Goal: Transaction & Acquisition: Purchase product/service

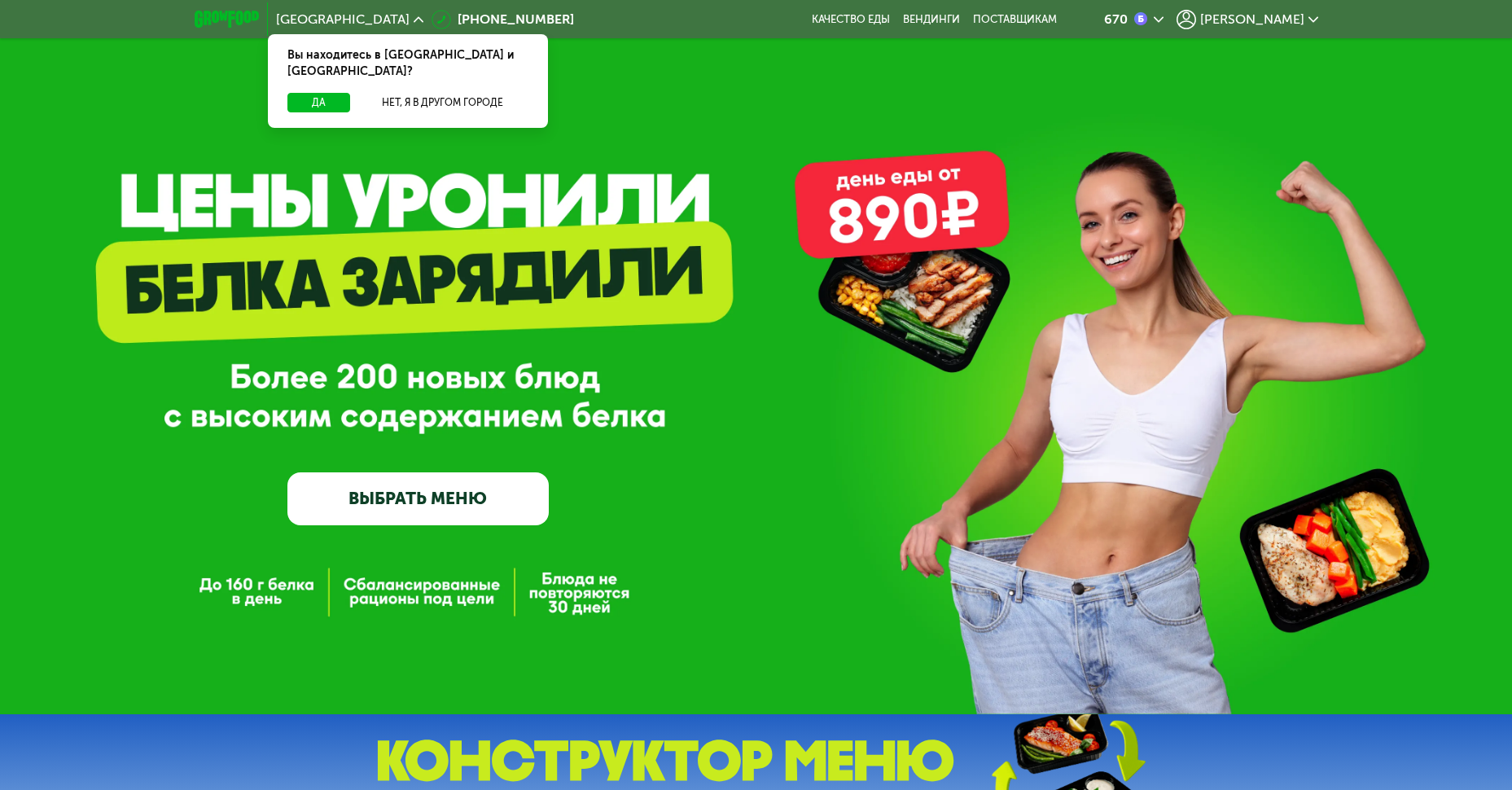
click at [1285, 6] on div "670 Наталья" at bounding box center [1198, 20] width 256 height 36
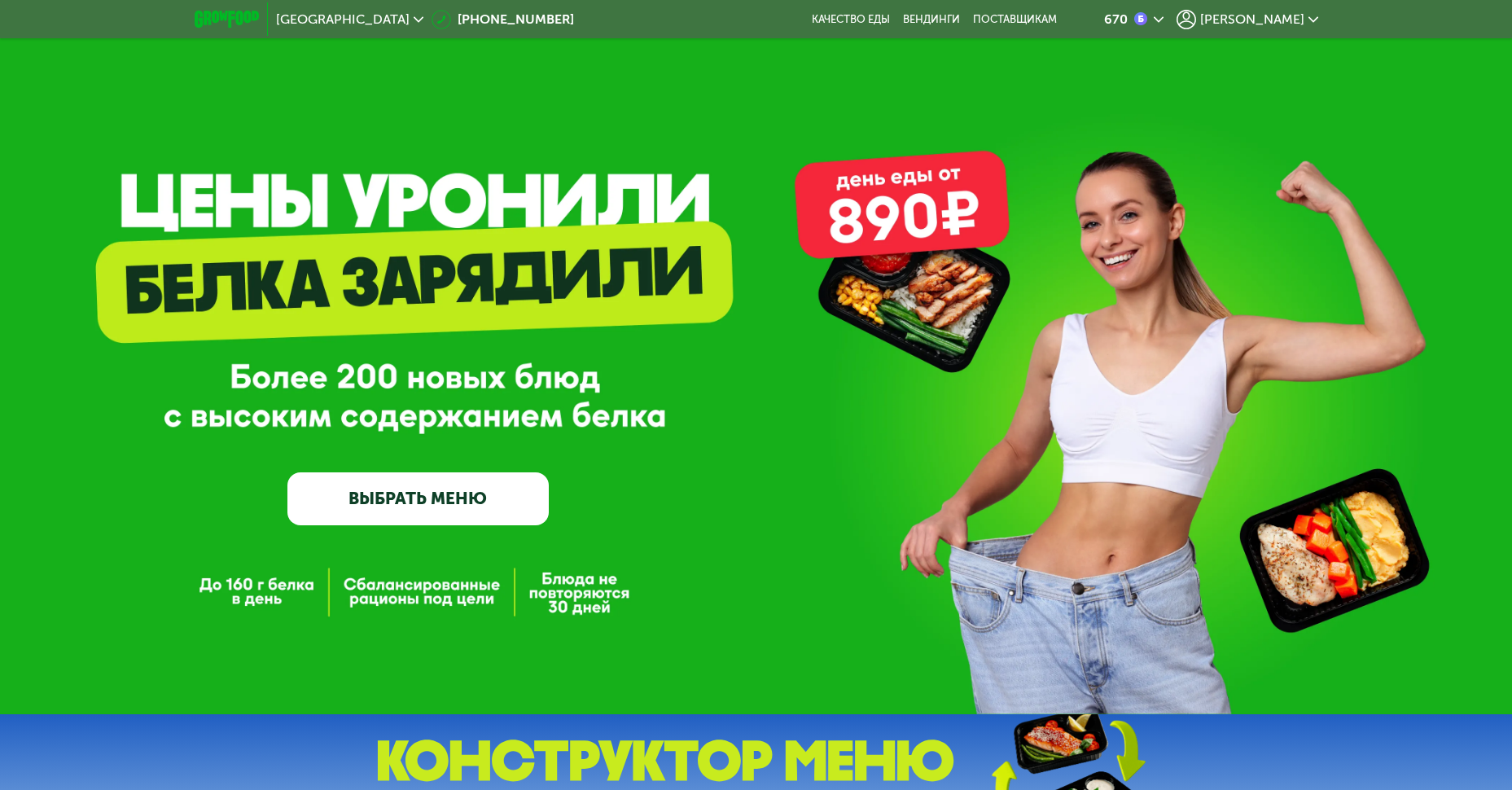
click at [1278, 22] on span "[PERSON_NAME]" at bounding box center [1252, 19] width 104 height 13
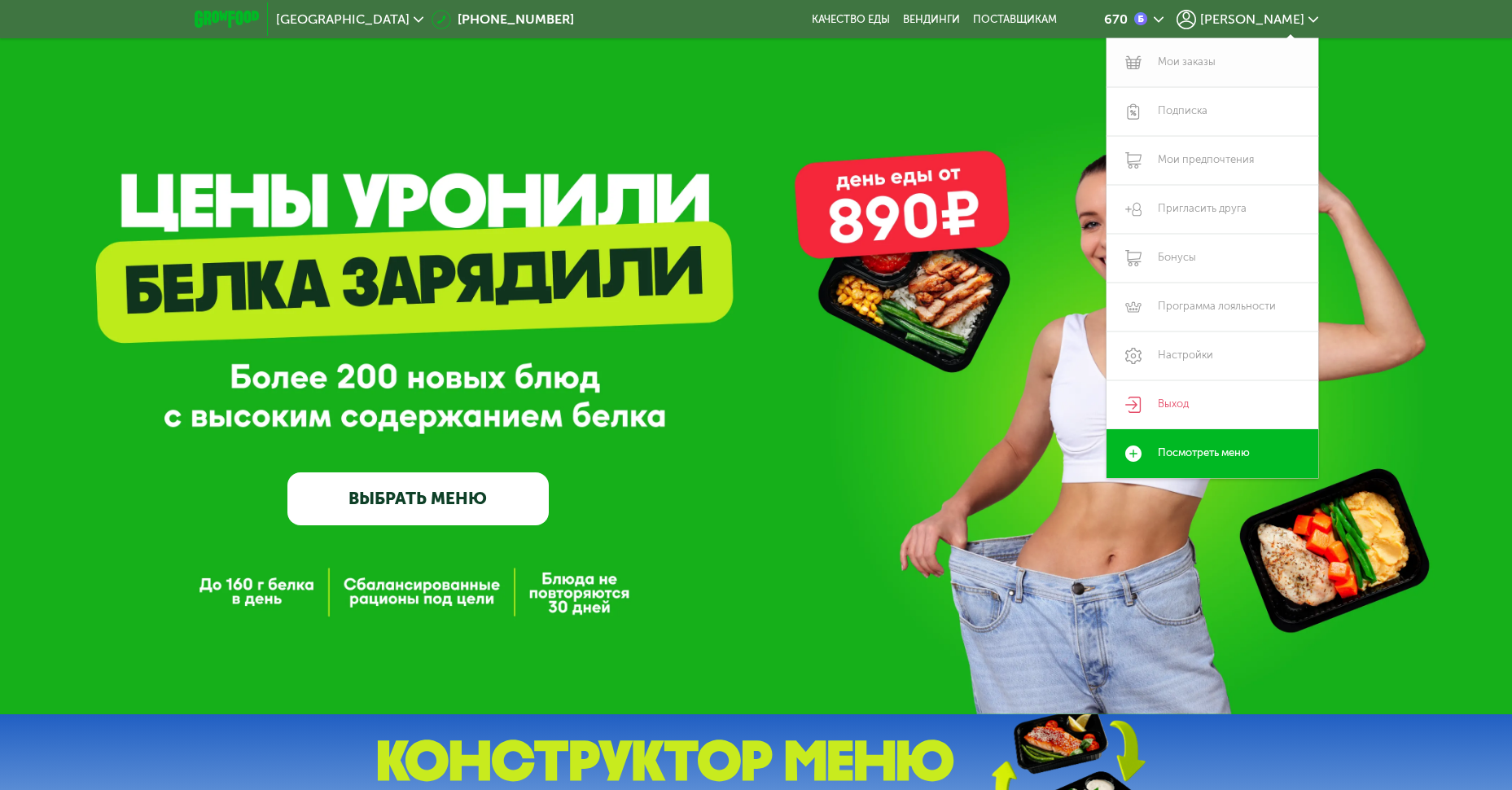
click at [1255, 65] on link "Мои заказы" at bounding box center [1212, 63] width 211 height 49
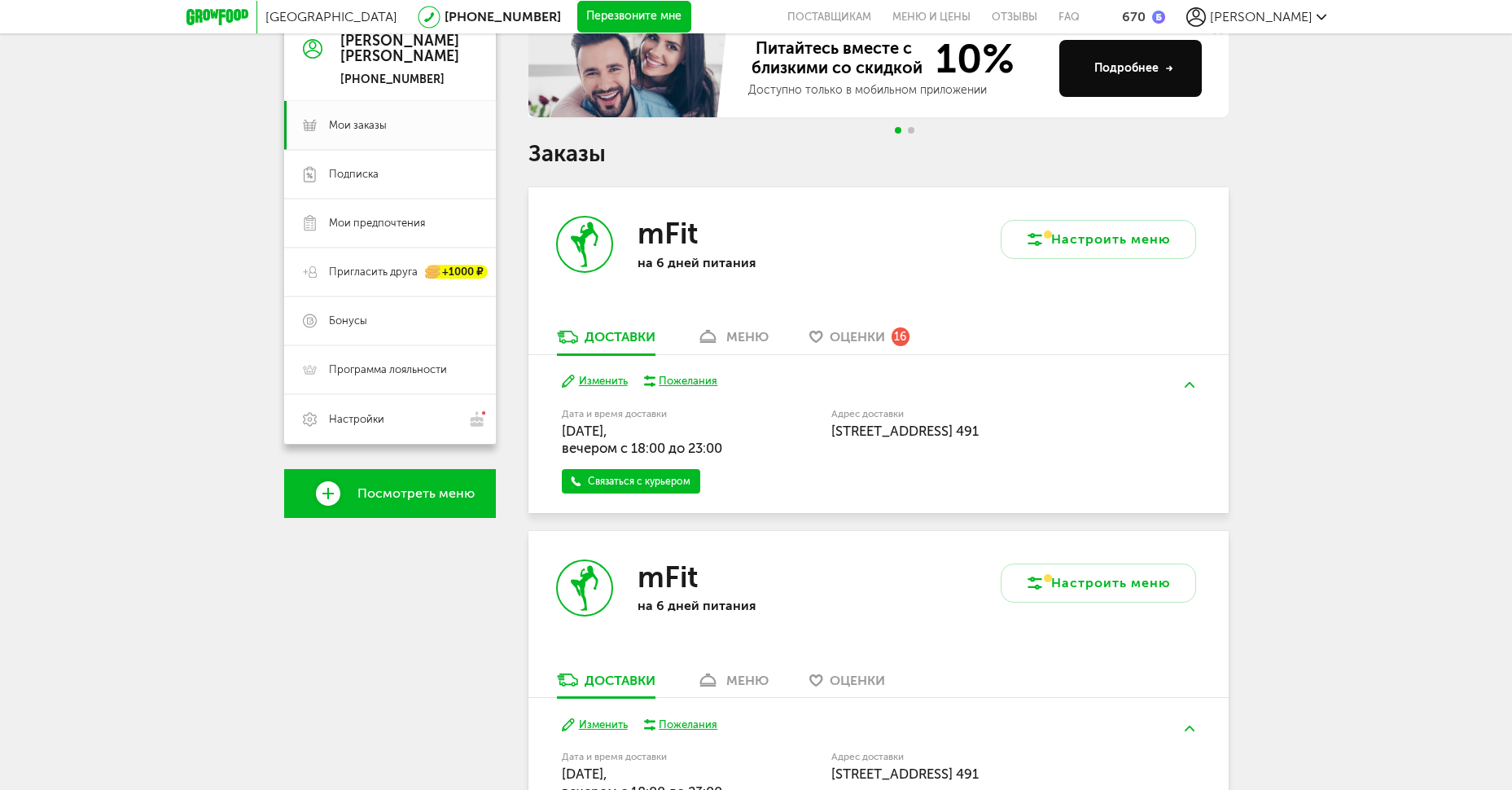
scroll to position [326, 0]
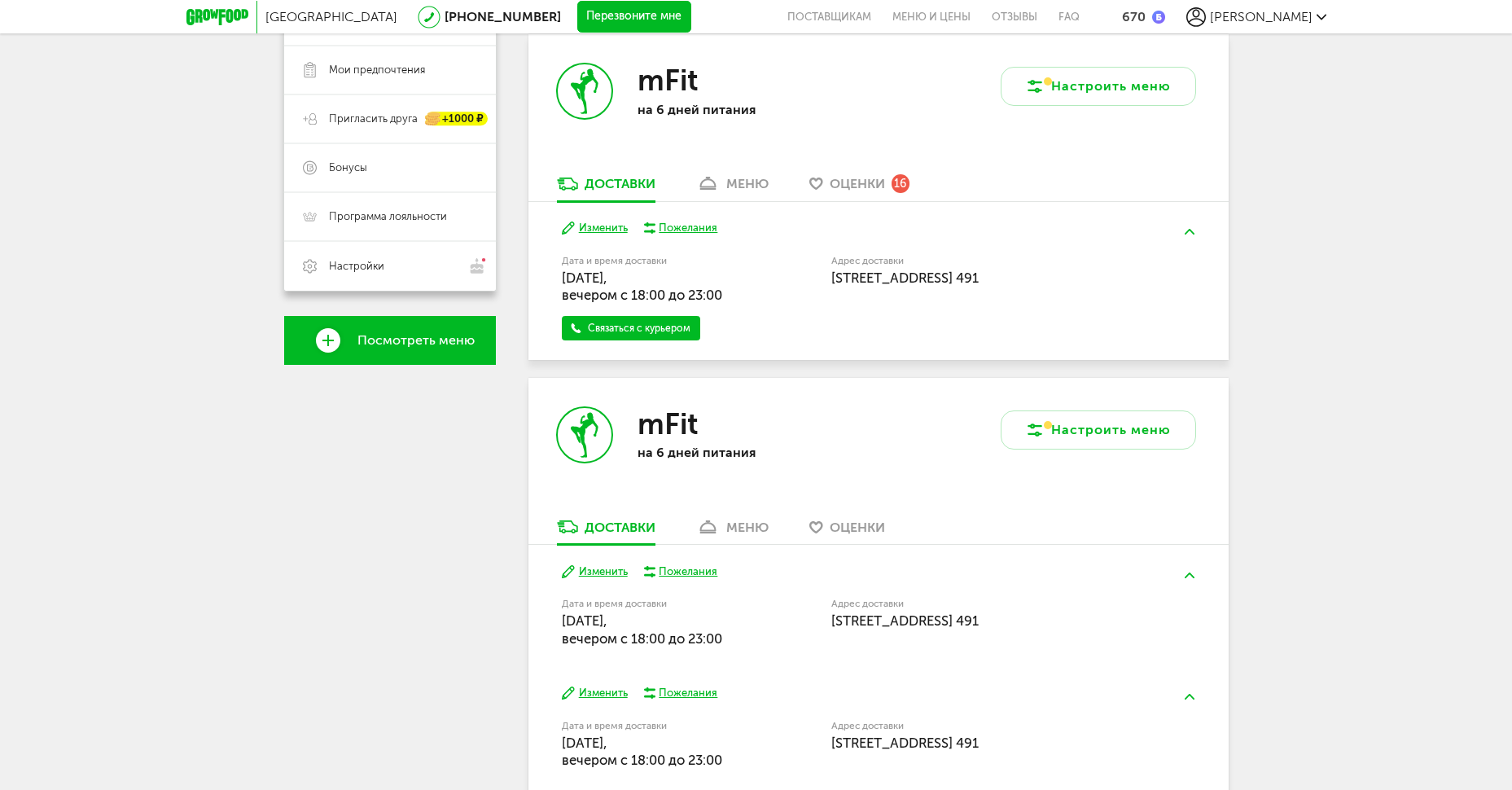
click at [760, 187] on div "меню" at bounding box center [747, 184] width 42 height 15
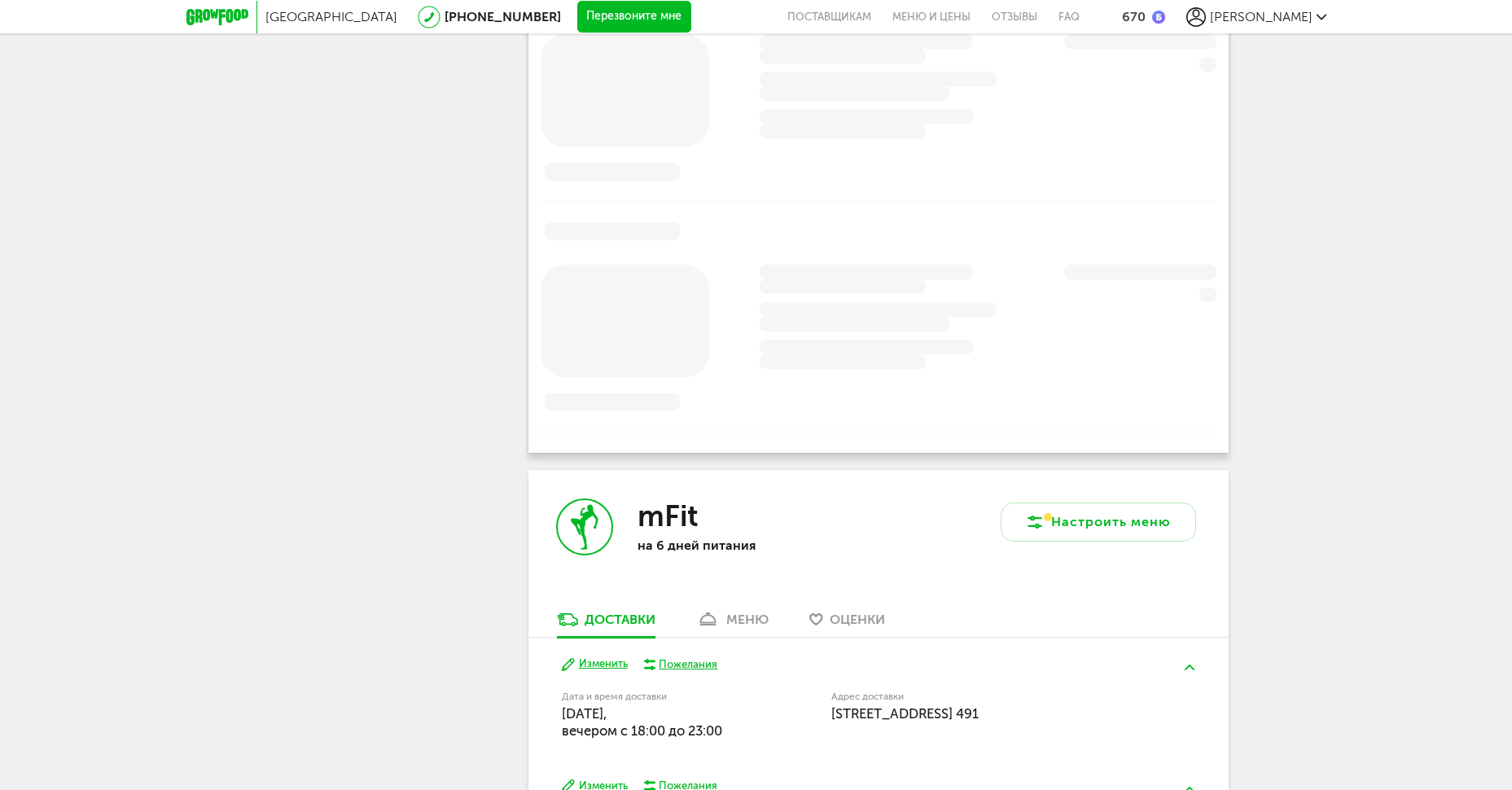
click at [751, 610] on link "меню" at bounding box center [732, 623] width 89 height 26
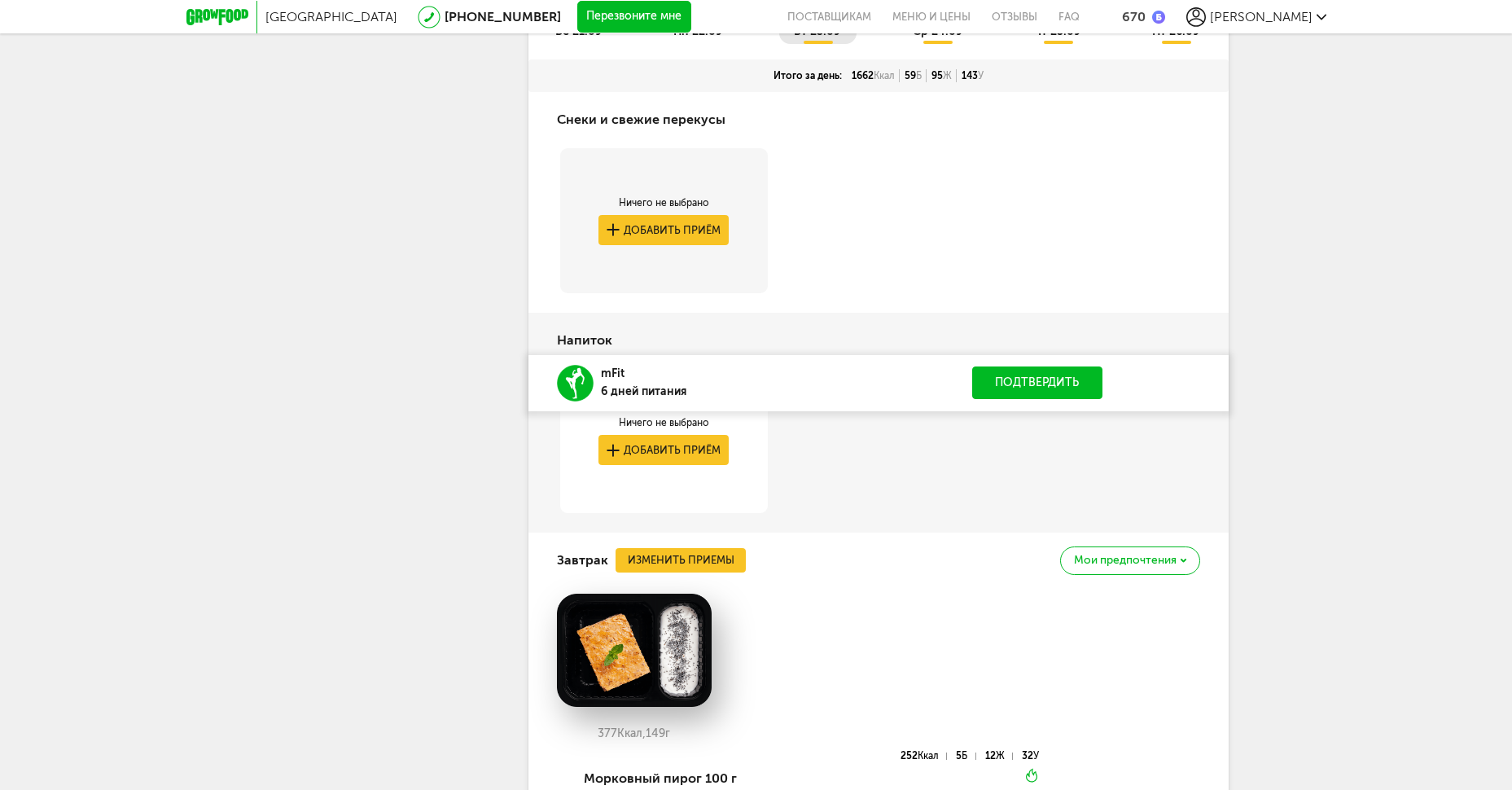
scroll to position [2919, 0]
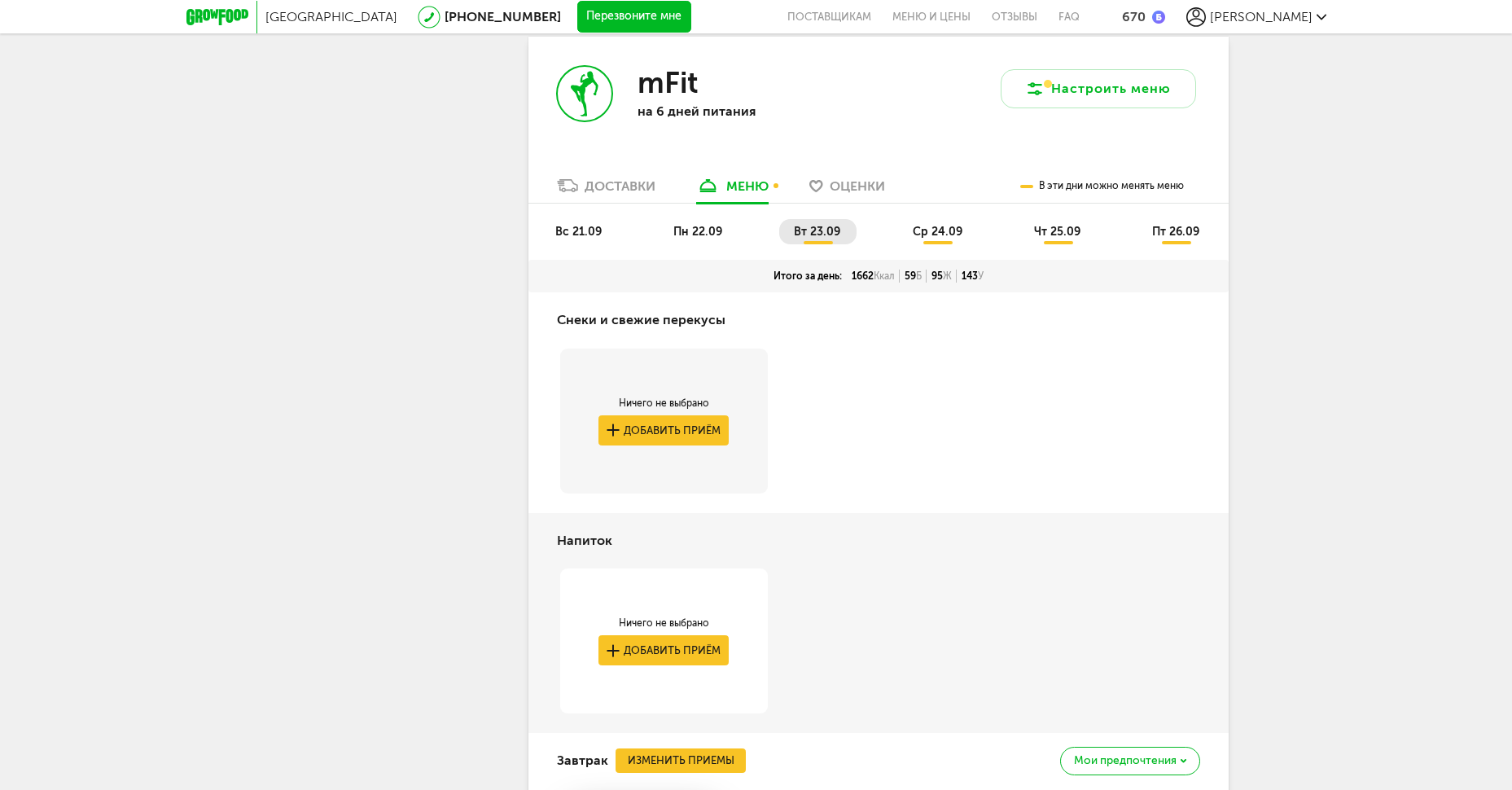
click at [726, 260] on ul "вс 21.09 пн 22.09 вт 23.09 ср 24.09 чт 25.09 пт 26.09" at bounding box center [878, 239] width 676 height 40
click at [688, 239] on span "пн 22.09" at bounding box center [697, 231] width 49 height 14
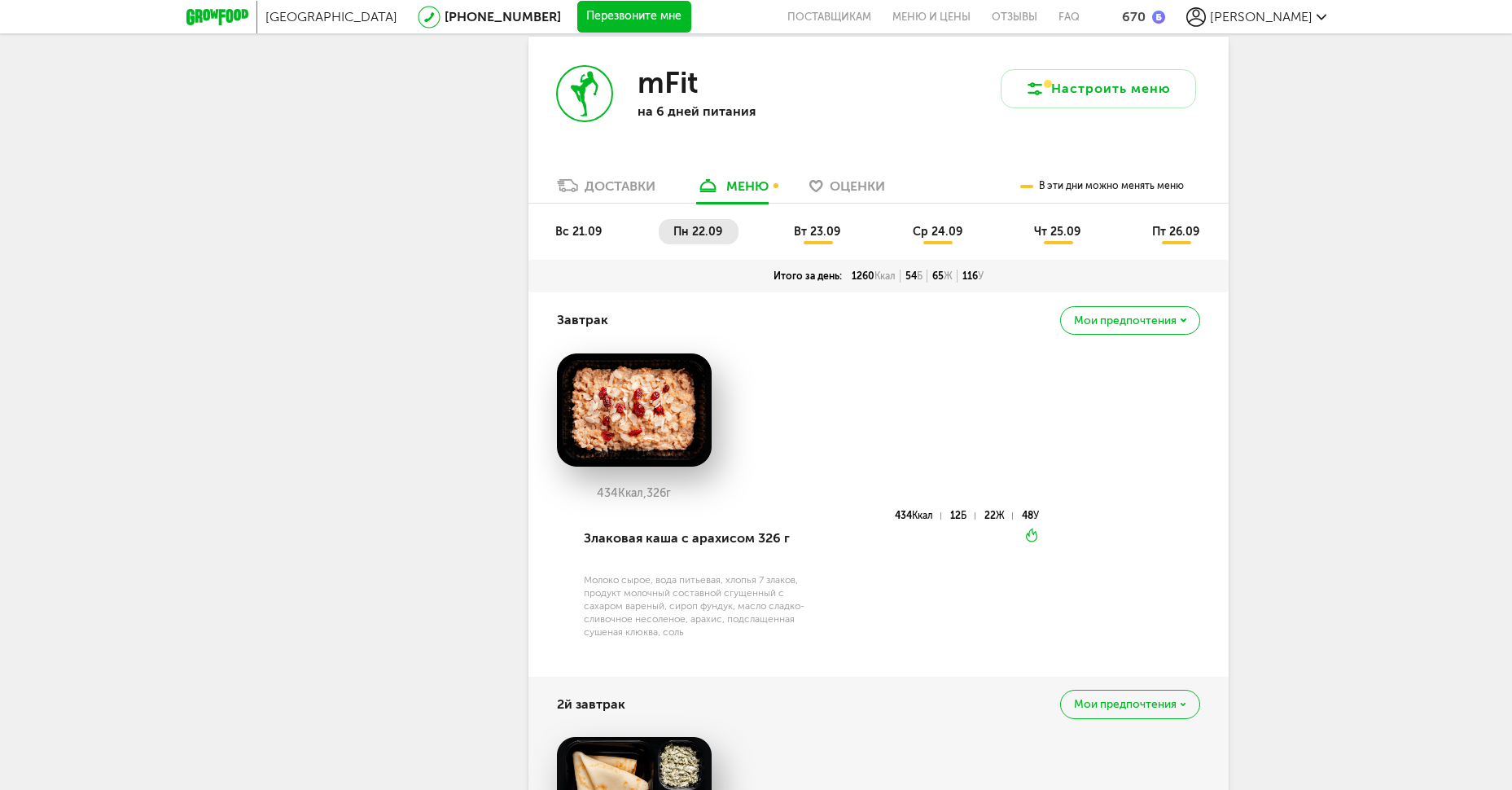
click at [590, 239] on span "вс 21.09" at bounding box center [578, 231] width 46 height 14
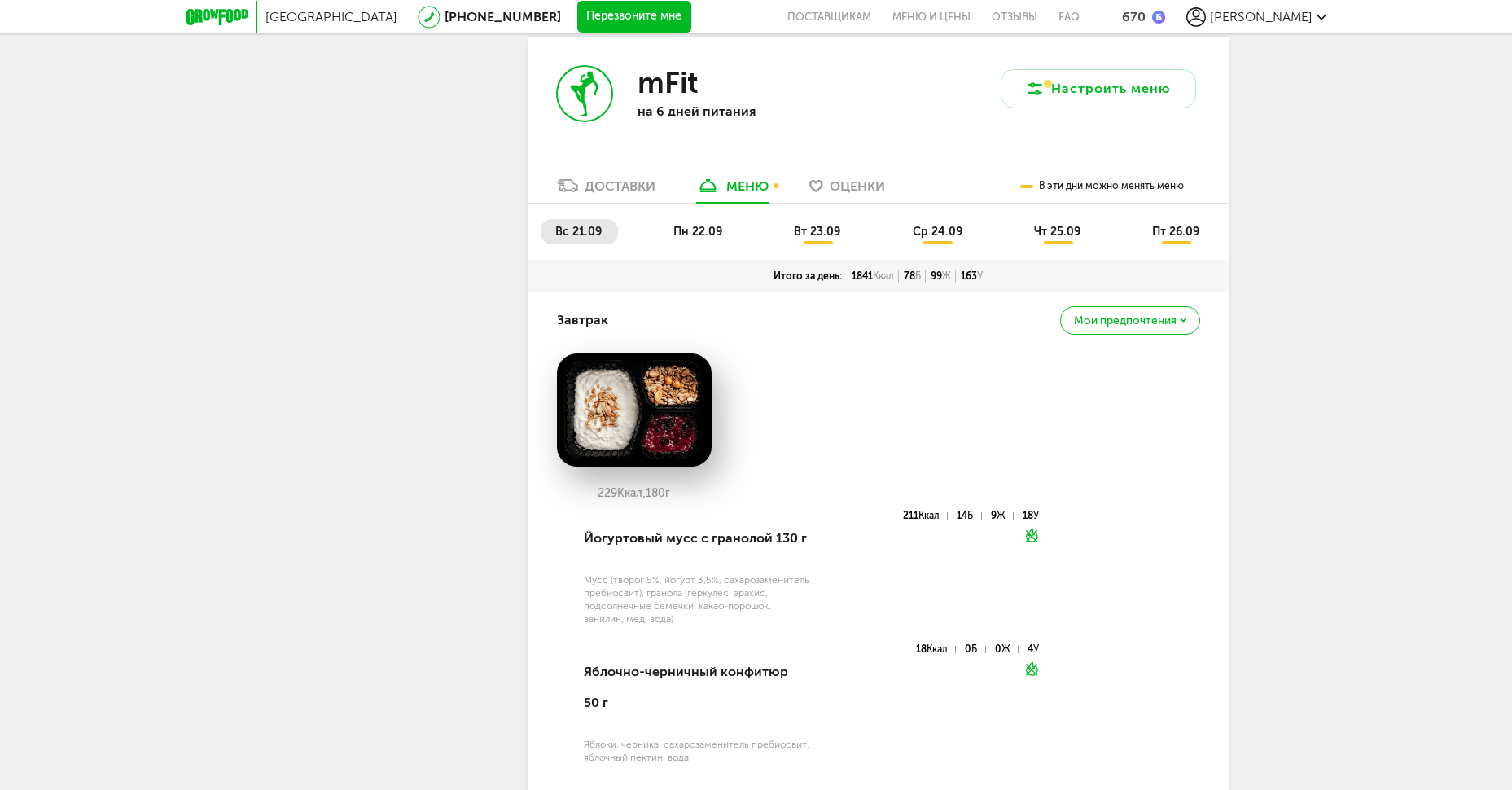
click at [633, 260] on ul "вс 21.09 пн 22.09 вт 23.09 ср 24.09 чт 25.09 пт 26.09" at bounding box center [878, 239] width 676 height 40
click at [807, 239] on span "вт 23.09" at bounding box center [817, 231] width 46 height 14
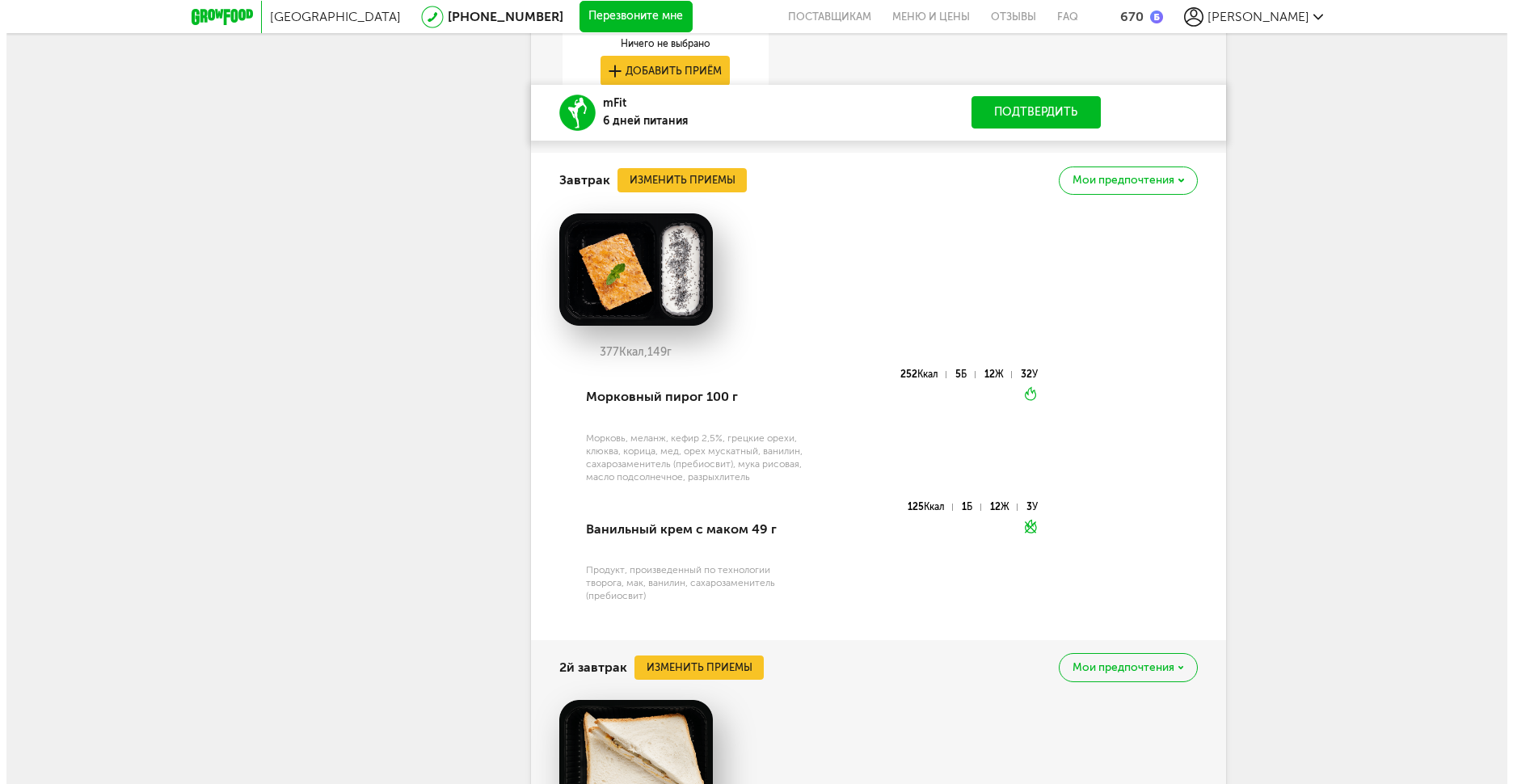
scroll to position [3435, 0]
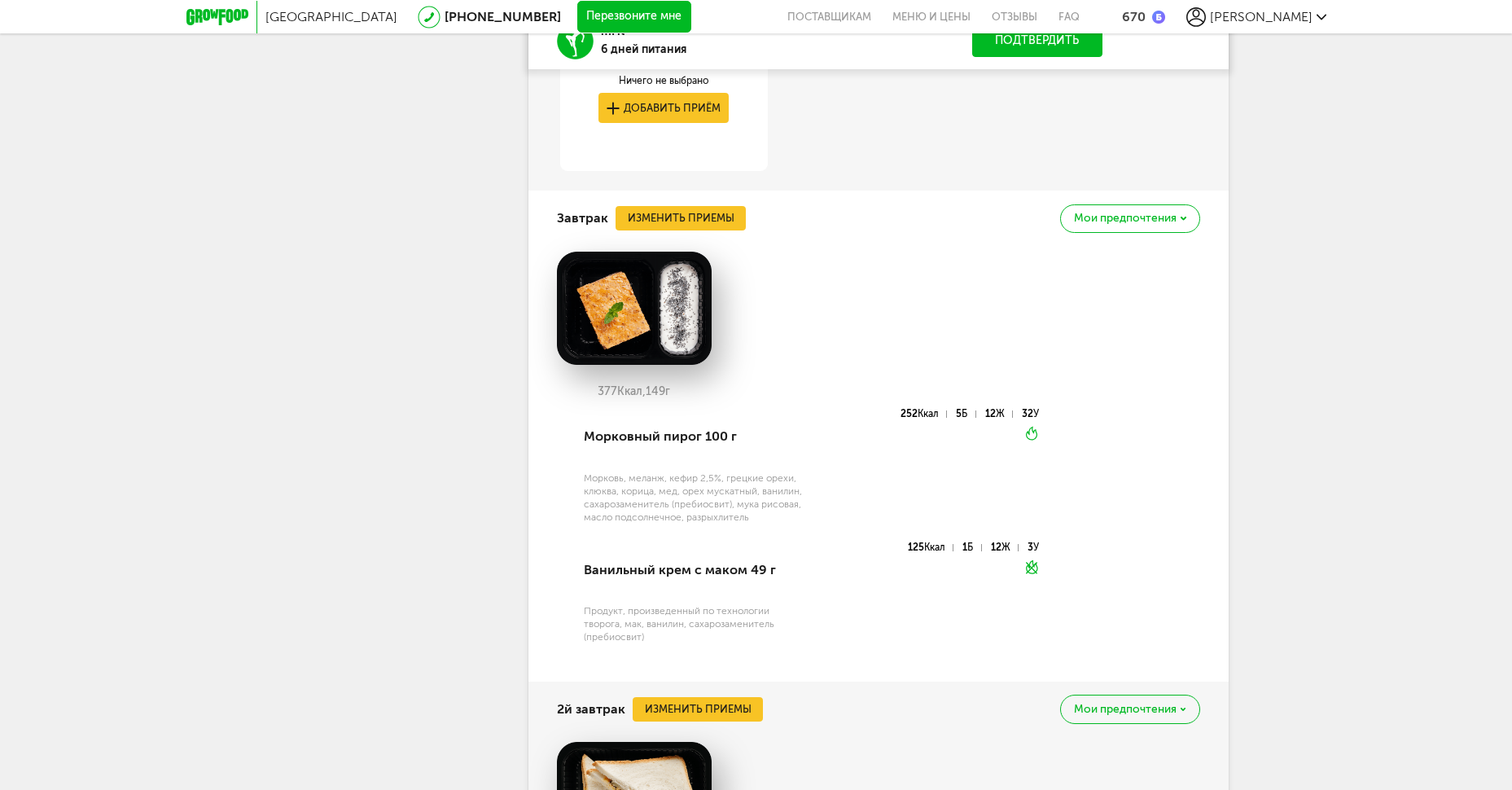
drag, startPoint x: 697, startPoint y: 257, endPoint x: 696, endPoint y: 248, distance: 9.1
click at [697, 246] on div "Завтрак Изменить приемы Мои предпочтения" at bounding box center [878, 218] width 643 height 55
click at [696, 230] on button "Изменить приемы" at bounding box center [681, 218] width 131 height 24
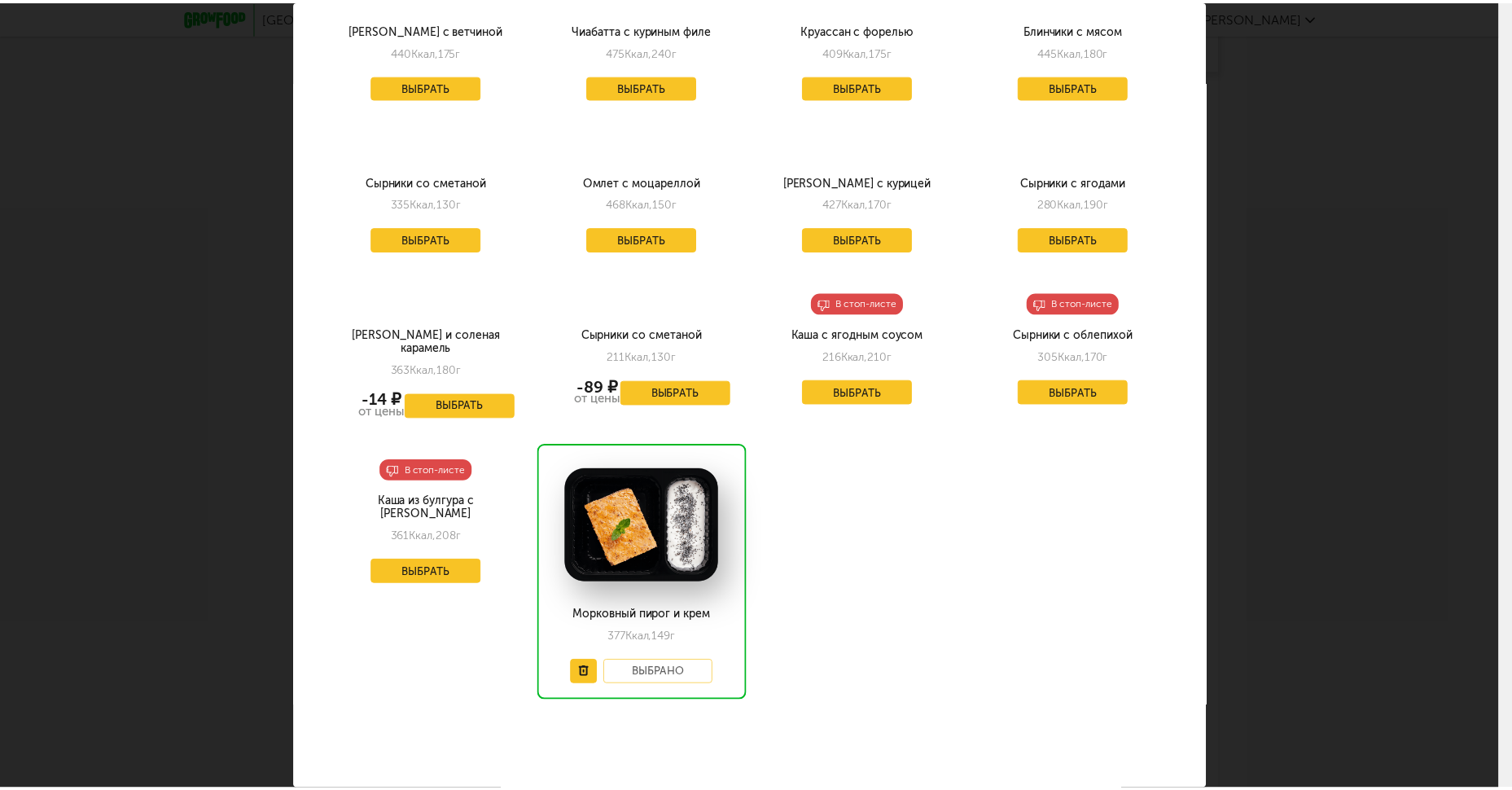
scroll to position [1411, 0]
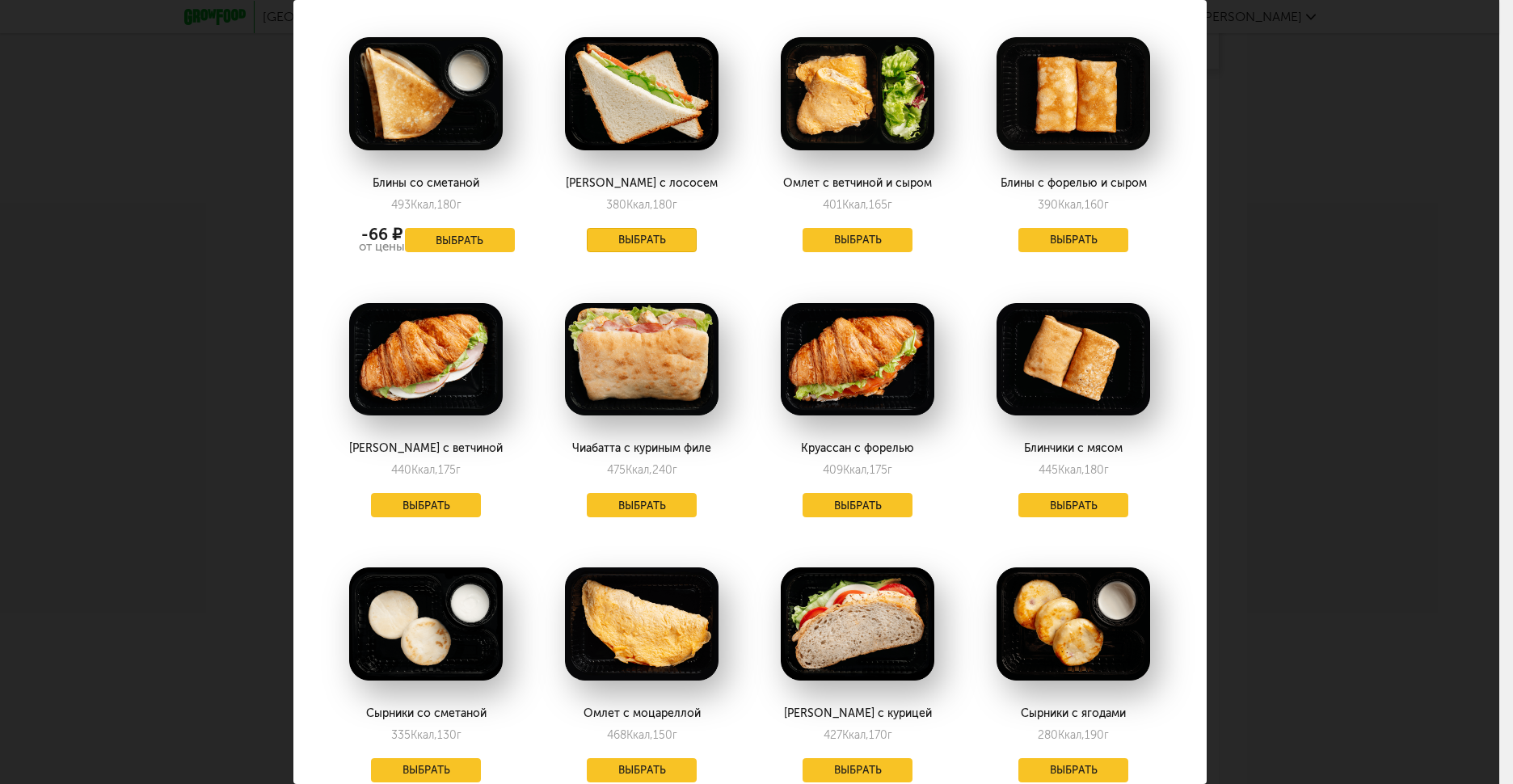
click at [667, 228] on button "Выбрать" at bounding box center [642, 240] width 110 height 24
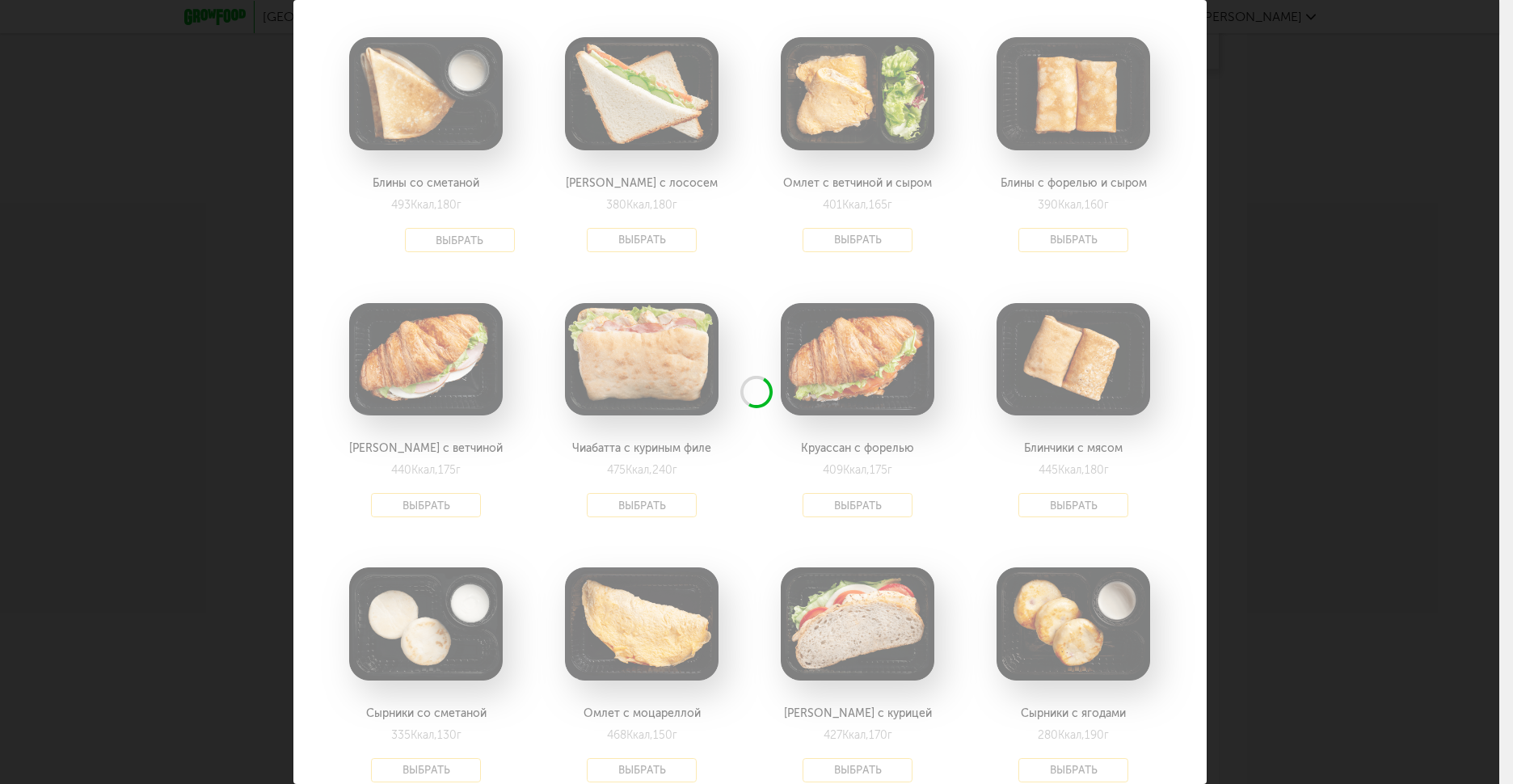
click at [1194, 242] on div at bounding box center [750, 20] width 913 height 2839
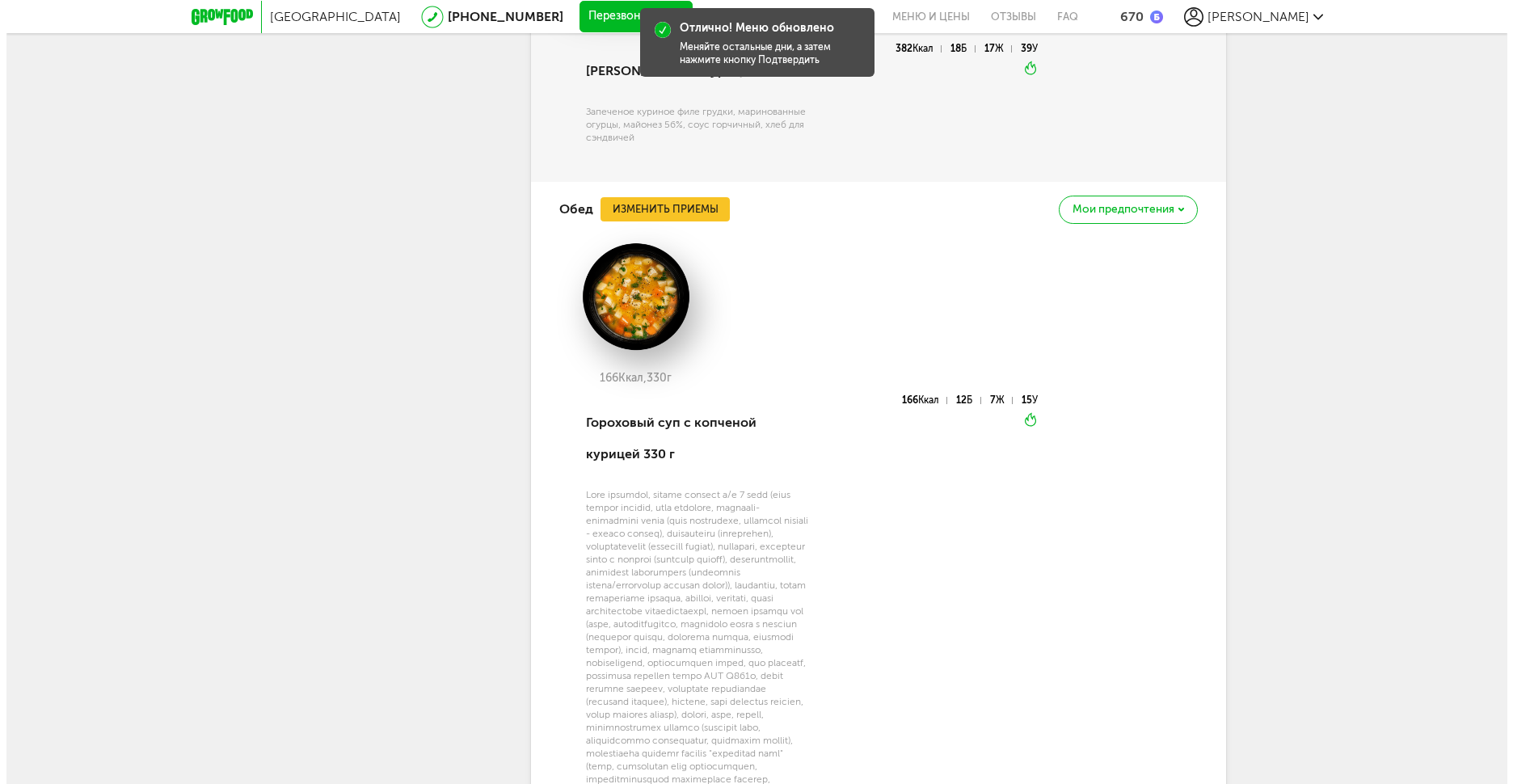
scroll to position [4298, 0]
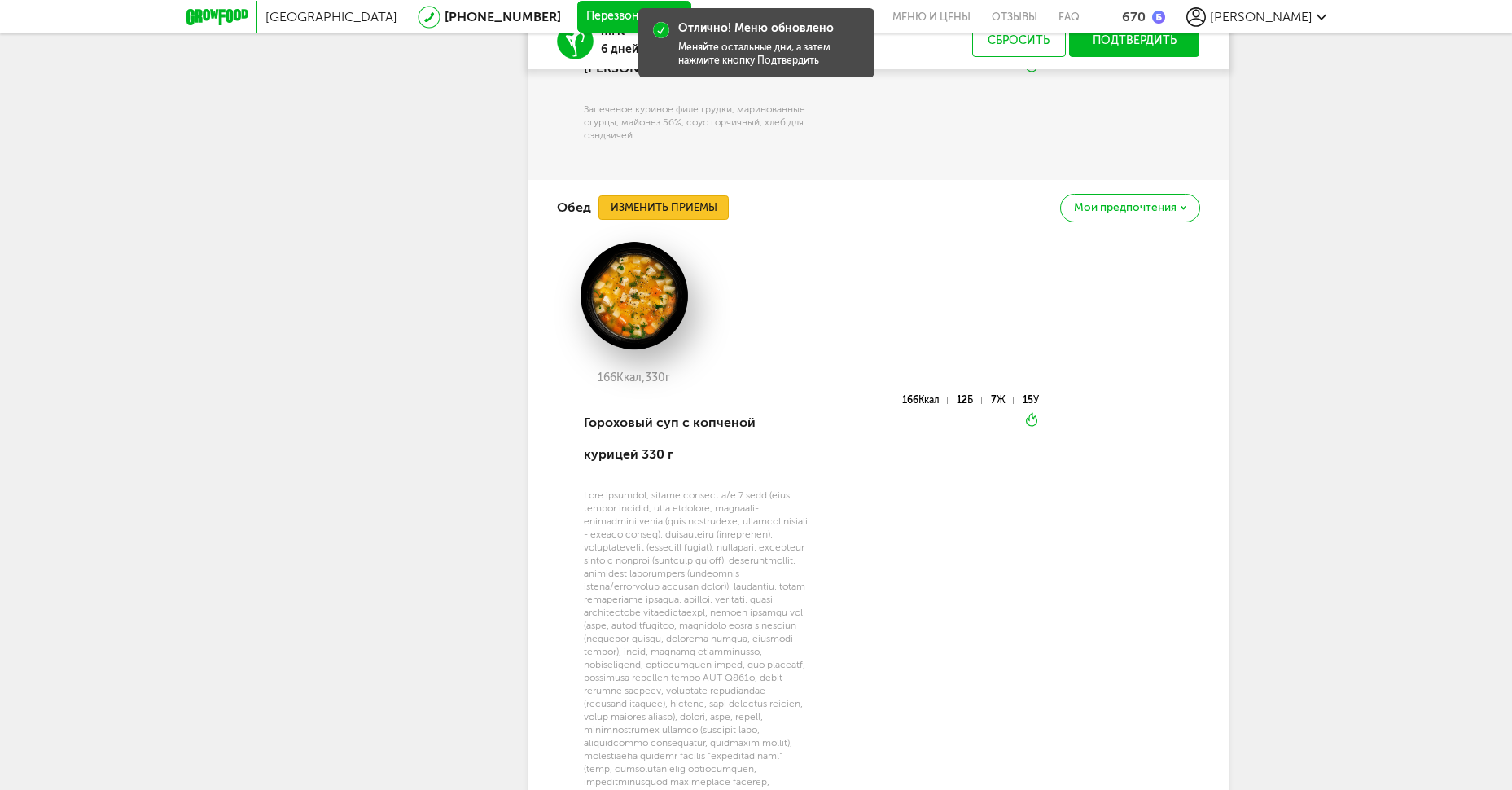
click at [684, 220] on button "Изменить приемы" at bounding box center [664, 207] width 131 height 24
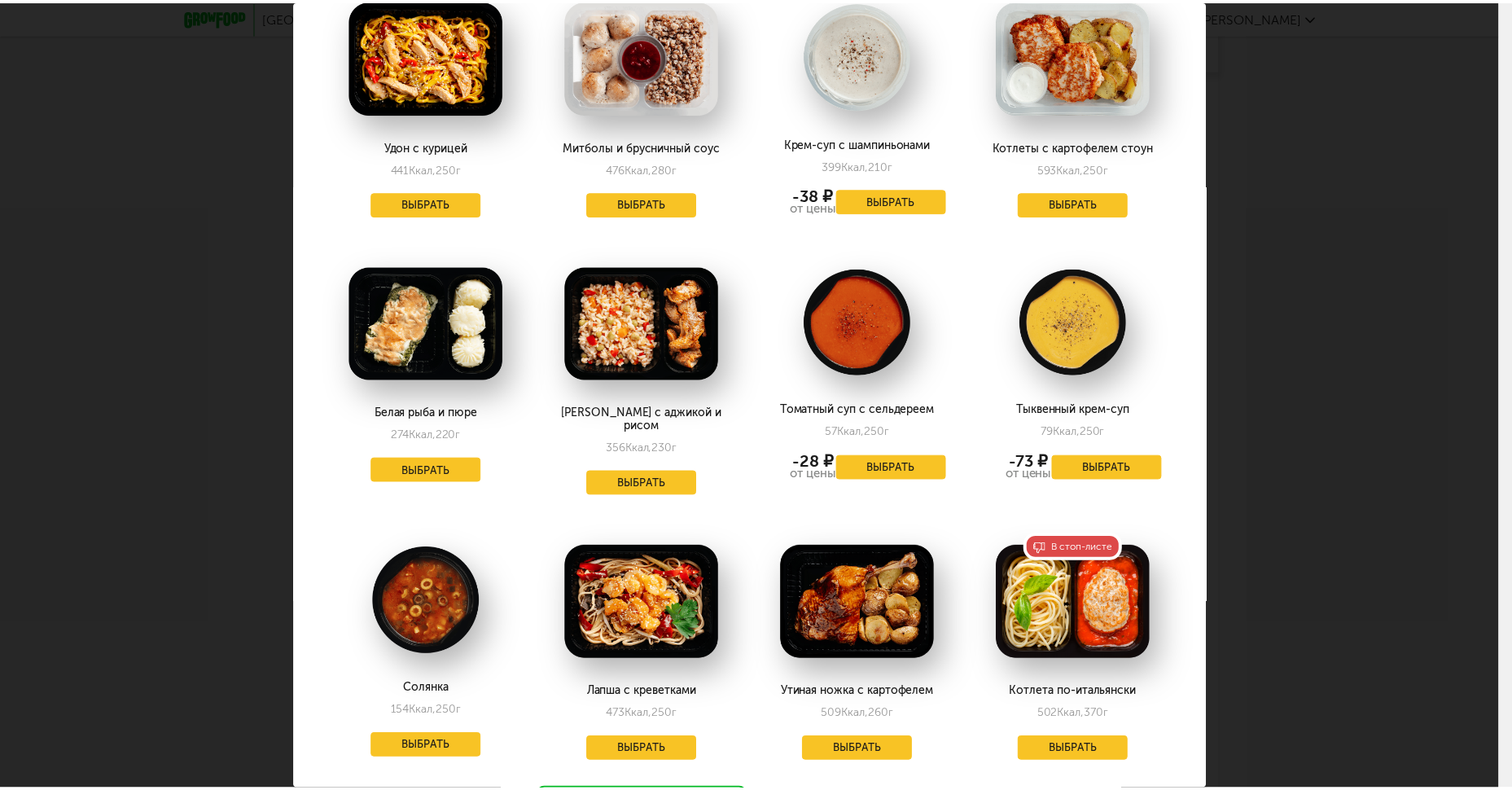
scroll to position [2497, 0]
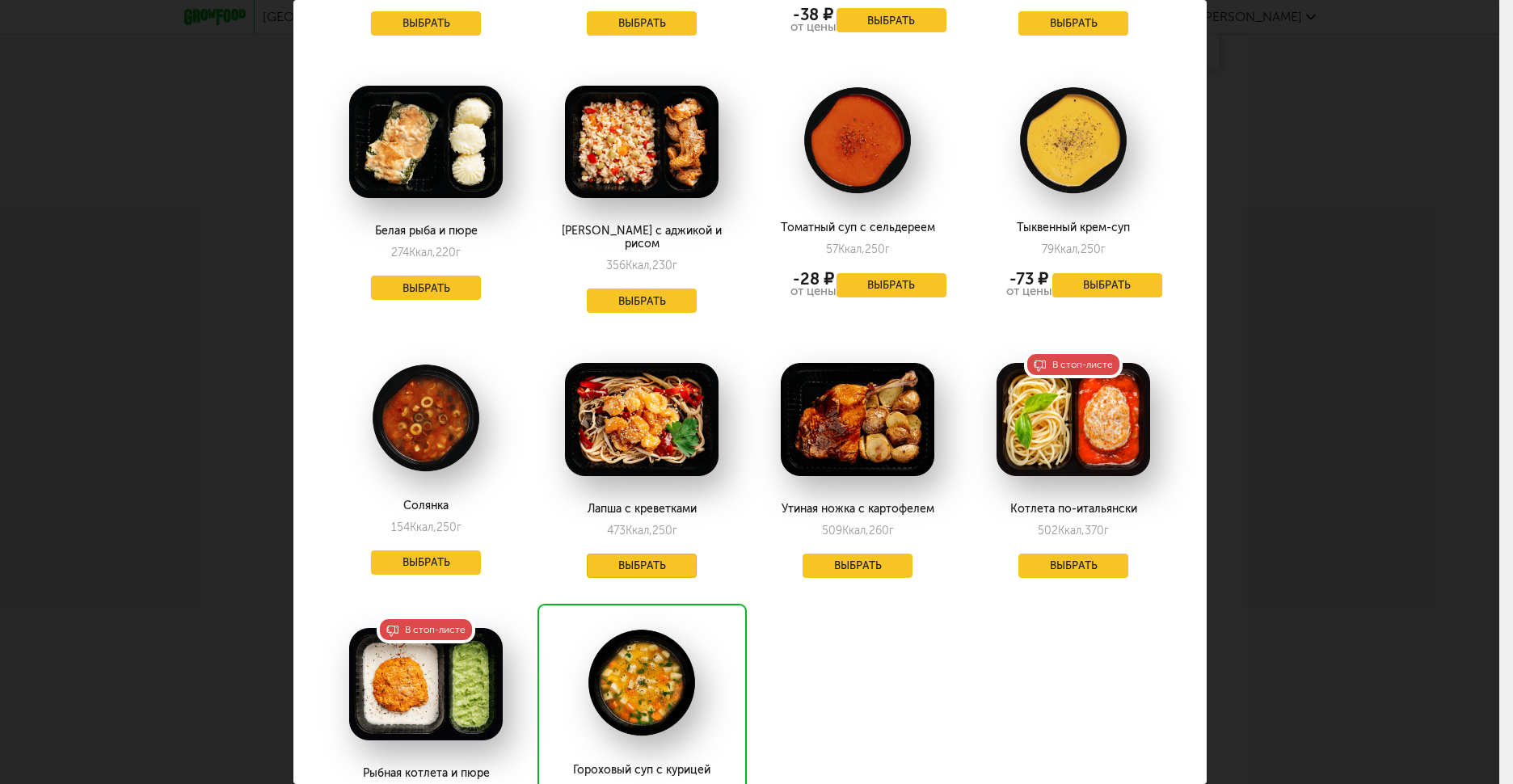
click at [668, 554] on button "Выбрать" at bounding box center [642, 566] width 110 height 24
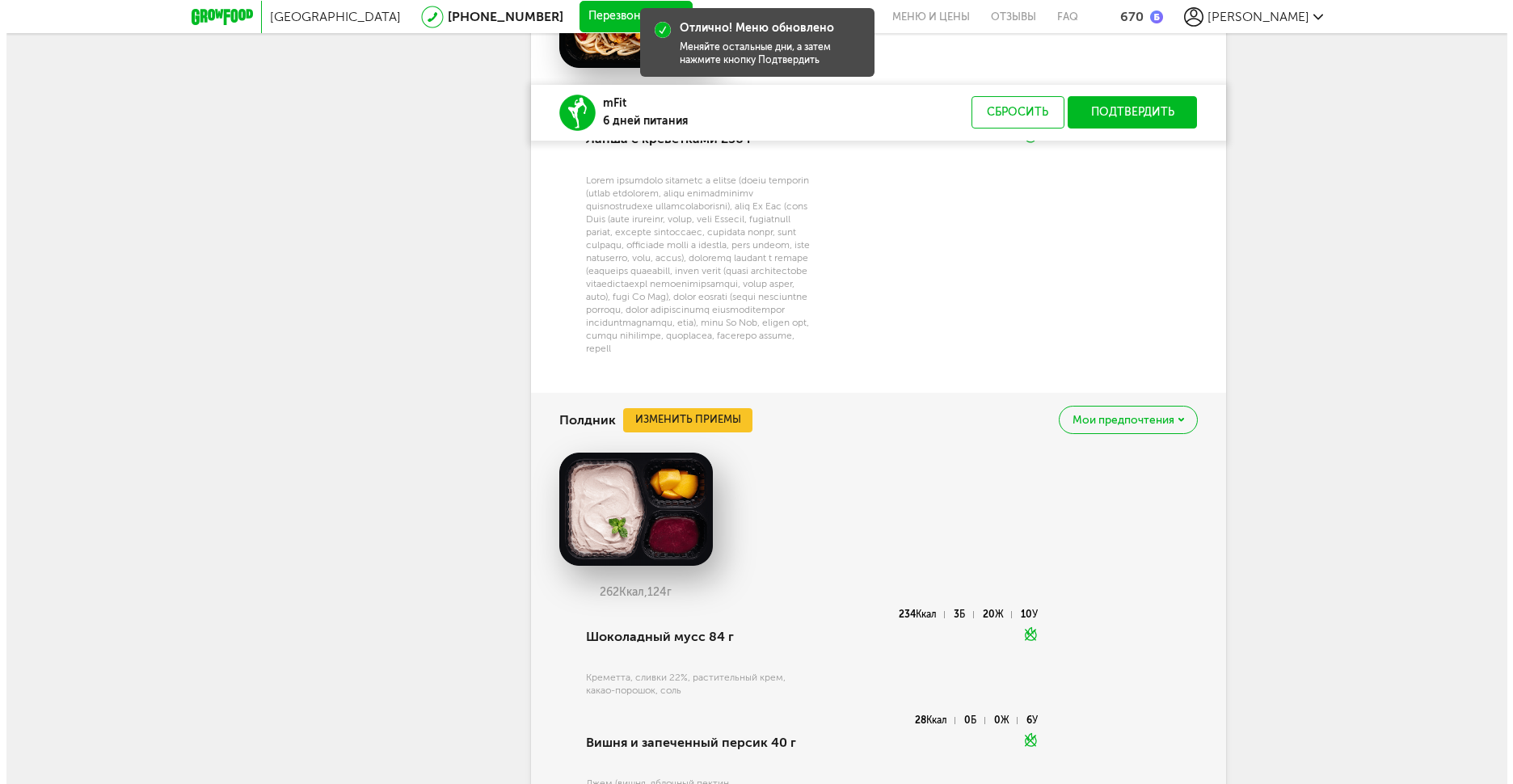
scroll to position [4729, 0]
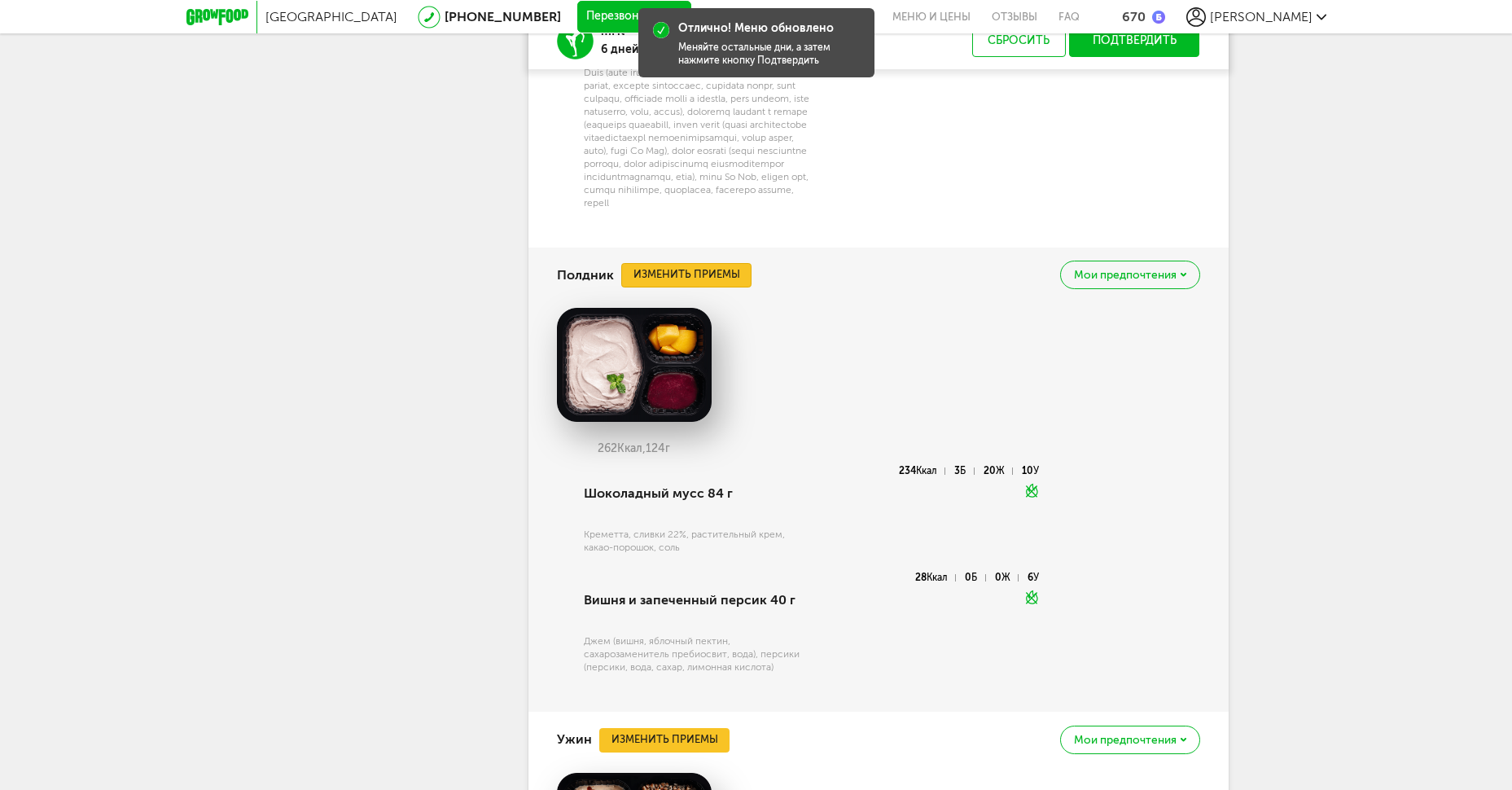
click at [715, 287] on button "Изменить приемы" at bounding box center [687, 275] width 131 height 24
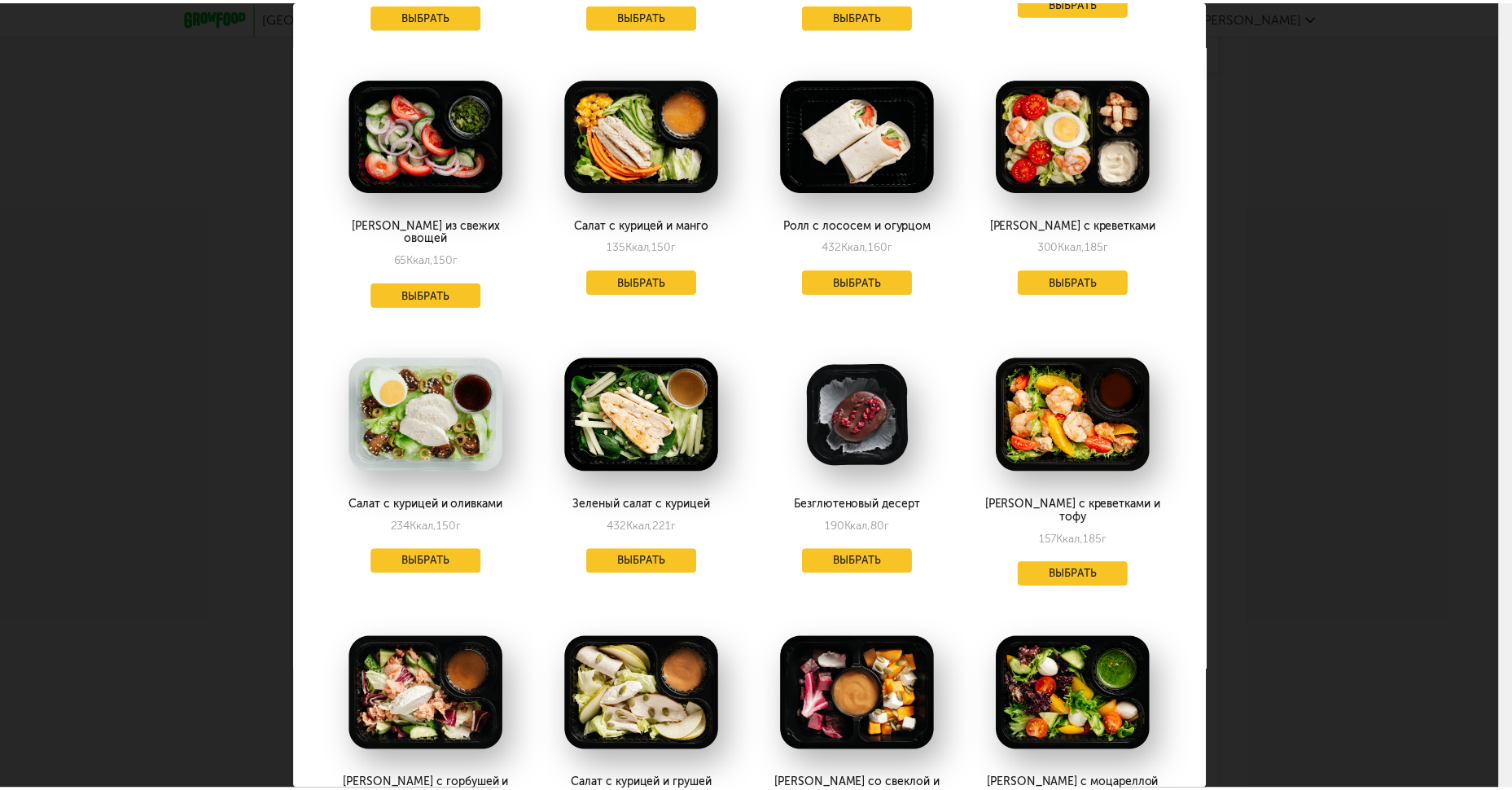
scroll to position [2280, 0]
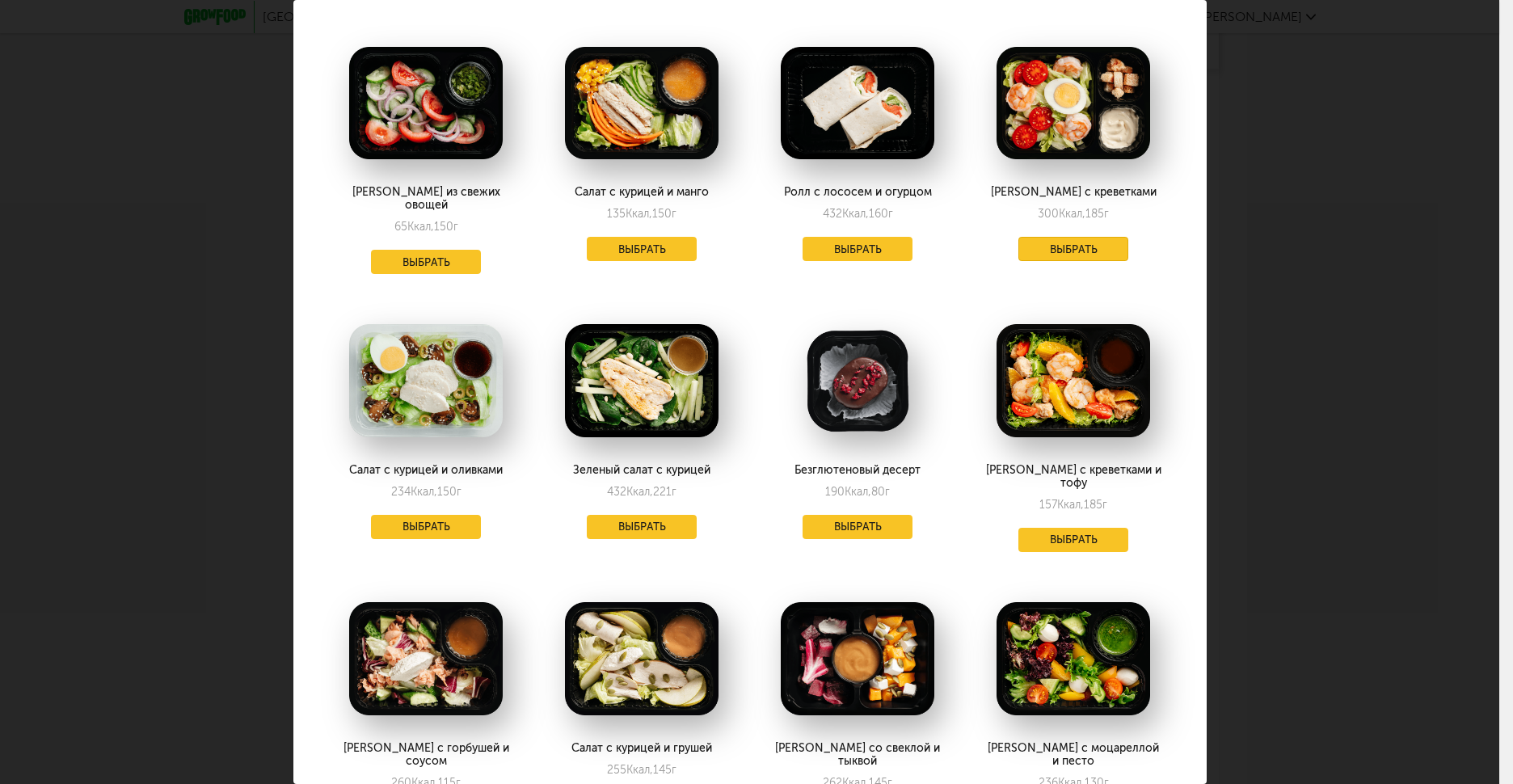
click at [1065, 237] on button "Выбрать" at bounding box center [1073, 249] width 110 height 24
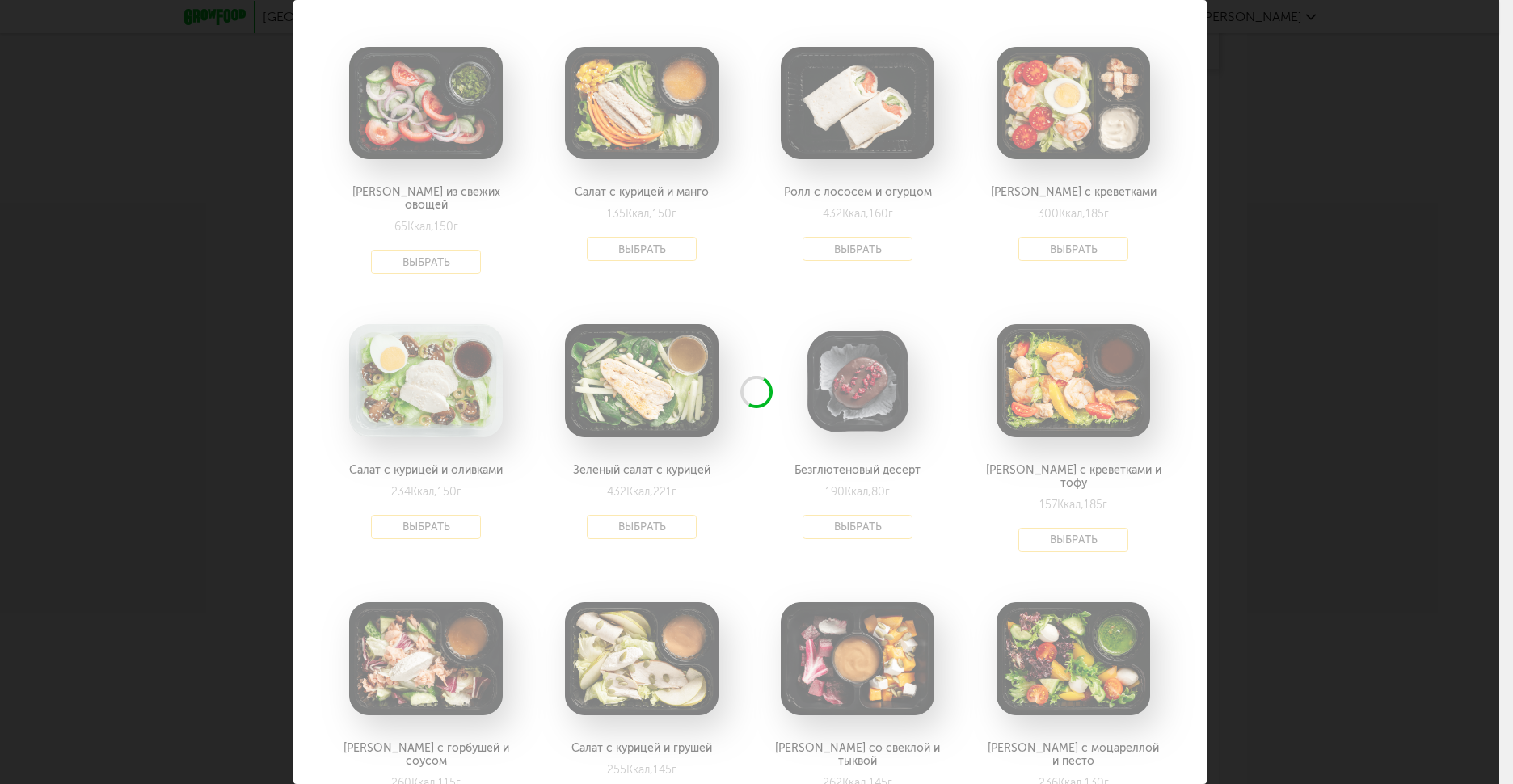
click at [1271, 240] on div "Выберите полдники на [DATE] 23.09 В избранном [PERSON_NAME] с ржаными гренками …" at bounding box center [749, 392] width 1499 height 784
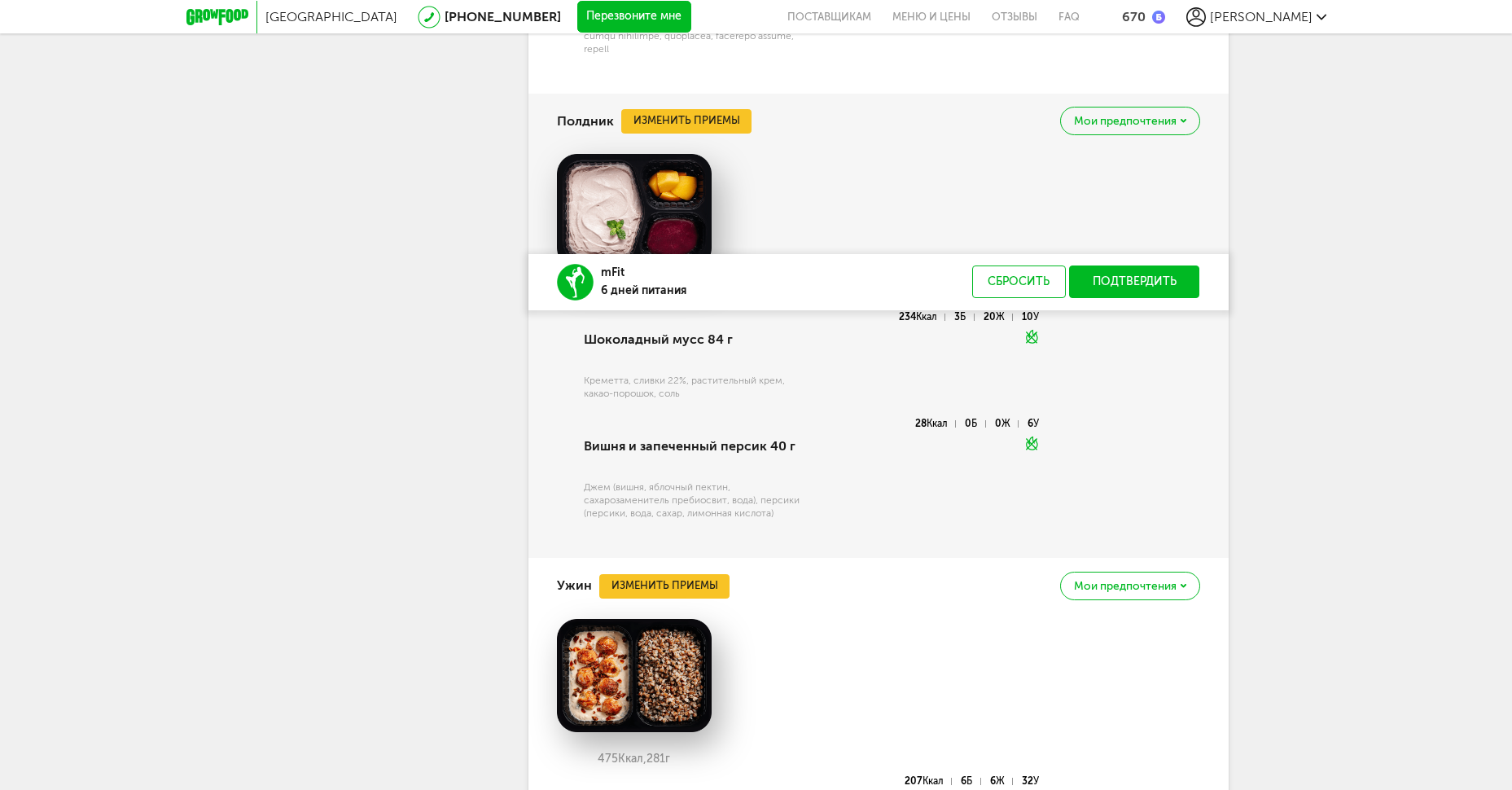
scroll to position [5199, 0]
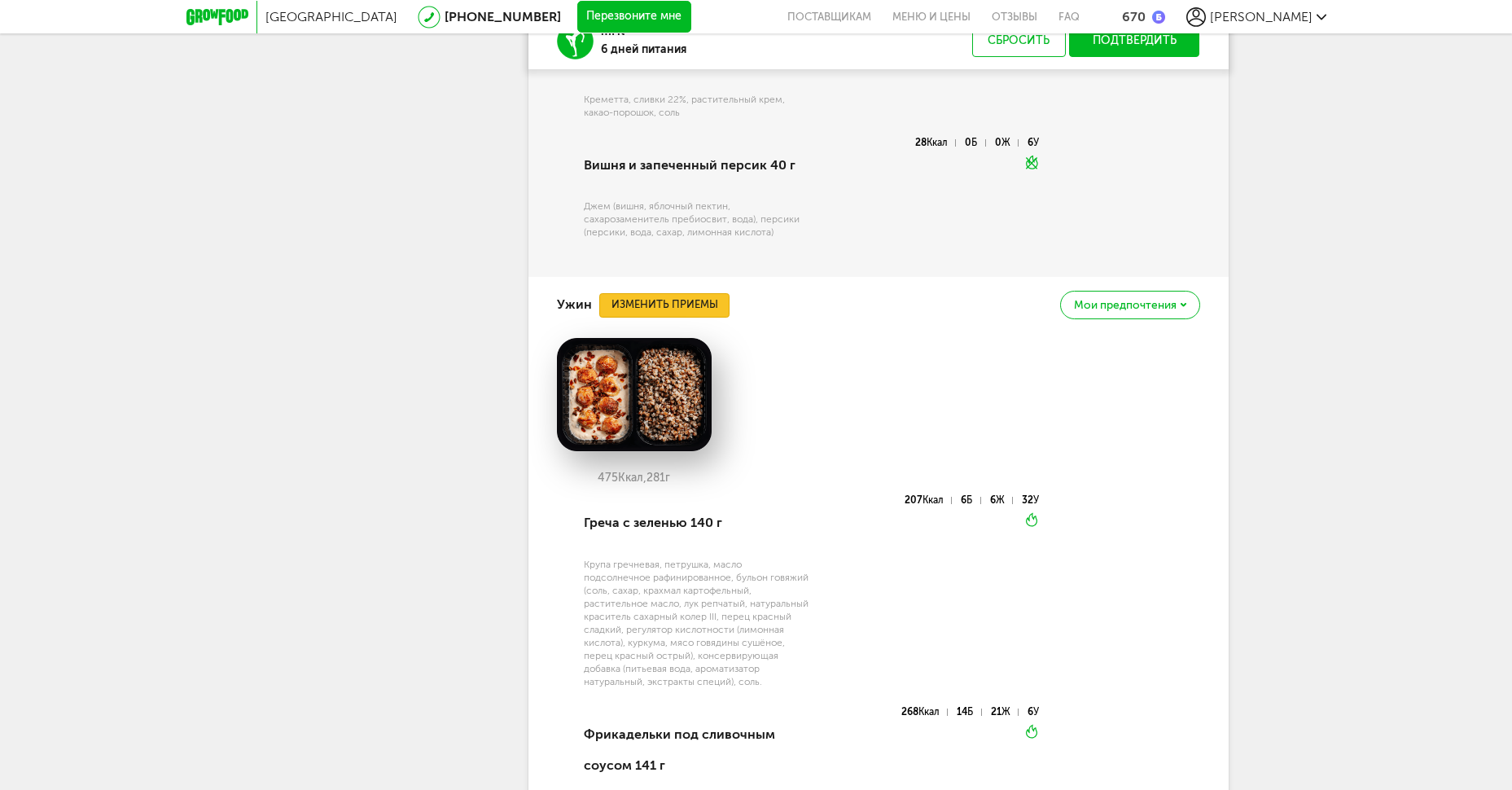
click at [716, 317] on button "Изменить приемы" at bounding box center [664, 305] width 131 height 24
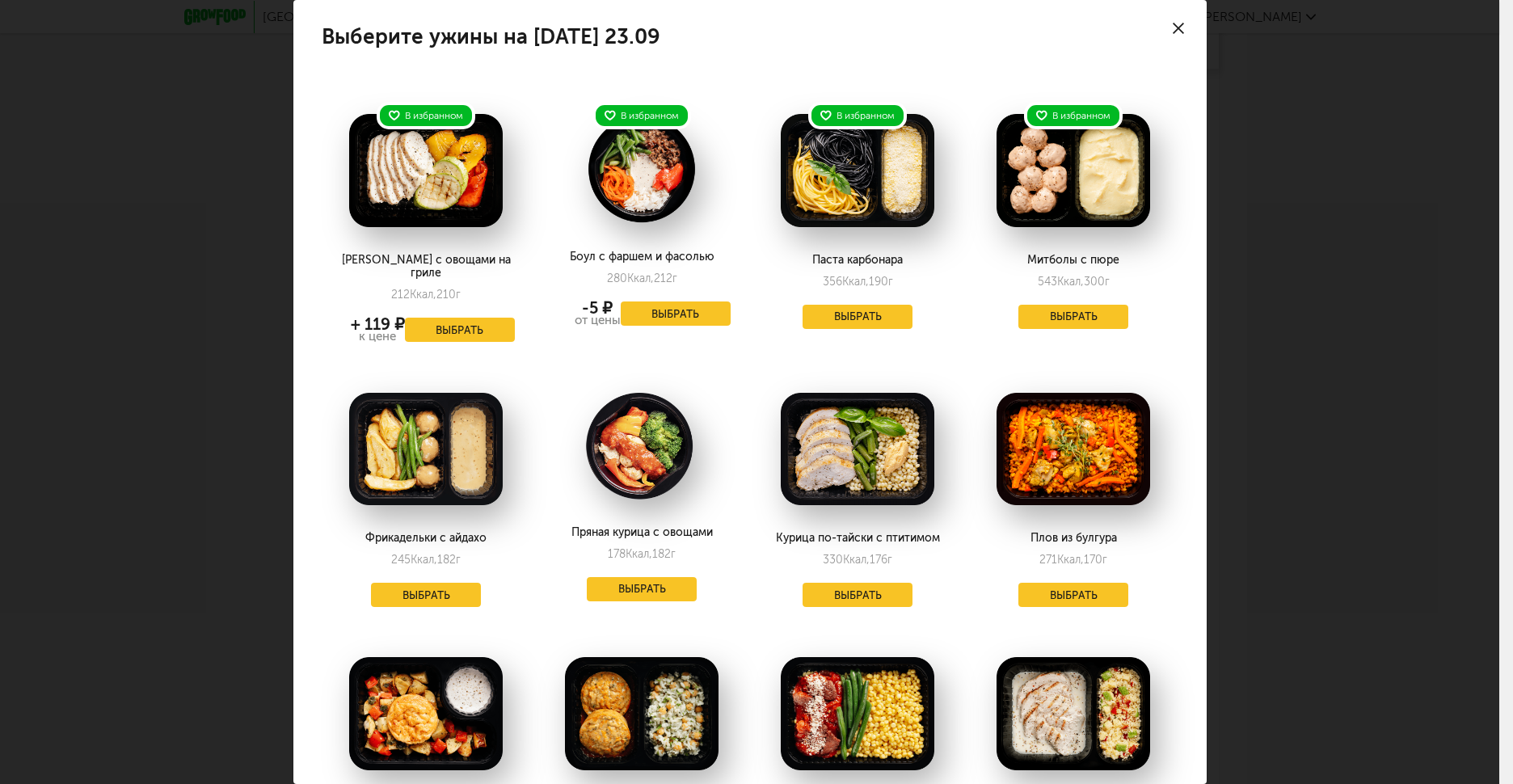
click at [1261, 311] on div "Выберите ужины на [DATE] 23.09 В избранном Курица с овощами на гриле 212 Ккал, …" at bounding box center [749, 392] width 1499 height 784
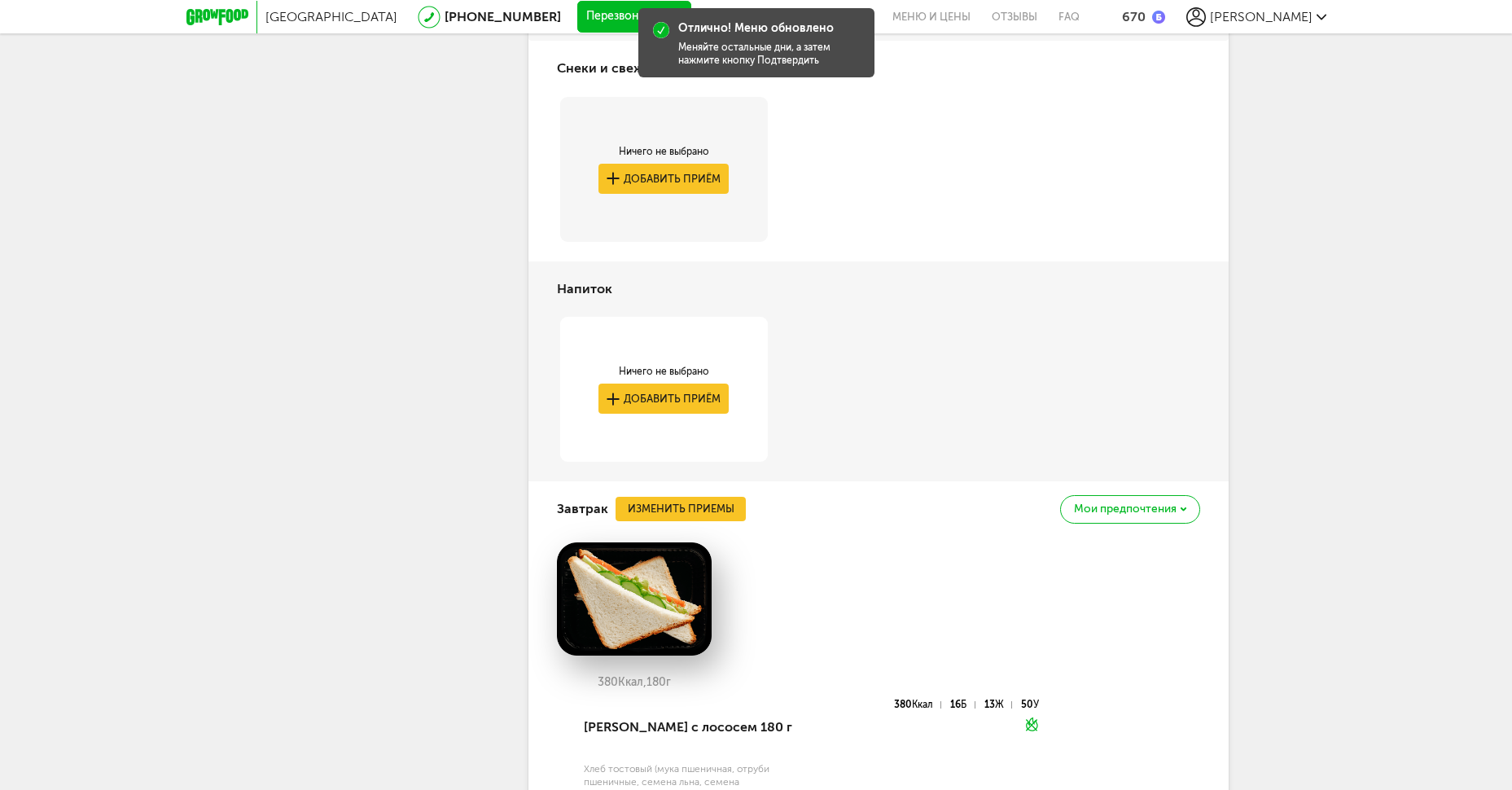
scroll to position [2776, 0]
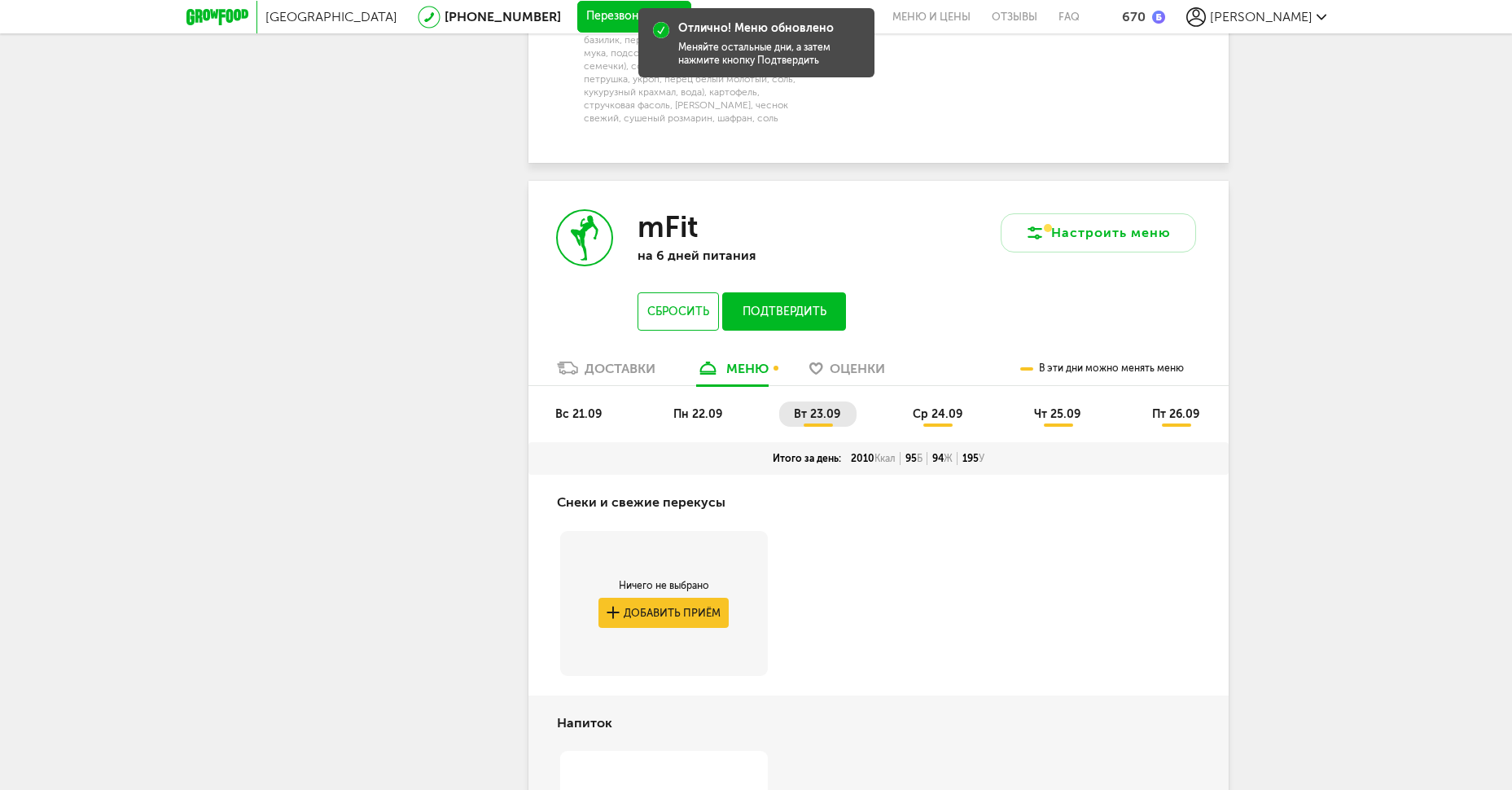
click at [948, 421] on span "ср 24.09" at bounding box center [938, 414] width 50 height 14
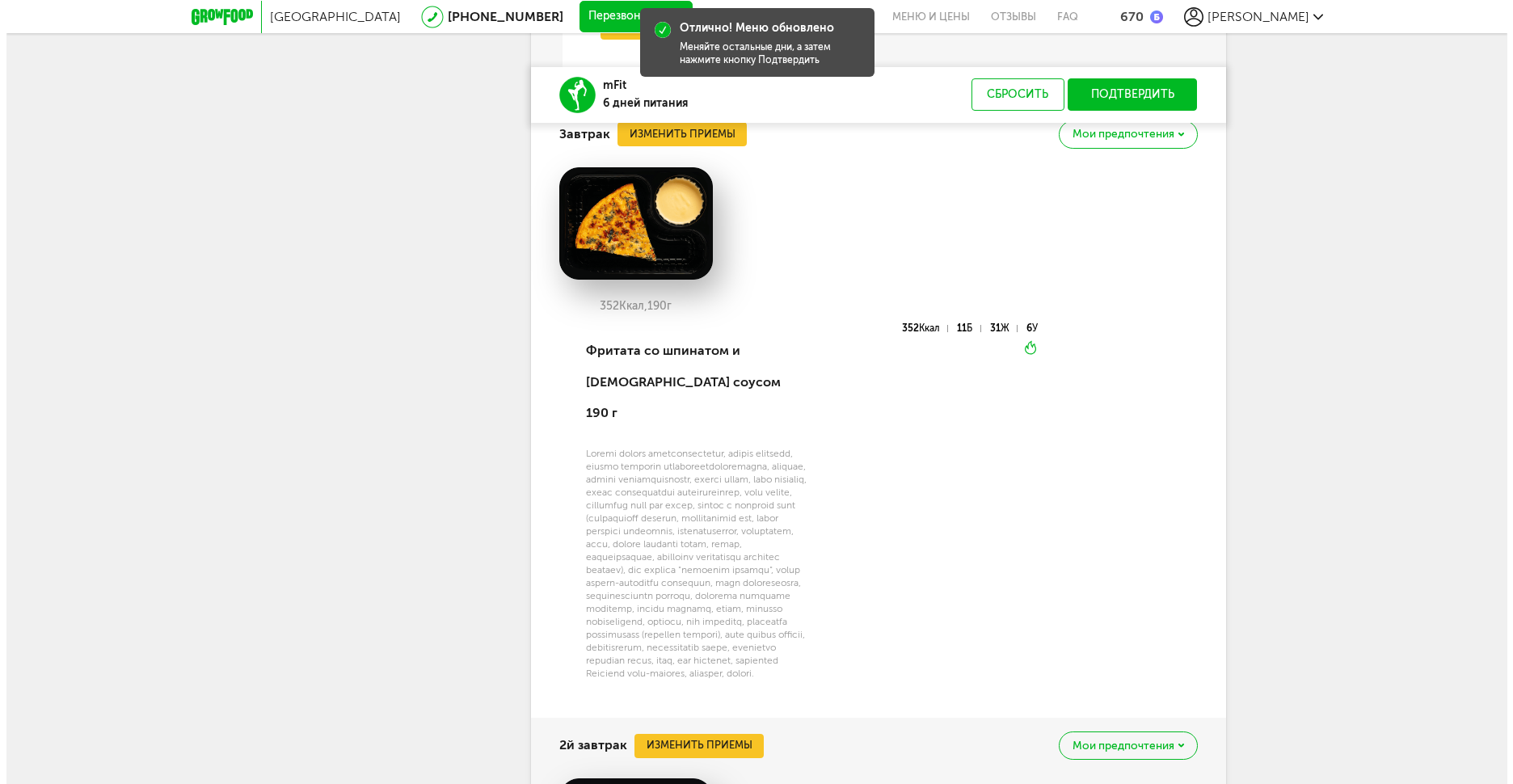
scroll to position [3400, 0]
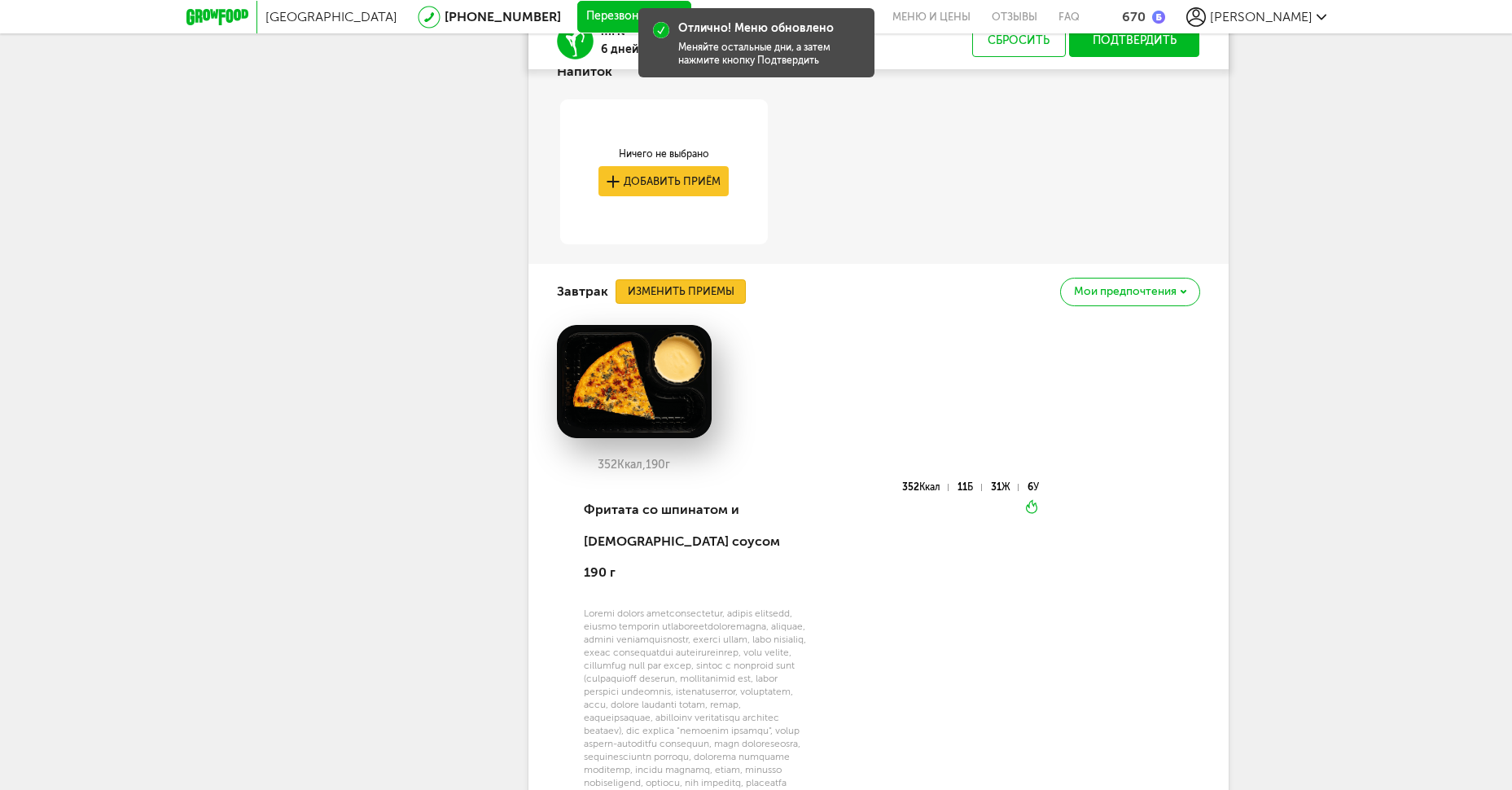
click at [732, 303] on button "Изменить приемы" at bounding box center [681, 291] width 131 height 24
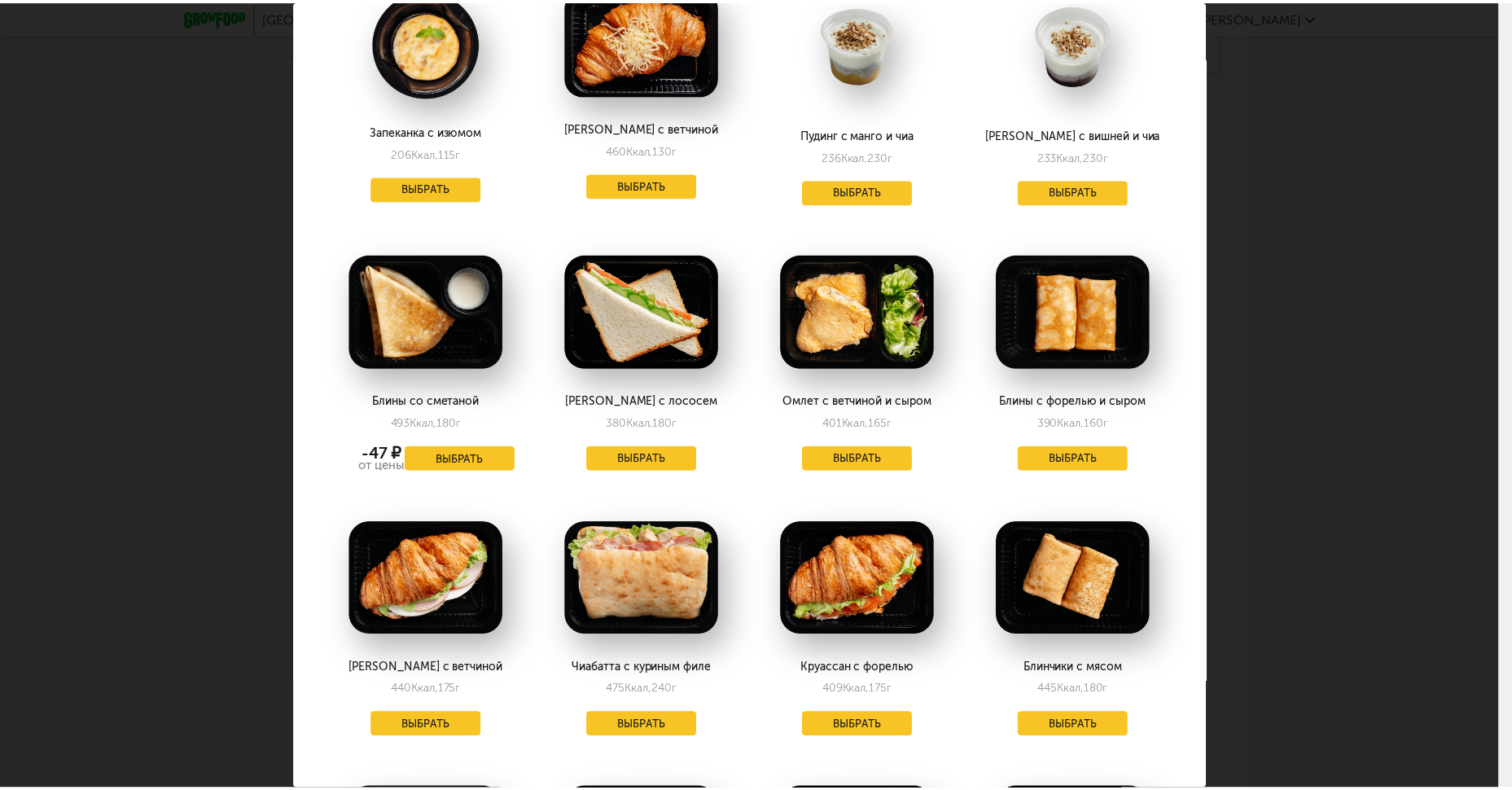
scroll to position [1411, 0]
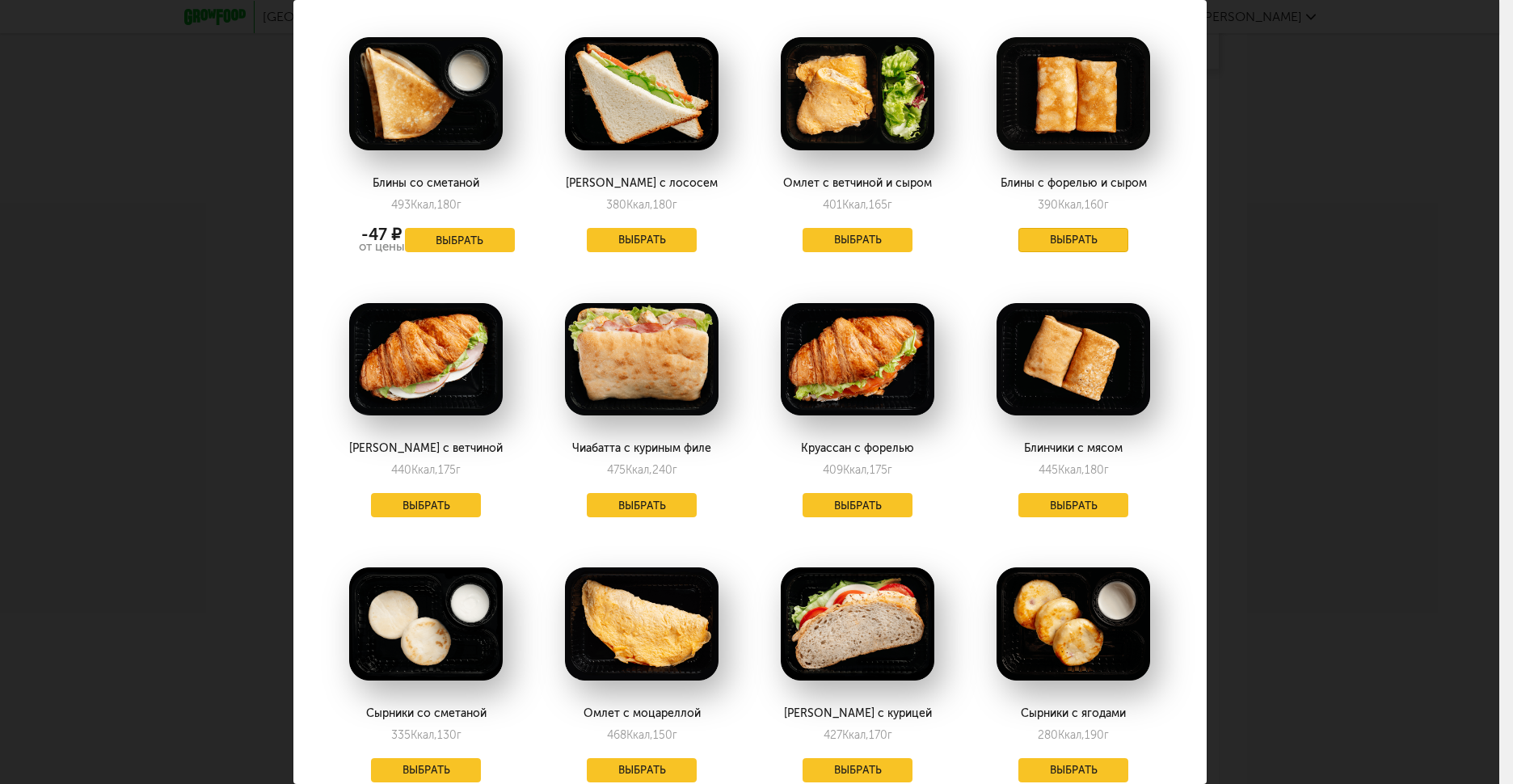
click at [1078, 243] on button "Выбрать" at bounding box center [1073, 240] width 110 height 24
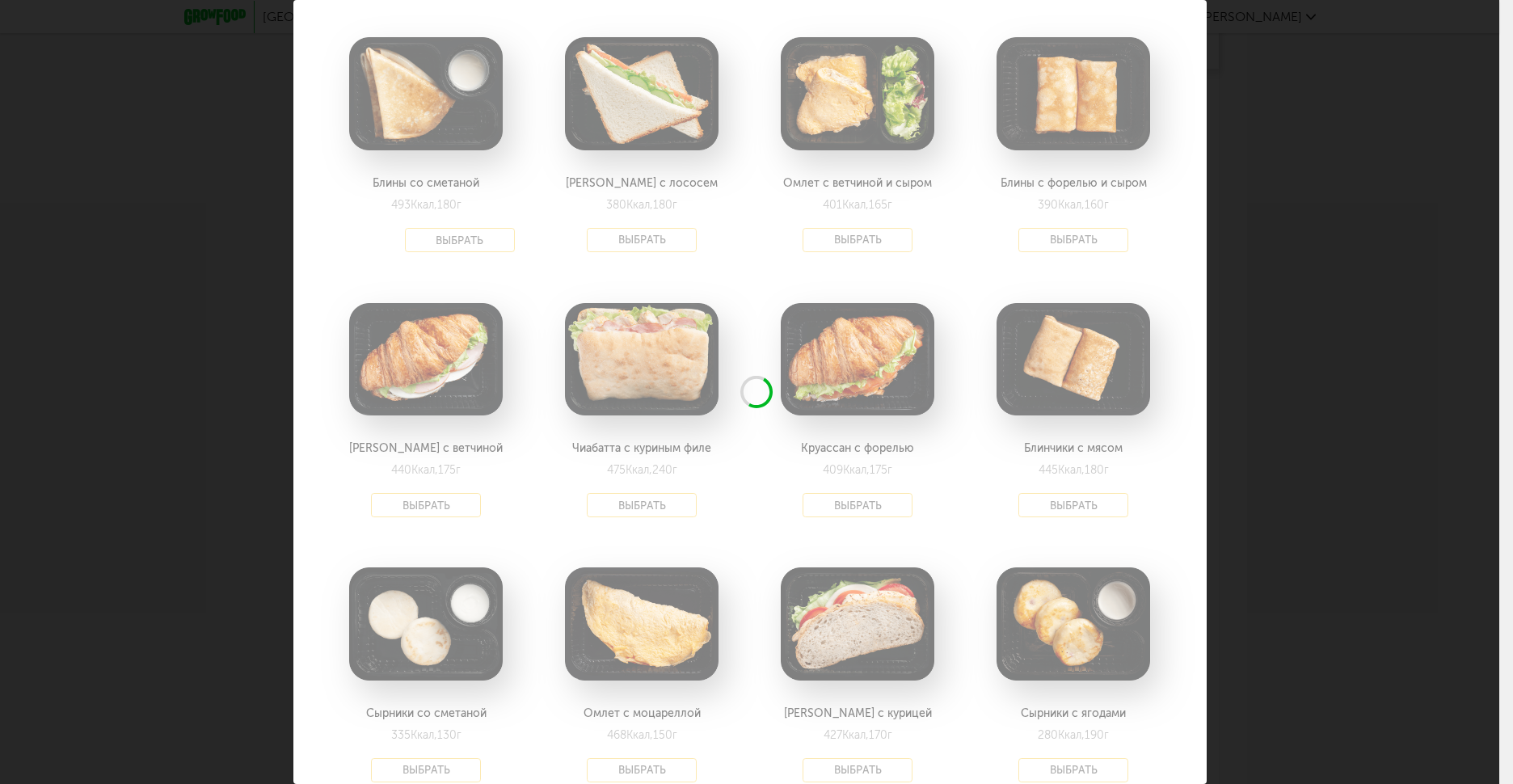
click at [1351, 271] on div "Выберите завтраки на [DATE] 24.09 В избранном Блин рваная говядина 244 Ккал, 13…" at bounding box center [749, 392] width 1499 height 784
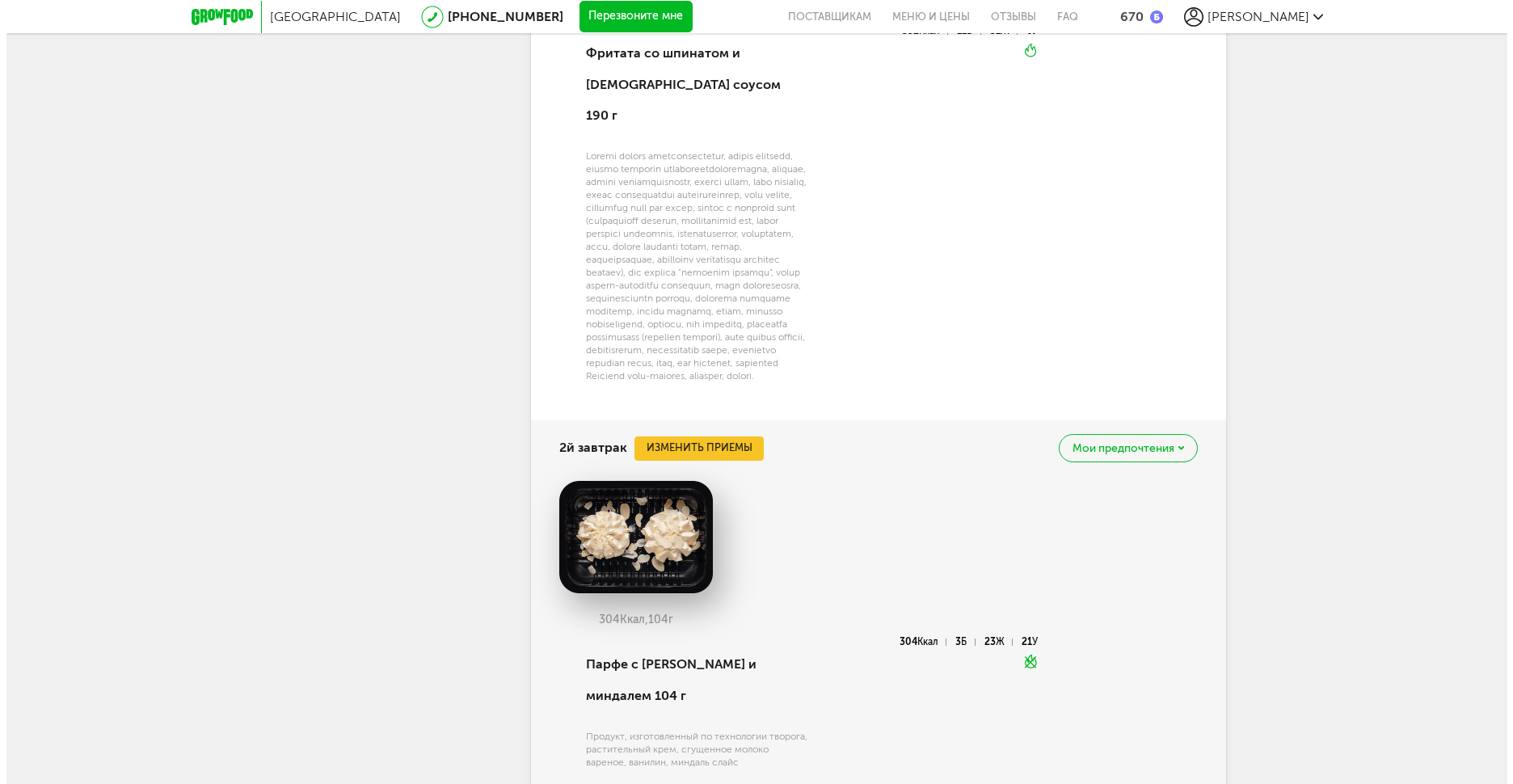
scroll to position [4155, 0]
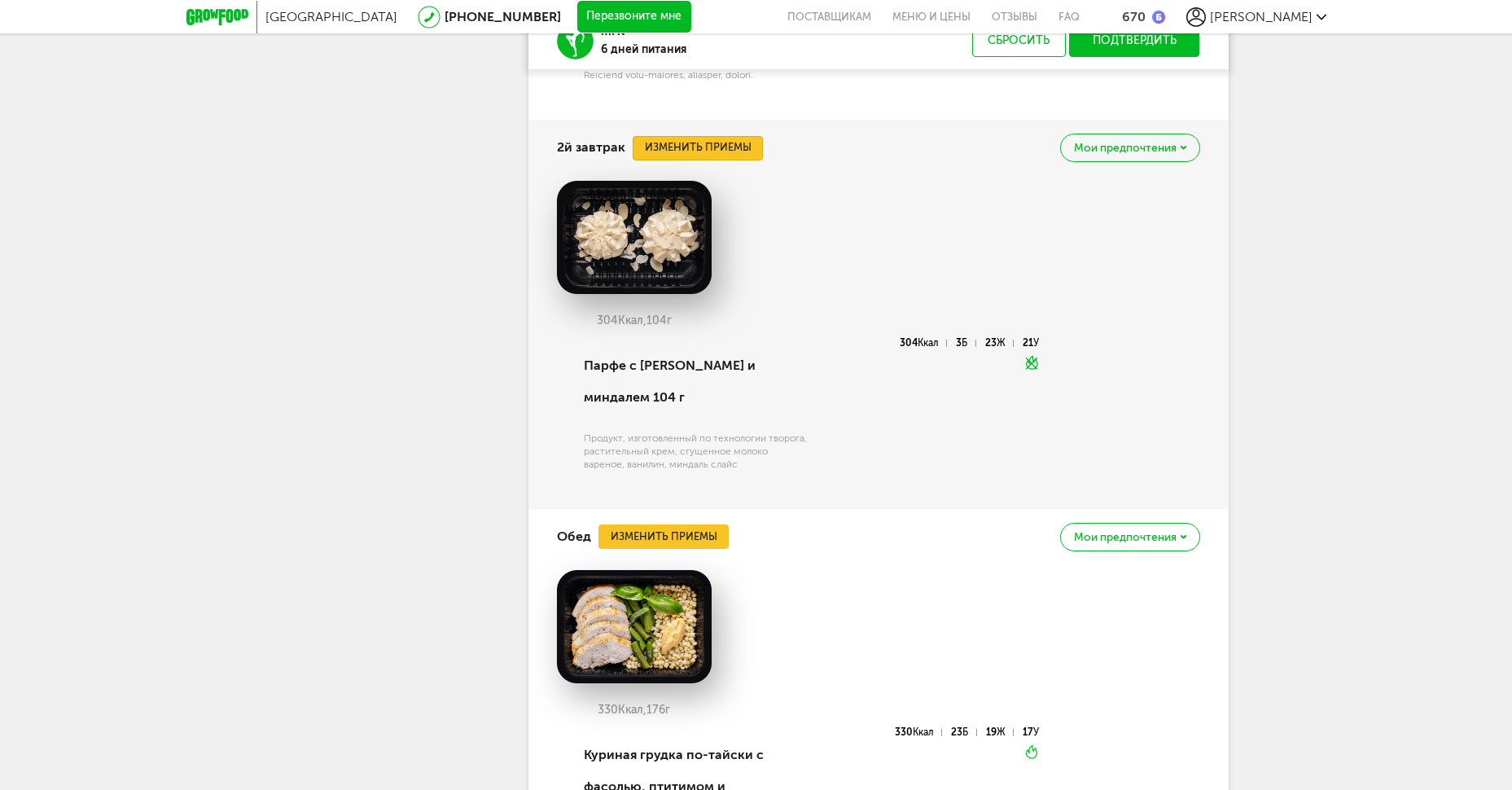
click at [699, 161] on button "Изменить приемы" at bounding box center [698, 148] width 131 height 24
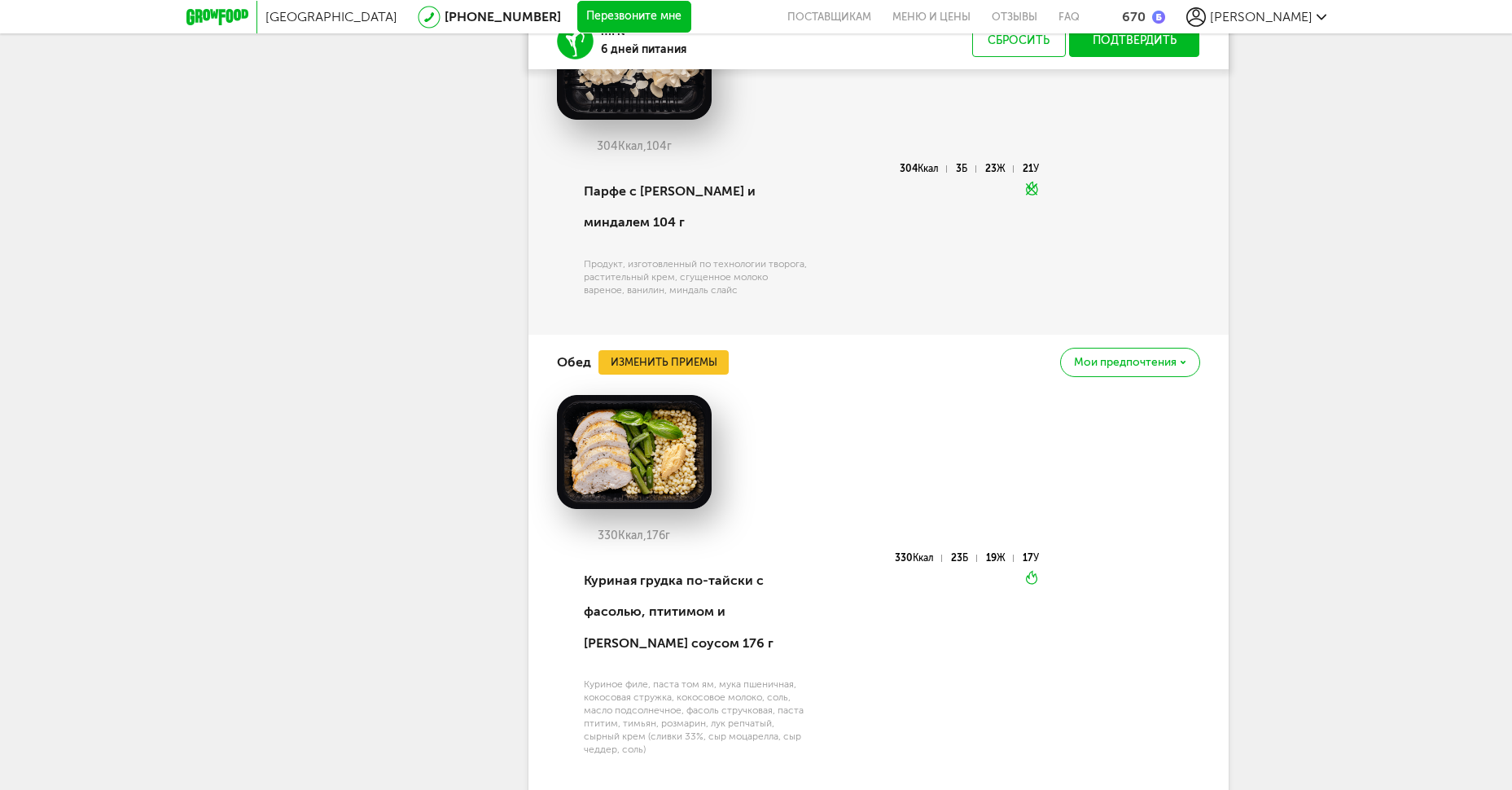
scroll to position [760, 0]
click at [683, 375] on button "Изменить приемы" at bounding box center [664, 362] width 131 height 24
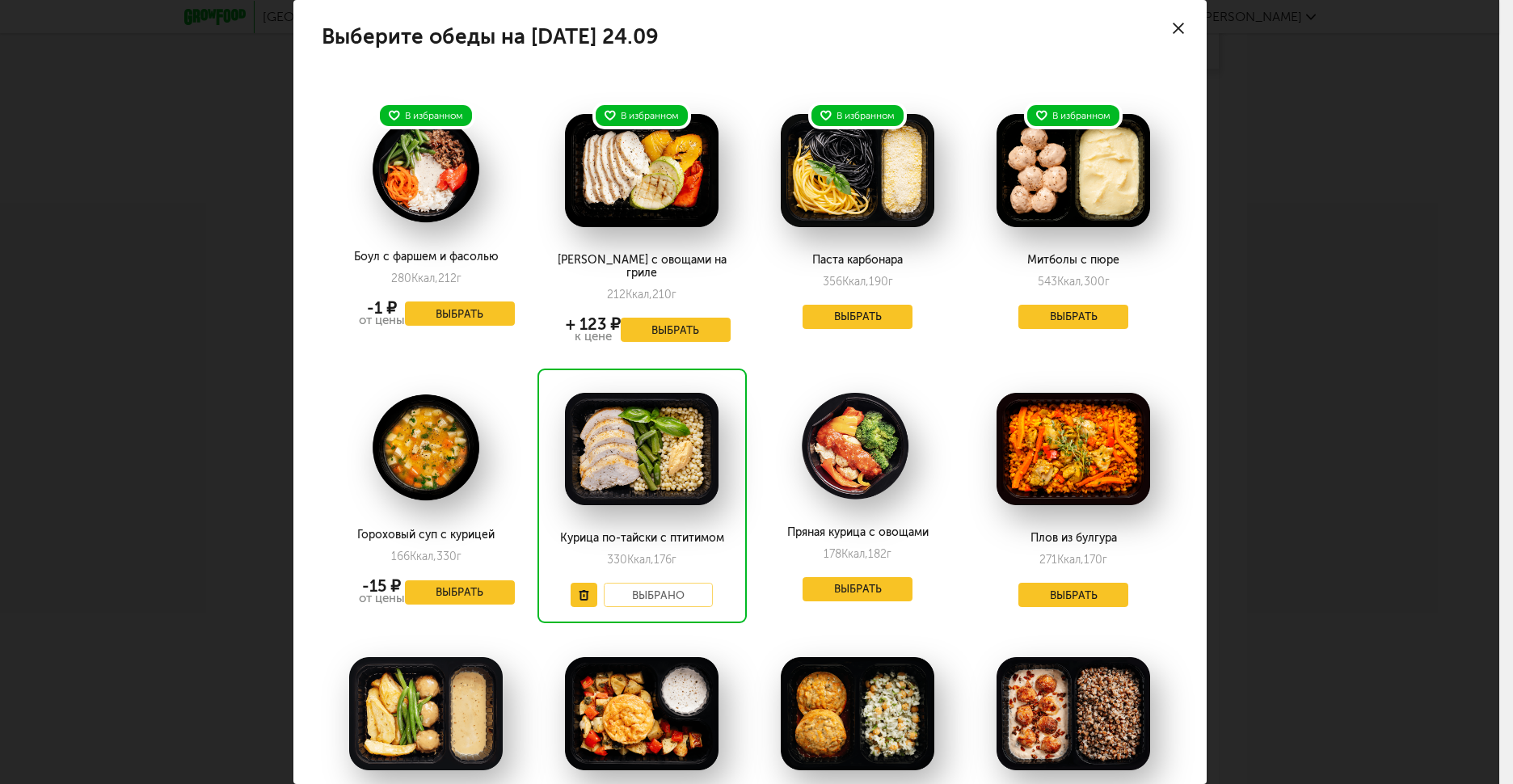
click at [1379, 313] on div "Выберите обеды на [DATE] 24.09 В избранном Боул с фаршем и фасолью 280 Ккал, 21…" at bounding box center [749, 392] width 1499 height 784
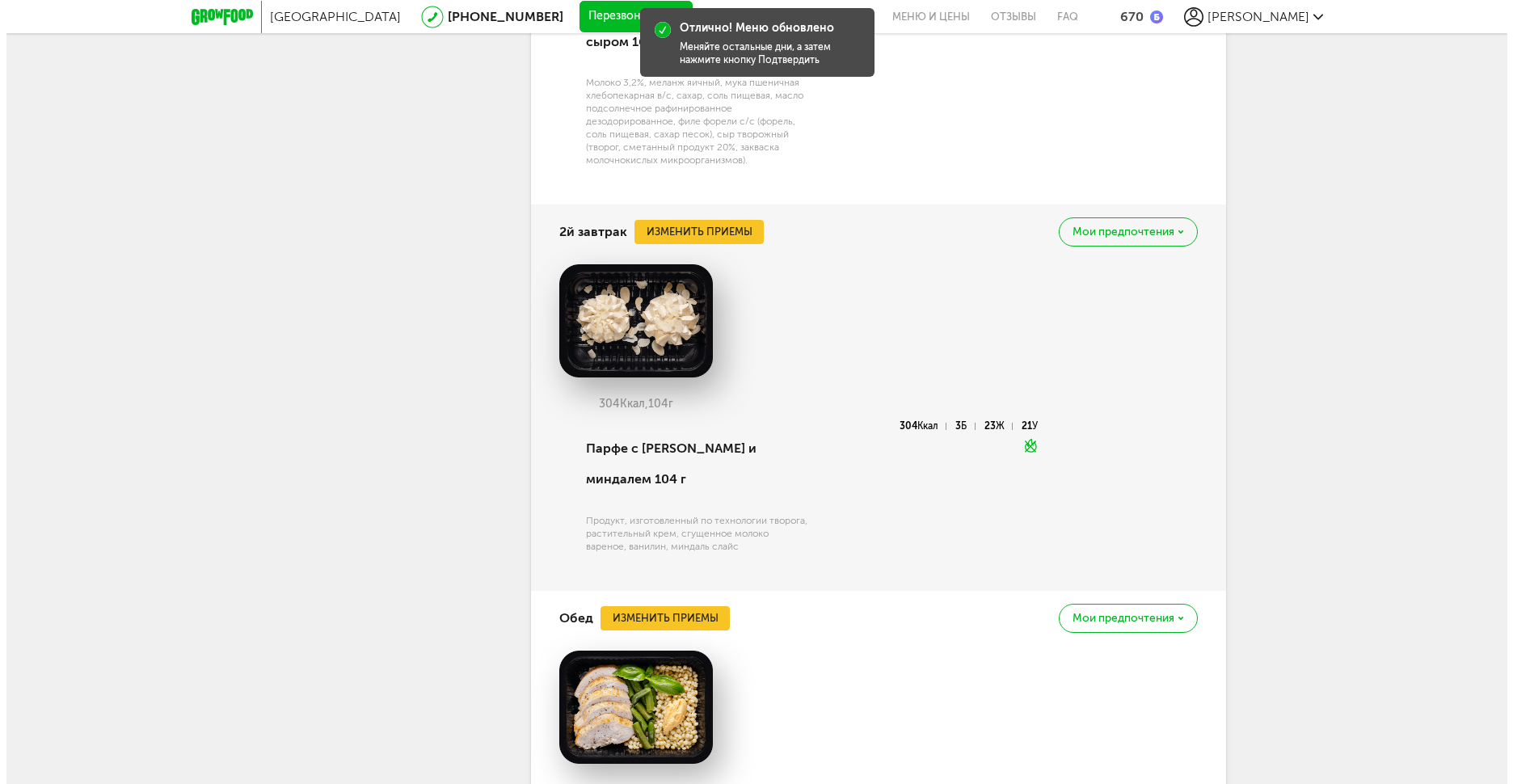
scroll to position [3831, 0]
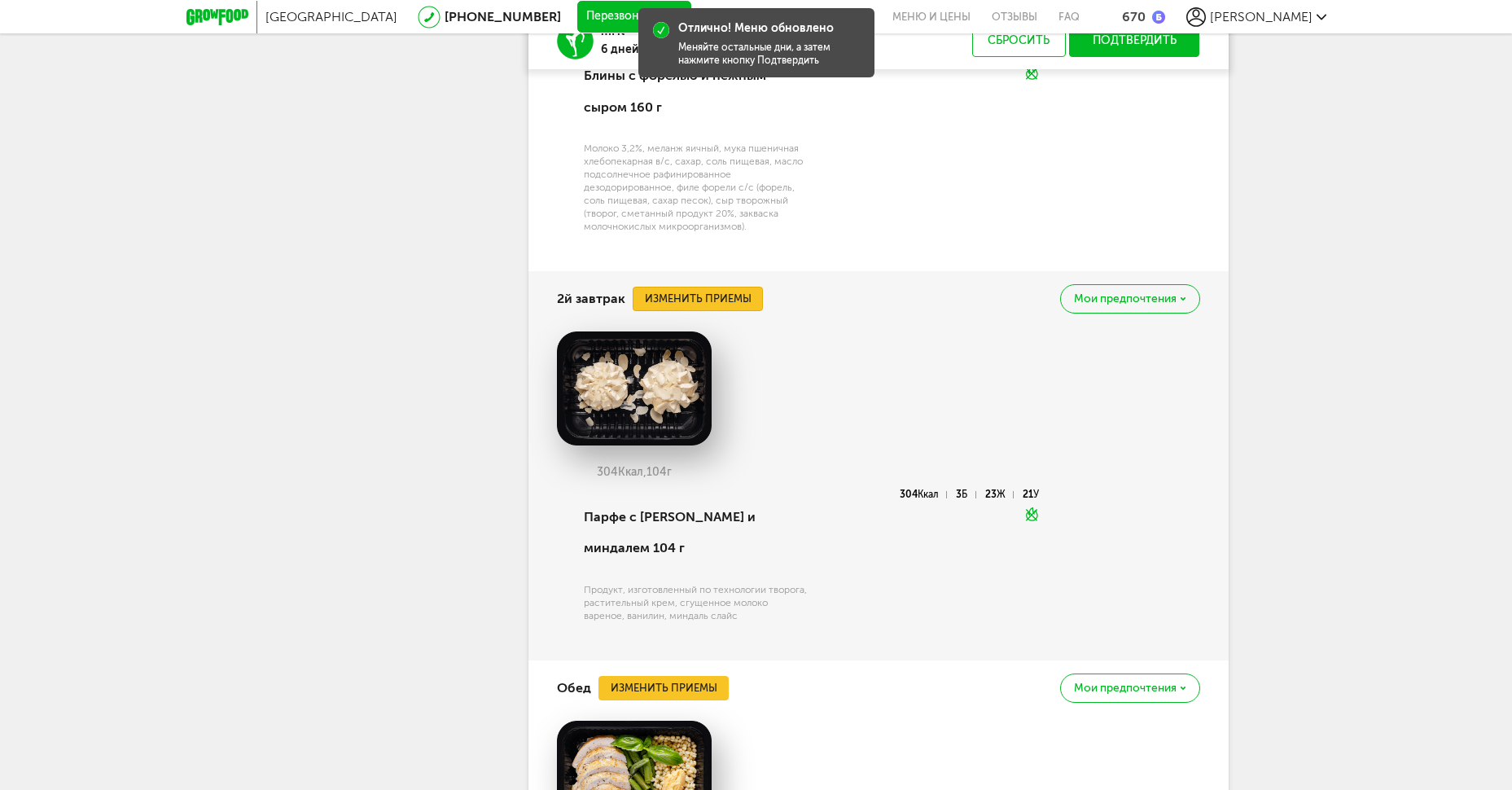
click at [725, 311] on button "Изменить приемы" at bounding box center [698, 298] width 131 height 24
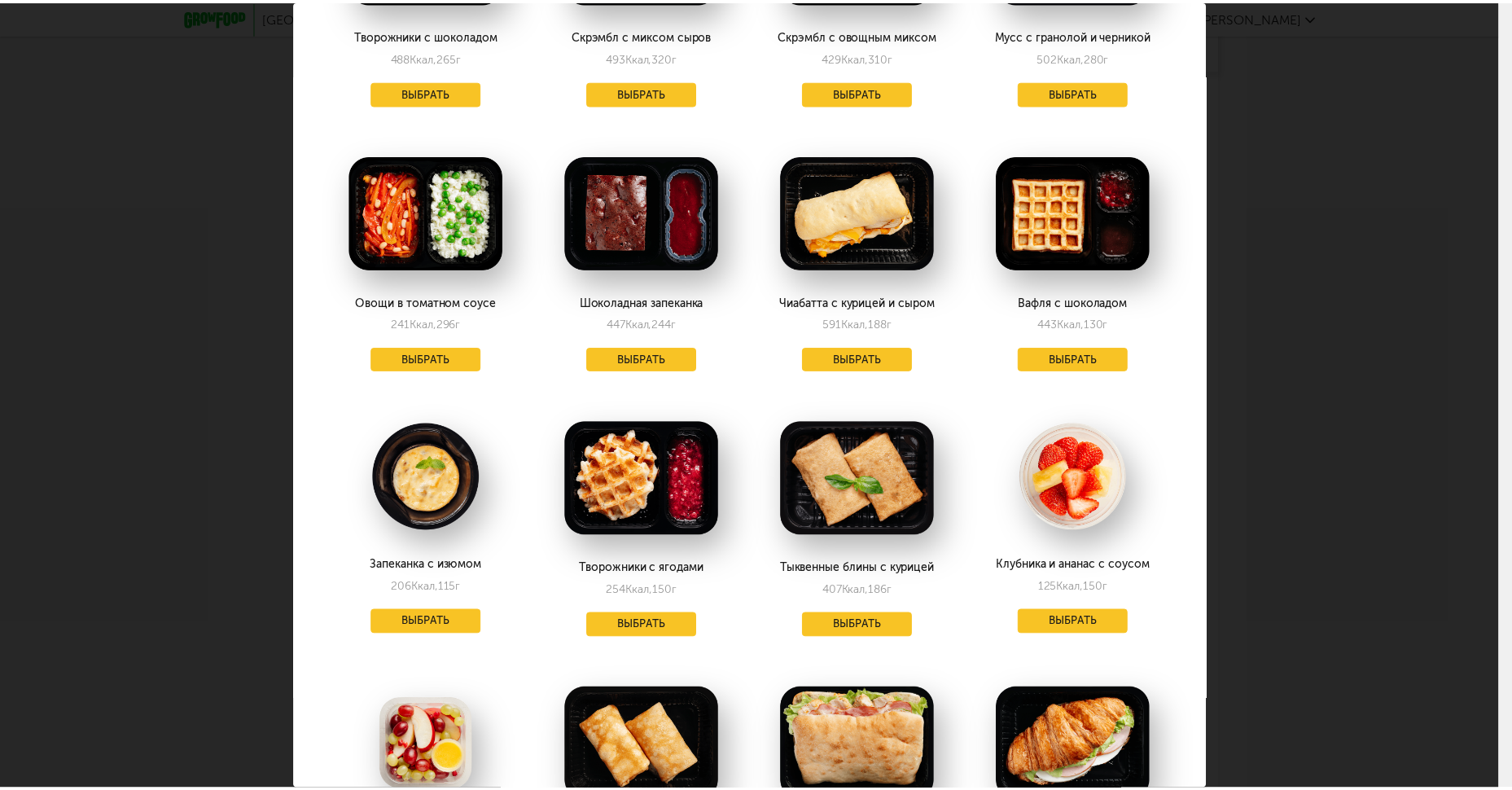
scroll to position [977, 0]
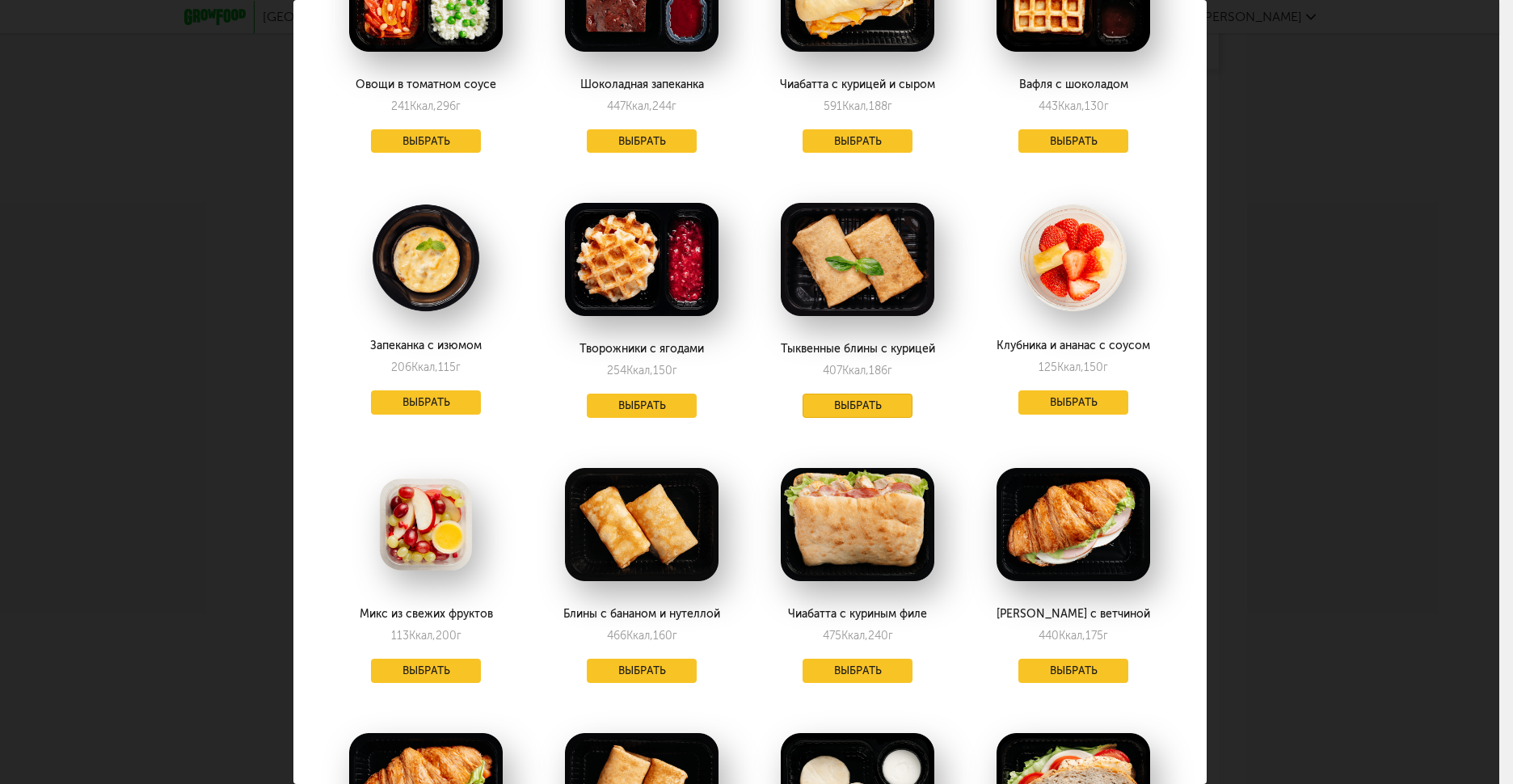
click at [848, 393] on button "Выбрать" at bounding box center [857, 405] width 110 height 24
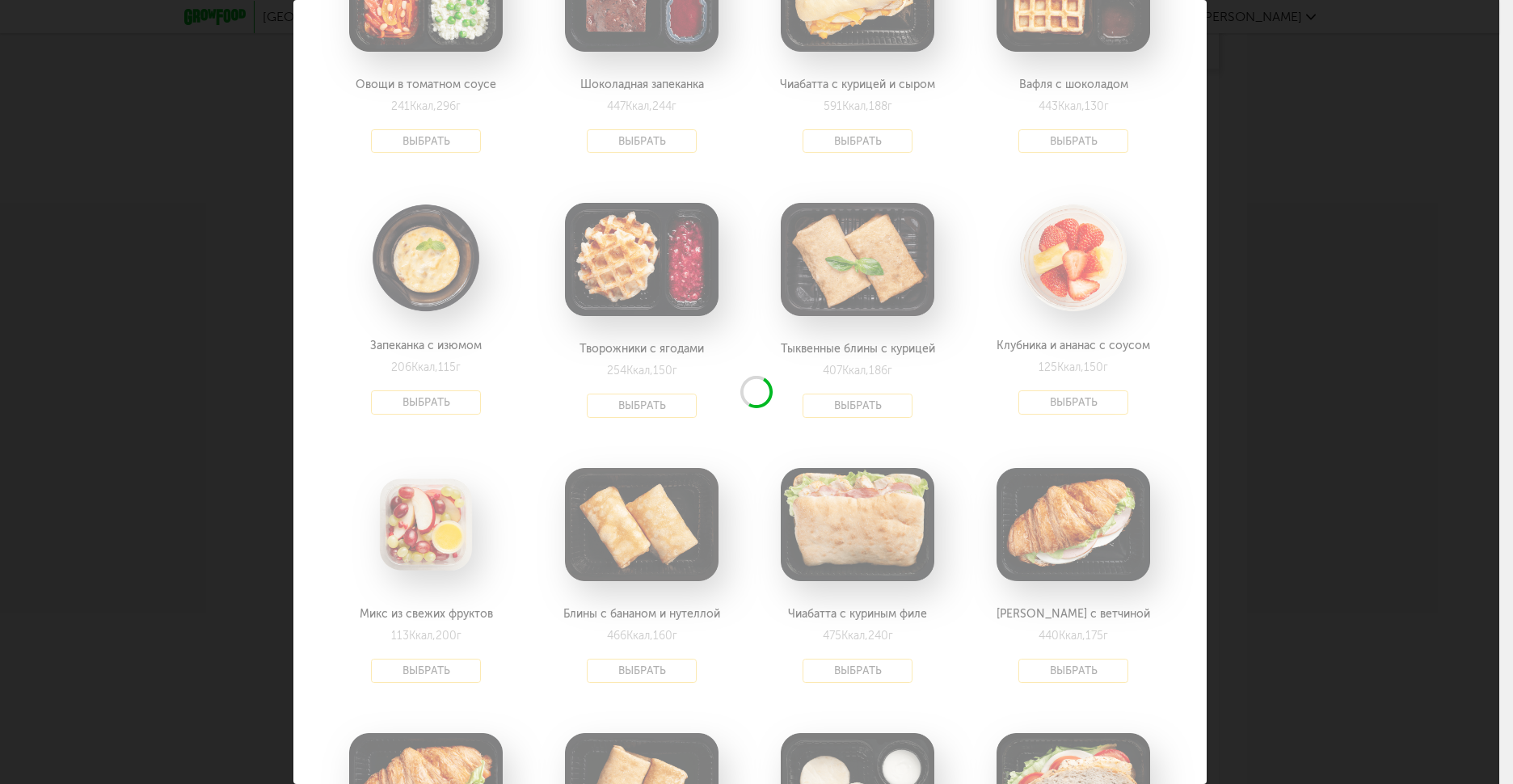
click at [1350, 323] on div "Выберите 2й завтрак на [DATE] 24.09 В избранном Блин рваная говядина 244 Ккал, …" at bounding box center [749, 392] width 1499 height 784
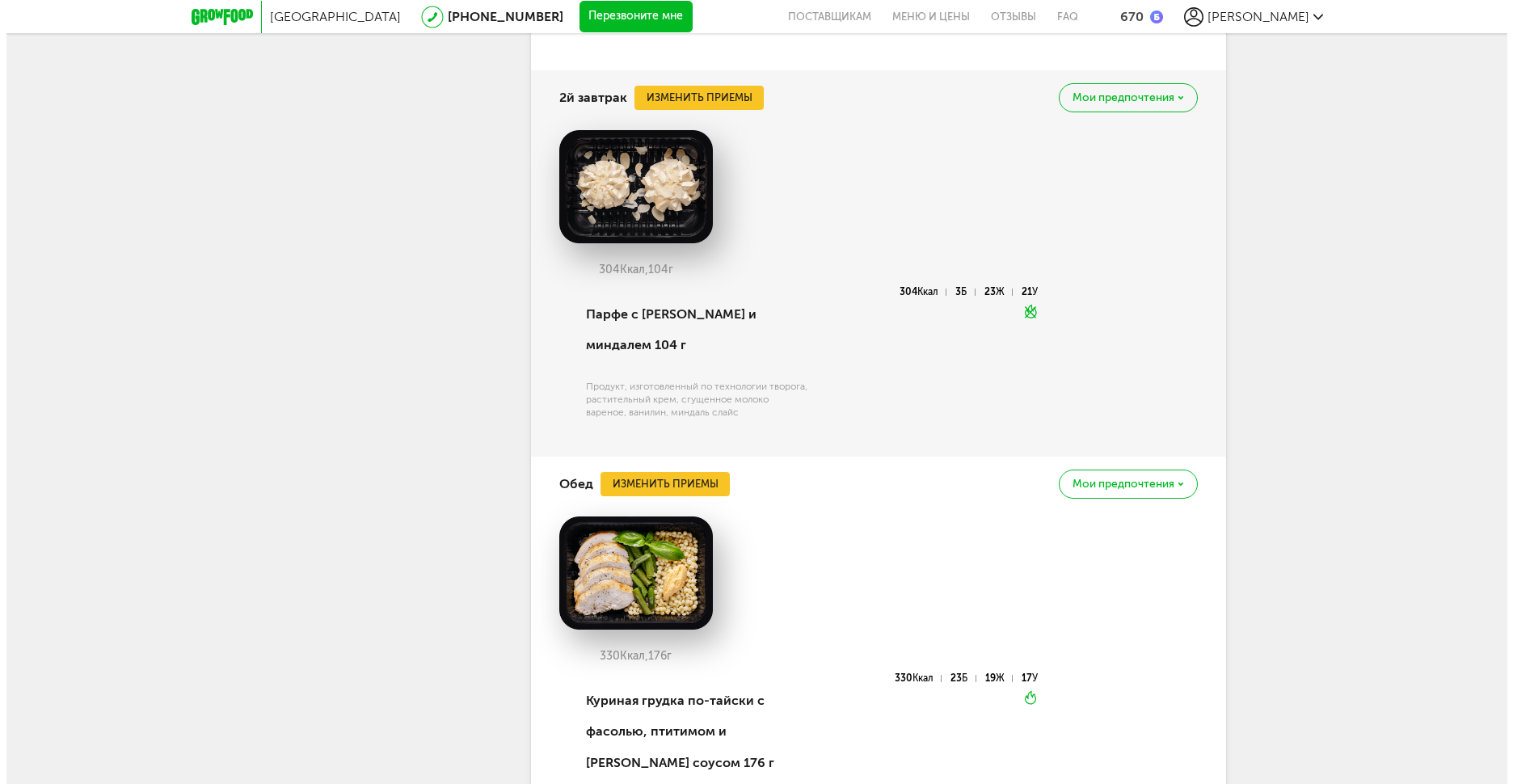
scroll to position [4263, 0]
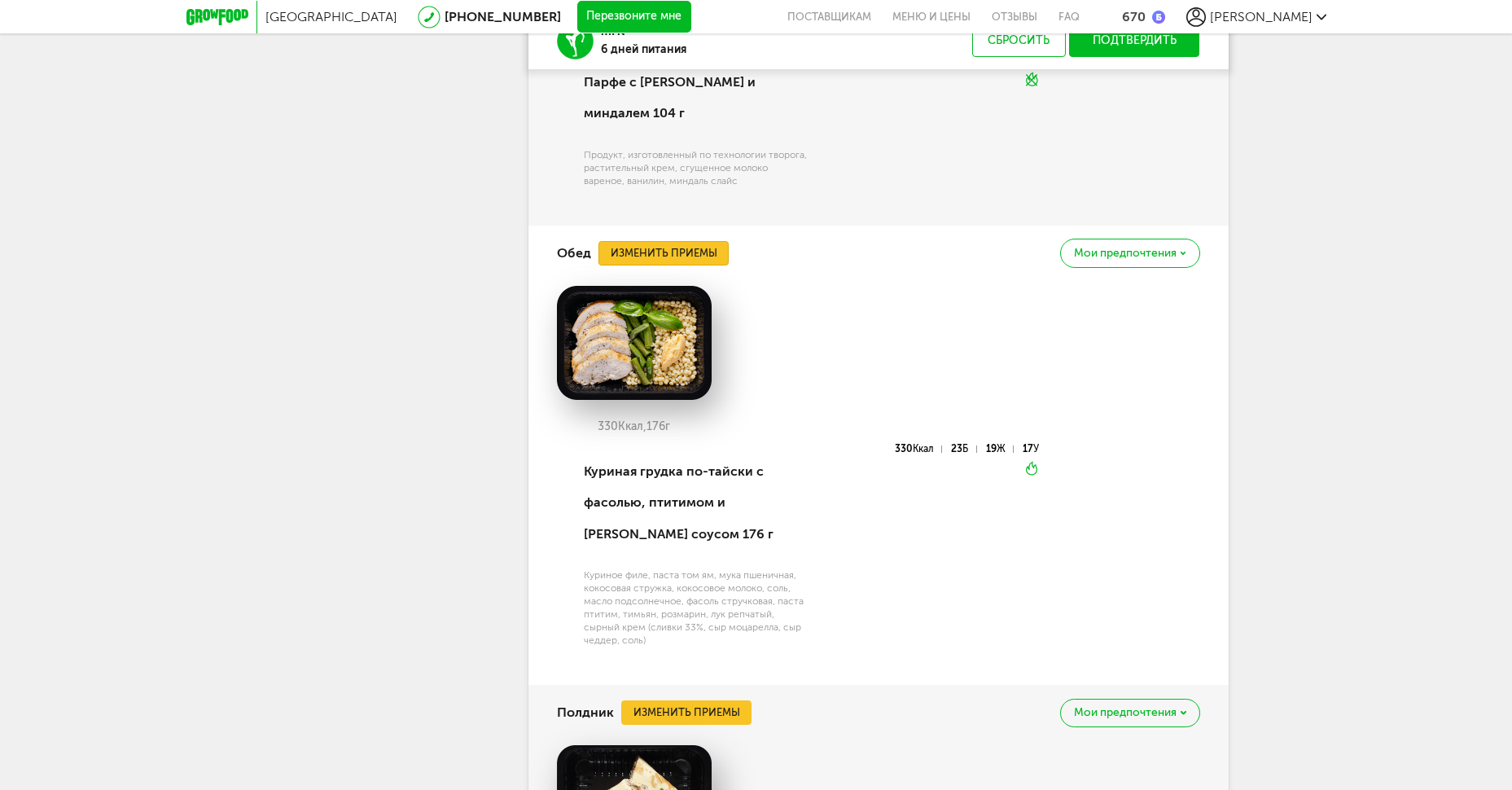
click at [670, 266] on button "Изменить приемы" at bounding box center [664, 253] width 131 height 24
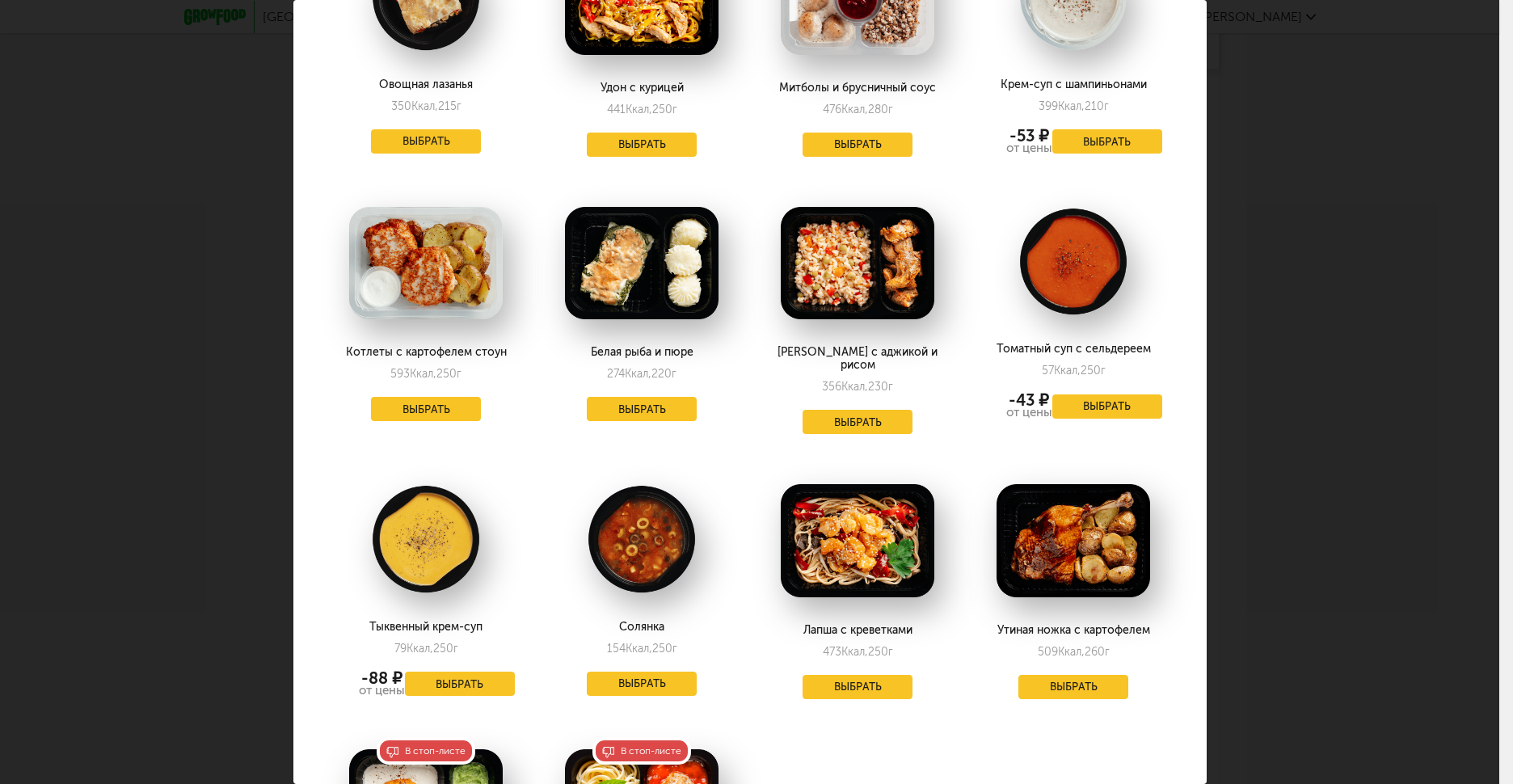
scroll to position [2370, 0]
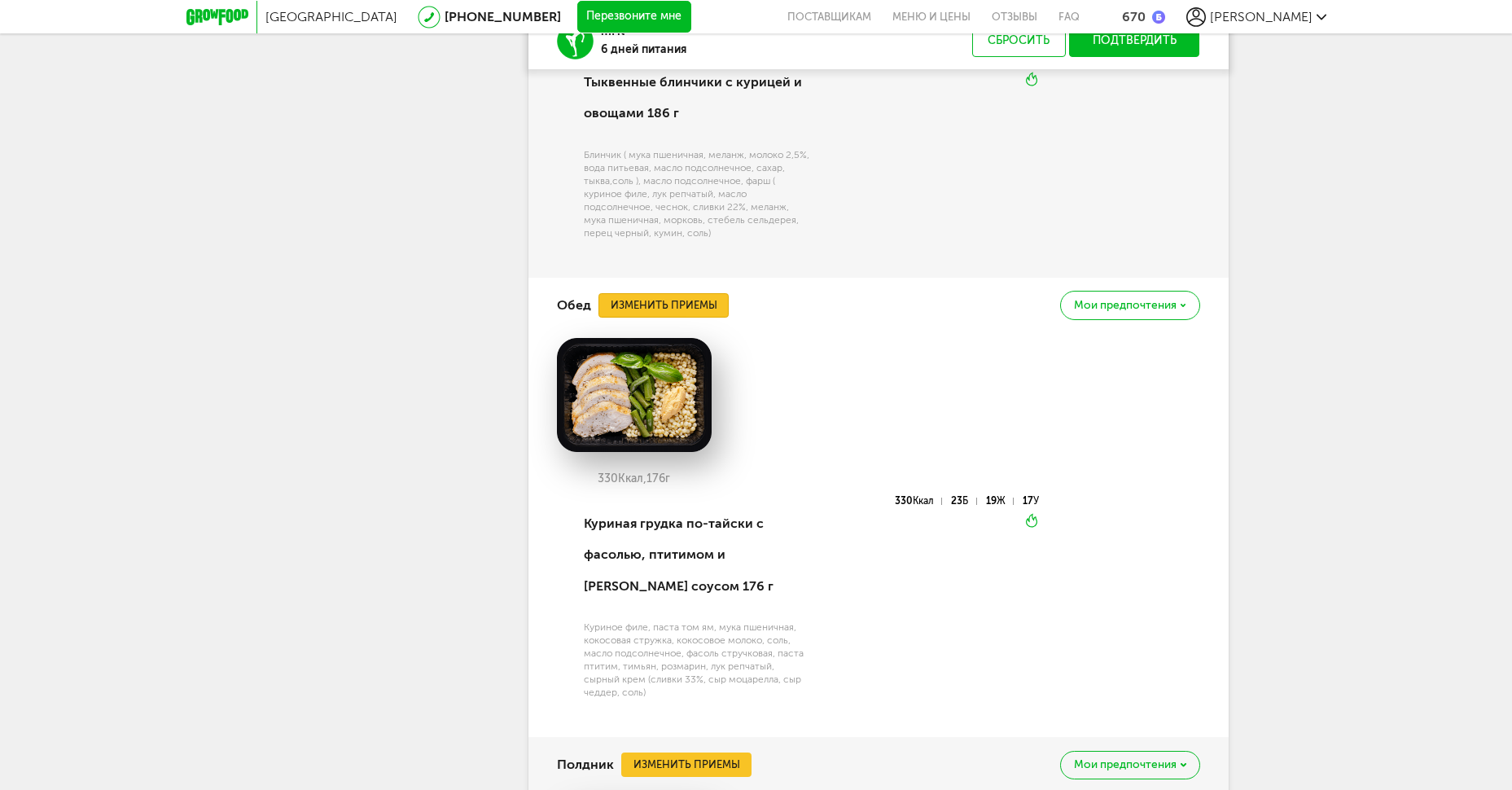
click at [600, 317] on button "Изменить приемы" at bounding box center [664, 305] width 131 height 24
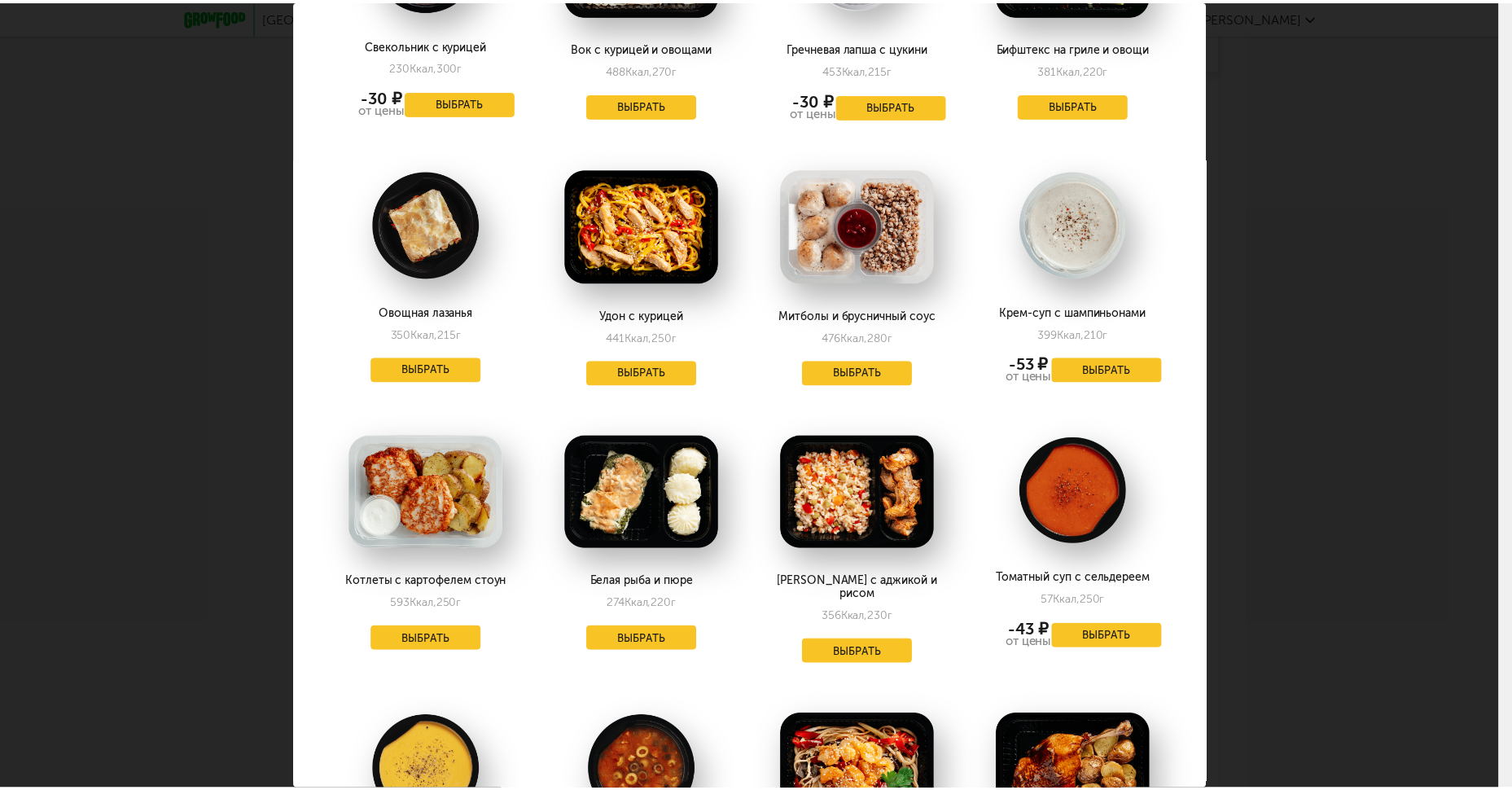
scroll to position [2171, 0]
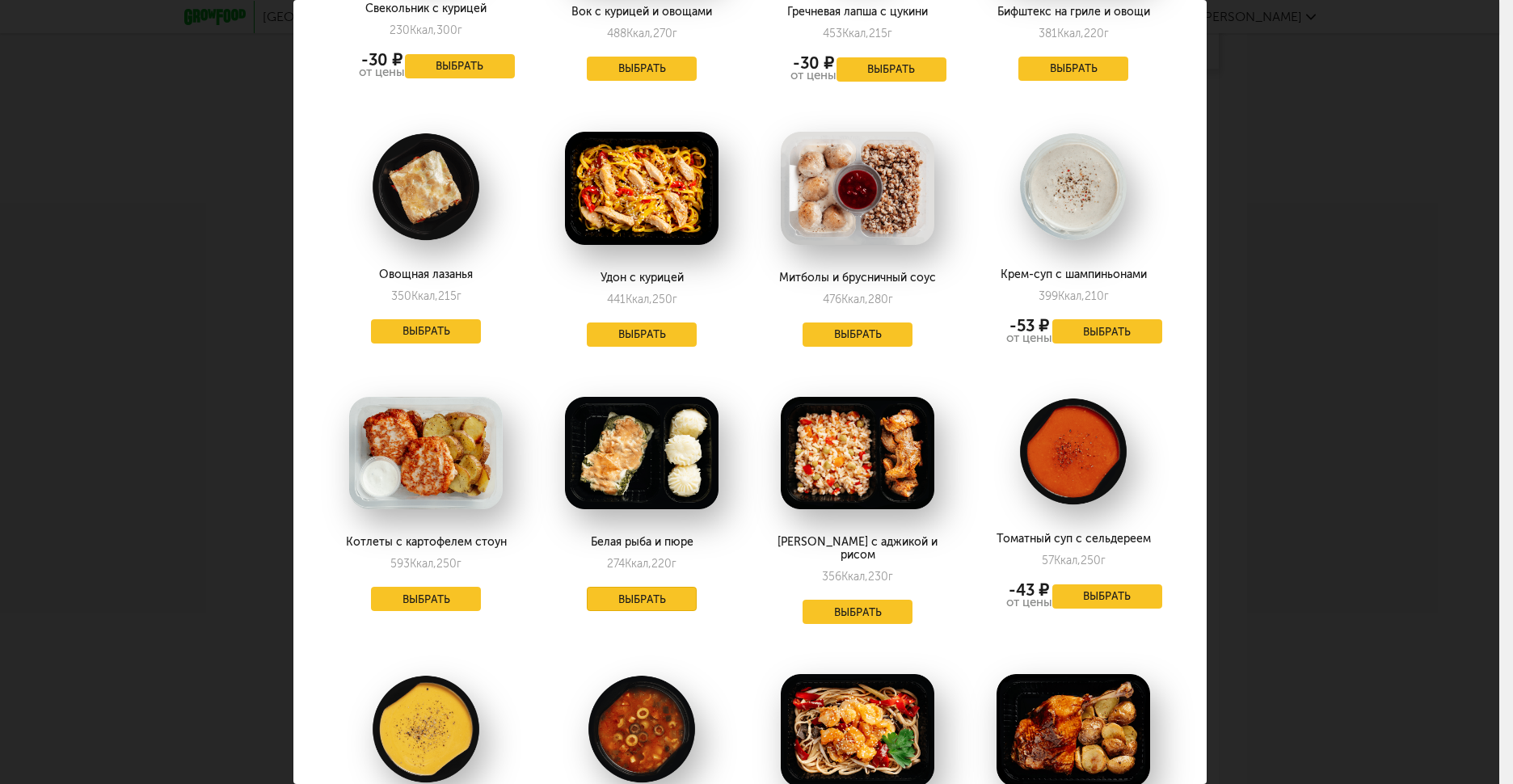
click at [631, 587] on button "Выбрать" at bounding box center [642, 599] width 110 height 24
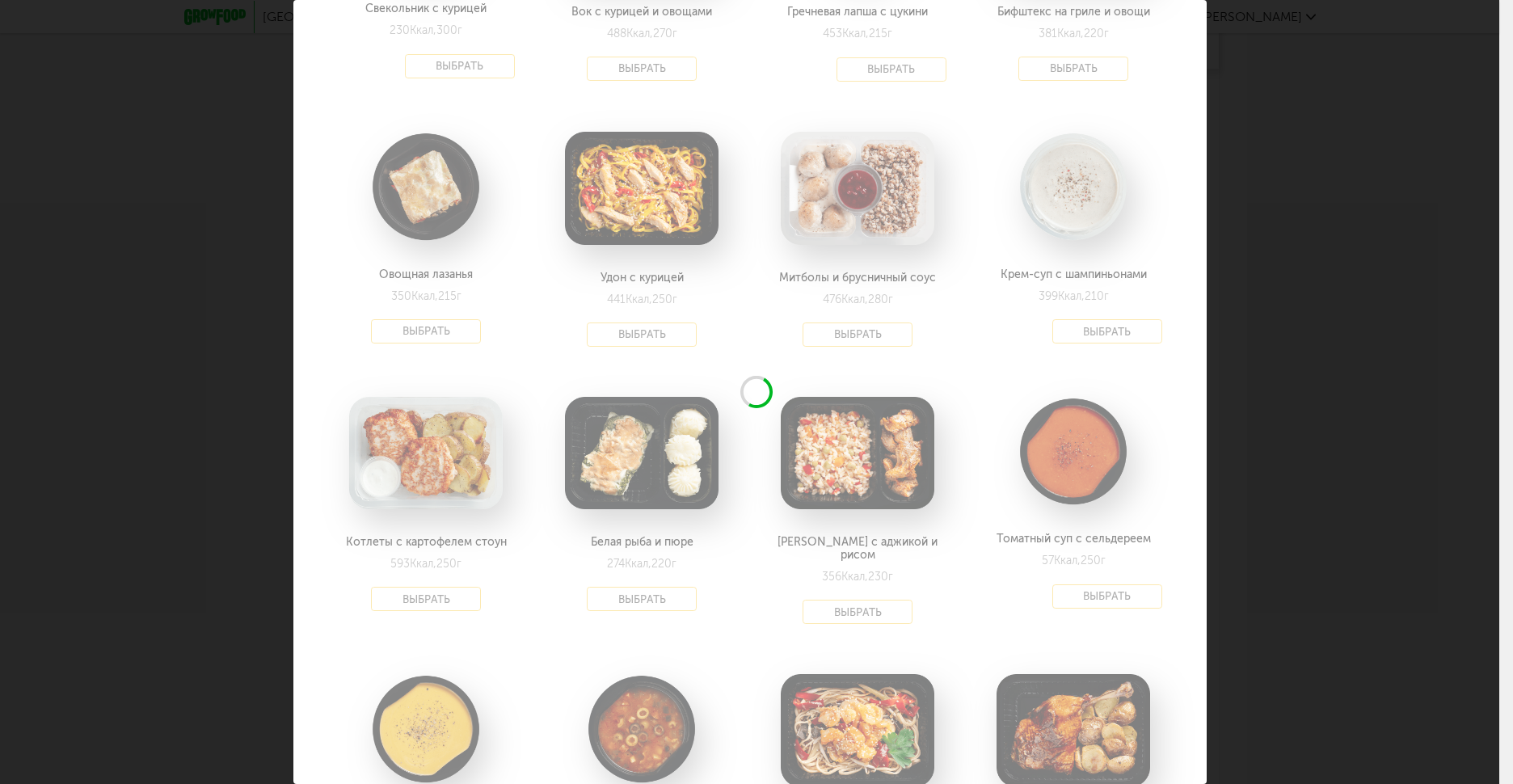
click at [1230, 362] on div "Выберите обеды на [DATE] 24.09 В избранном Боул с фаршем и фасолью 280 Ккал, 21…" at bounding box center [749, 392] width 1499 height 784
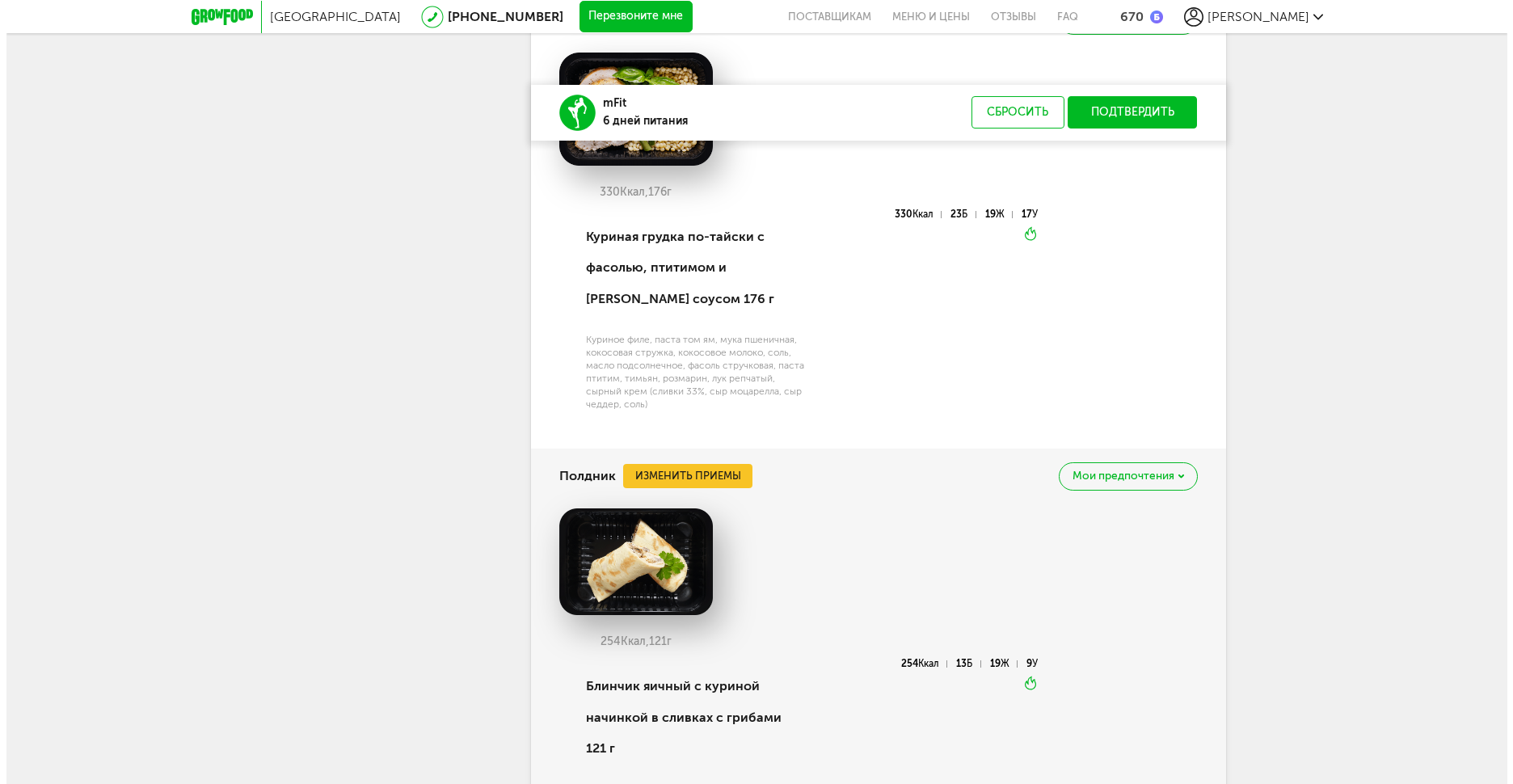
scroll to position [4694, 0]
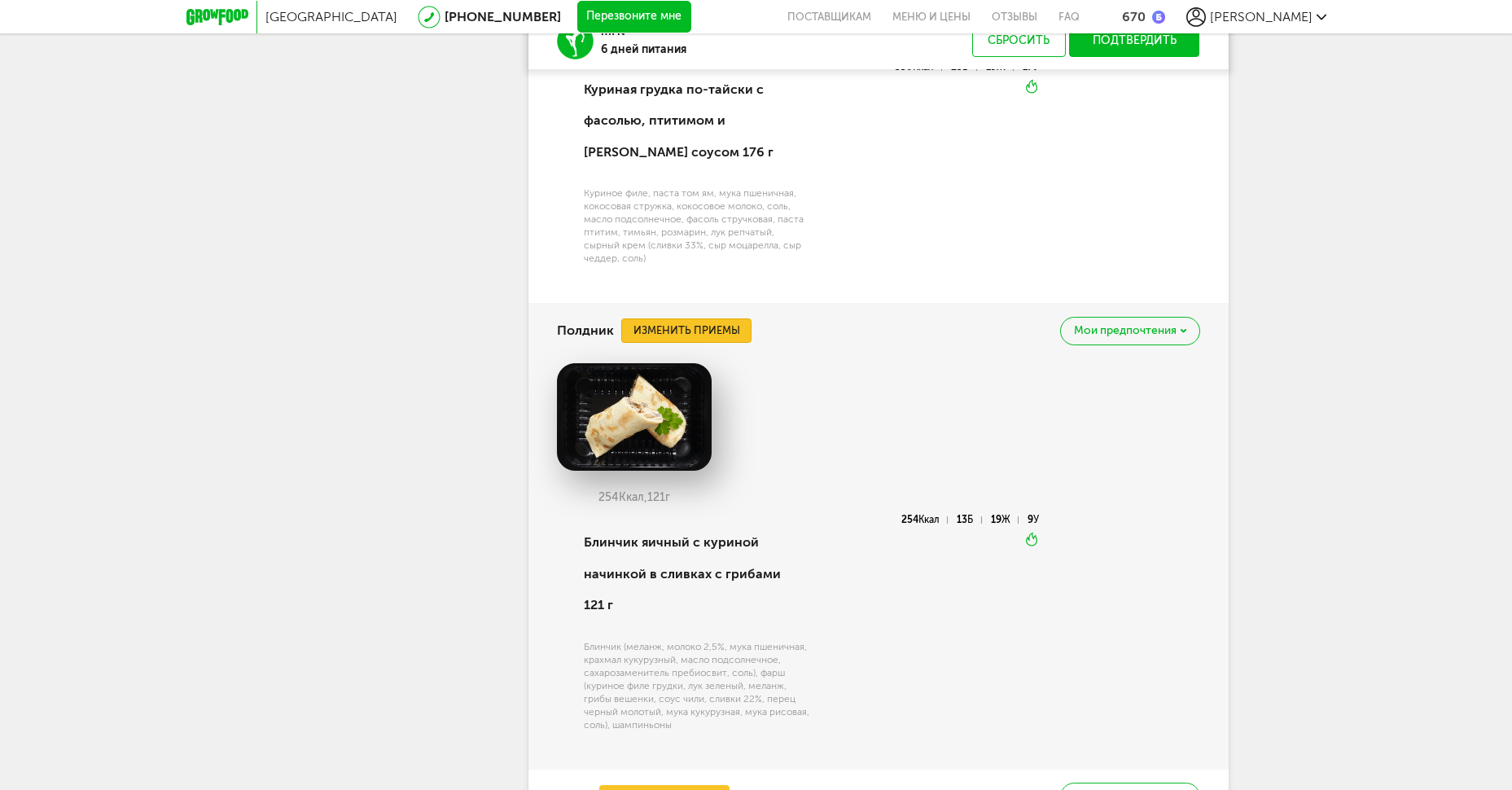
click at [718, 343] on button "Изменить приемы" at bounding box center [687, 330] width 131 height 24
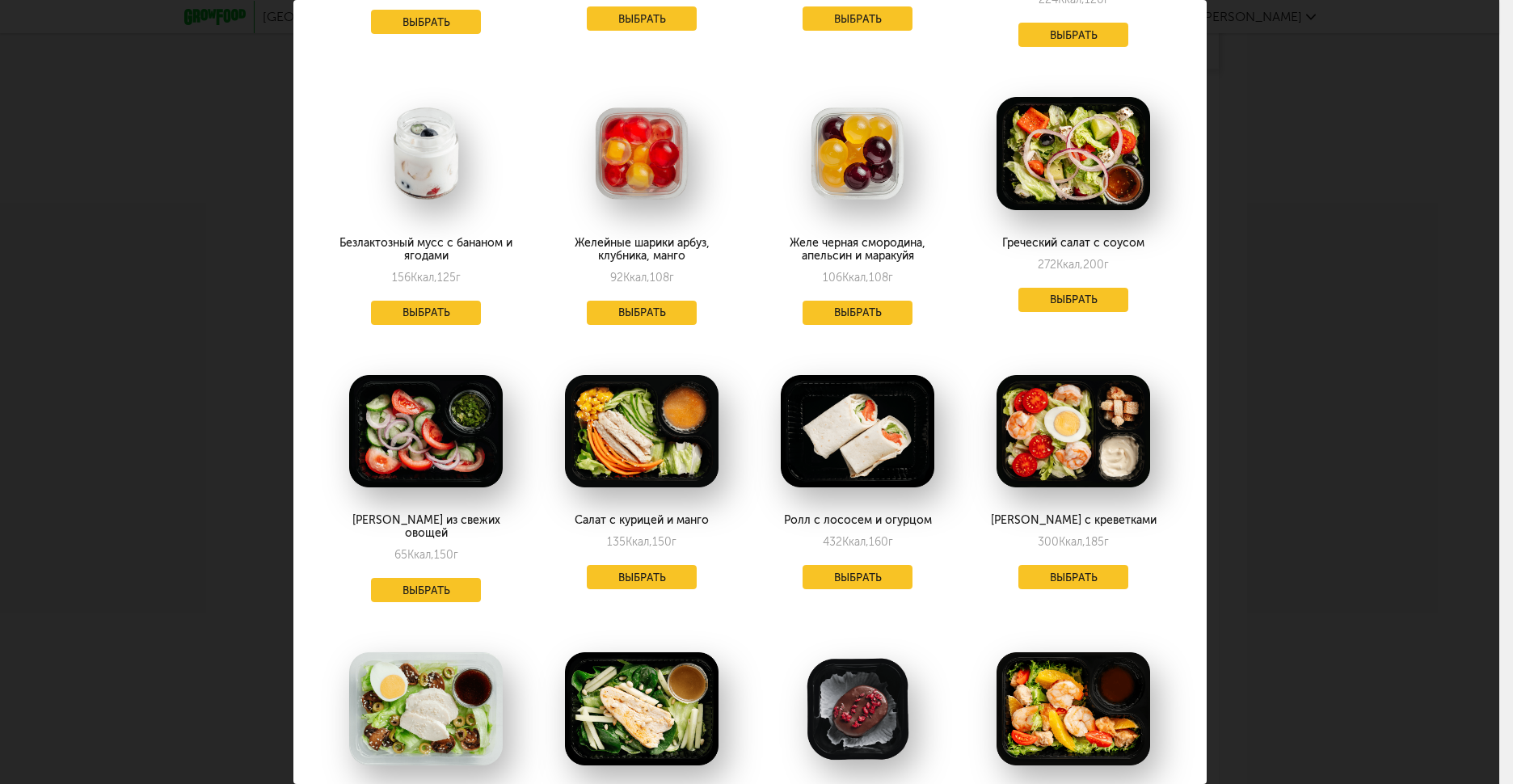
scroll to position [1939, 0]
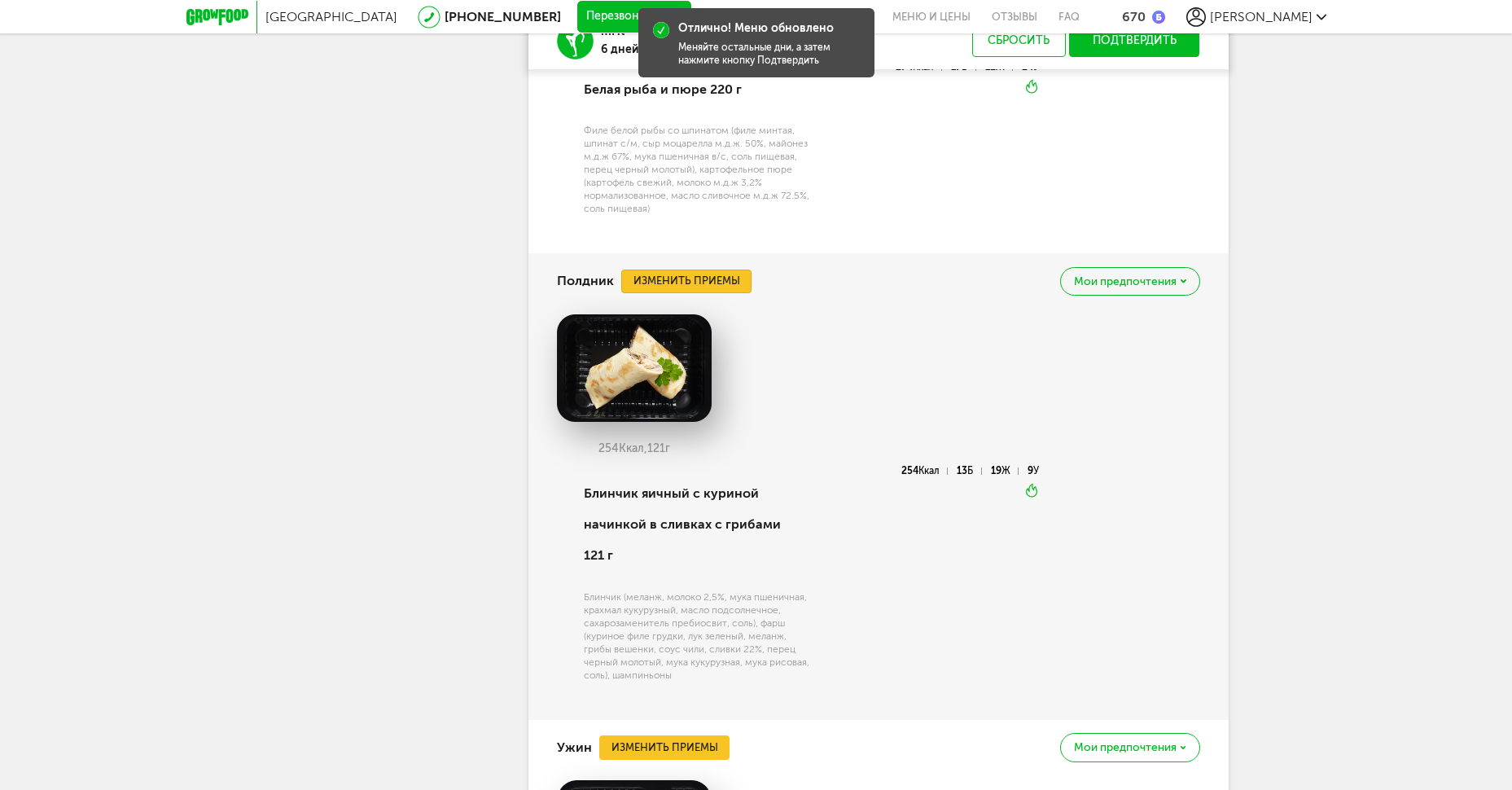
click at [704, 294] on button "Изменить приемы" at bounding box center [687, 281] width 131 height 24
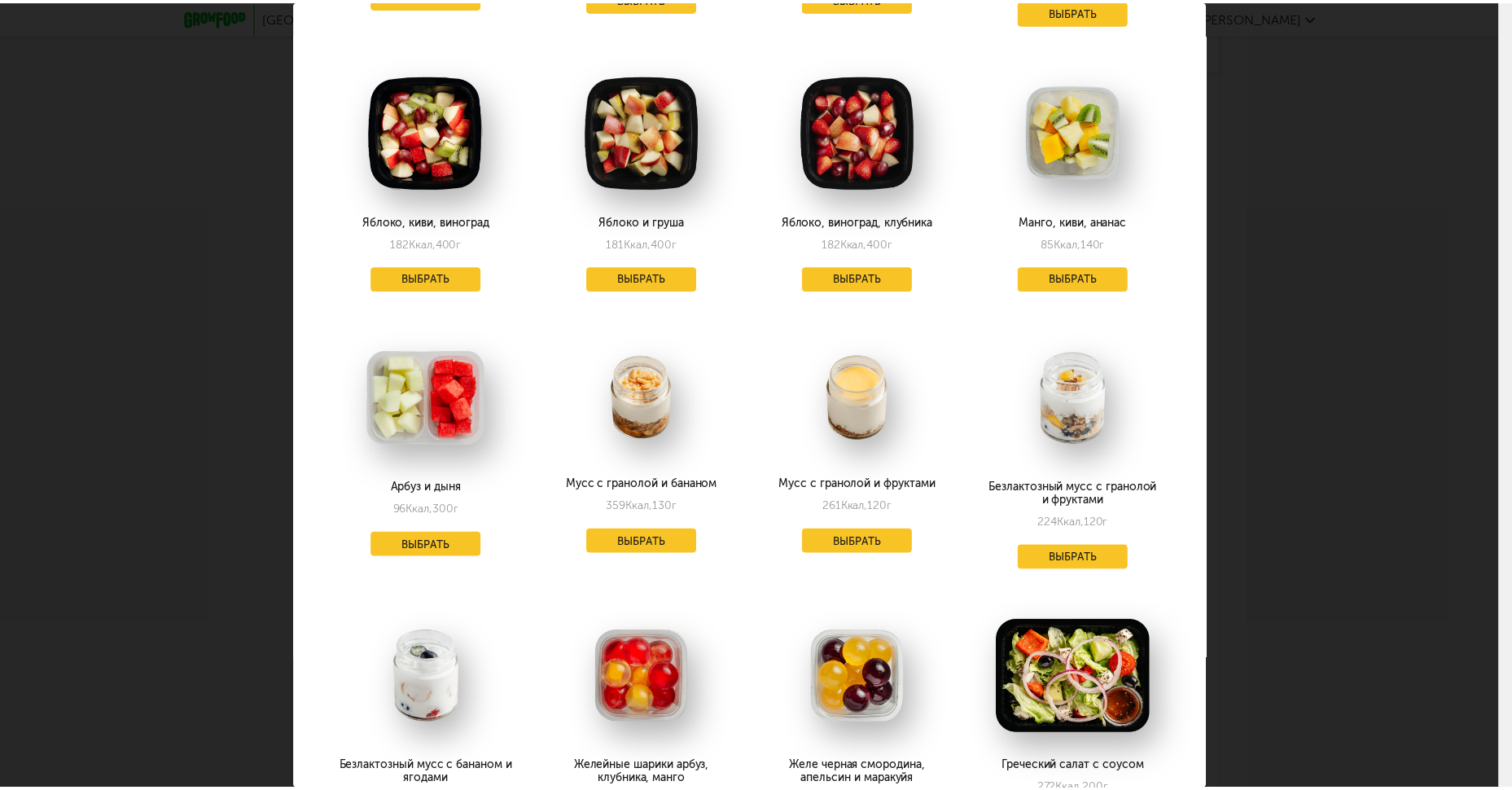
scroll to position [1302, 0]
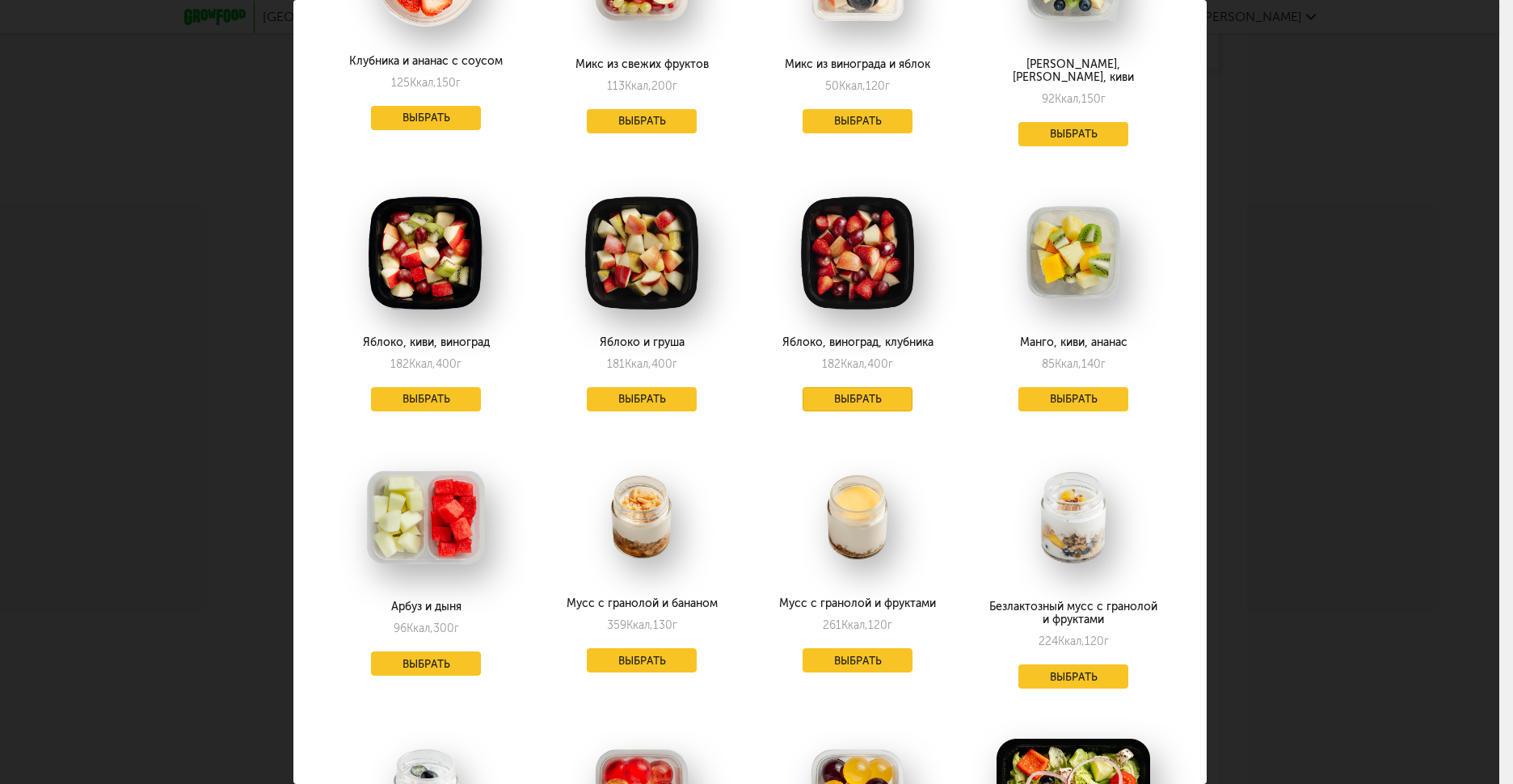
click at [854, 387] on button "Выбрать" at bounding box center [857, 399] width 110 height 24
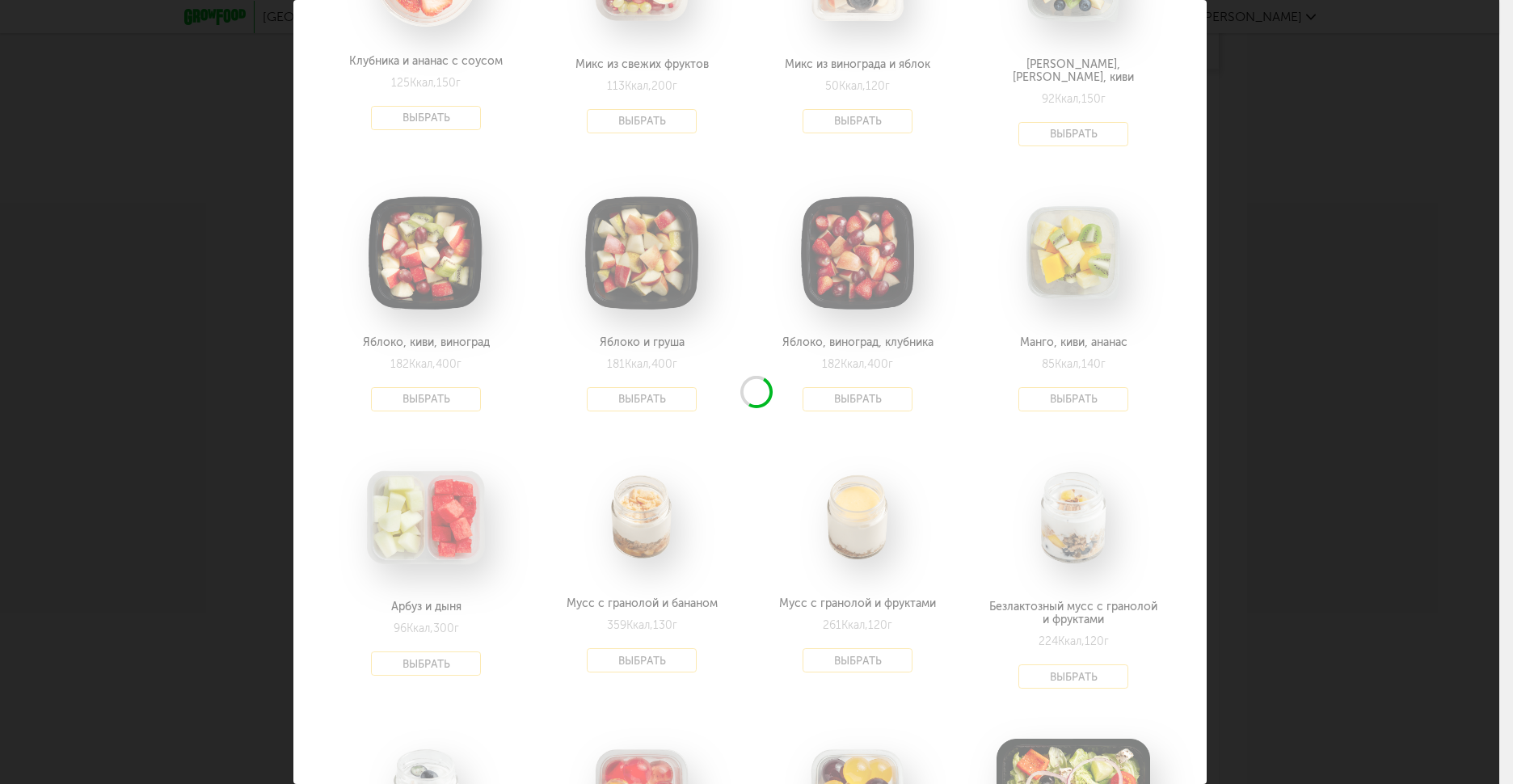
click at [1239, 323] on div "Выберите полдники на [DATE] 24.09 В избранном [PERSON_NAME] с ржаными гренками …" at bounding box center [749, 392] width 1499 height 784
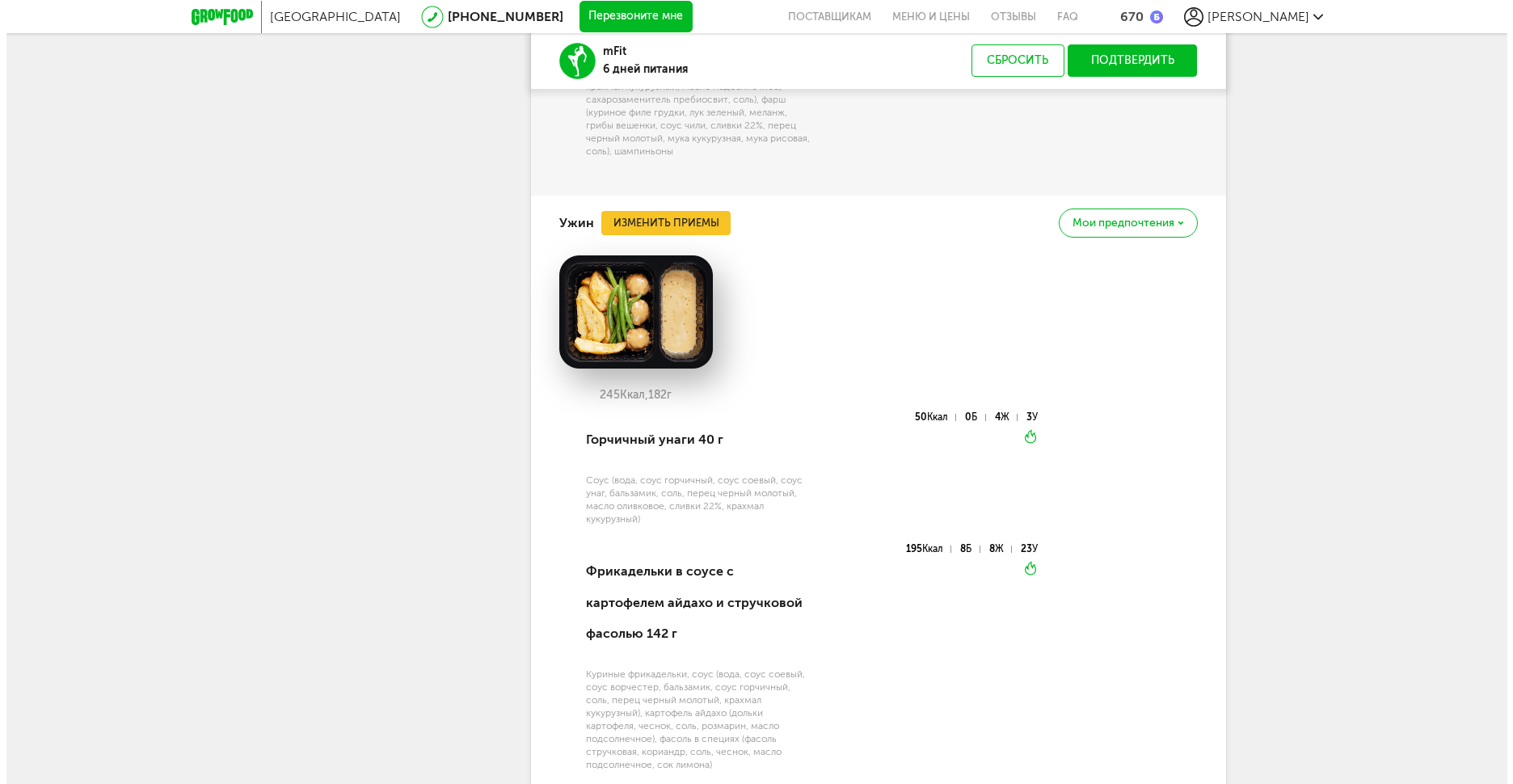
scroll to position [5233, 0]
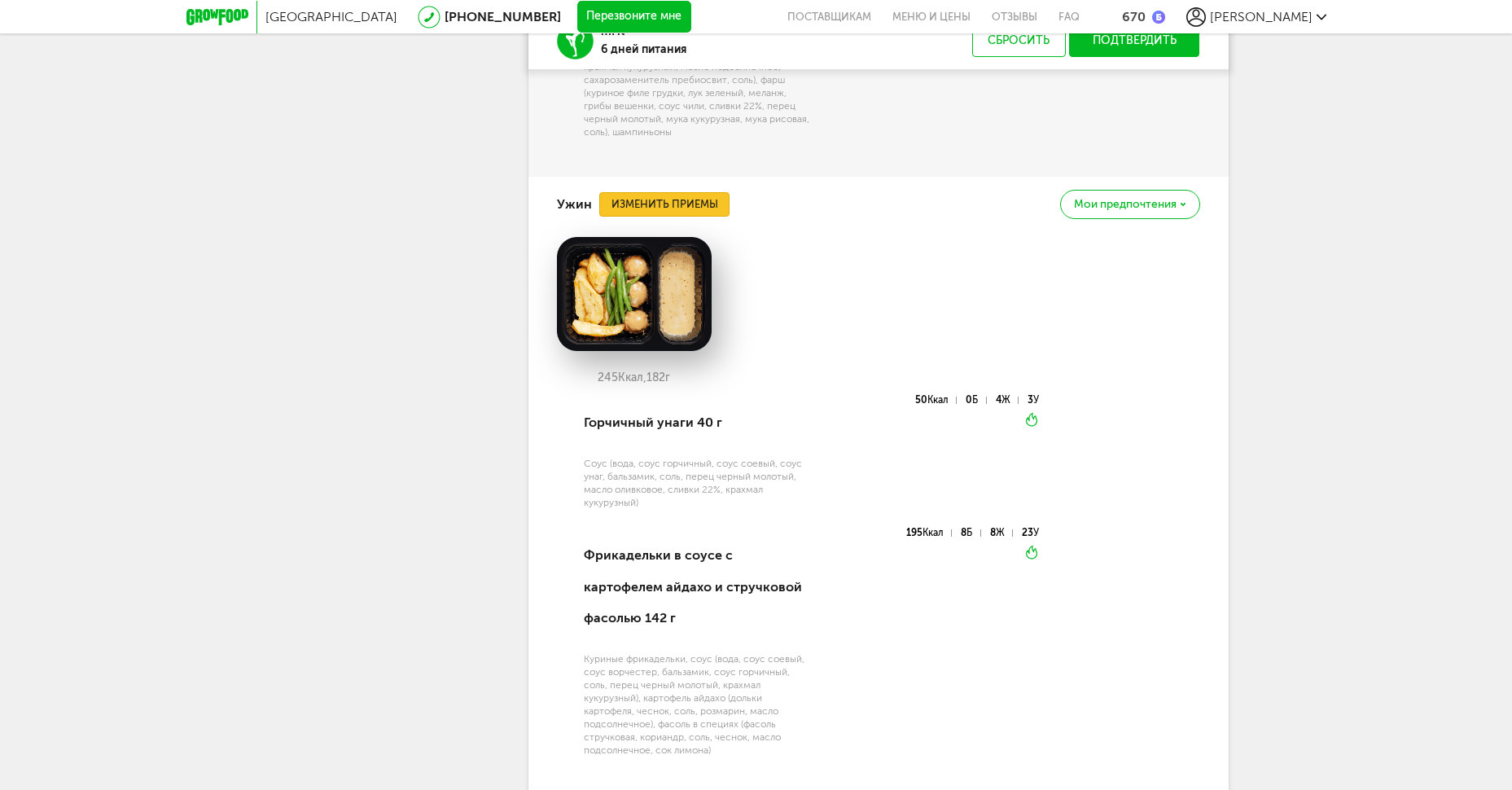
click at [685, 199] on button "Изменить приемы" at bounding box center [664, 205] width 131 height 24
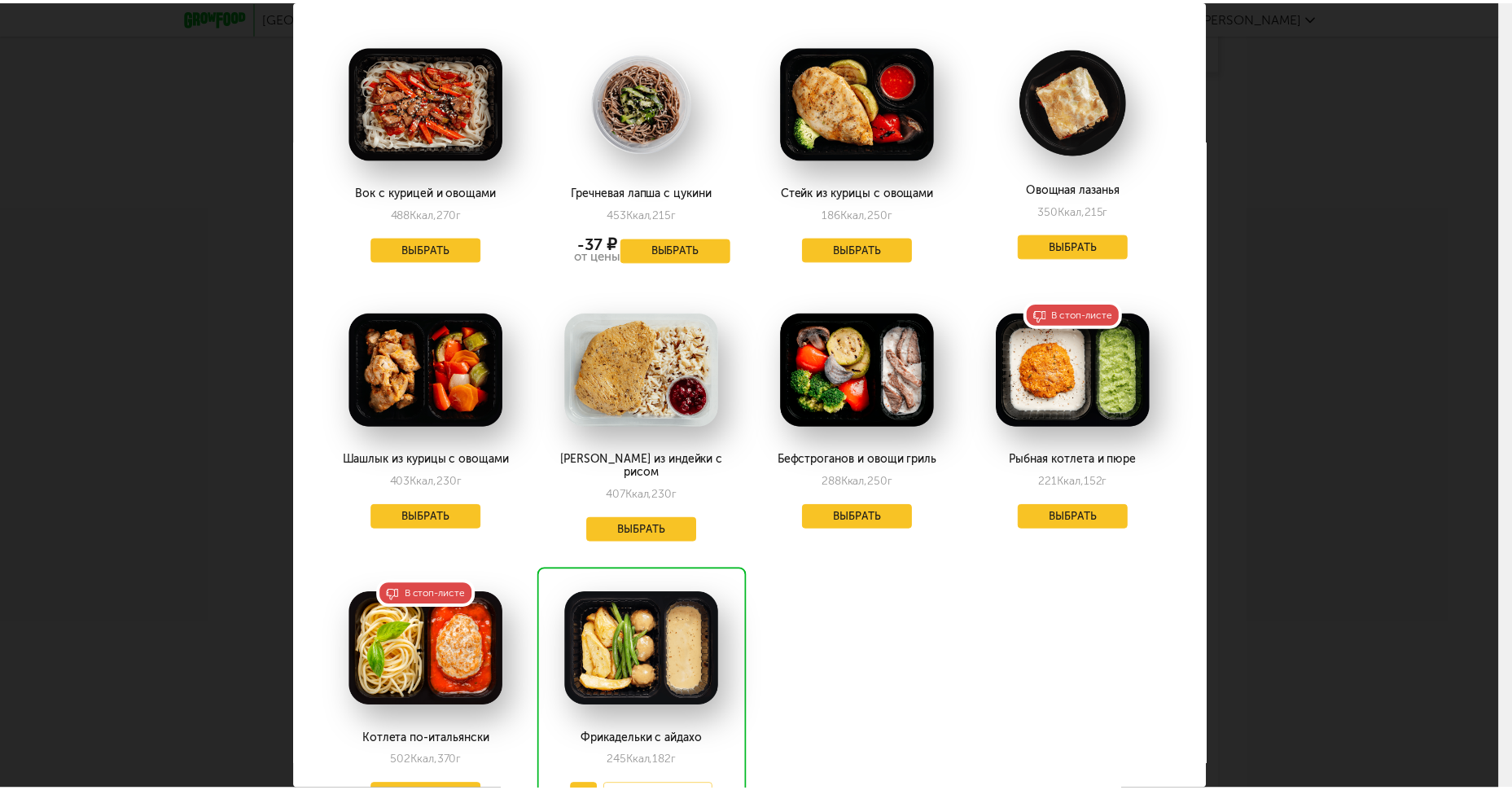
scroll to position [1520, 0]
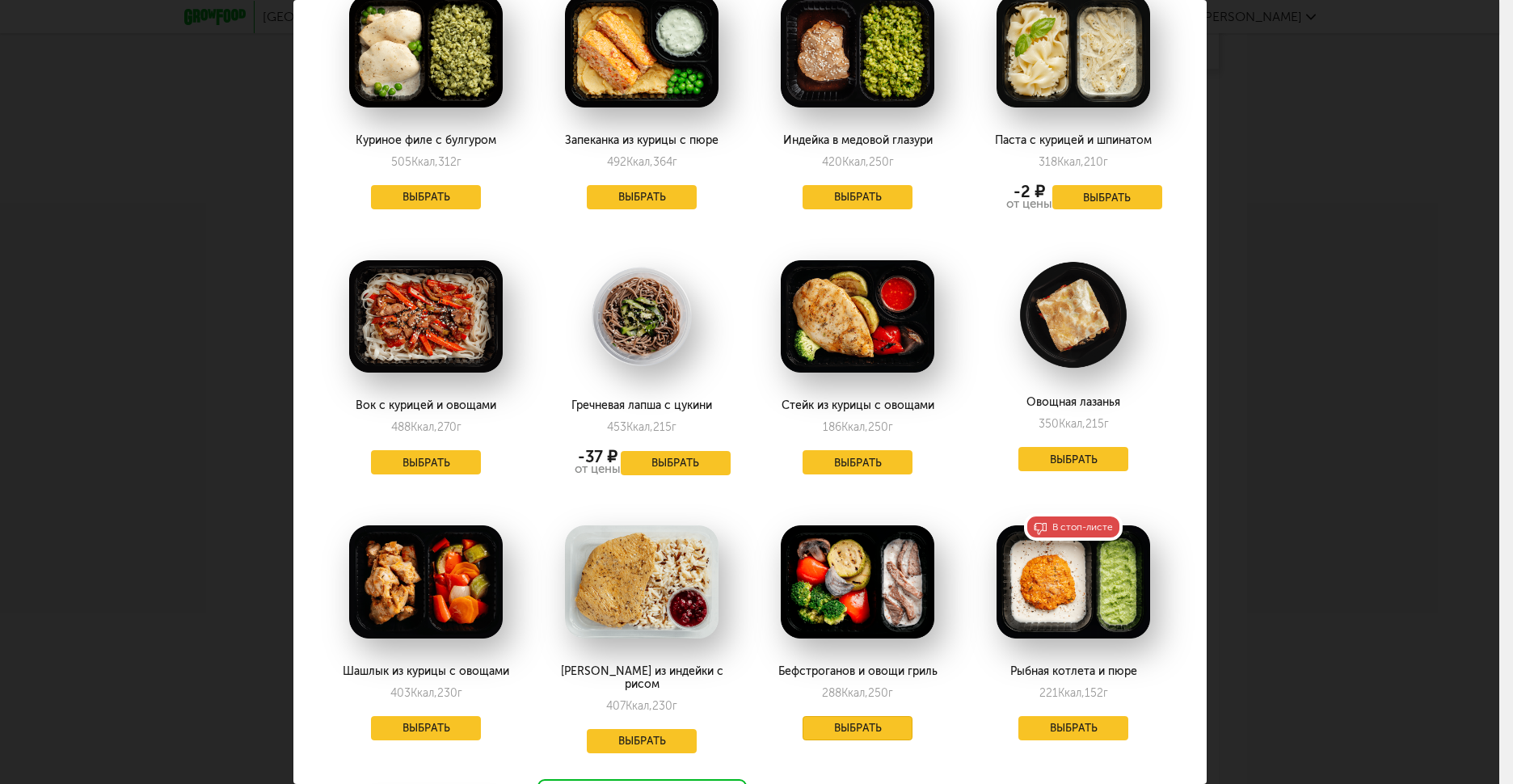
click at [847, 716] on button "Выбрать" at bounding box center [857, 728] width 110 height 24
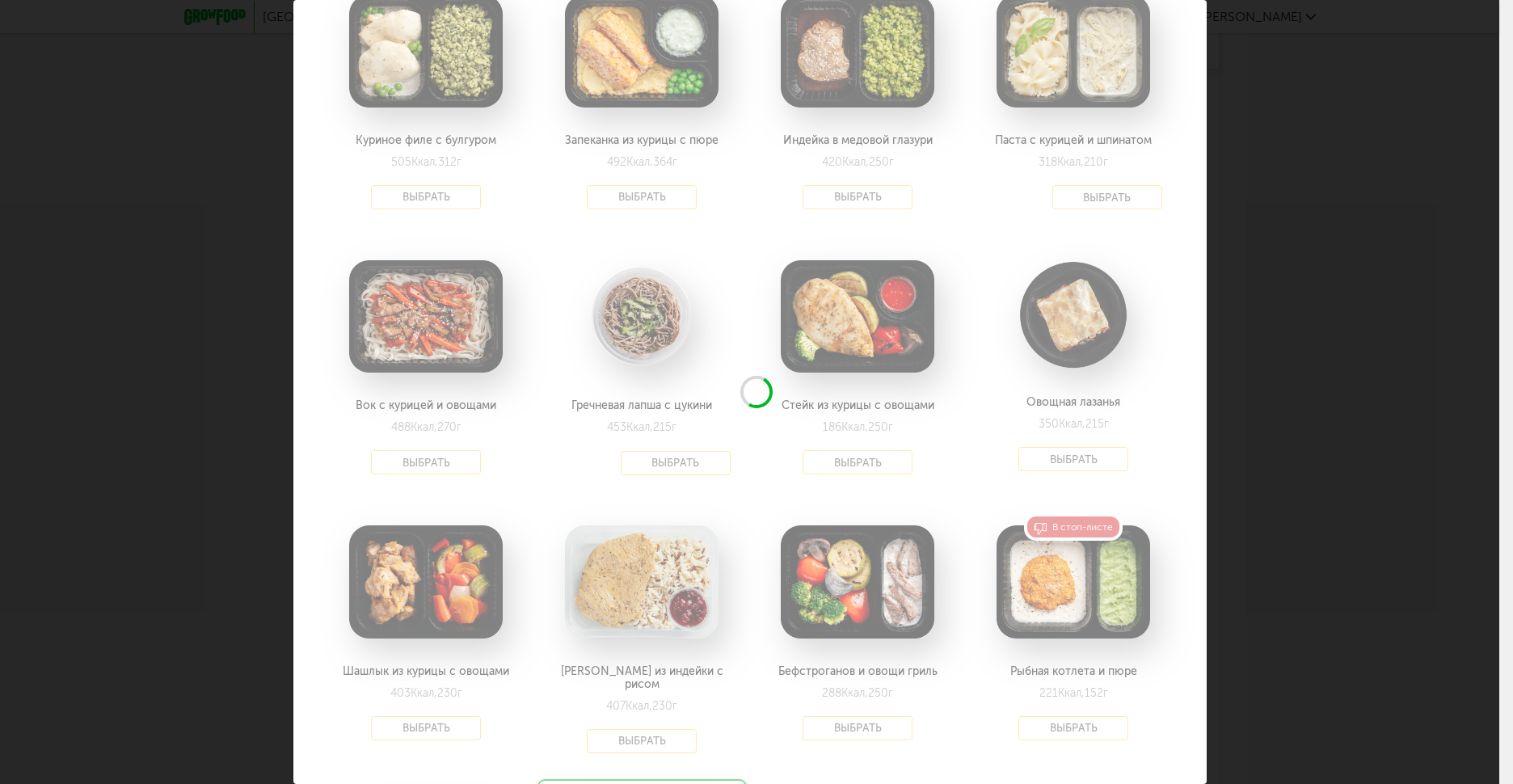
click at [1223, 342] on div "Выберите ужины на [DATE] 24.09 В избранном Курица с овощами на гриле 212 Ккал, …" at bounding box center [749, 392] width 1499 height 784
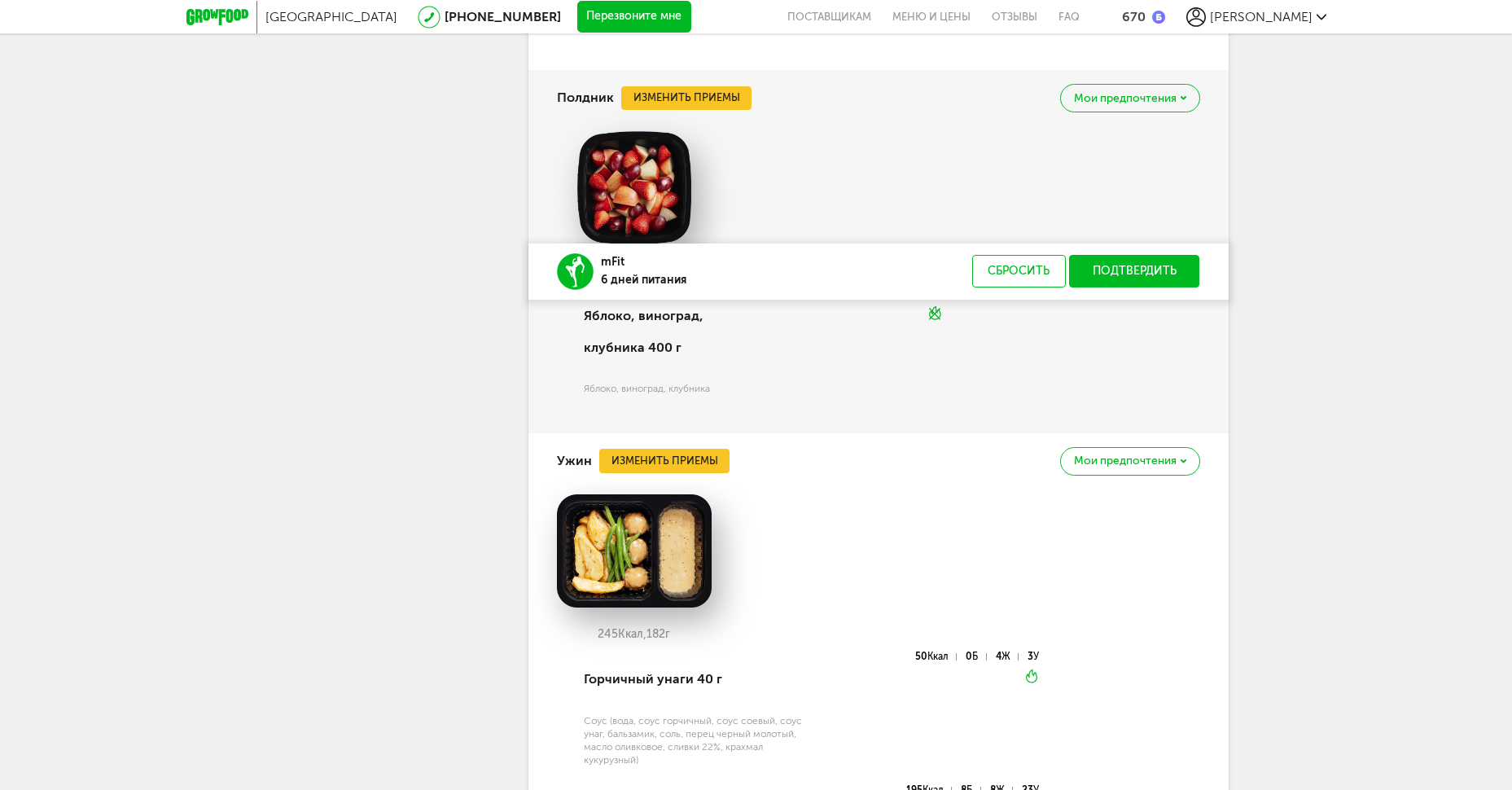
scroll to position [4730, 0]
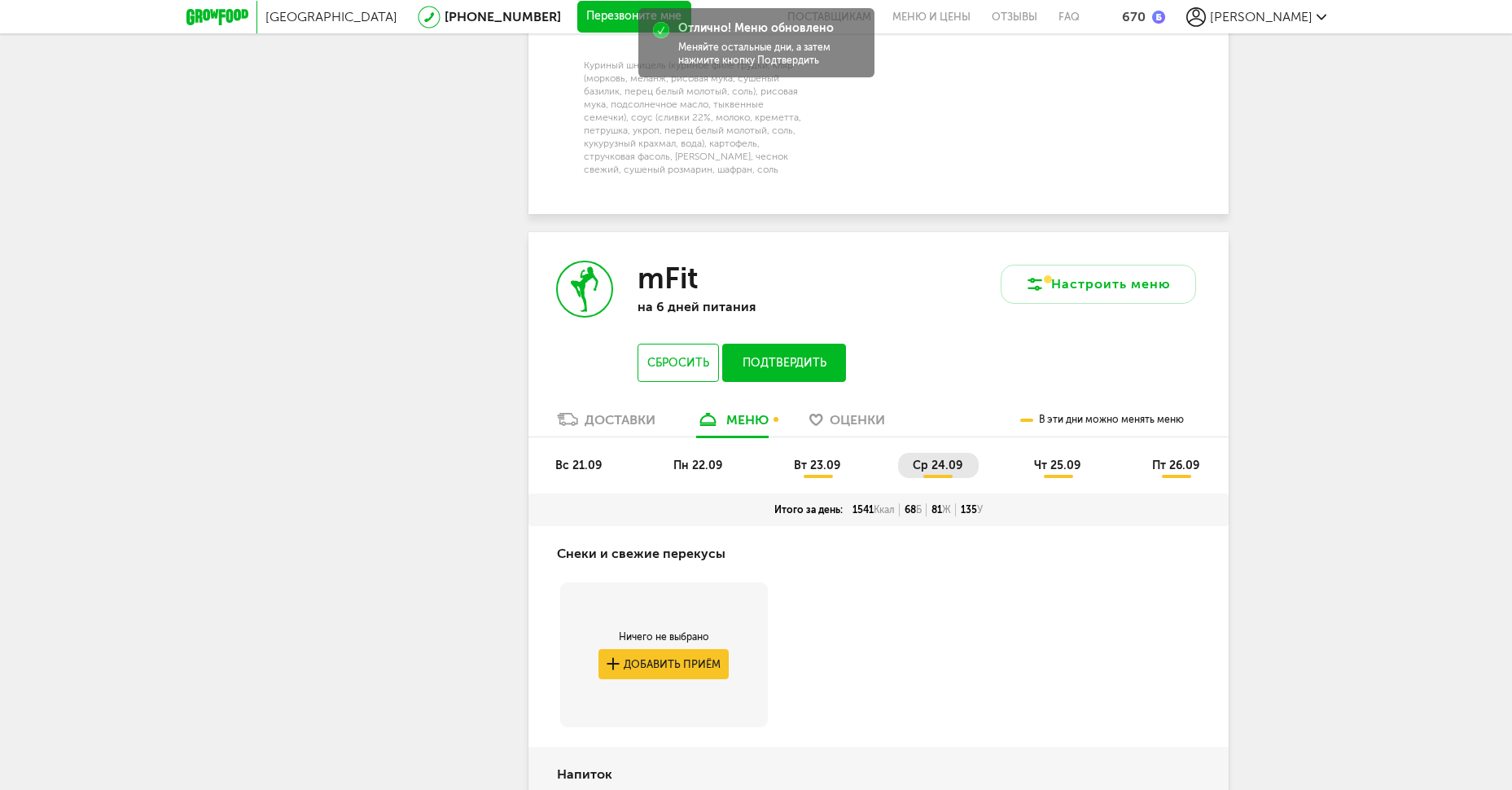
click at [1055, 472] on span "чт 25.09" at bounding box center [1057, 465] width 46 height 14
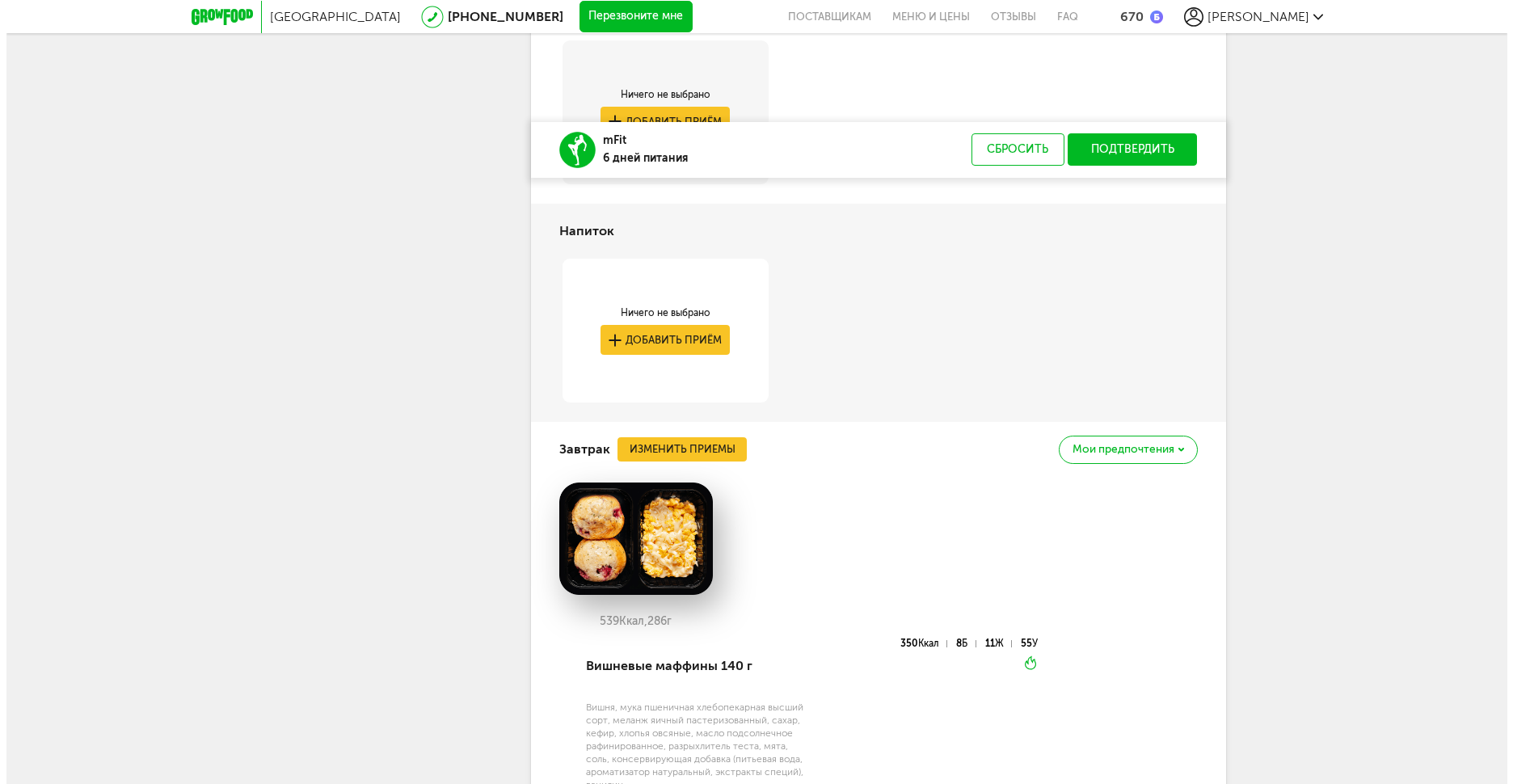
scroll to position [3350, 0]
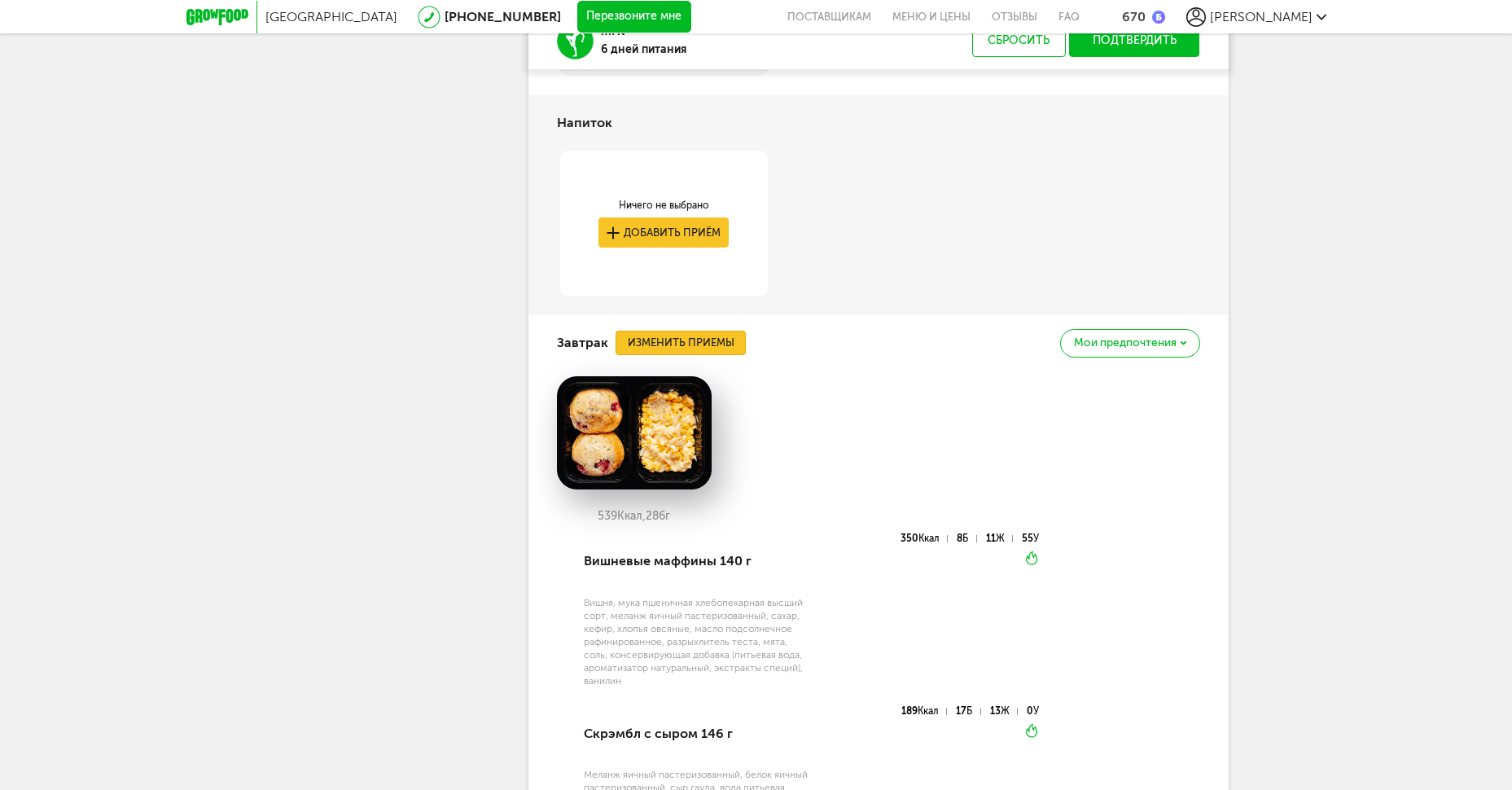
click at [729, 355] on button "Изменить приемы" at bounding box center [681, 343] width 131 height 24
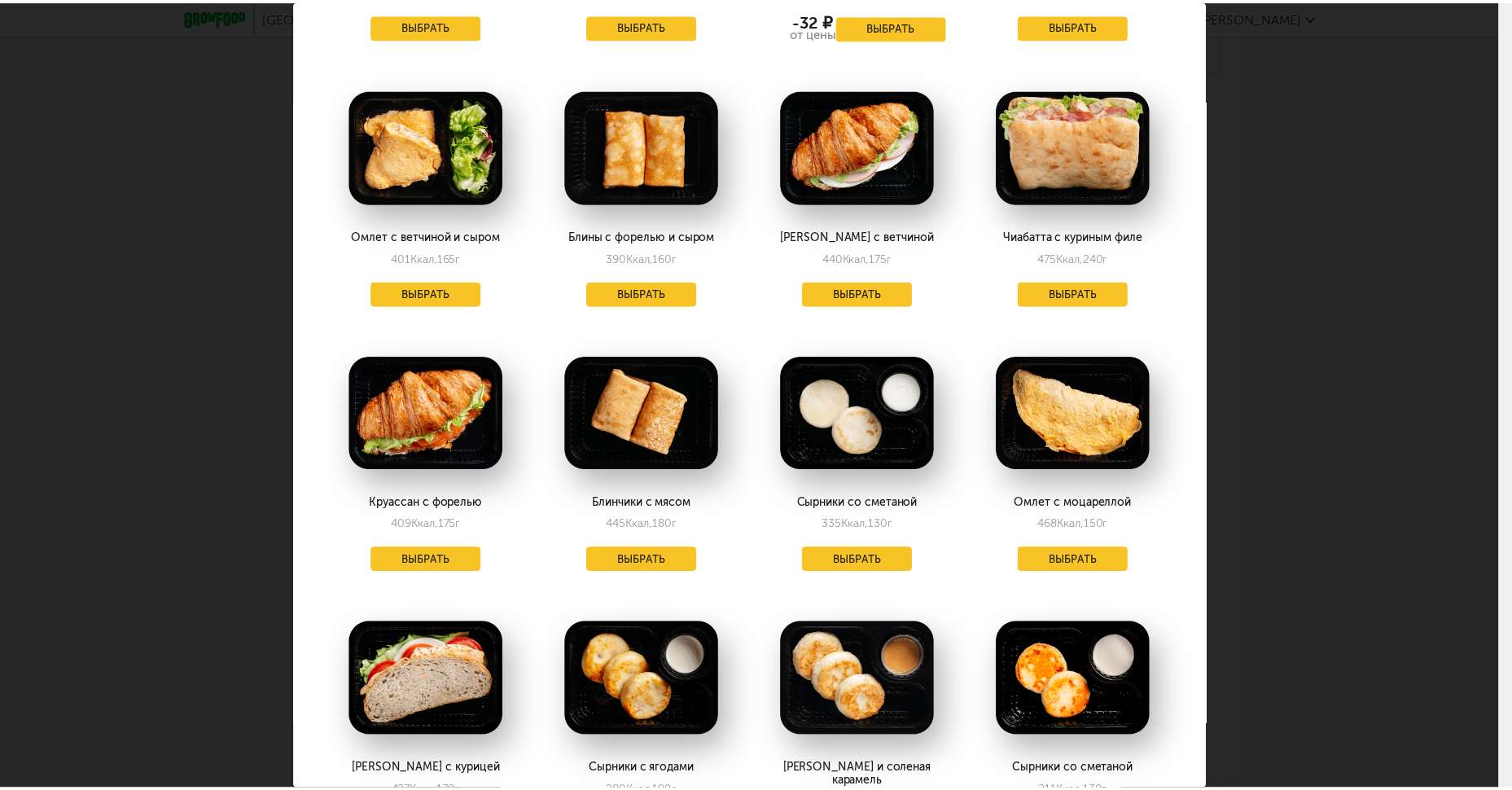
scroll to position [1411, 0]
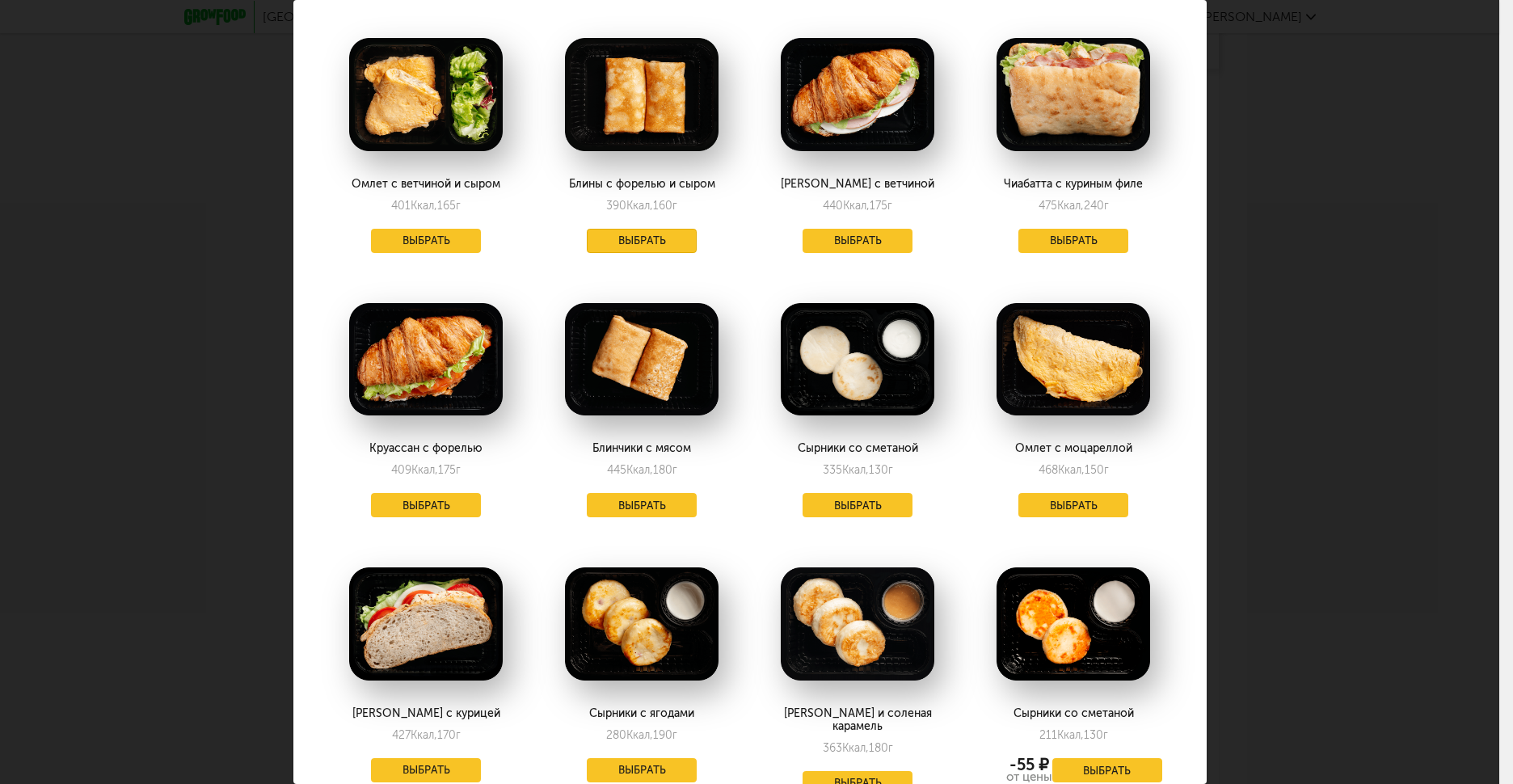
click at [653, 243] on button "Выбрать" at bounding box center [642, 241] width 110 height 24
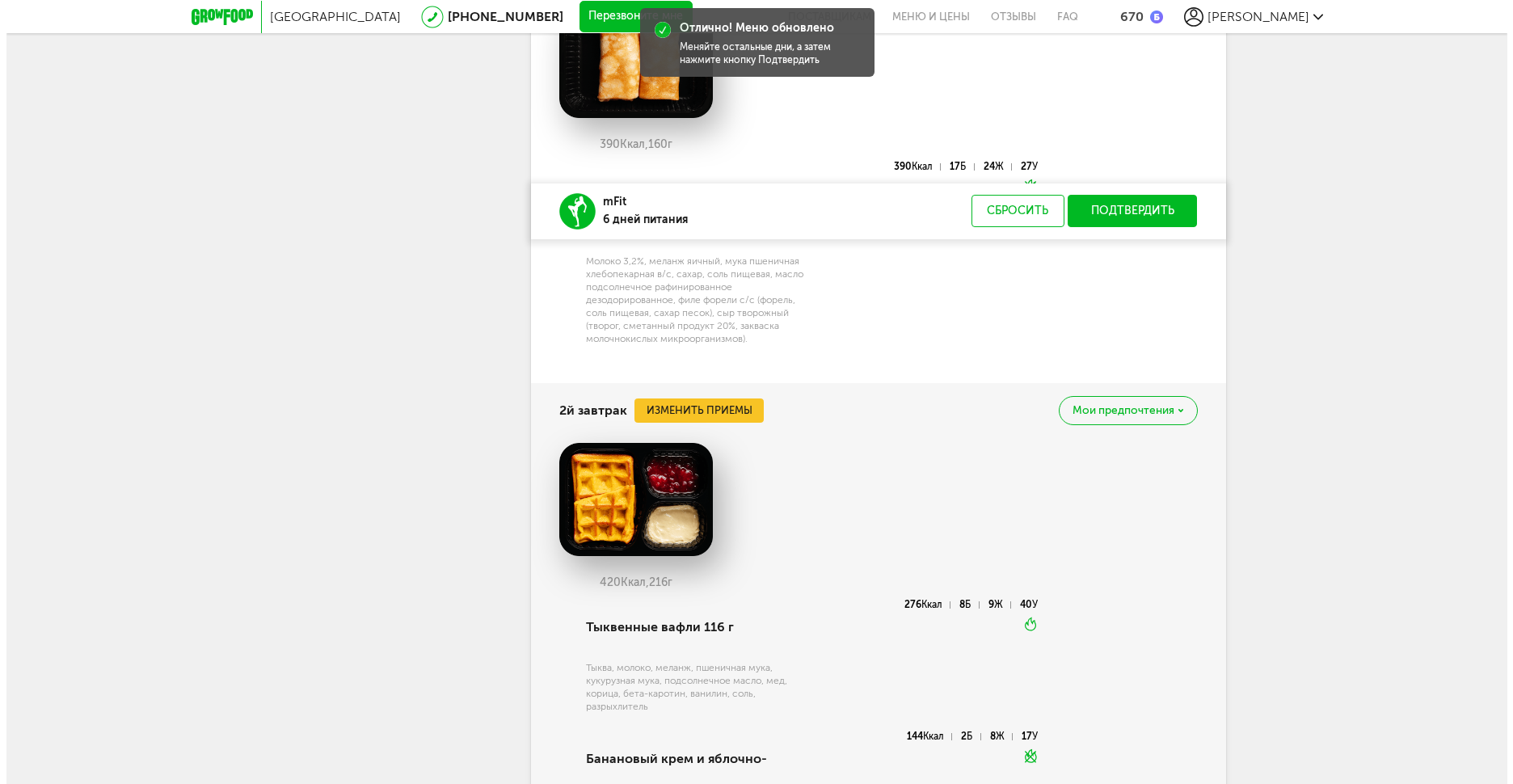
scroll to position [3888, 0]
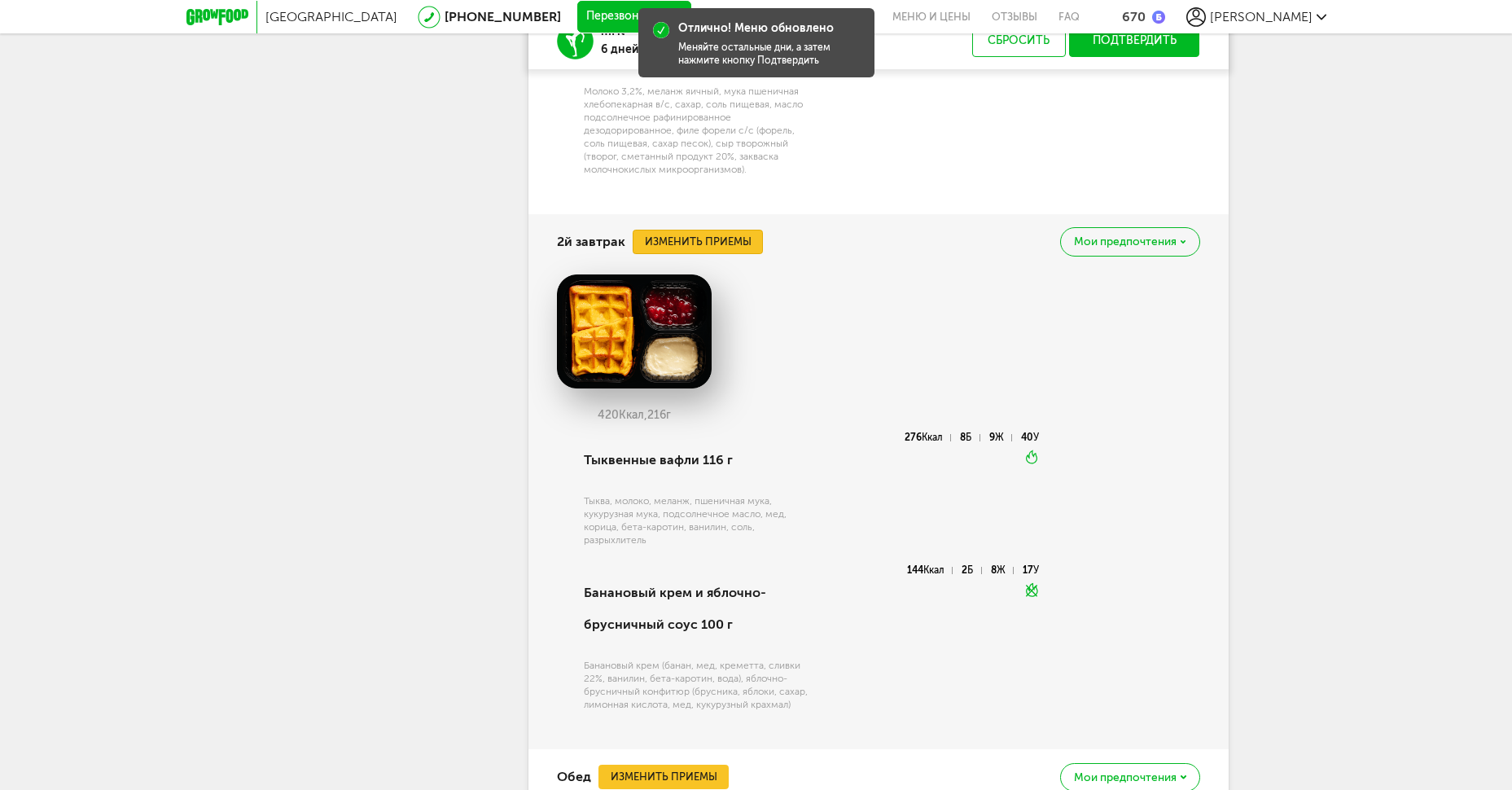
click at [691, 254] on button "Изменить приемы" at bounding box center [698, 242] width 131 height 24
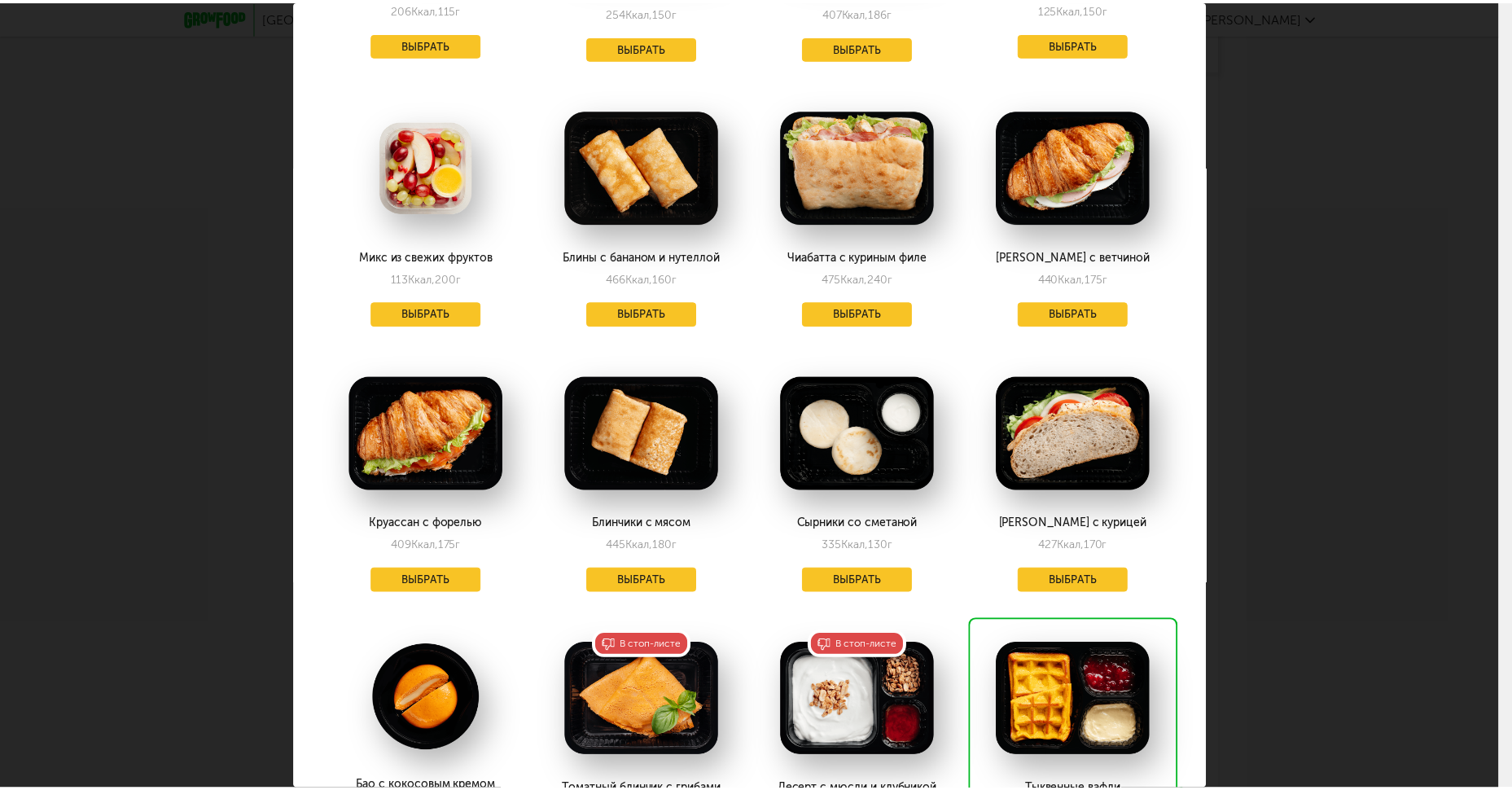
scroll to position [1194, 0]
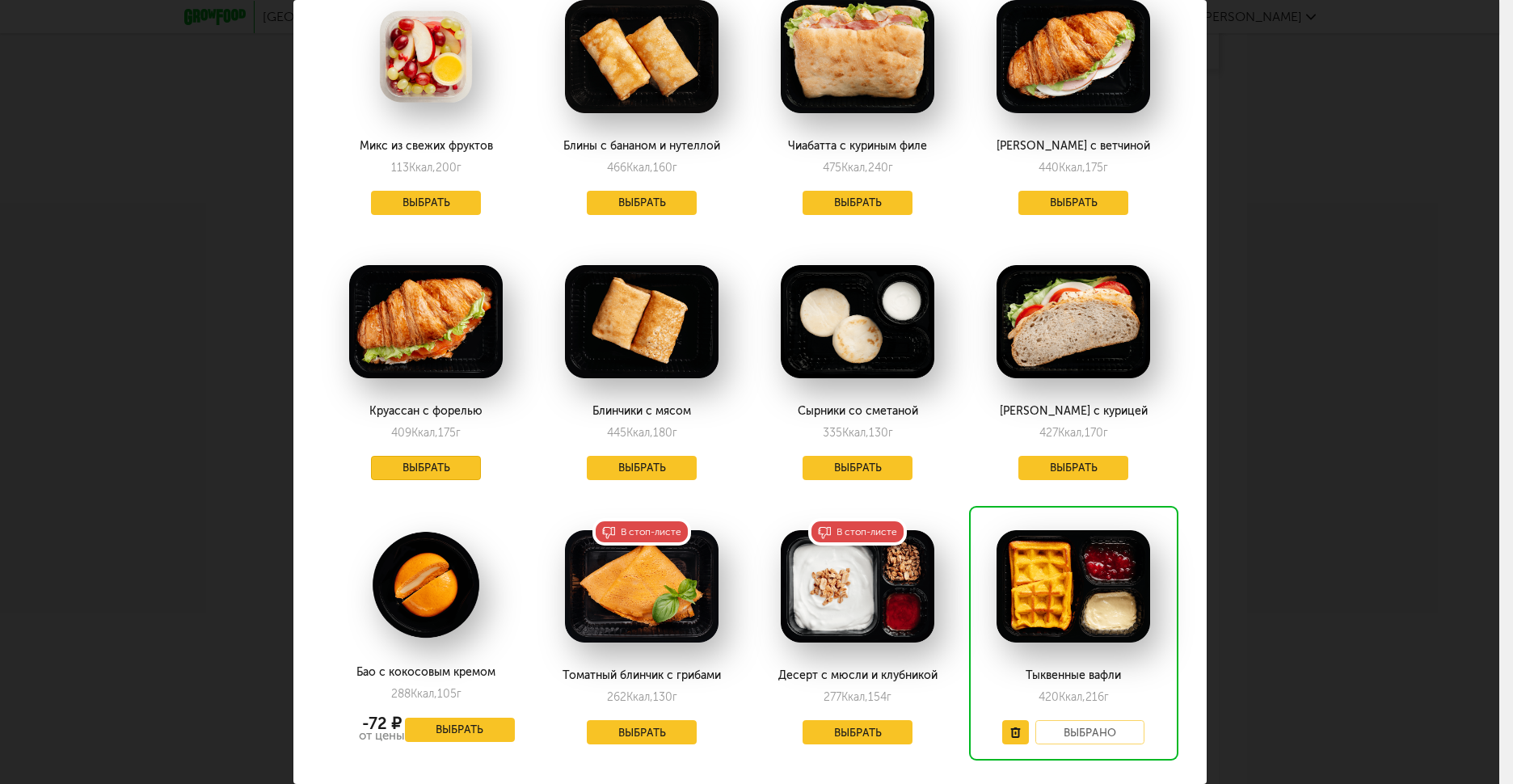
click at [460, 456] on button "Выбрать" at bounding box center [426, 467] width 110 height 24
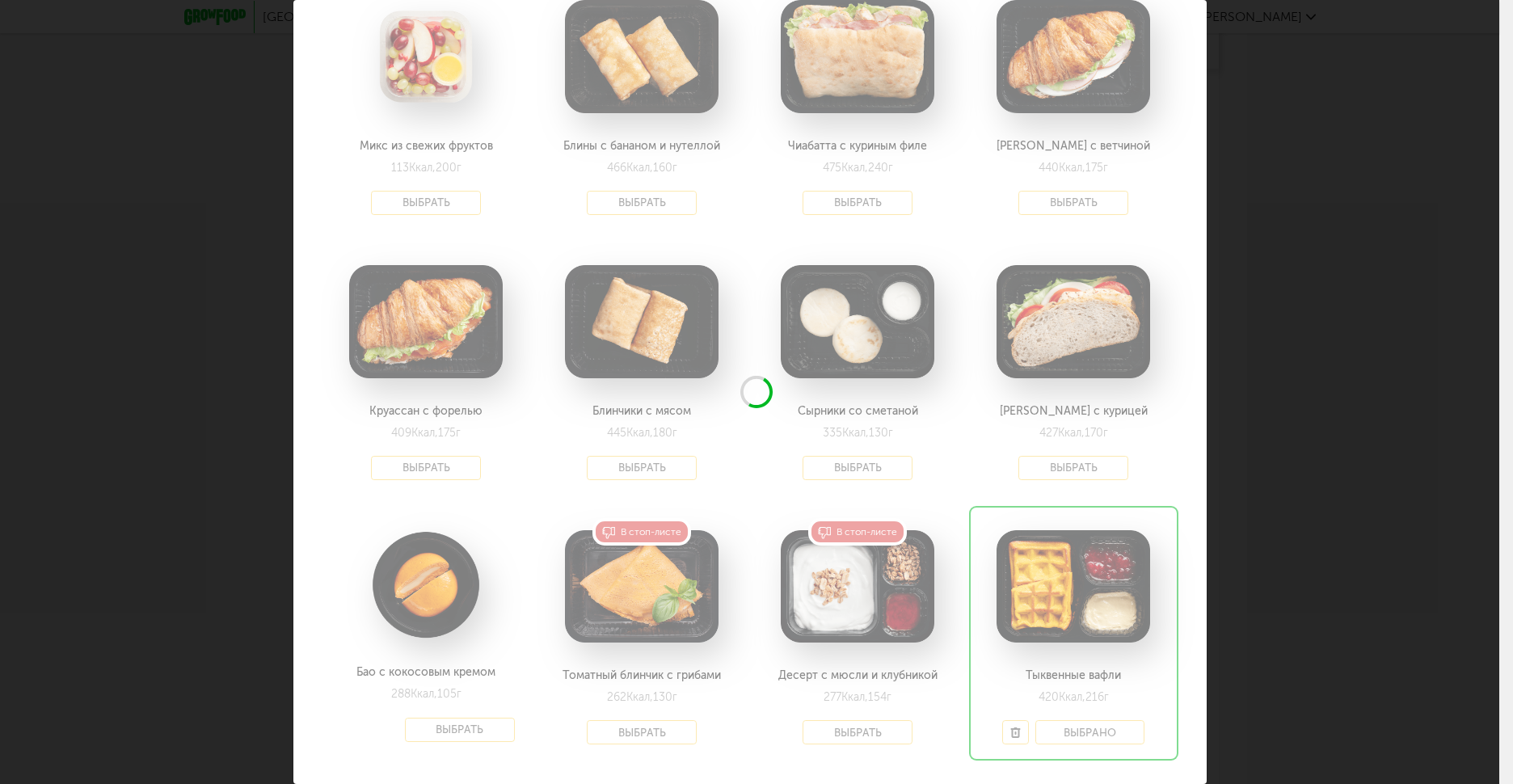
click at [1277, 369] on div "Выберите 2й завтрак на [DATE] 25.09 В избранном Блин рваная говядина 244 Ккал, …" at bounding box center [749, 392] width 1499 height 784
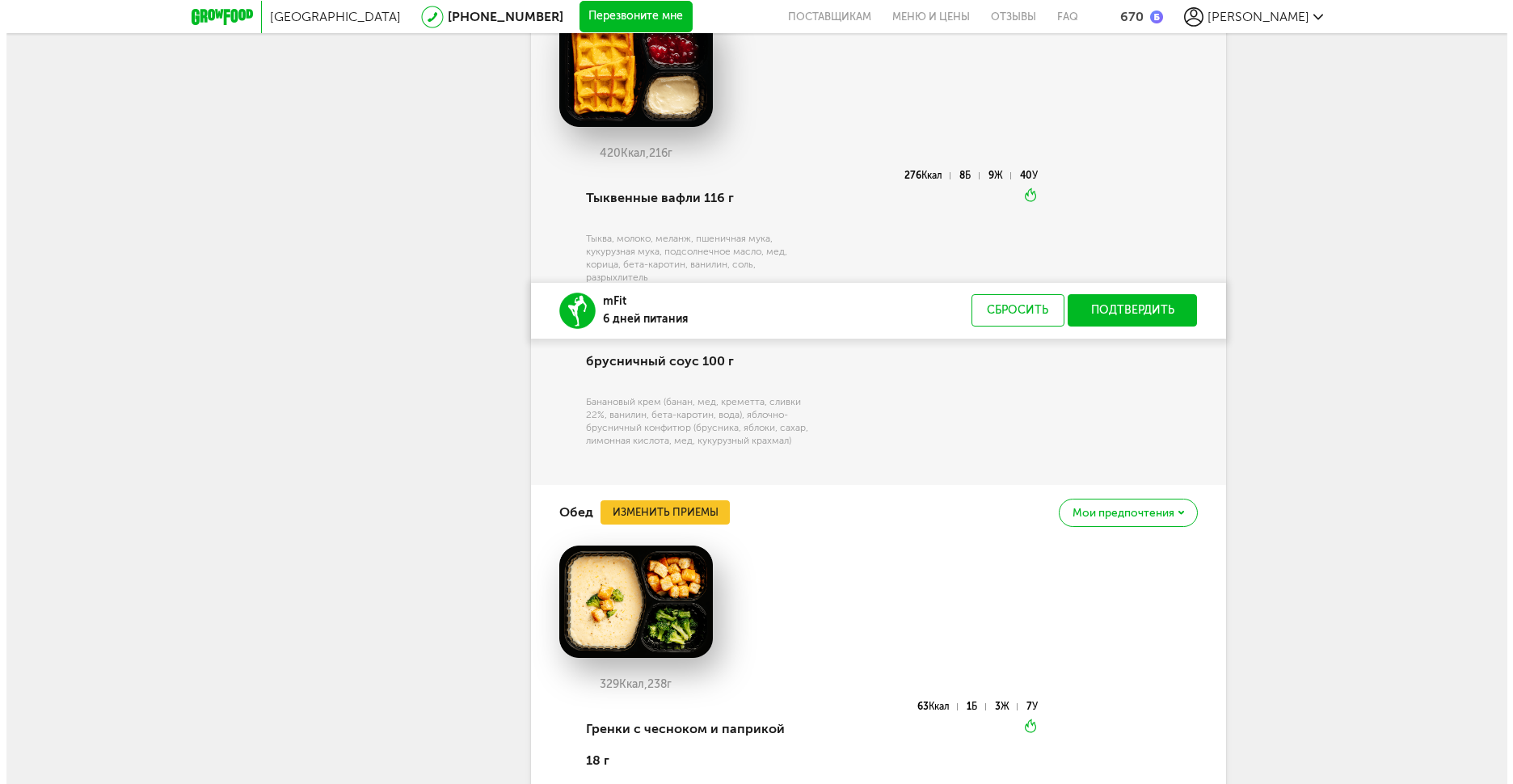
scroll to position [4427, 0]
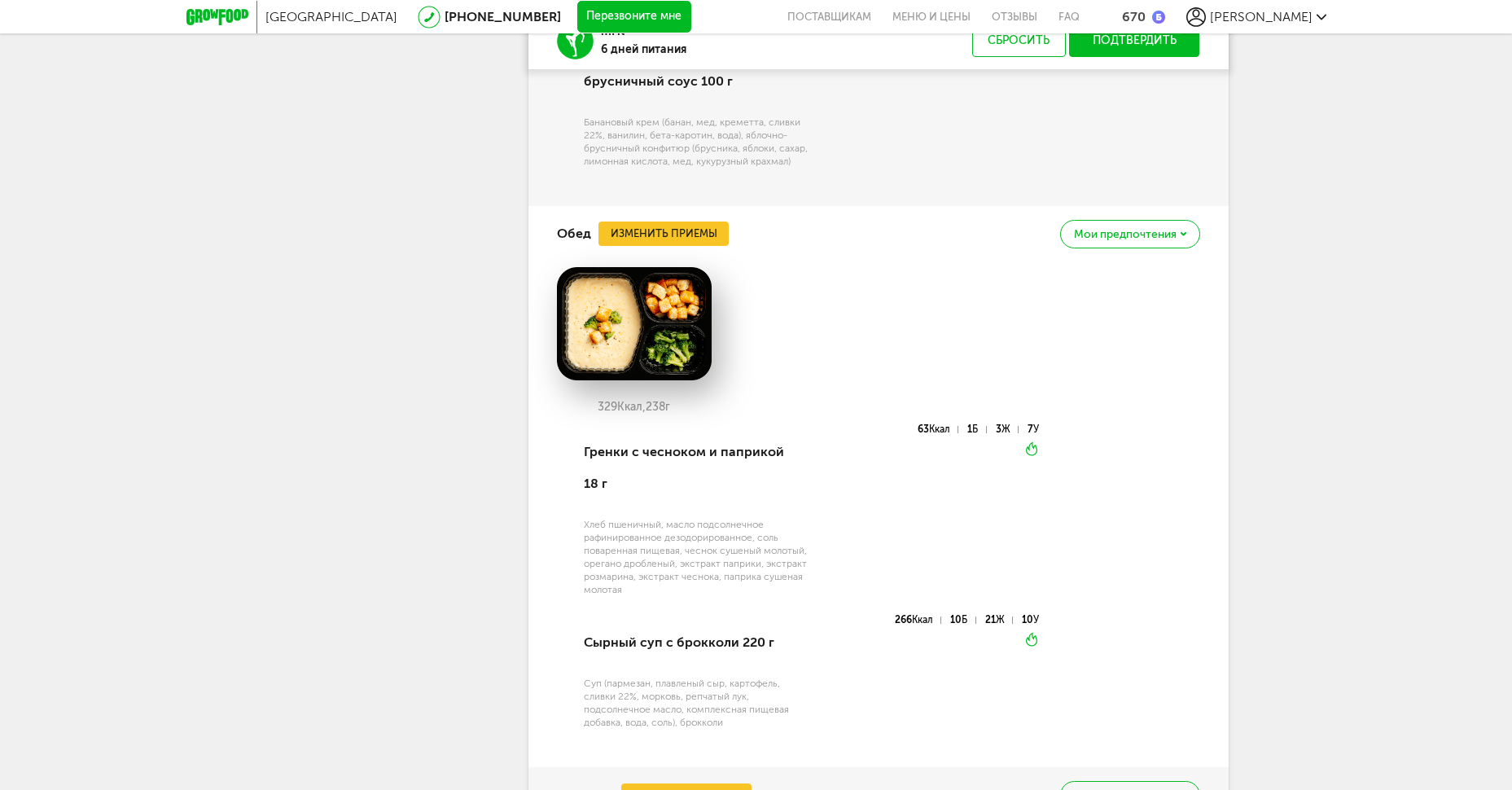
click at [697, 261] on div "Обед Изменить приемы [PERSON_NAME] предпочтения" at bounding box center [878, 234] width 643 height 55
click at [690, 246] on button "Изменить приемы" at bounding box center [664, 234] width 131 height 24
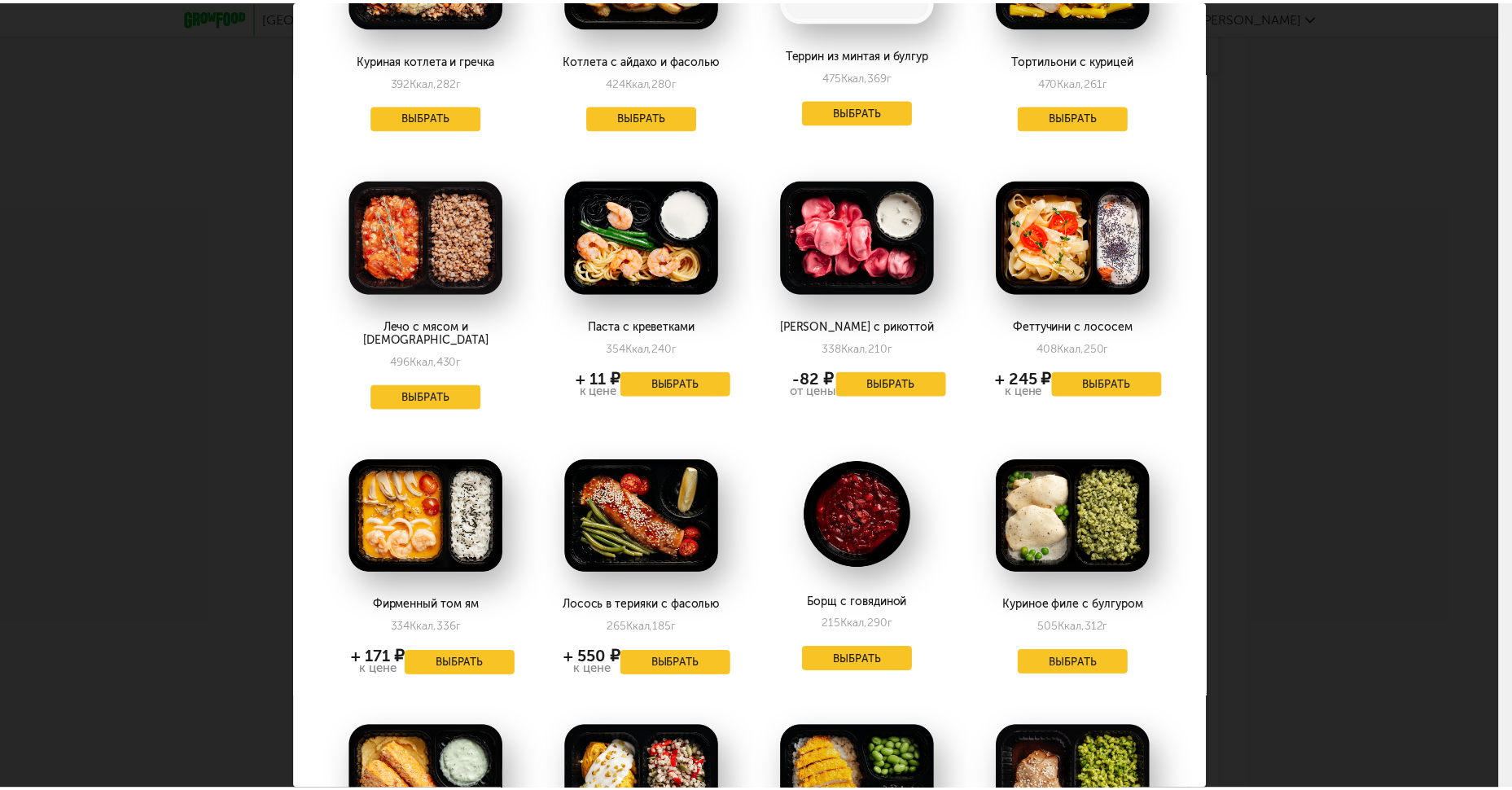
scroll to position [652, 0]
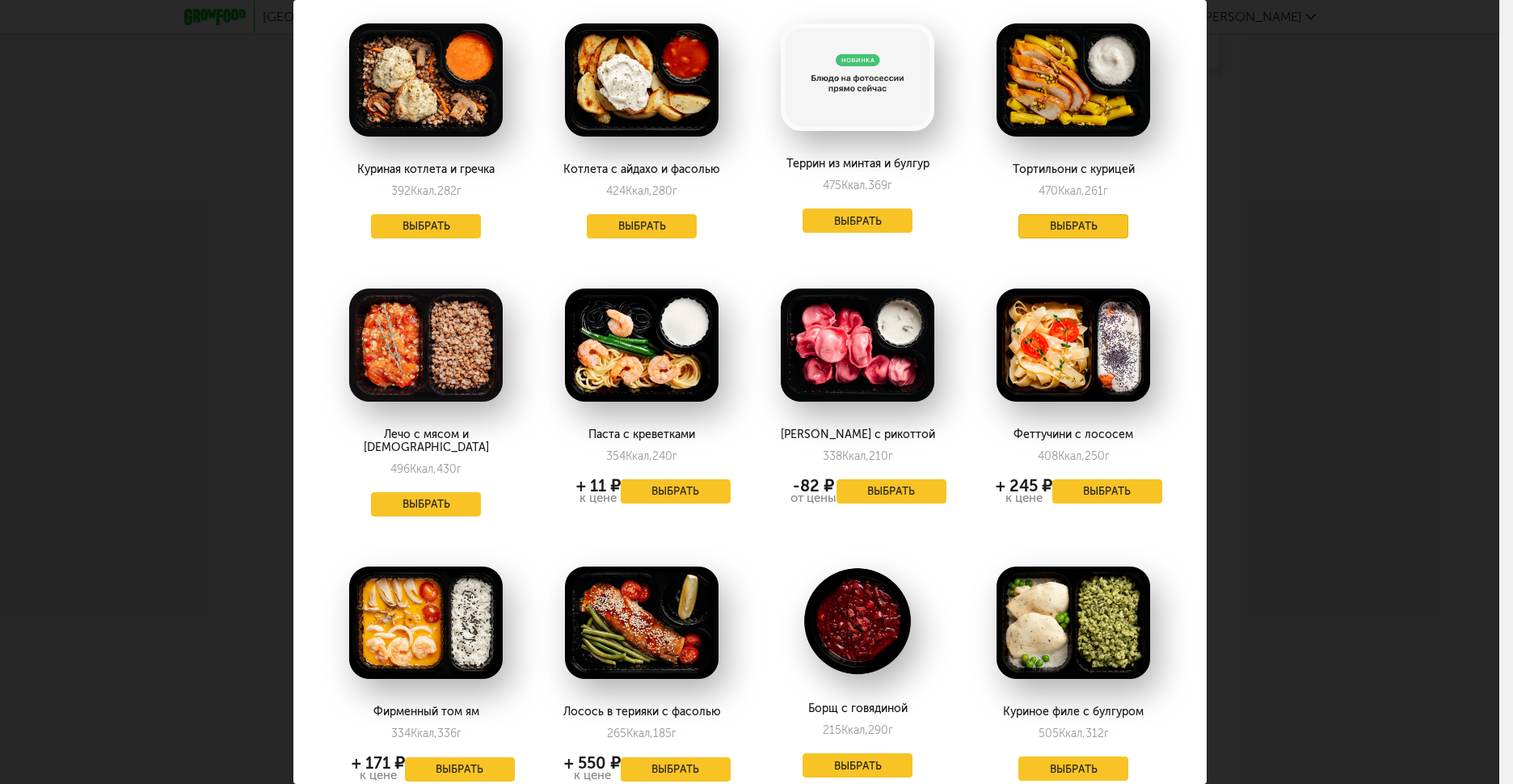
click at [1056, 214] on button "Выбрать" at bounding box center [1073, 226] width 110 height 24
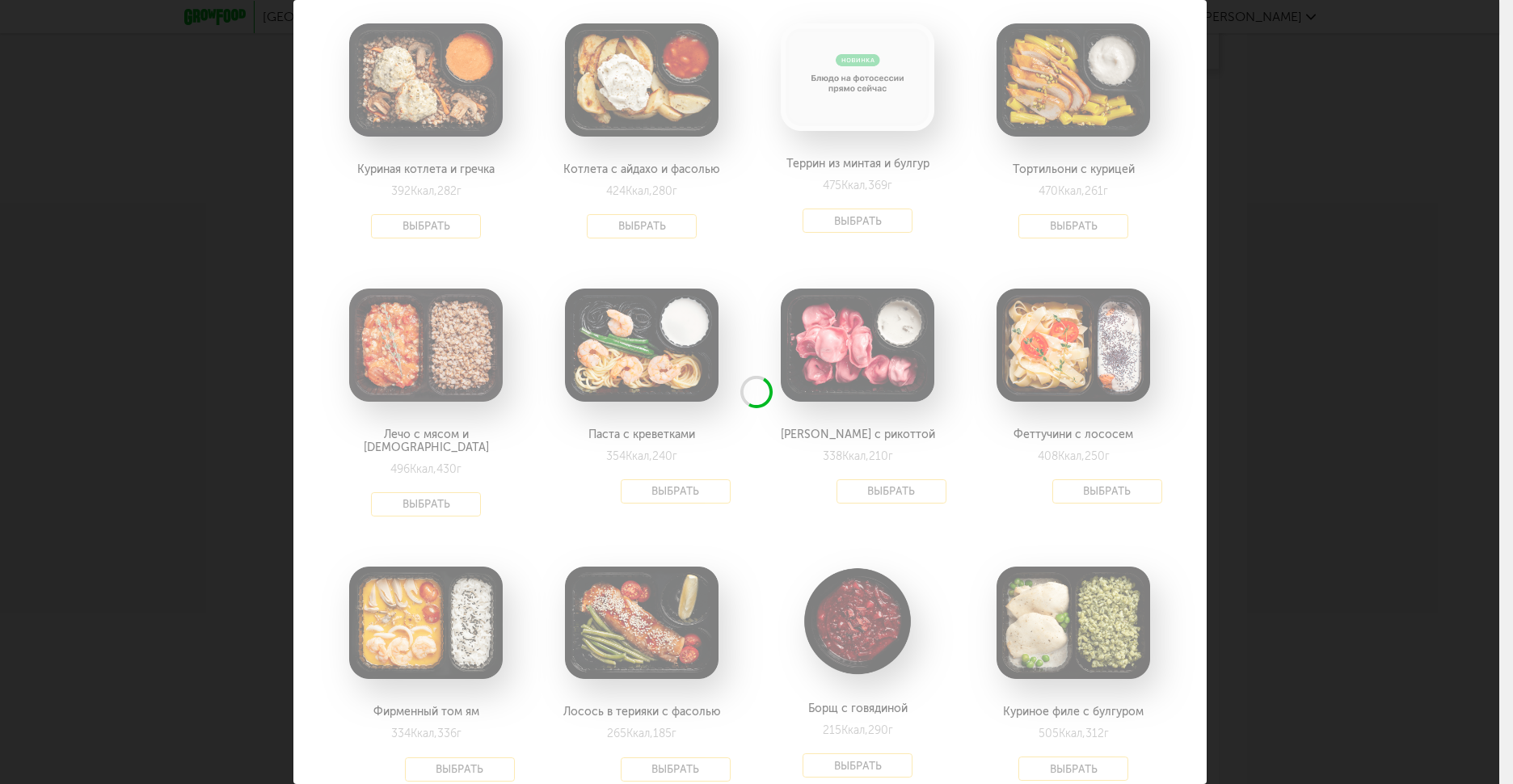
click at [1334, 267] on div "Выберите обеды на [DATE] 25.09 В избранном Боул с фаршем и фасолью 280 Ккал, 21…" at bounding box center [749, 392] width 1499 height 784
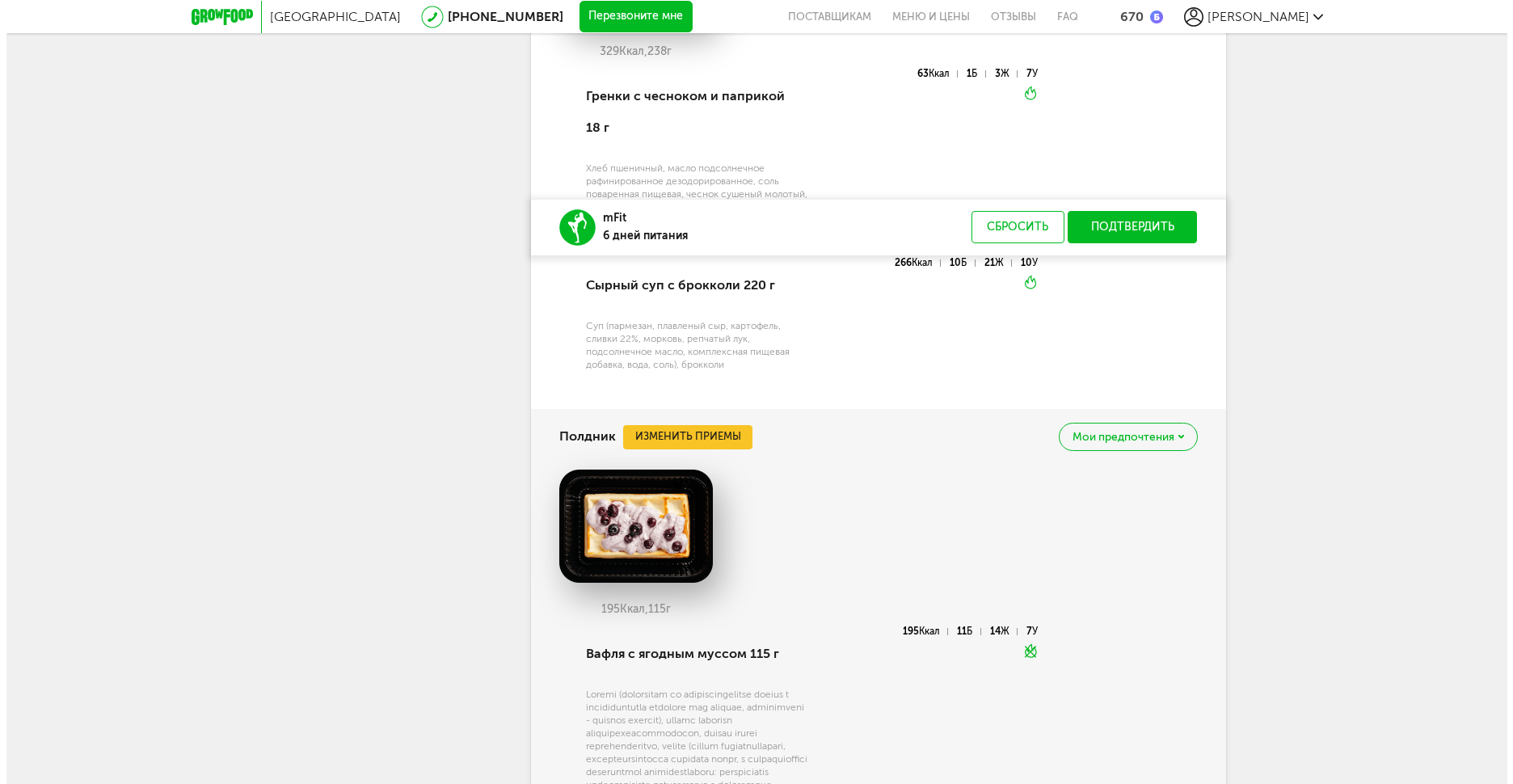
scroll to position [4966, 0]
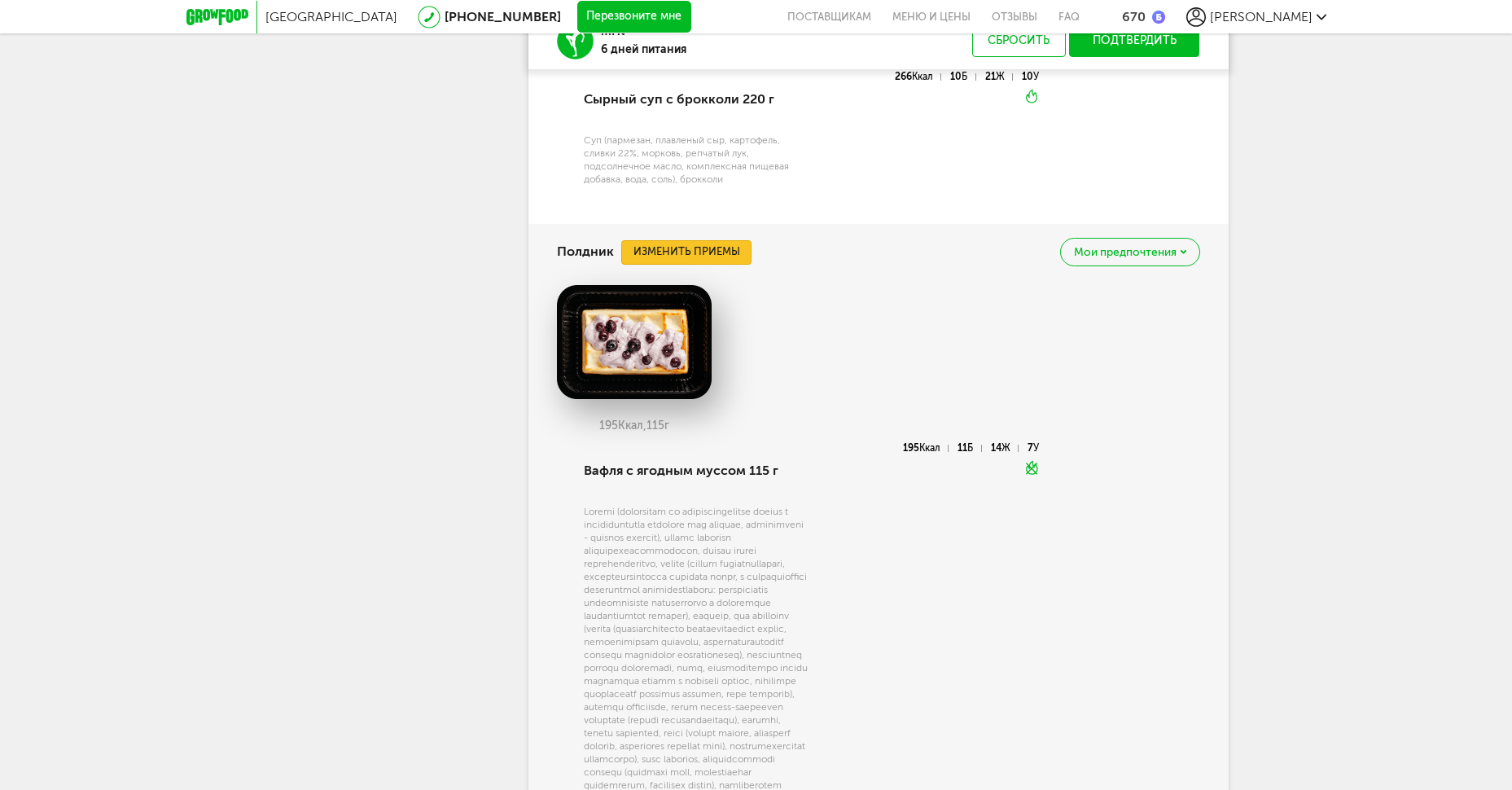
click at [693, 248] on button "Изменить приемы" at bounding box center [687, 252] width 131 height 24
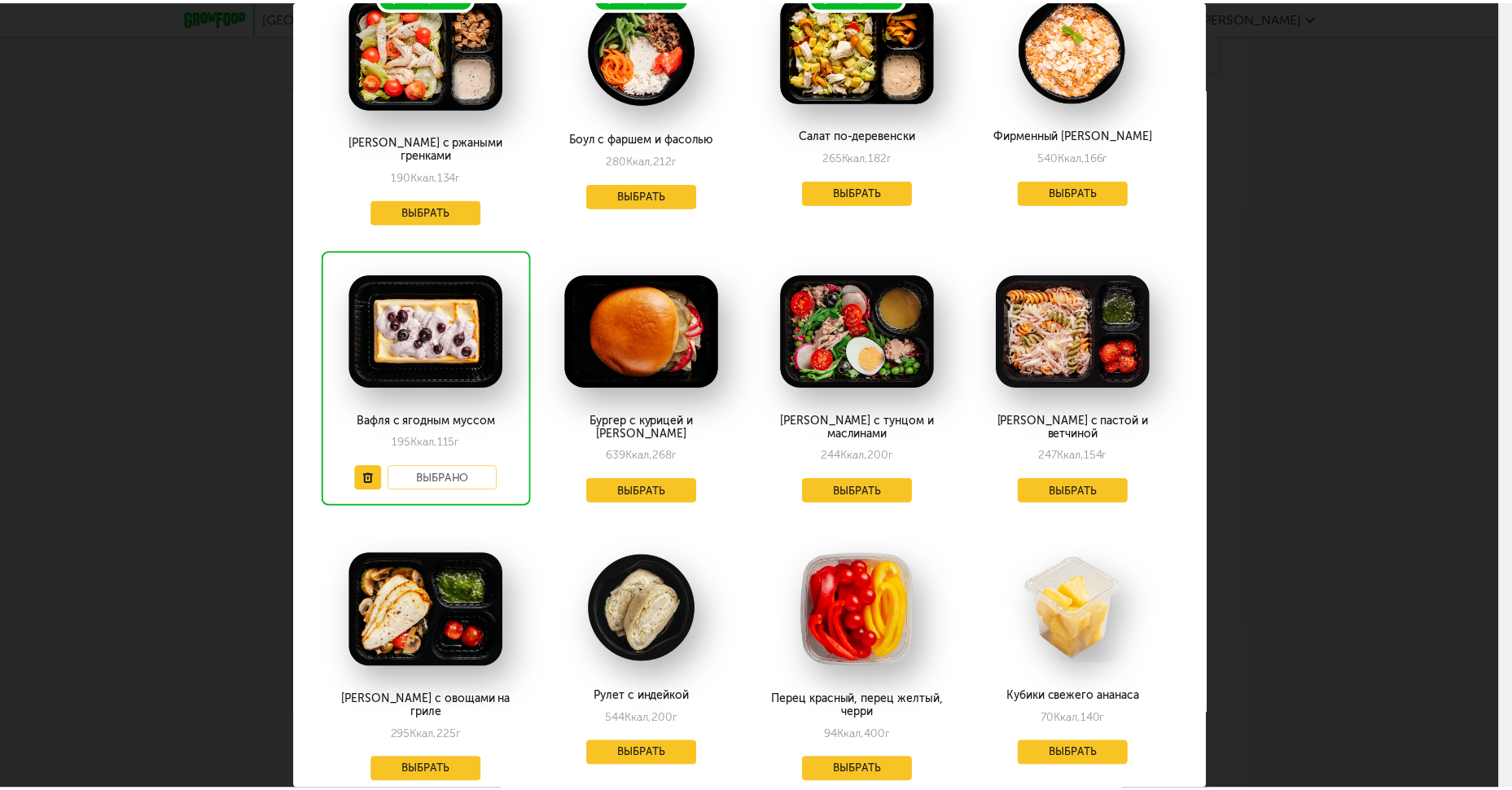
scroll to position [217, 0]
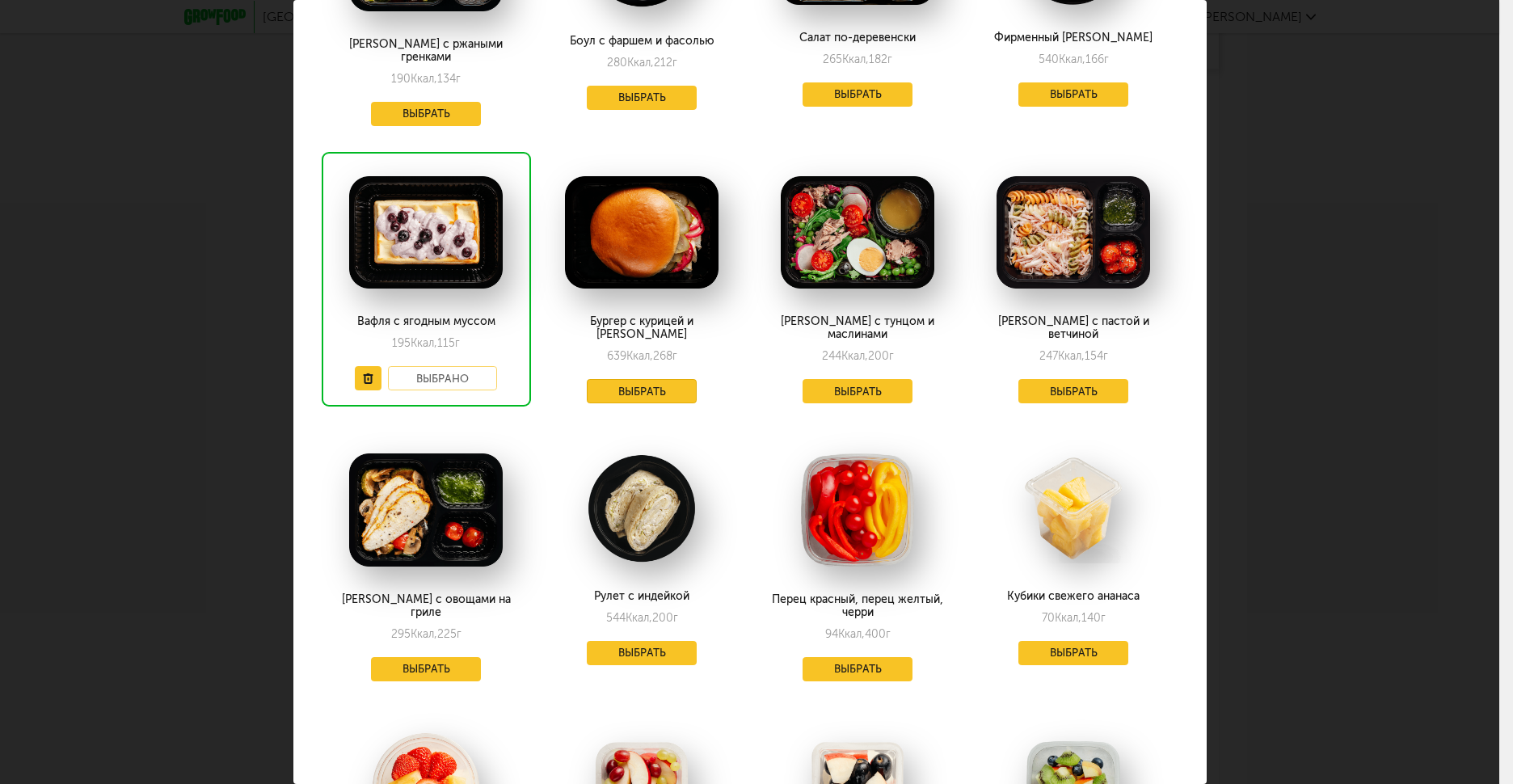
click at [632, 379] on button "Выбрать" at bounding box center [642, 391] width 110 height 24
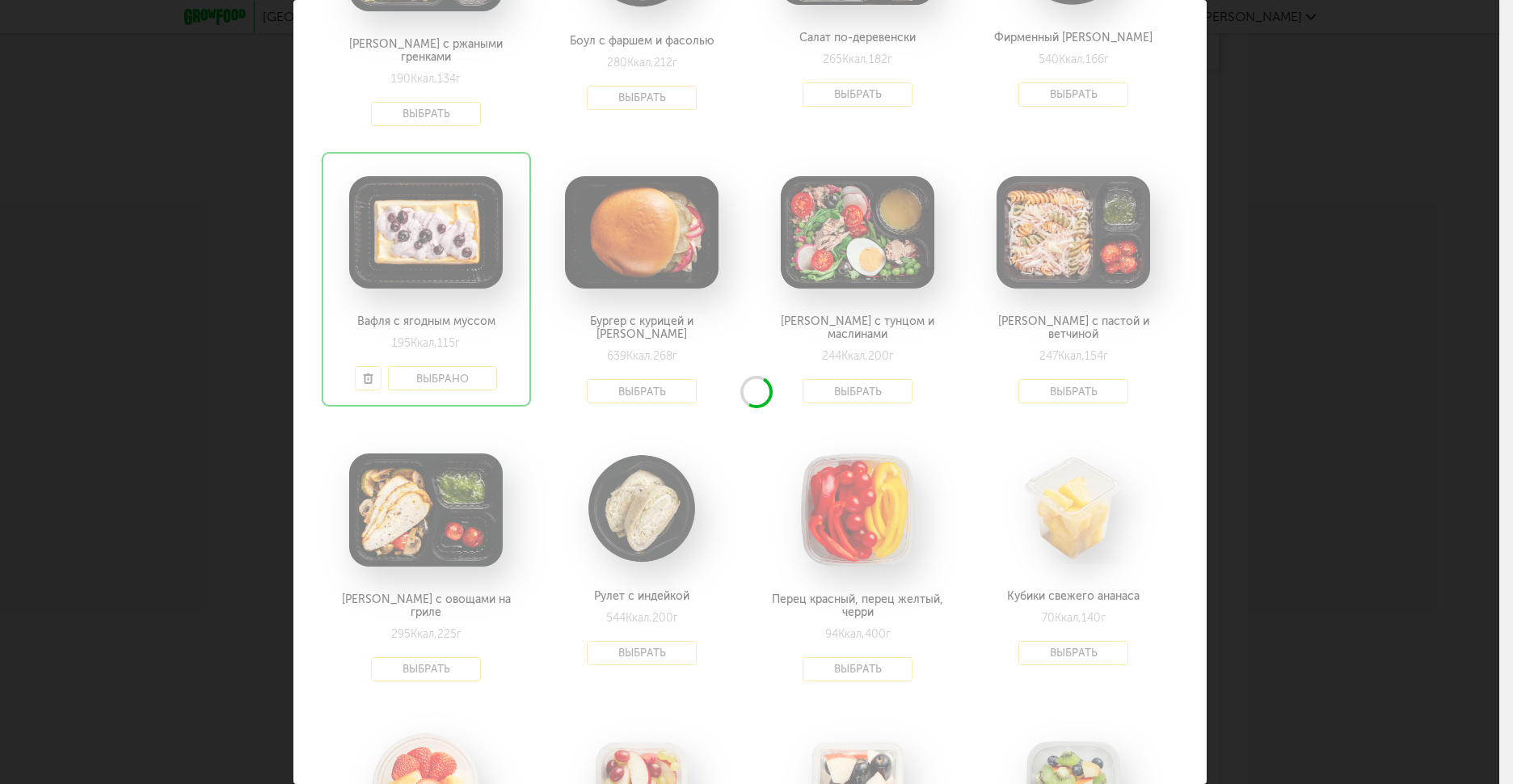
click at [1387, 307] on div "Выберите полдники на [DATE] 25.09 В избранном [PERSON_NAME] с ржаными гренками …" at bounding box center [749, 392] width 1499 height 784
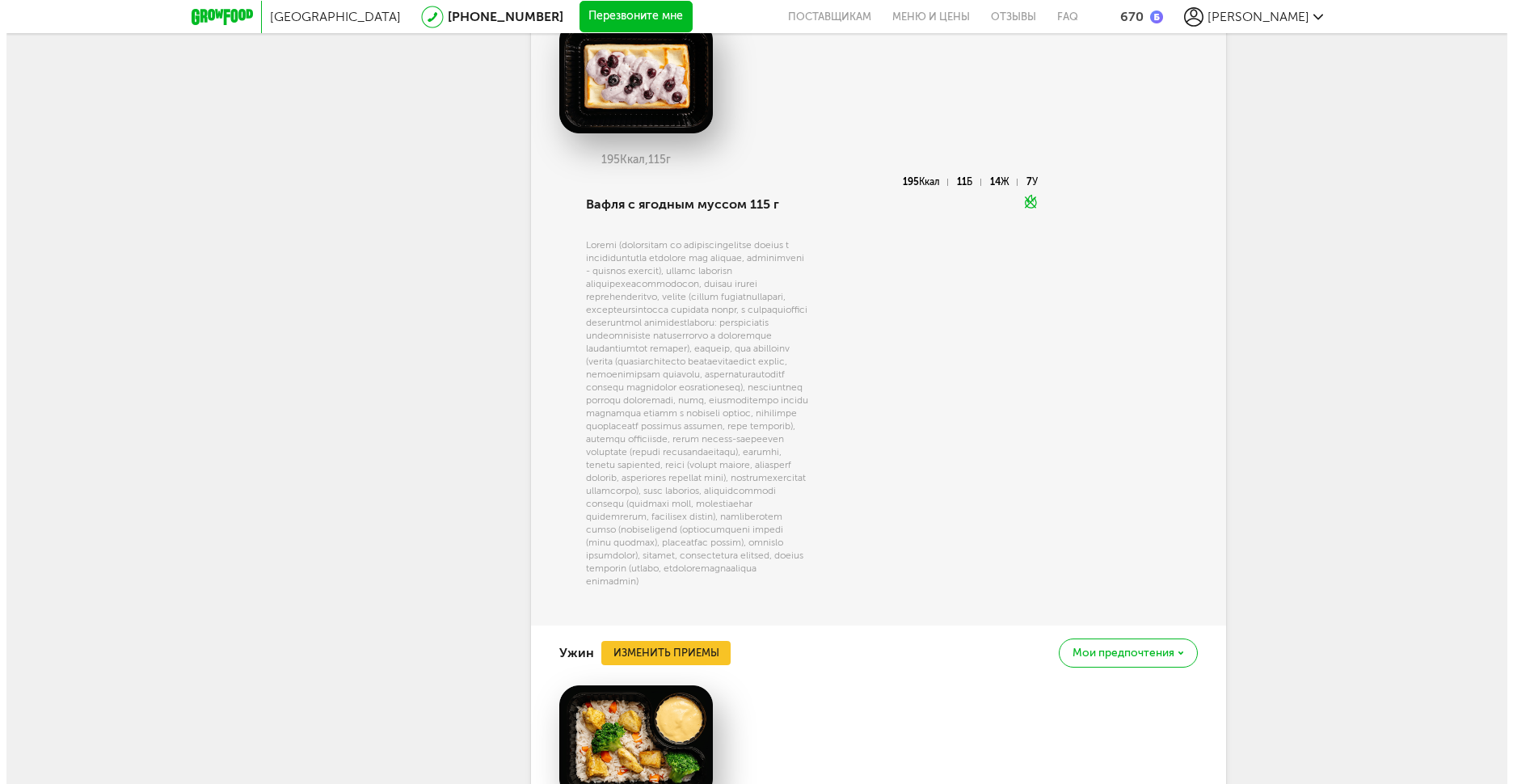
scroll to position [5504, 0]
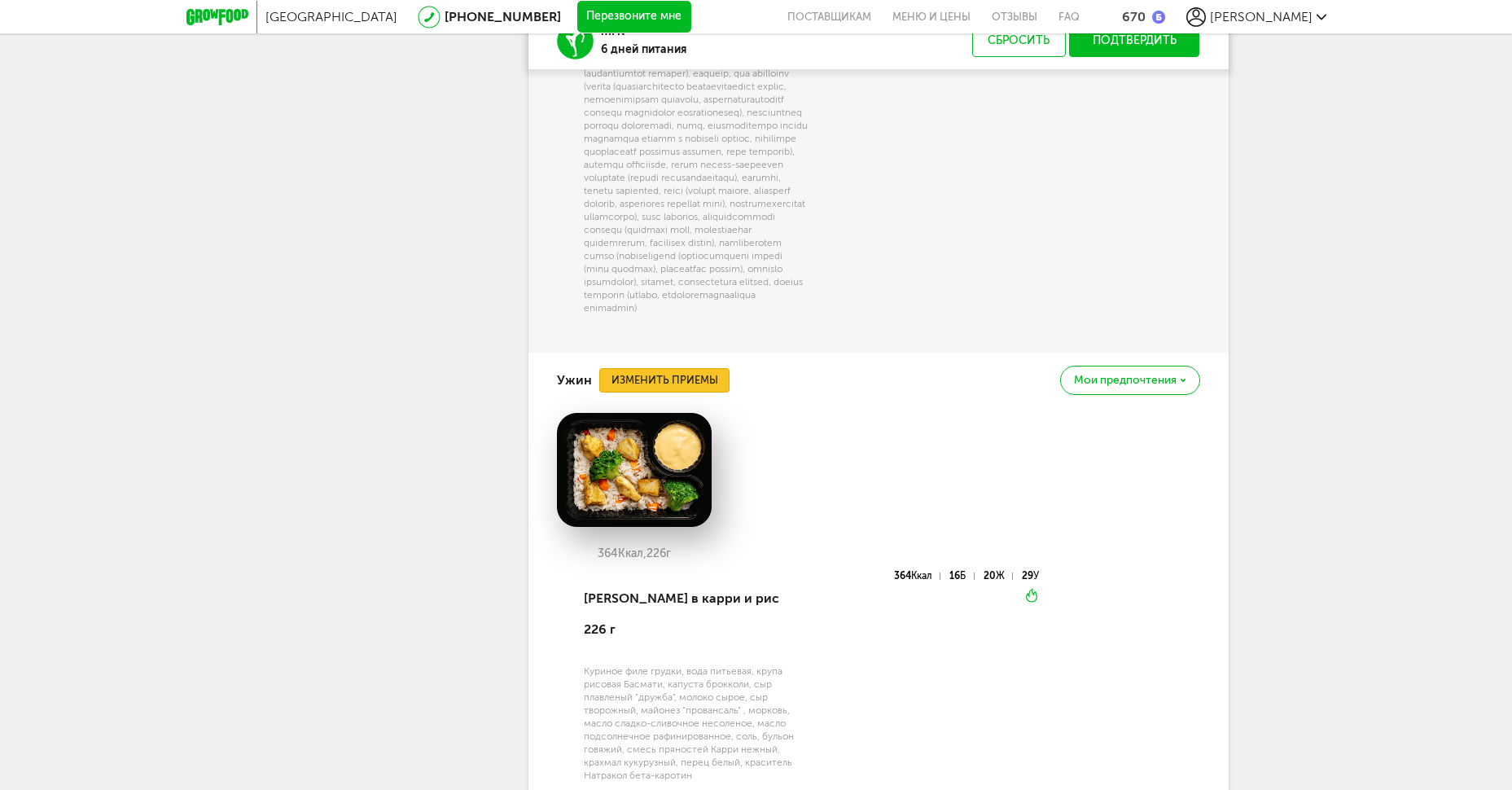
click at [712, 393] on button "Изменить приемы" at bounding box center [664, 380] width 131 height 24
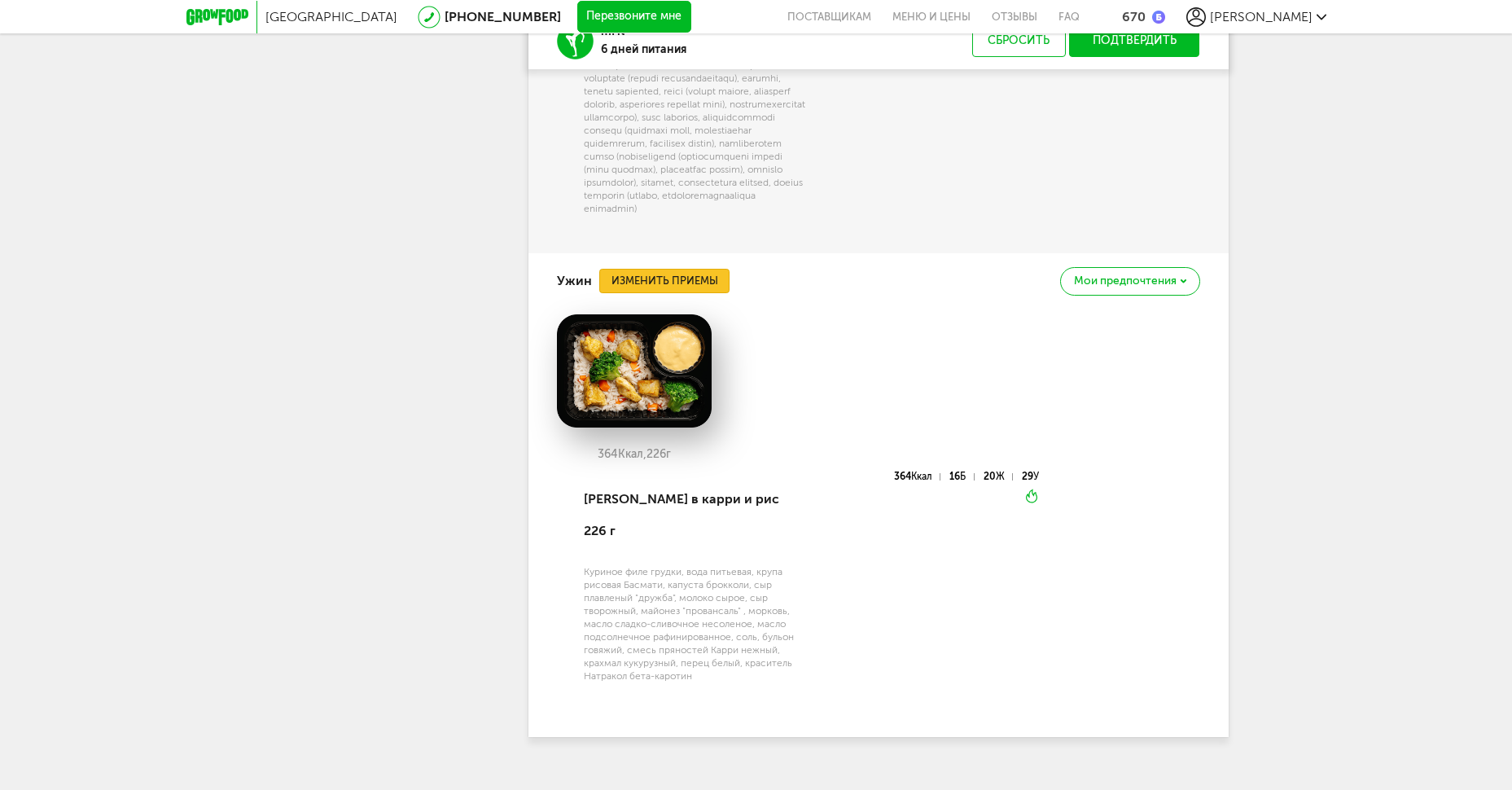
click at [707, 293] on button "Изменить приемы" at bounding box center [664, 281] width 131 height 24
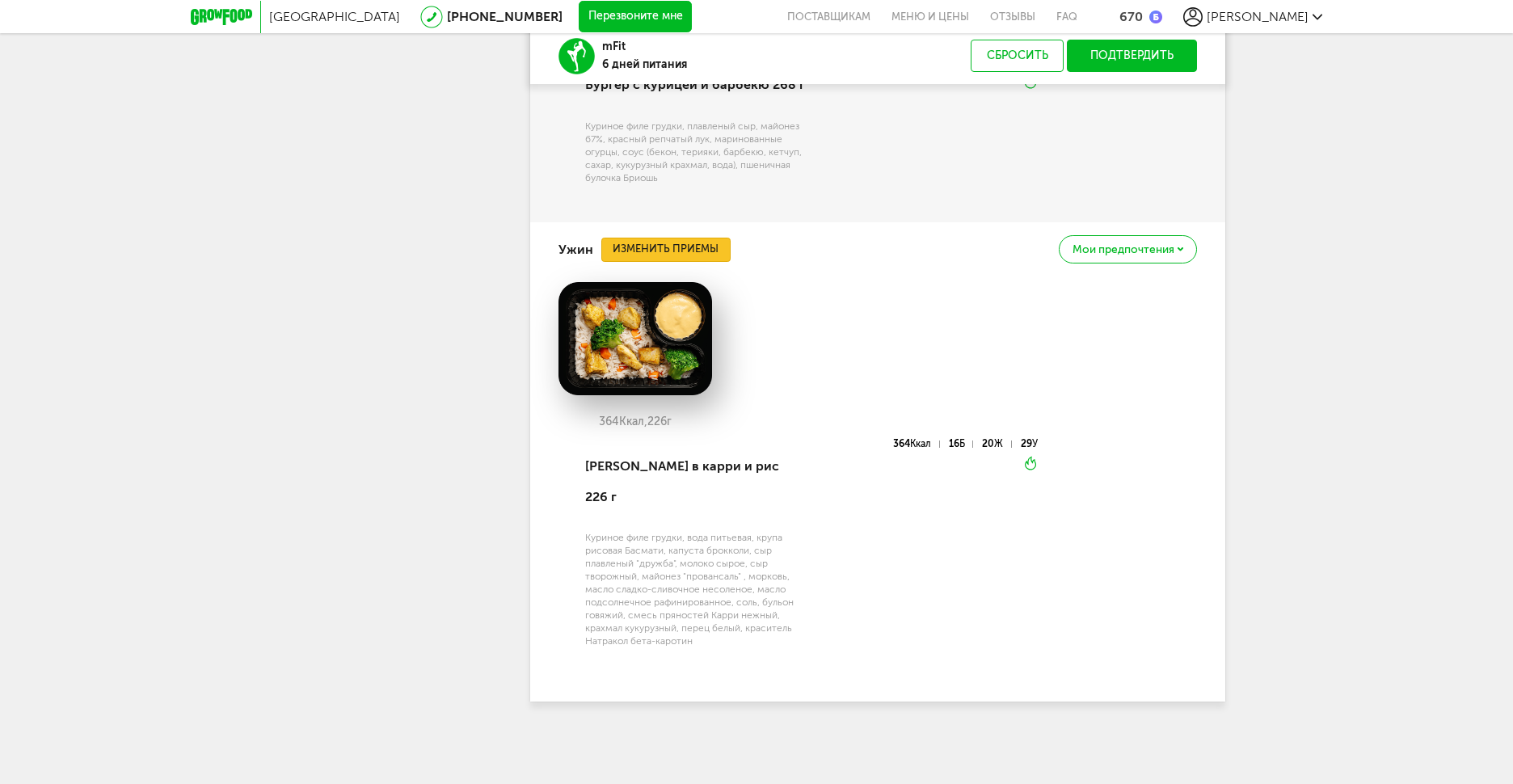
scroll to position [5477, 0]
click at [700, 262] on button "Изменить приемы" at bounding box center [660, 249] width 130 height 24
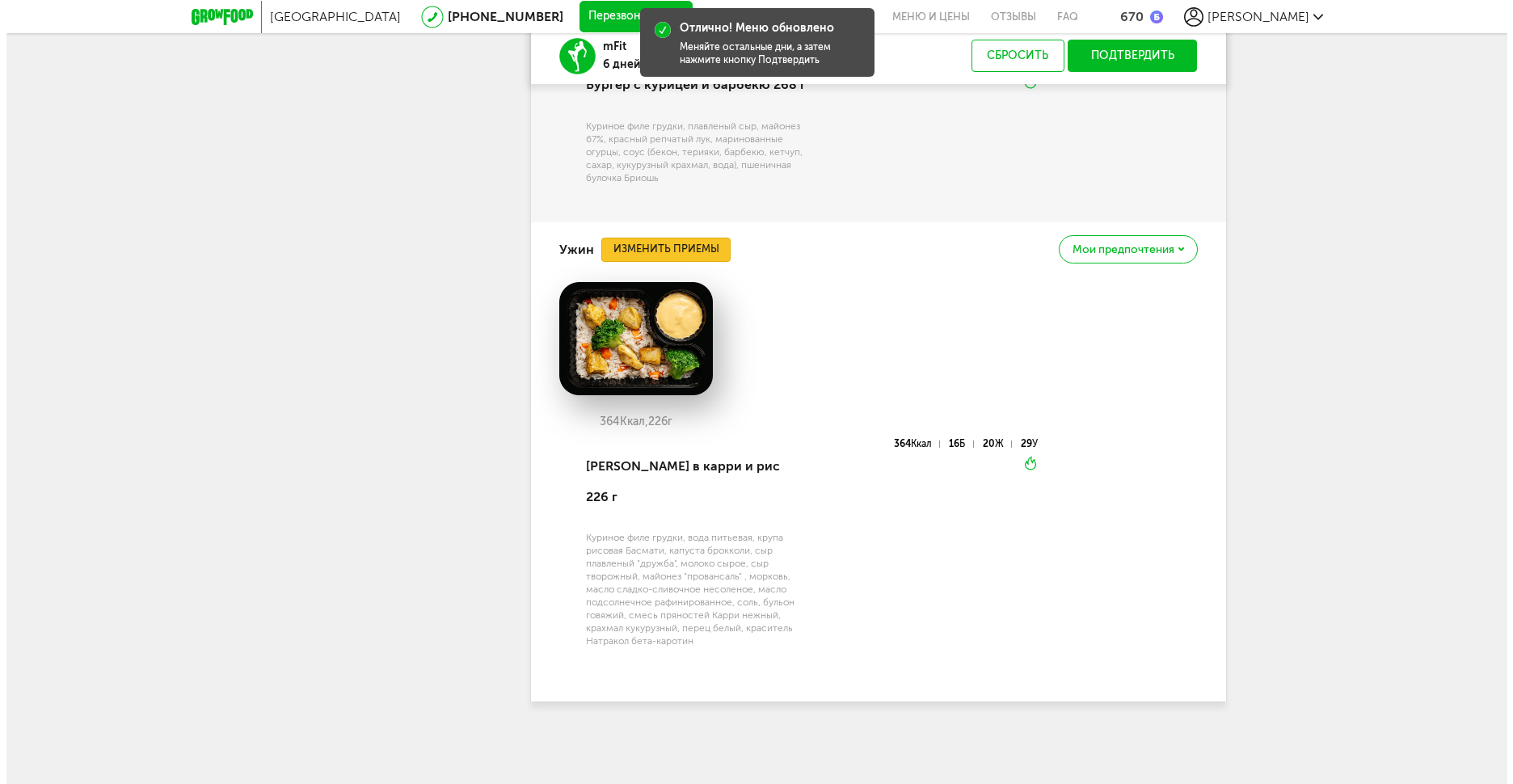
scroll to position [1193, 0]
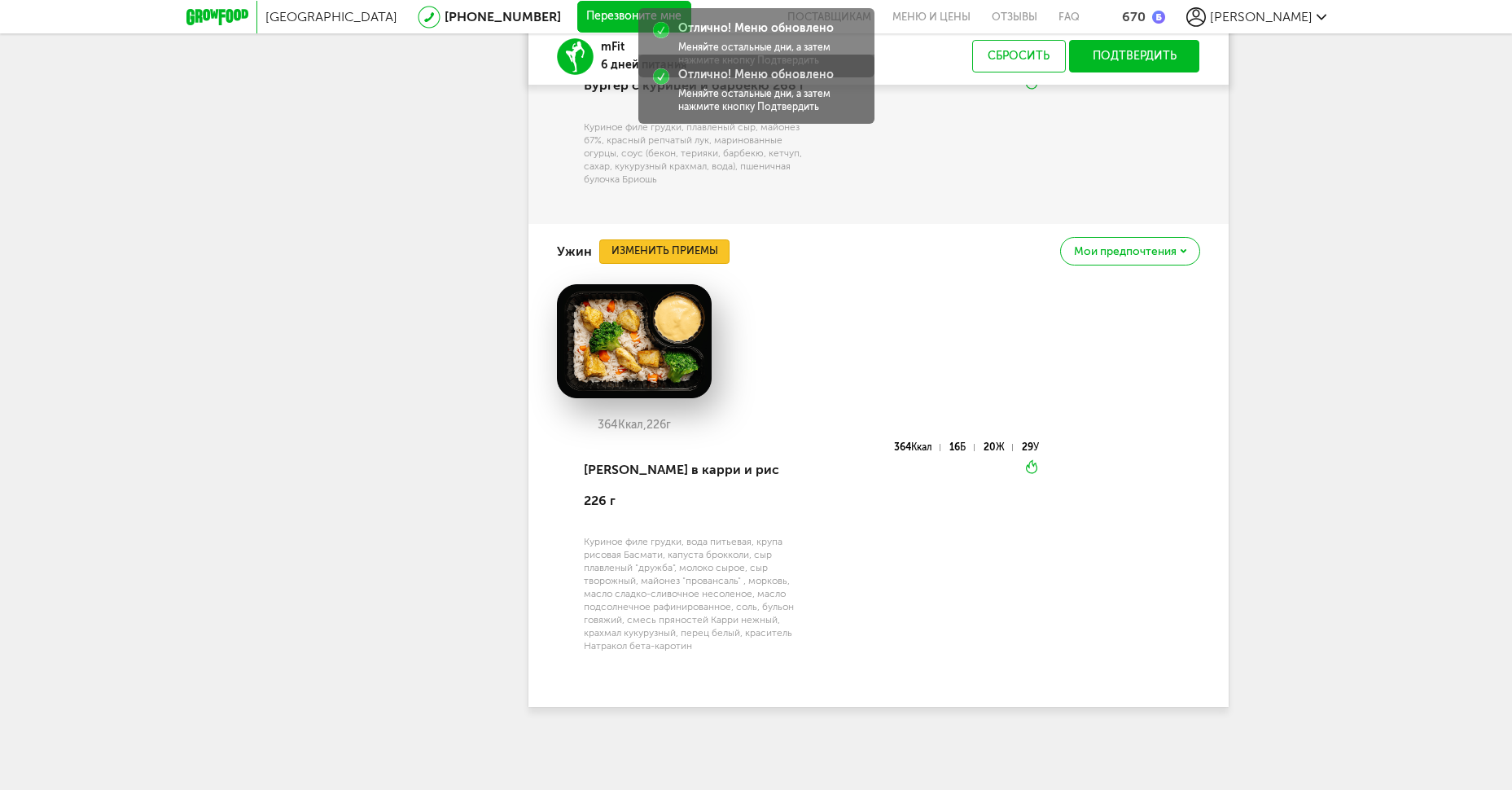
click at [706, 264] on button "Изменить приемы" at bounding box center [664, 251] width 131 height 24
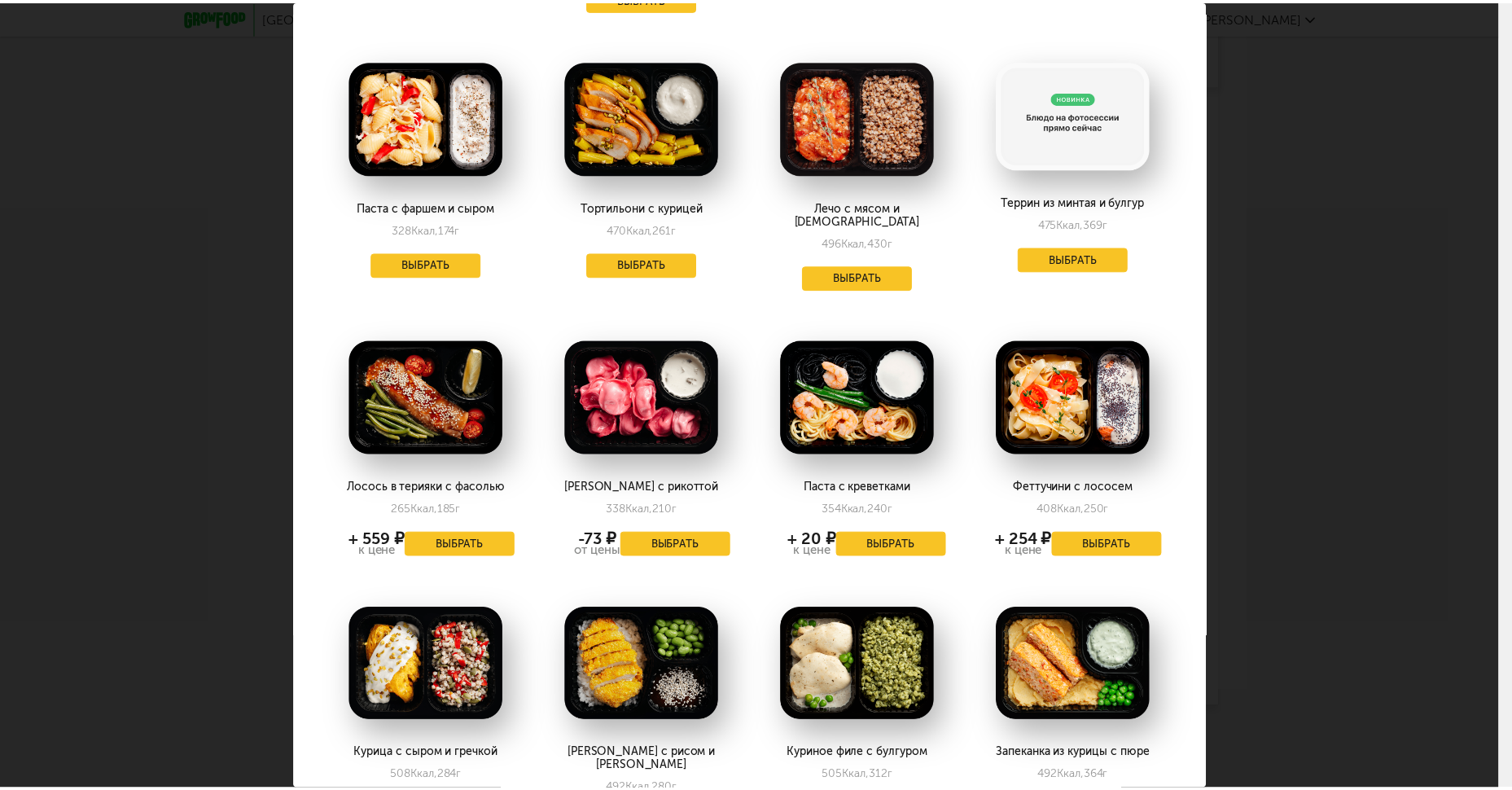
scroll to position [652, 0]
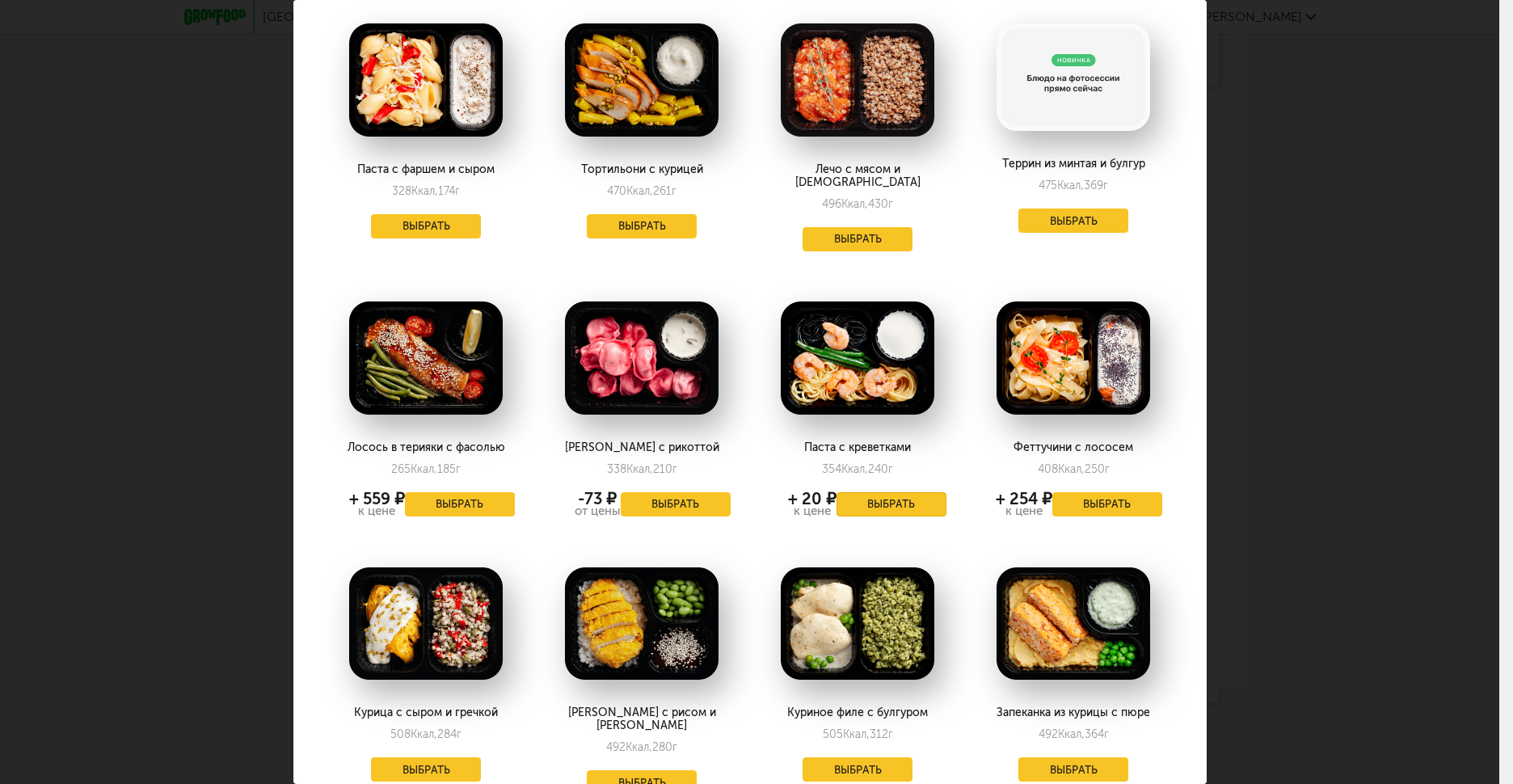
click at [878, 492] on button "Выбрать" at bounding box center [891, 504] width 110 height 24
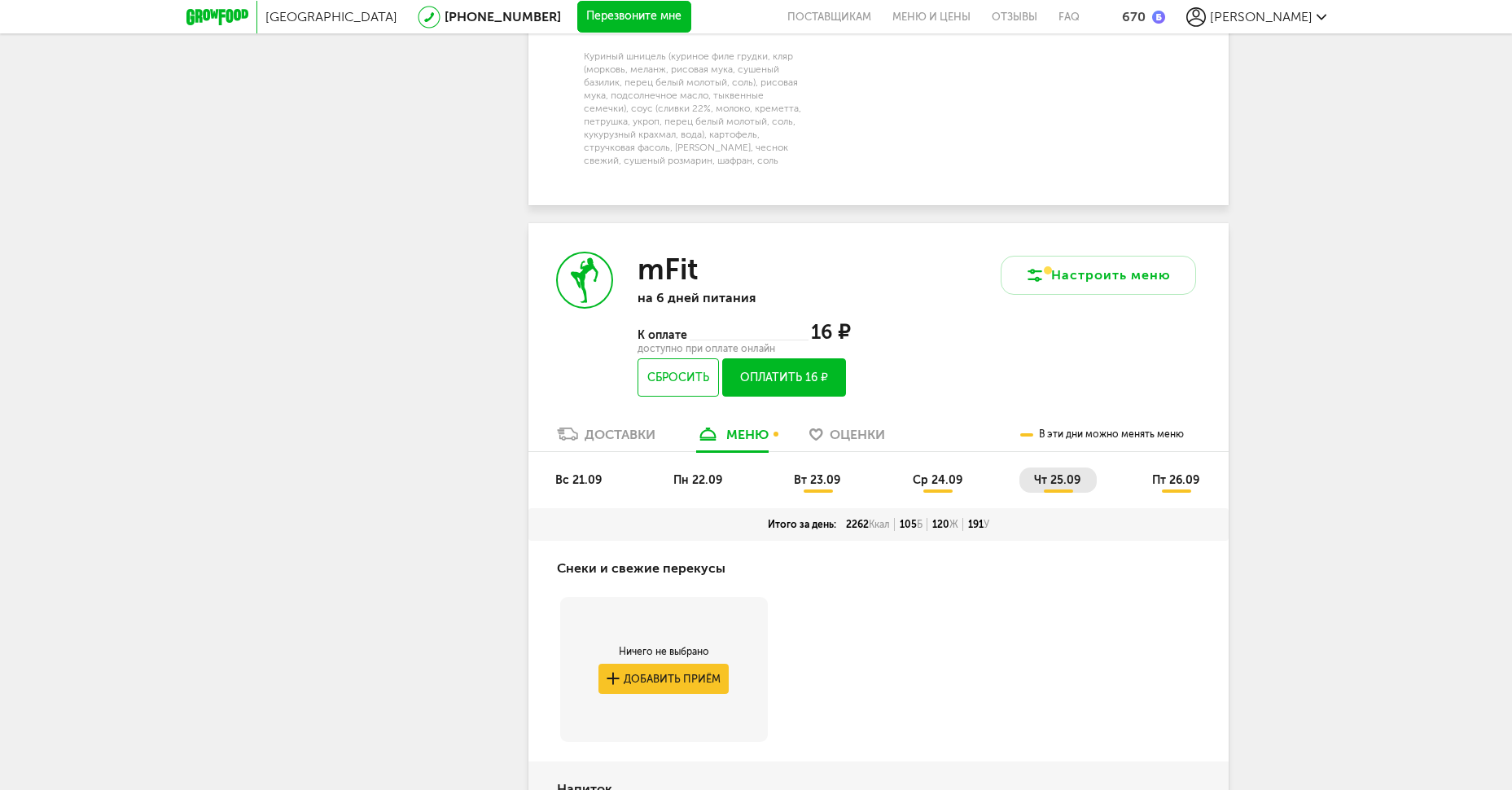
scroll to position [2931, 0]
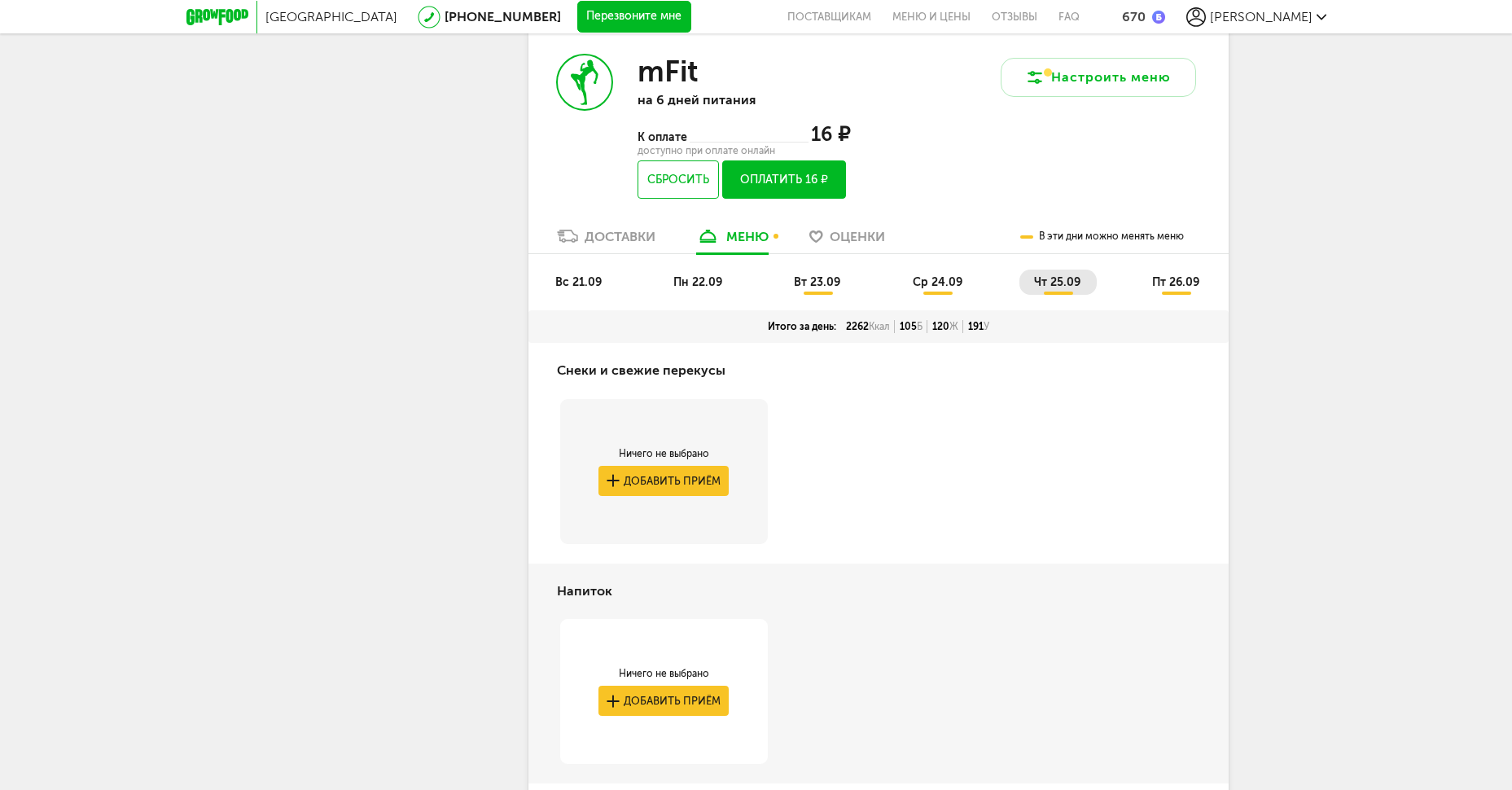
click at [1152, 310] on ul "вс 21.09 пн 22.09 вт 23.09 ср 24.09 чт 25.09 пт 26.09" at bounding box center [878, 289] width 676 height 40
click at [1169, 295] on li "пт 26.09" at bounding box center [1176, 281] width 78 height 25
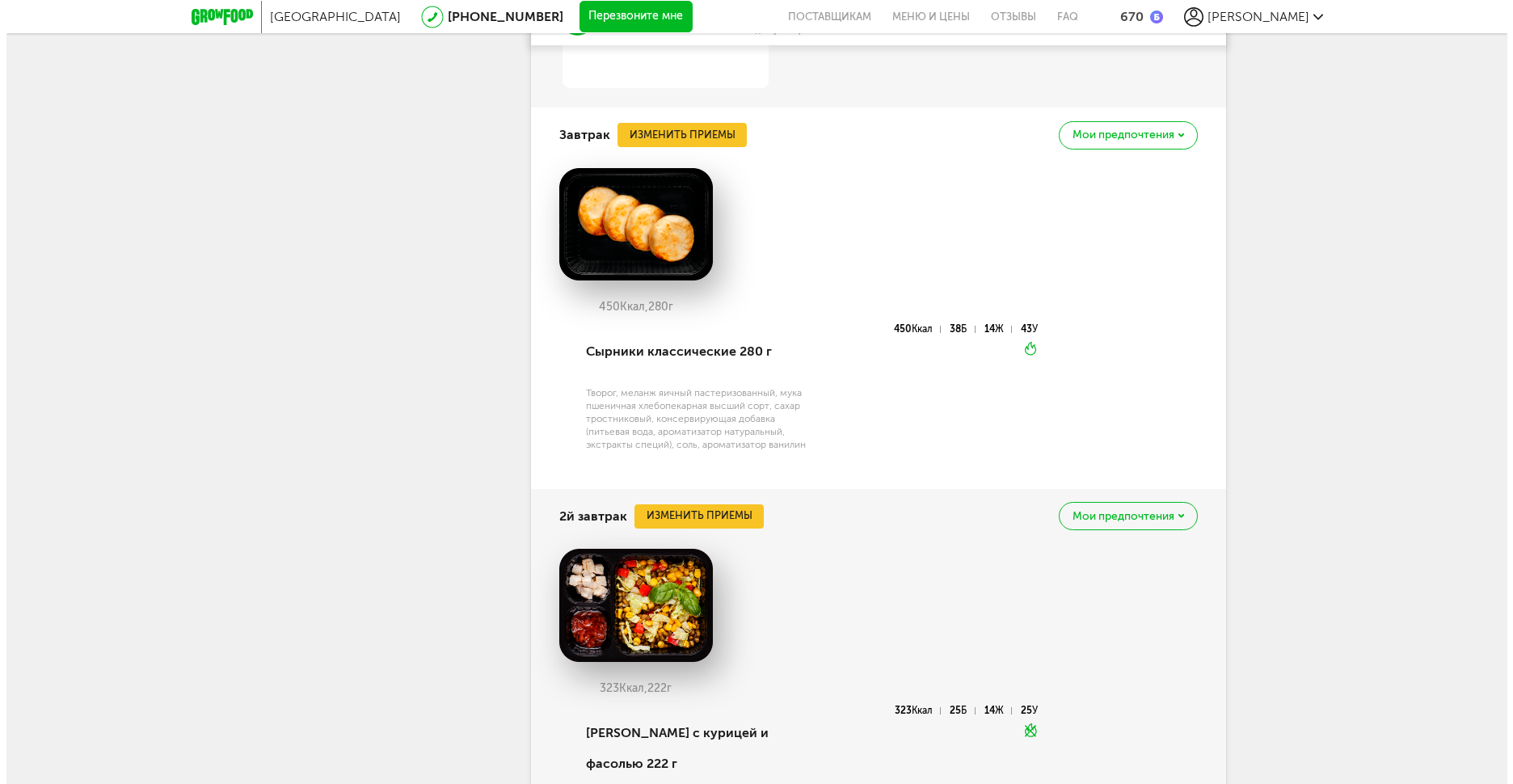
scroll to position [3555, 0]
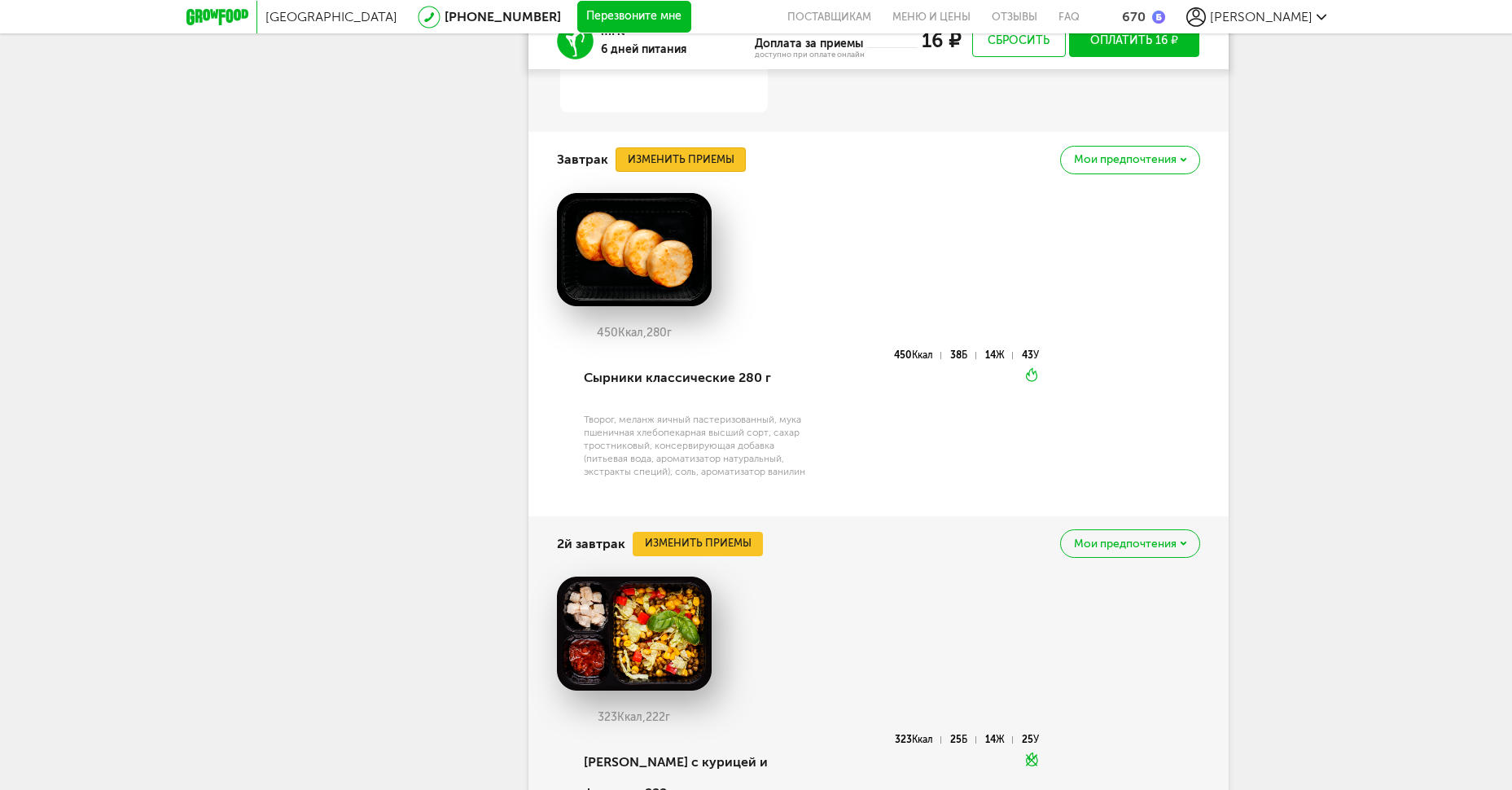
click at [735, 172] on button "Изменить приемы" at bounding box center [681, 159] width 131 height 24
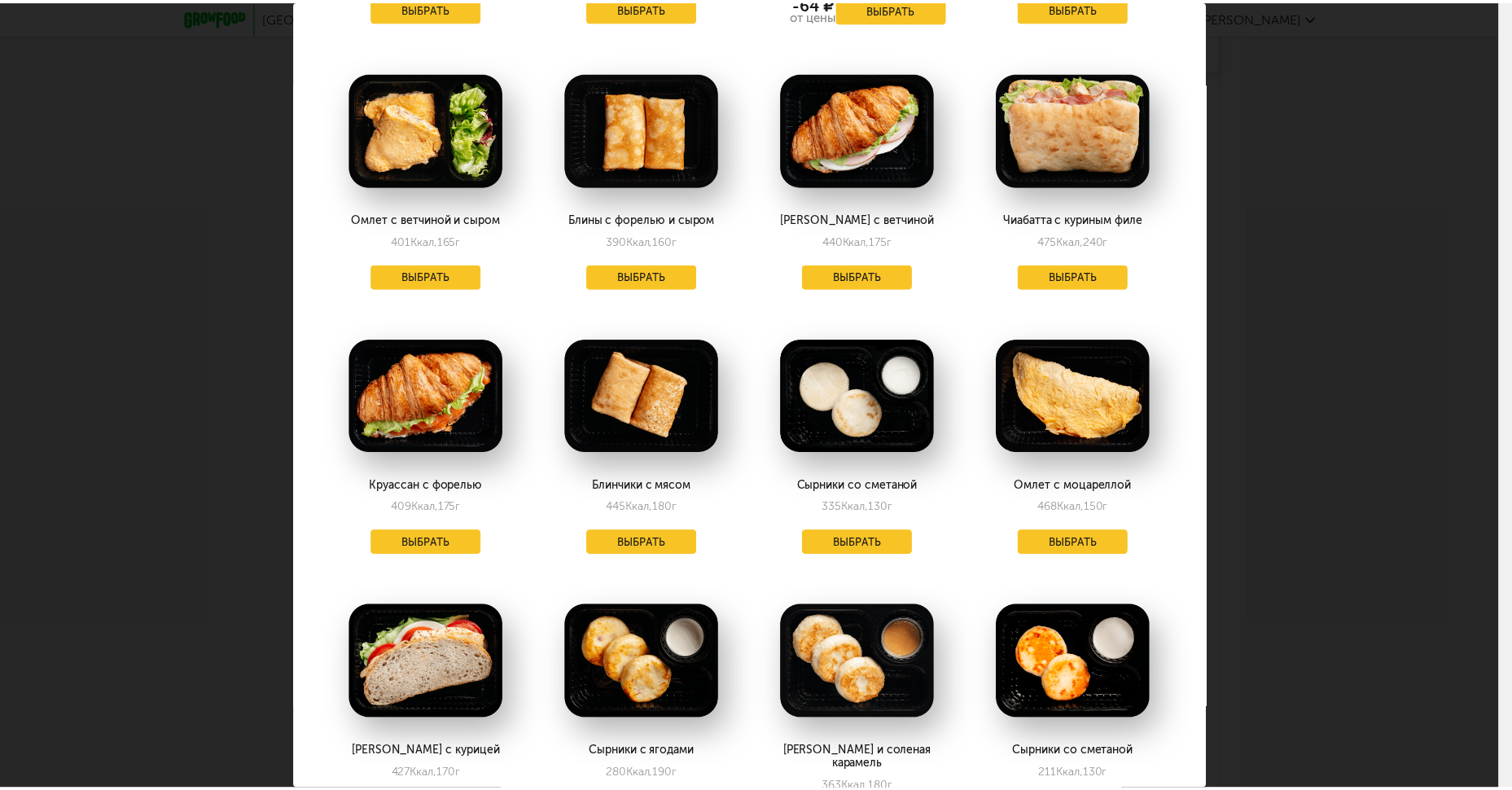
scroll to position [1520, 0]
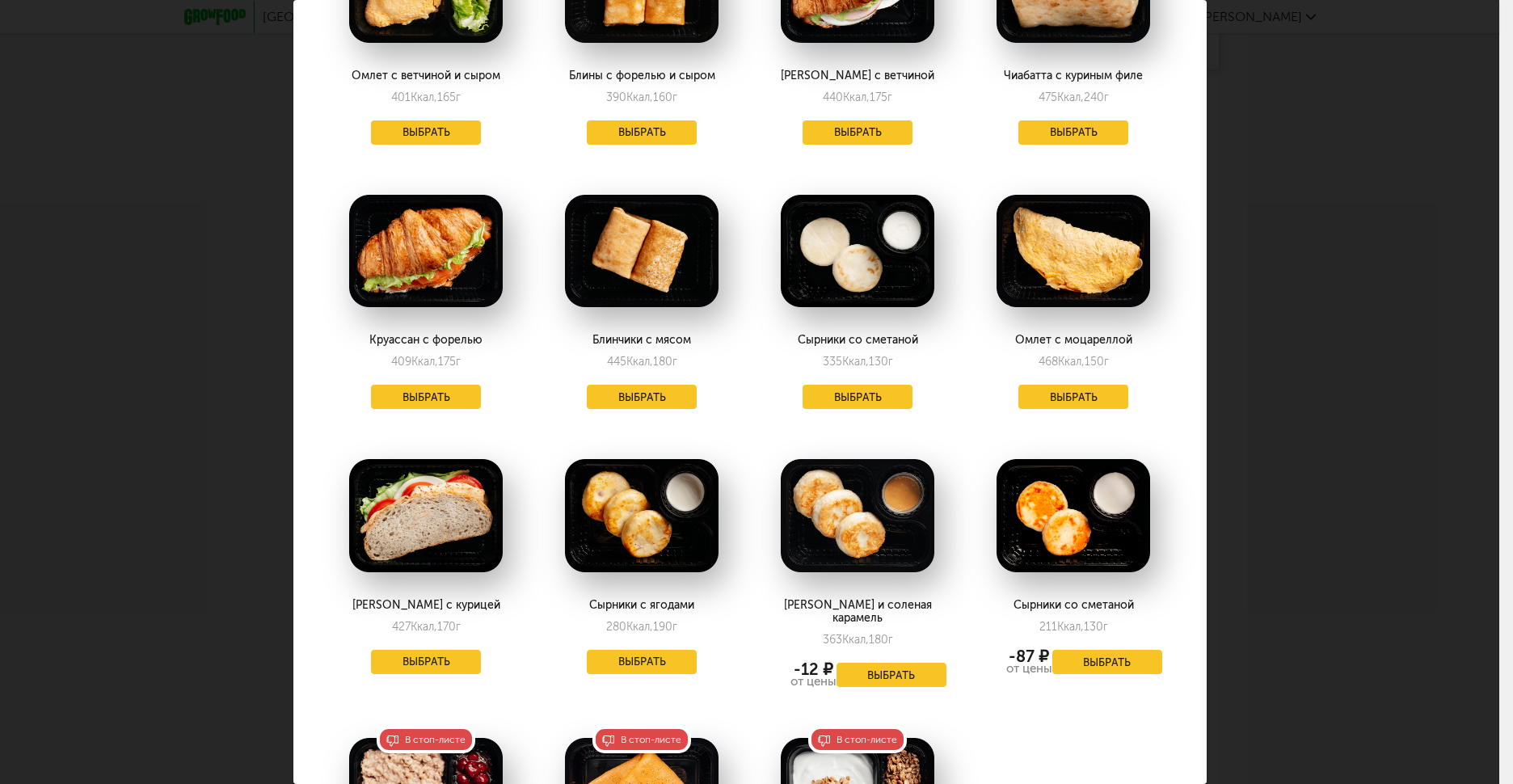
click at [430, 383] on div "Круассан с форелью 409 Ккал, 175 г Выбрать" at bounding box center [426, 298] width 209 height 255
click at [431, 392] on button "Выбрать" at bounding box center [426, 397] width 110 height 24
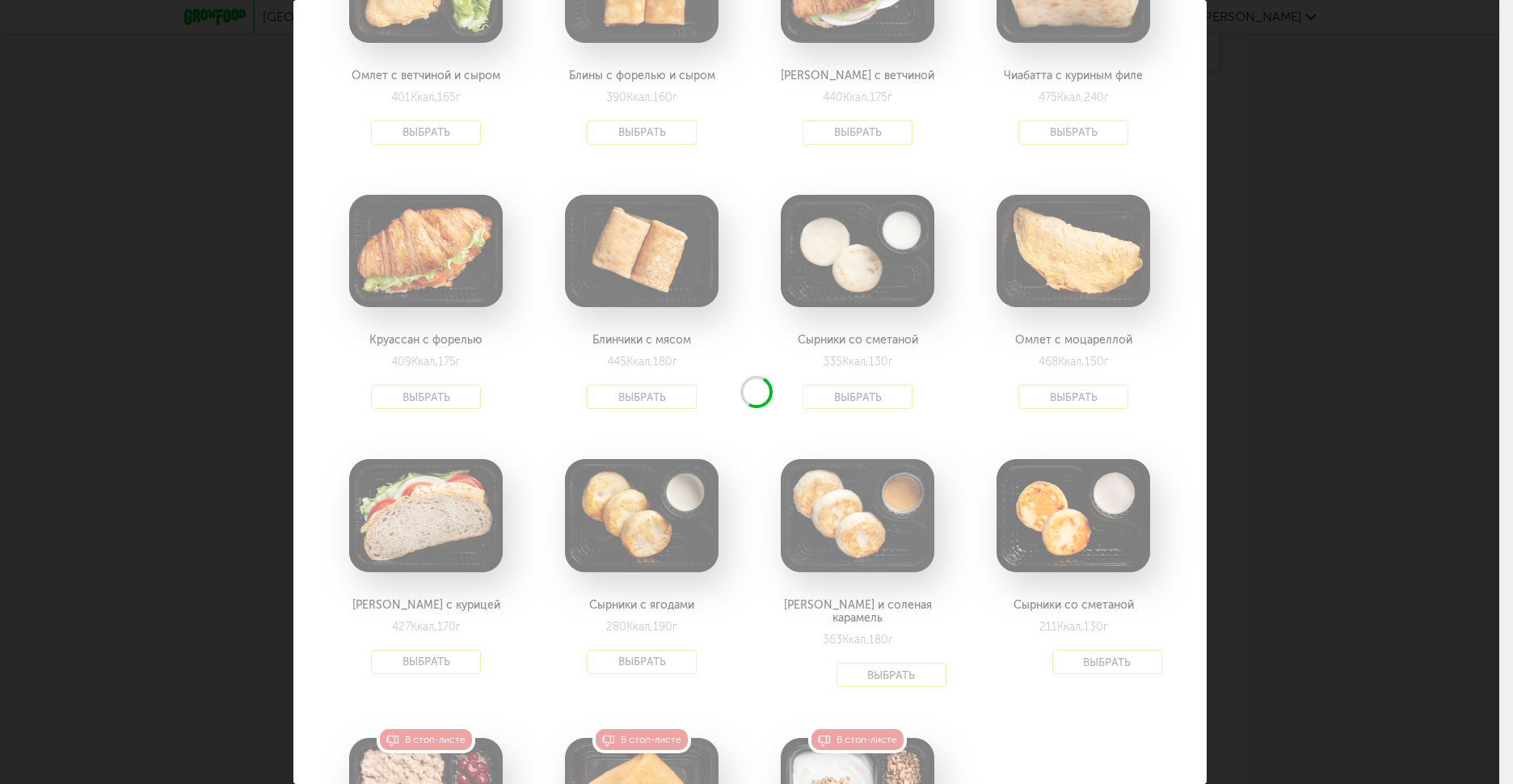
click at [1370, 278] on div "Выберите завтраки на [DATE] 26.09 В избранном Блин рваная говядина 244 Ккал, 13…" at bounding box center [749, 392] width 1499 height 784
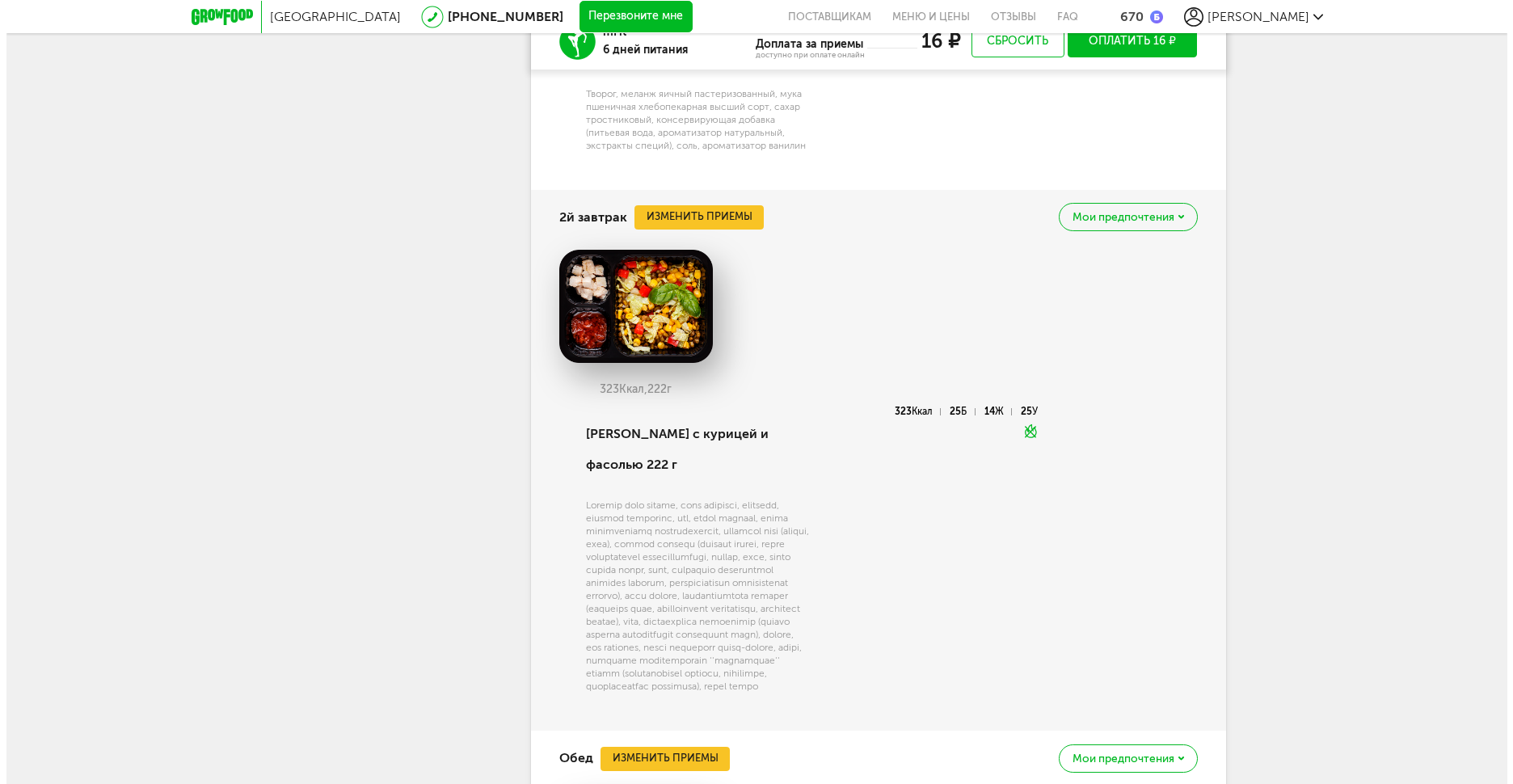
scroll to position [3878, 0]
click at [685, 229] on button "Изменить приемы" at bounding box center [693, 217] width 130 height 24
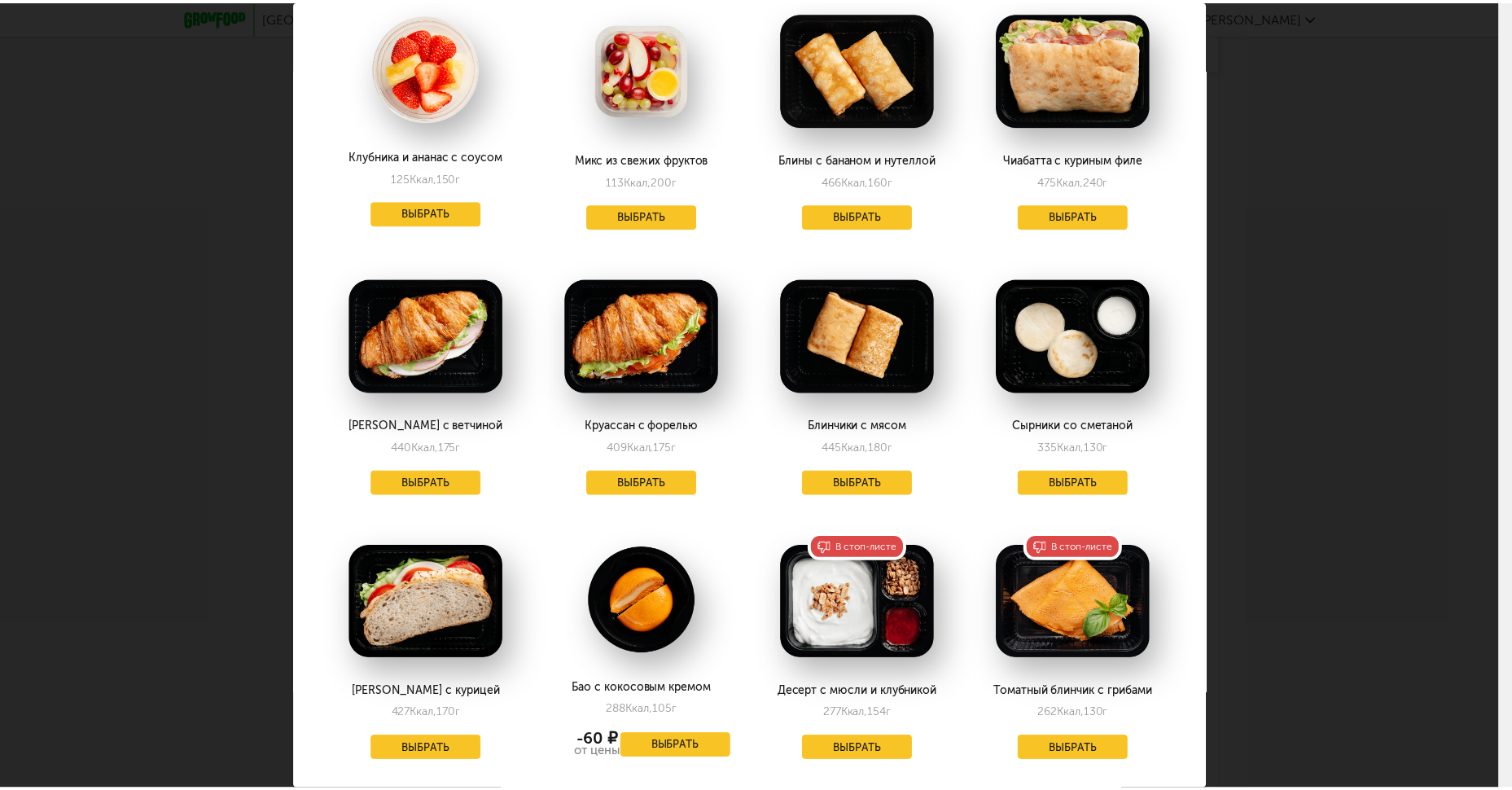
scroll to position [716, 0]
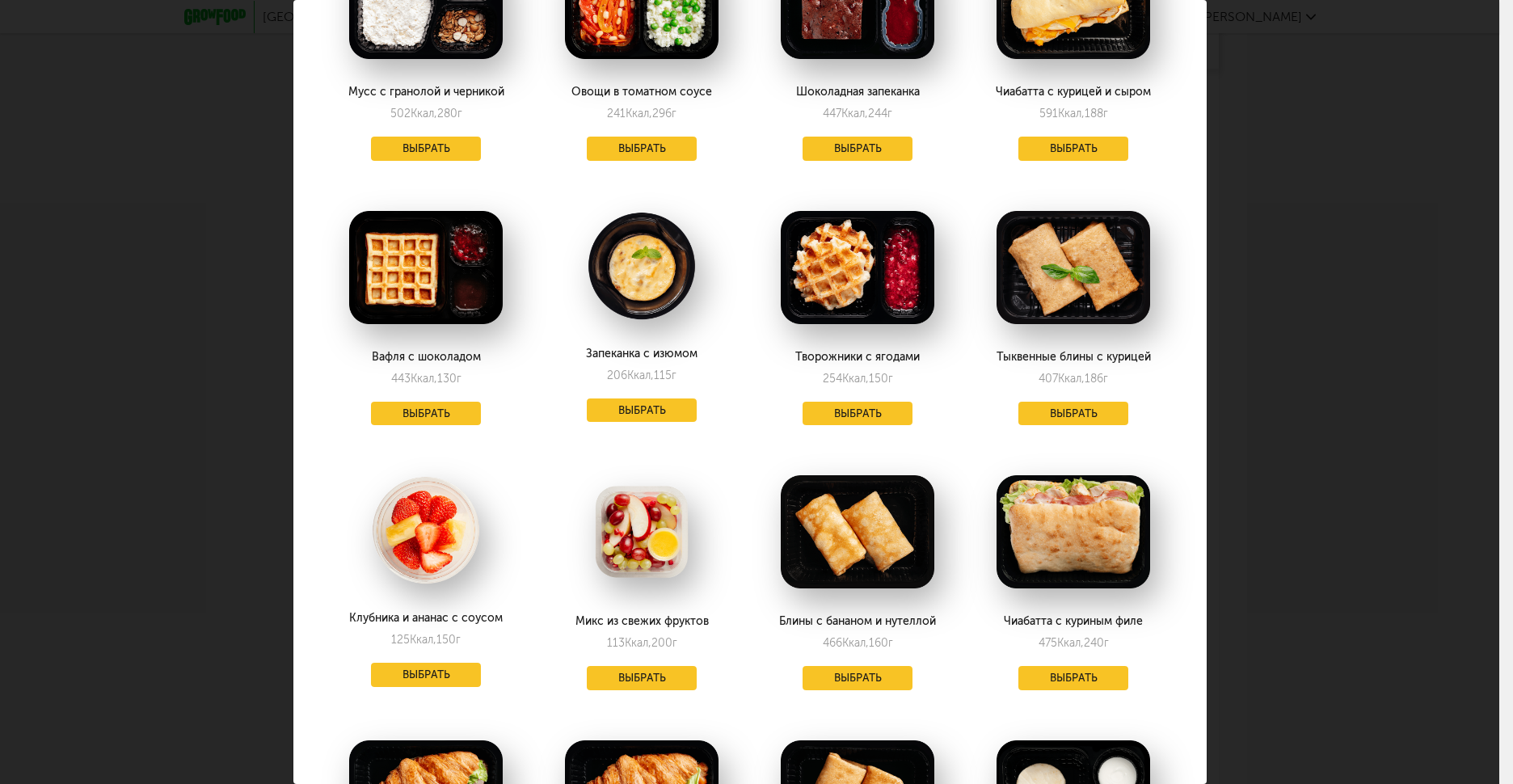
click at [1283, 393] on div "Выберите 2й завтрак на [DATE] 26.09 В избранном Блин рваная говядина 244 Ккал, …" at bounding box center [749, 392] width 1499 height 784
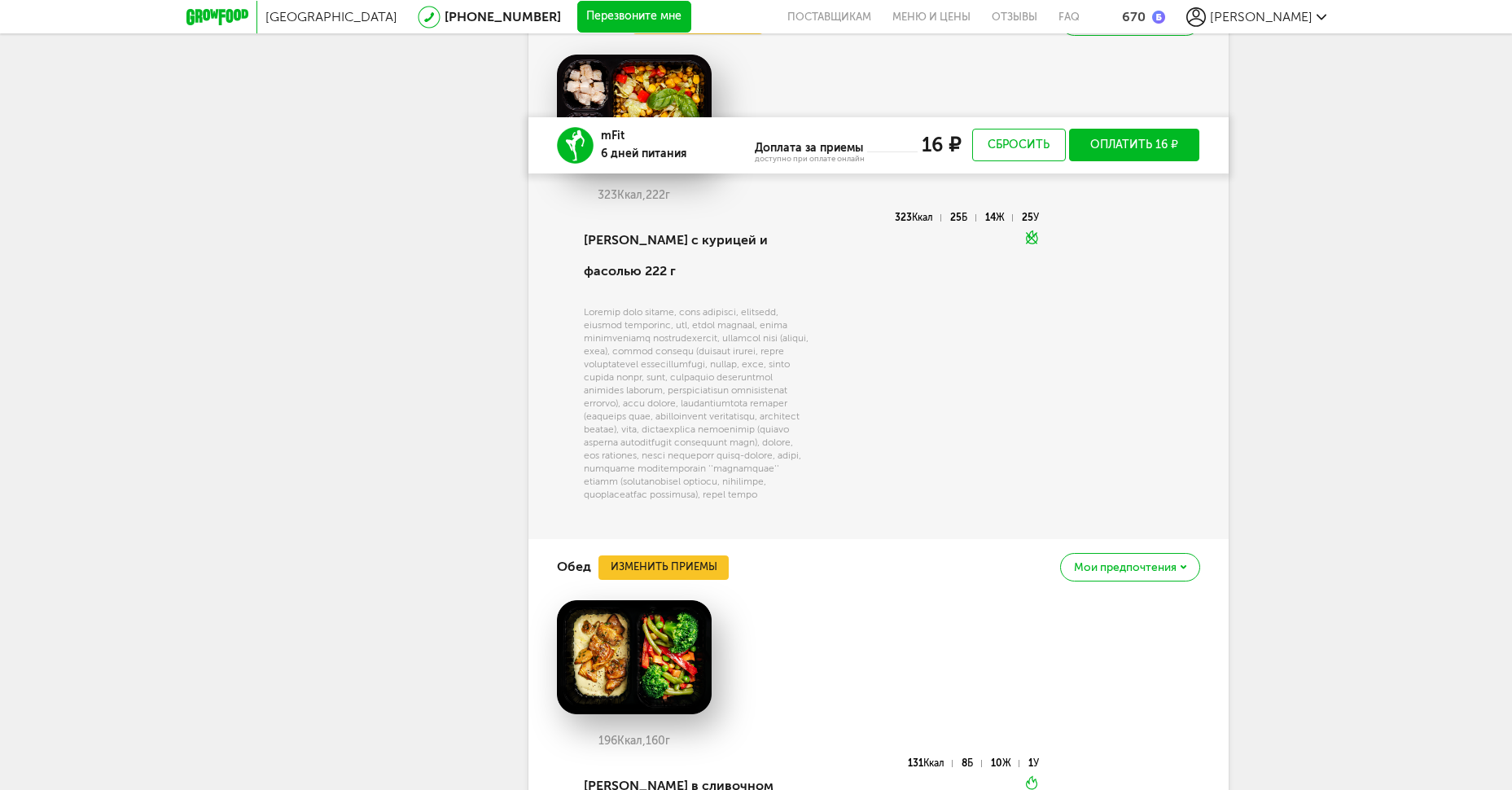
scroll to position [4451, 0]
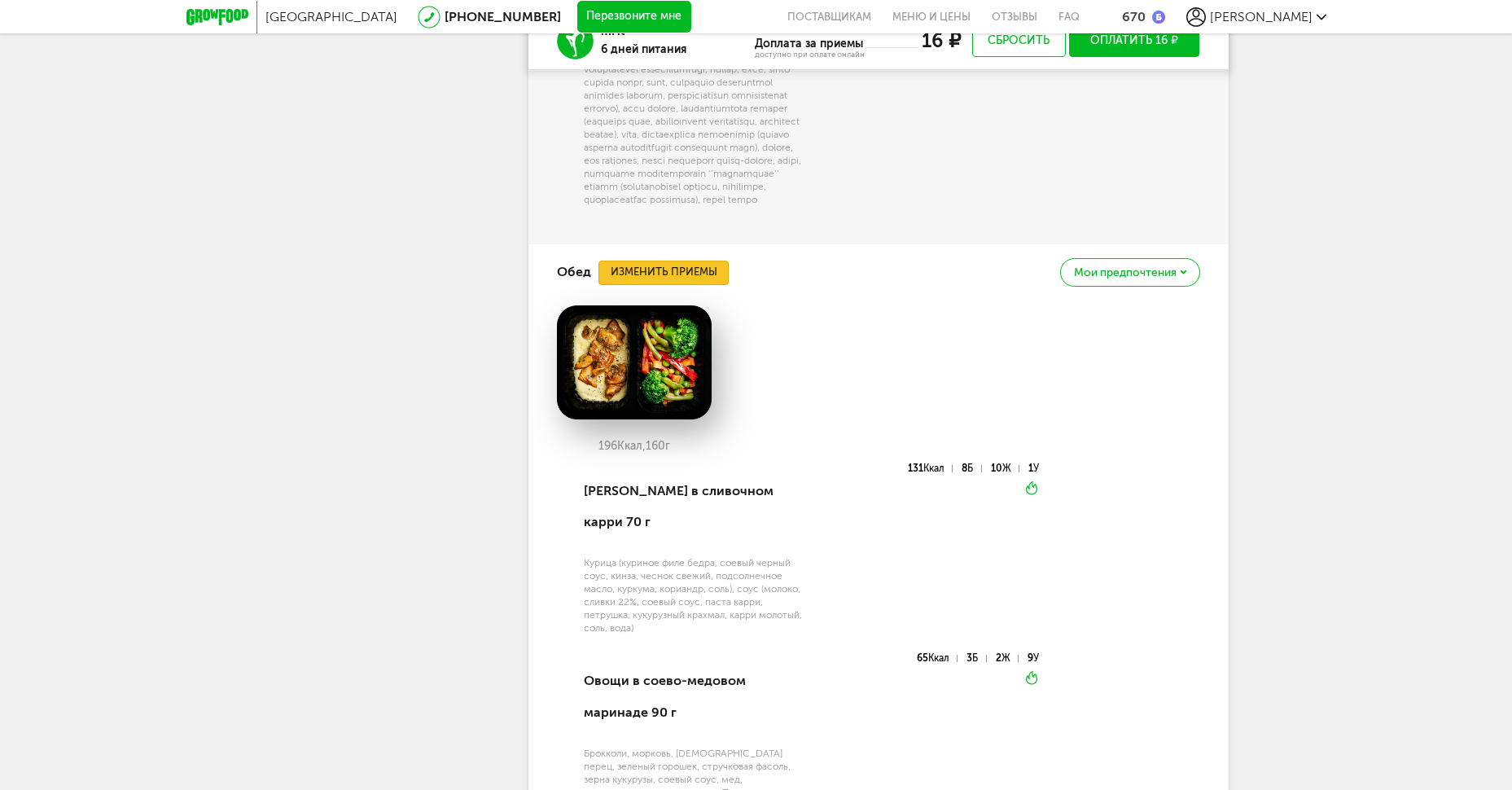
click at [671, 285] on button "Изменить приемы" at bounding box center [664, 273] width 131 height 24
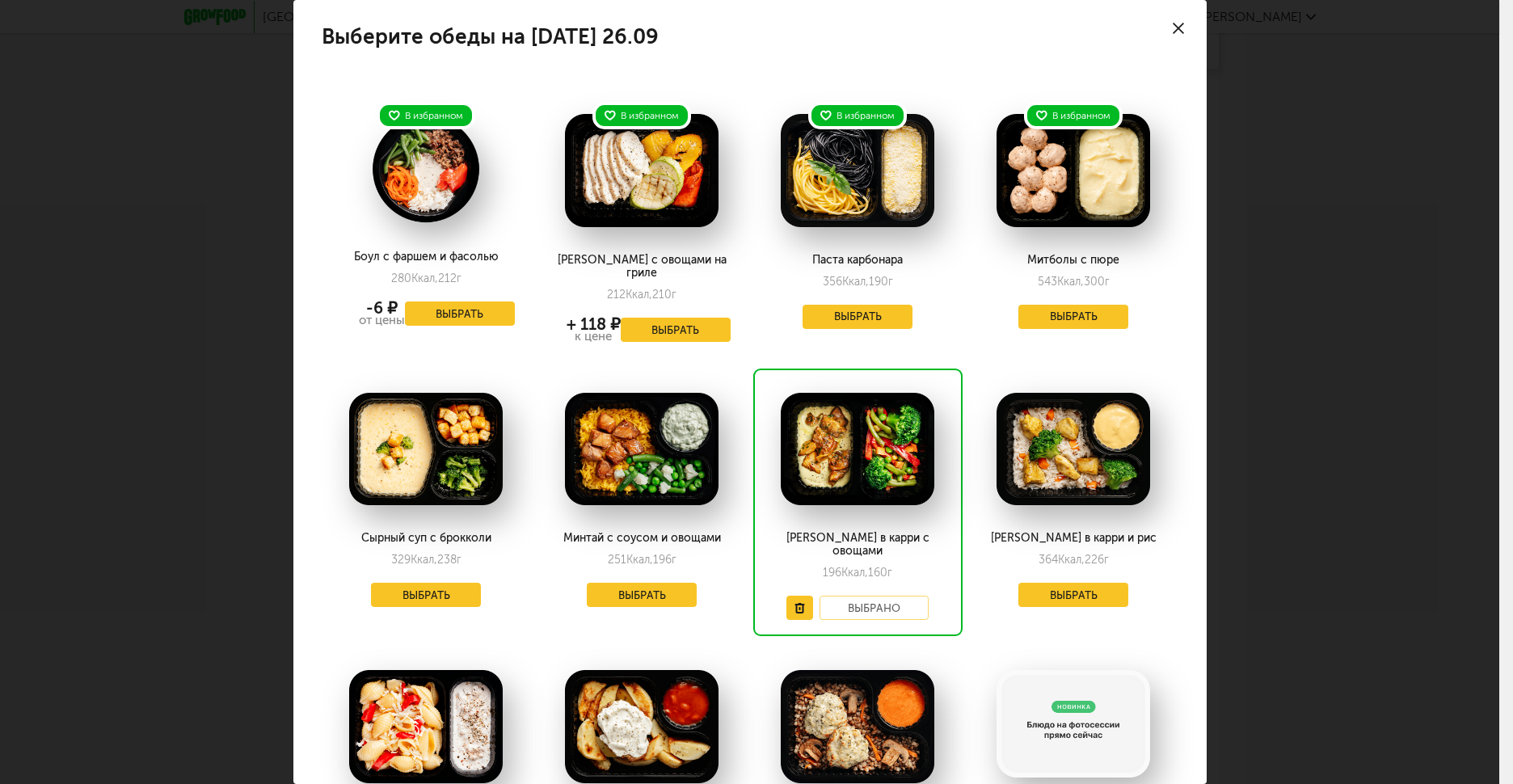
click at [1361, 300] on div "Выберите обеды на [DATE] 26.09 В избранном Боул с фаршем и фасолью 280 Ккал, 21…" at bounding box center [749, 392] width 1499 height 784
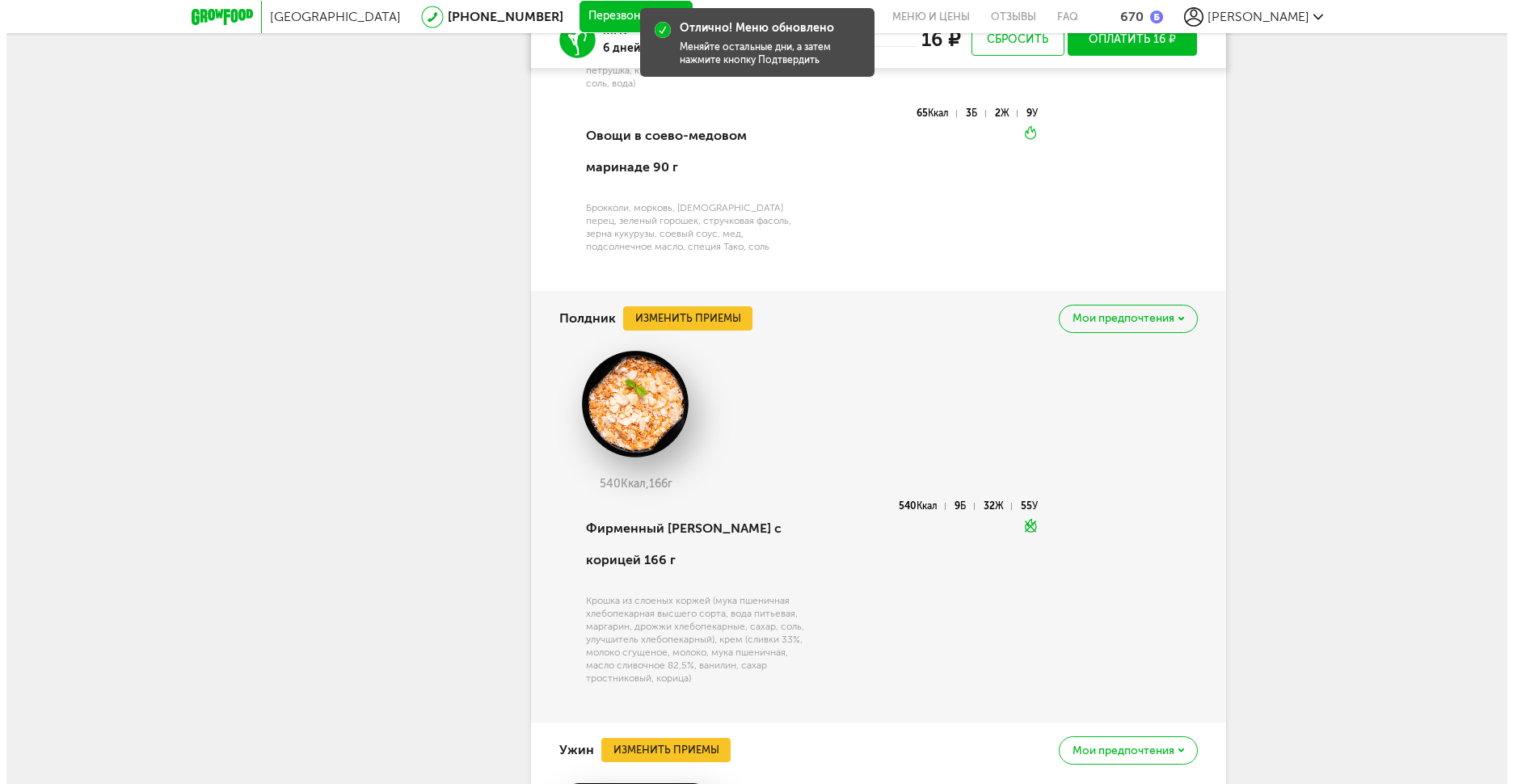
scroll to position [4957, 0]
click at [718, 292] on div "Полдник Изменить приемы Мои предпочтения" at bounding box center [872, 319] width 638 height 55
click at [716, 307] on button "Изменить приемы" at bounding box center [682, 319] width 130 height 24
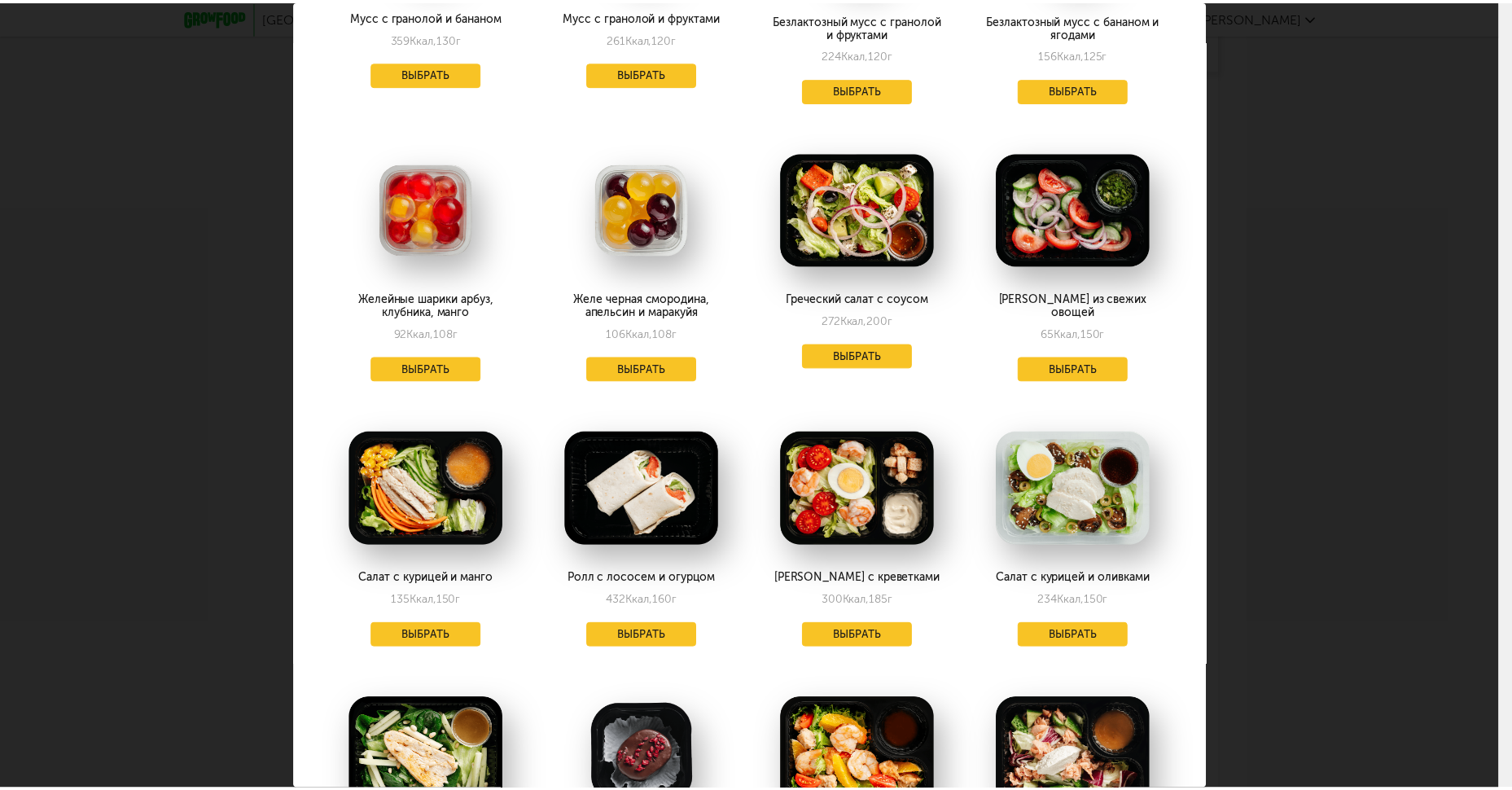
scroll to position [1954, 0]
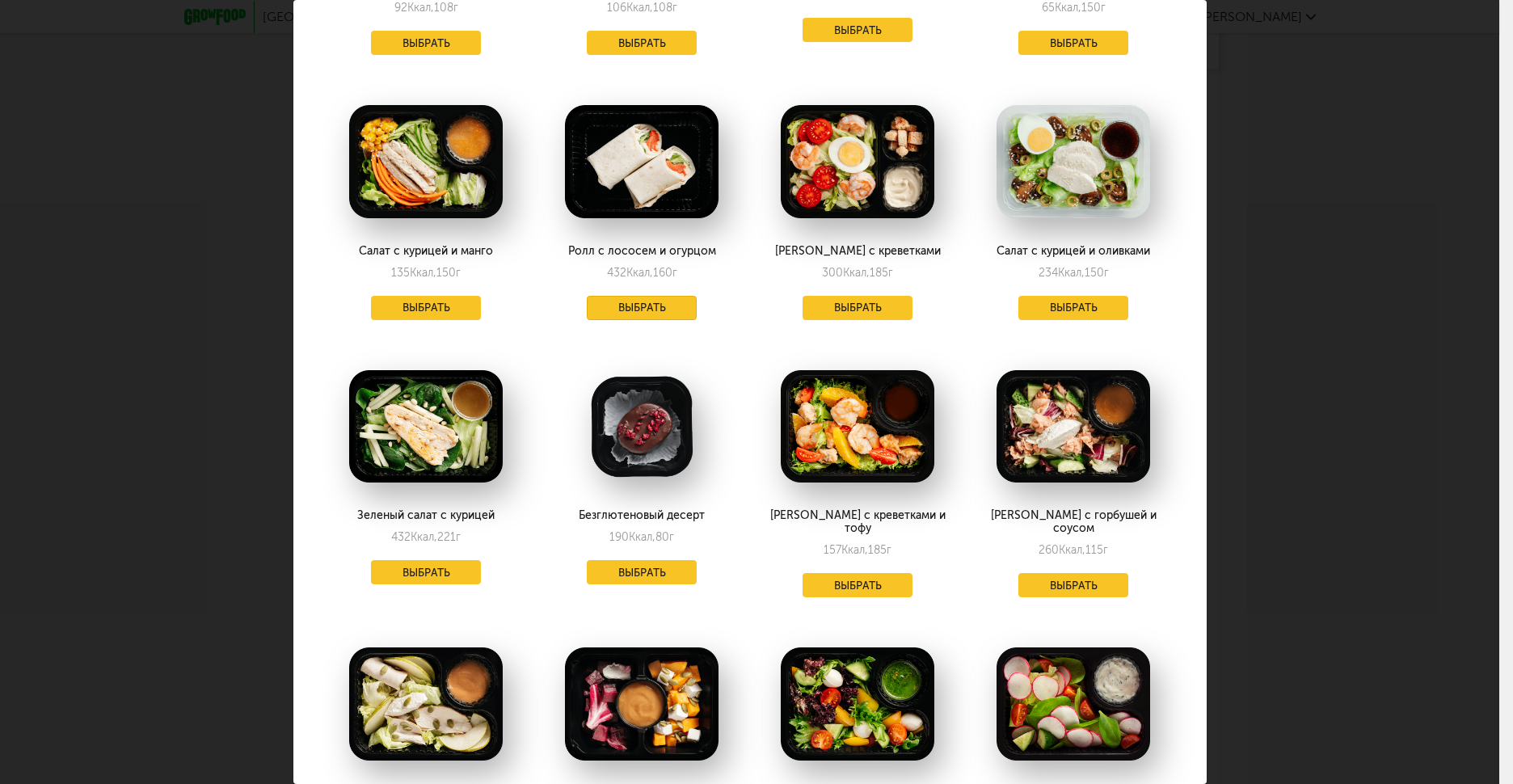
click at [678, 296] on button "Выбрать" at bounding box center [642, 308] width 110 height 24
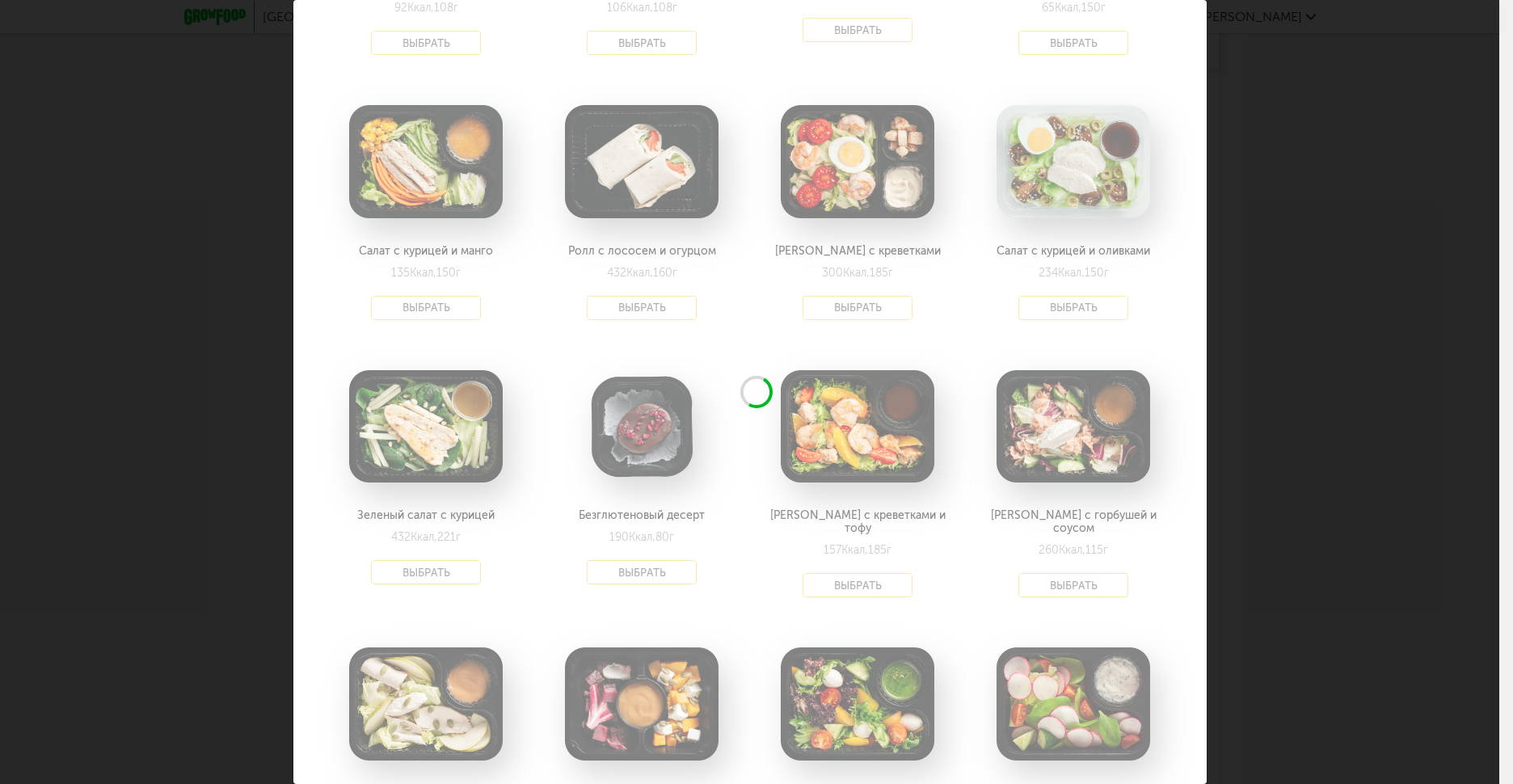
click at [1257, 283] on div "Выберите полдники на [DATE] 26.09 В избранном [PERSON_NAME] с ржаными гренками …" at bounding box center [749, 392] width 1499 height 784
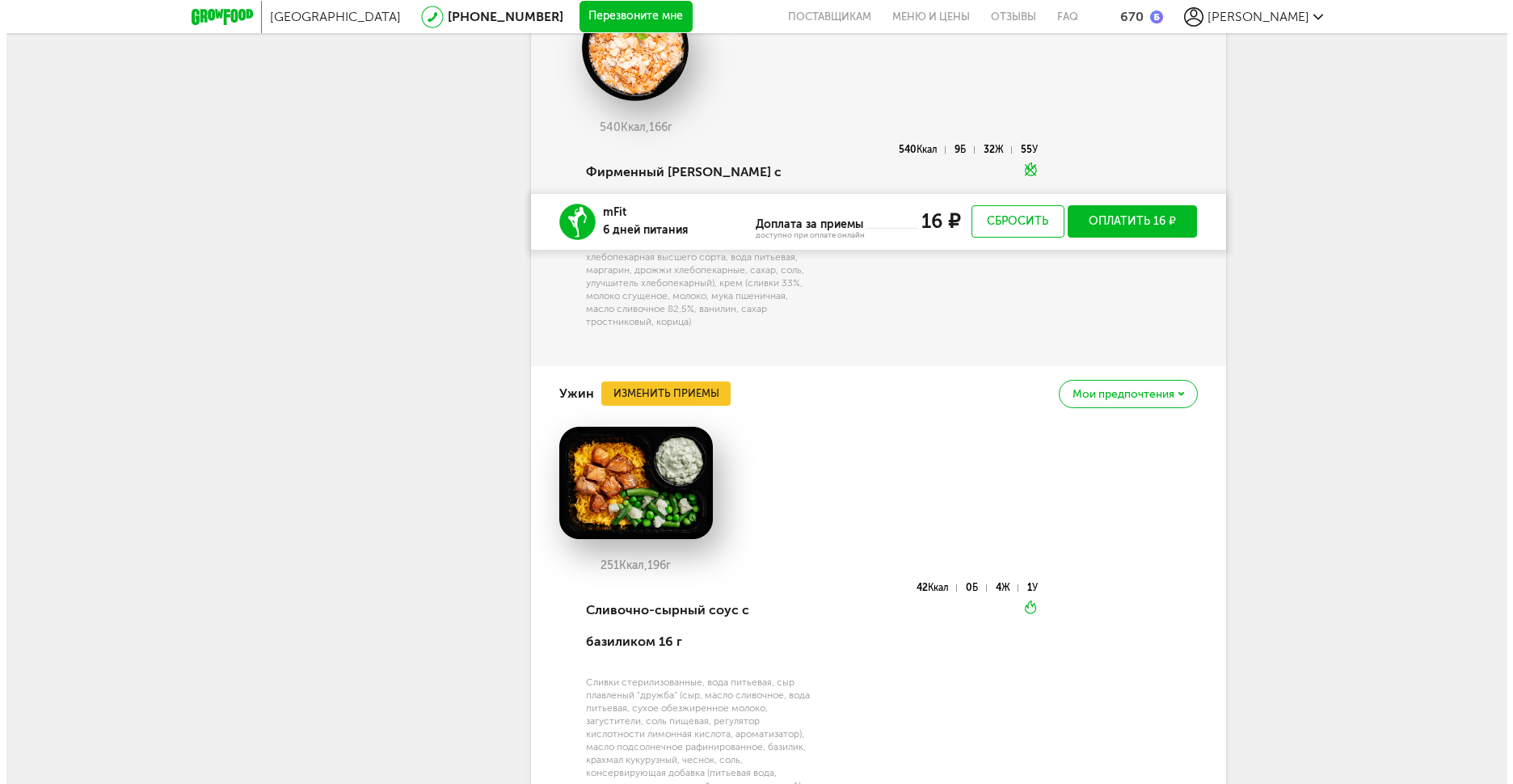
scroll to position [5494, 0]
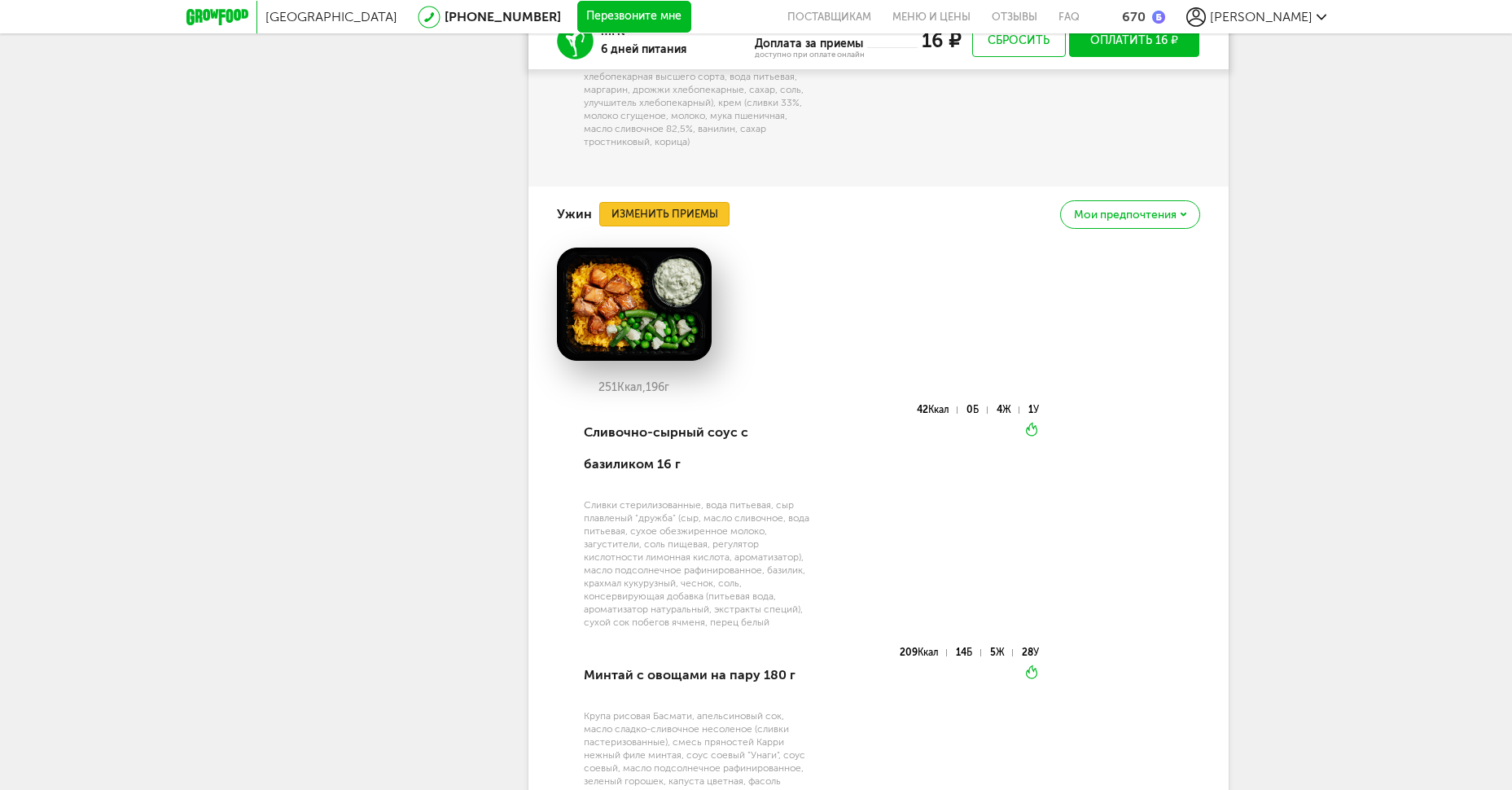
click at [708, 209] on button "Изменить приемы" at bounding box center [664, 214] width 131 height 24
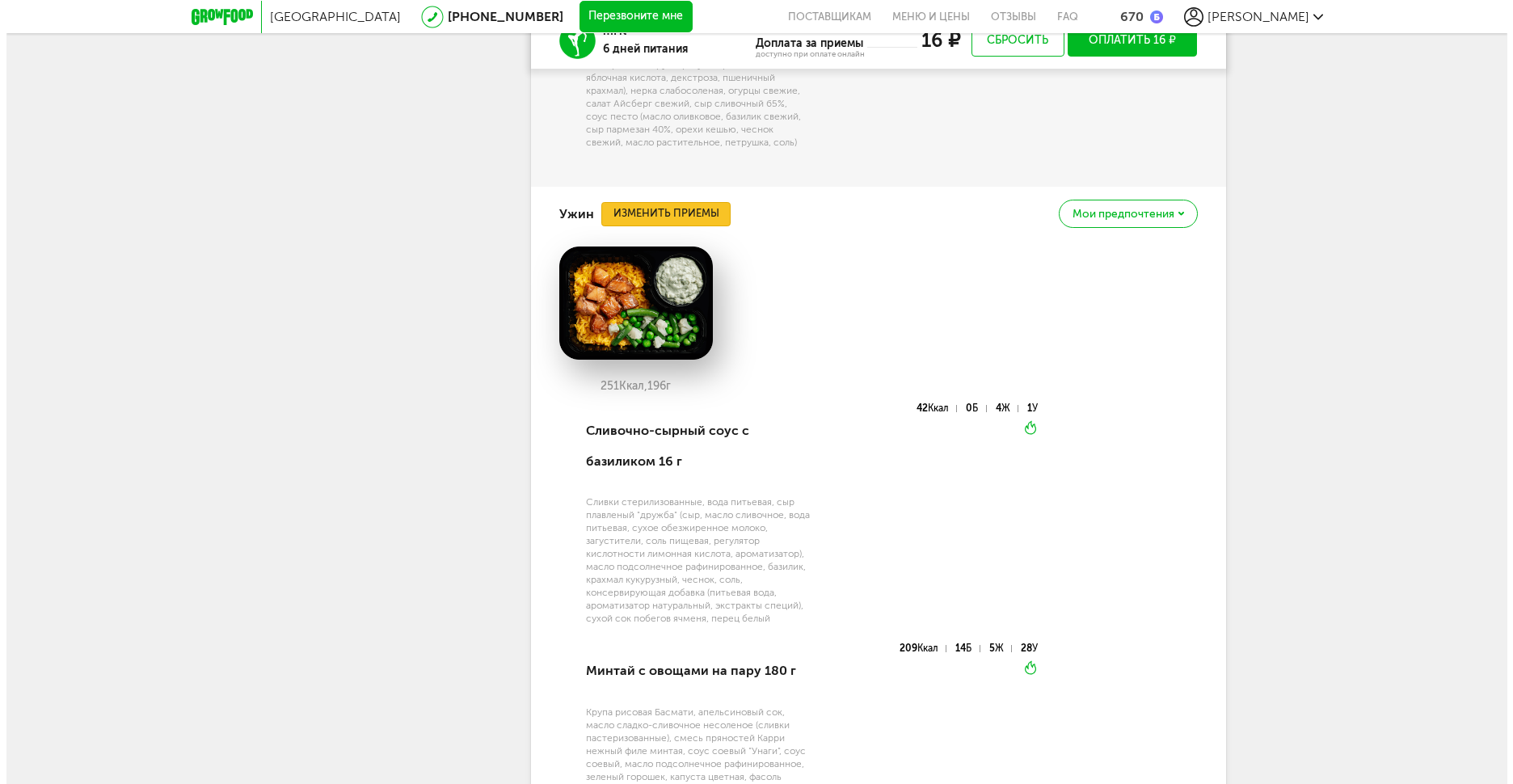
scroll to position [1077, 0]
click at [654, 202] on button "Изменить приемы" at bounding box center [660, 214] width 130 height 24
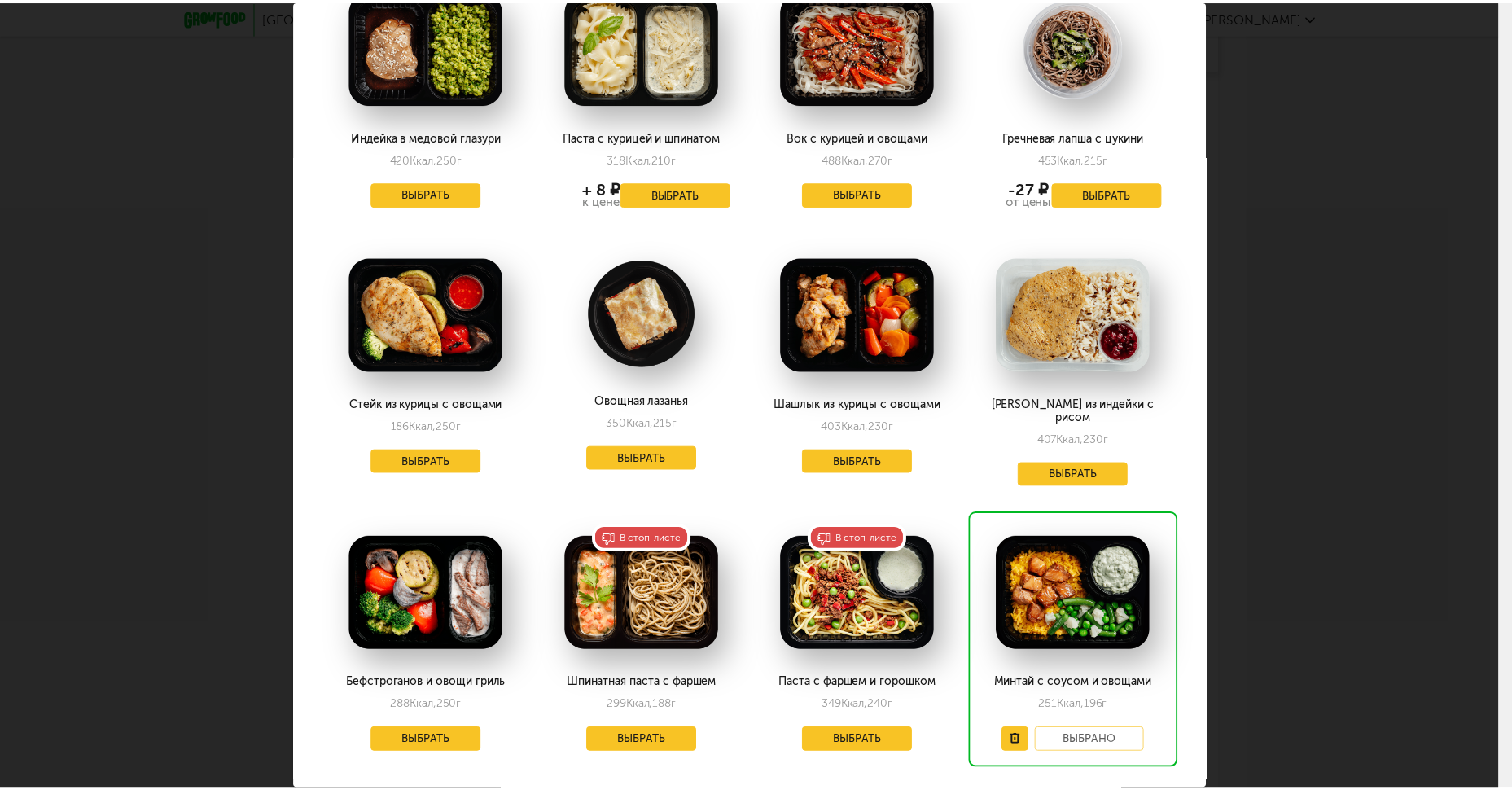
scroll to position [1528, 0]
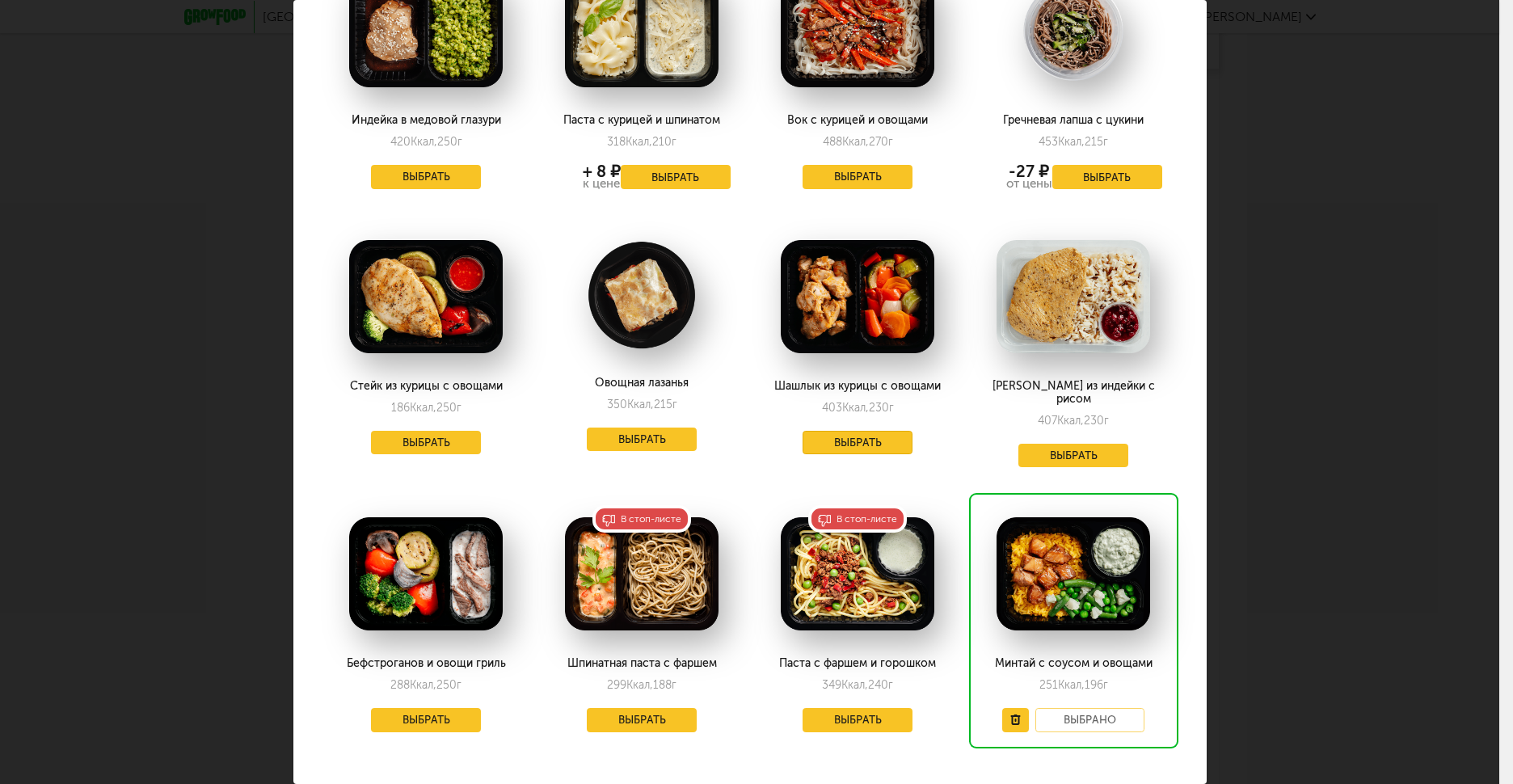
click at [847, 431] on button "Выбрать" at bounding box center [857, 443] width 110 height 24
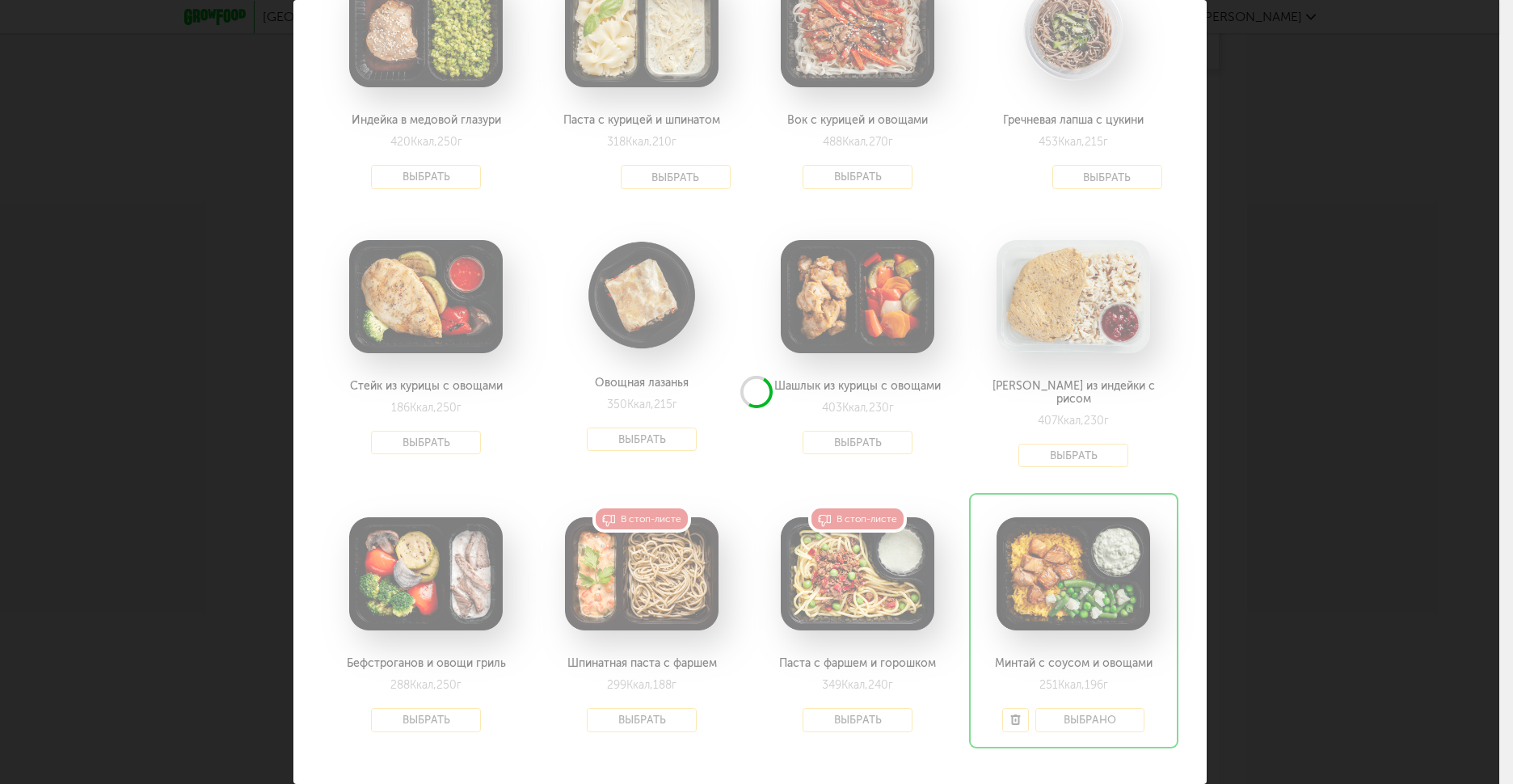
click at [1301, 299] on div "Выберите ужины на [DATE] 26.09 В избранном [PERSON_NAME] с овощами на гриле 212…" at bounding box center [749, 392] width 1499 height 784
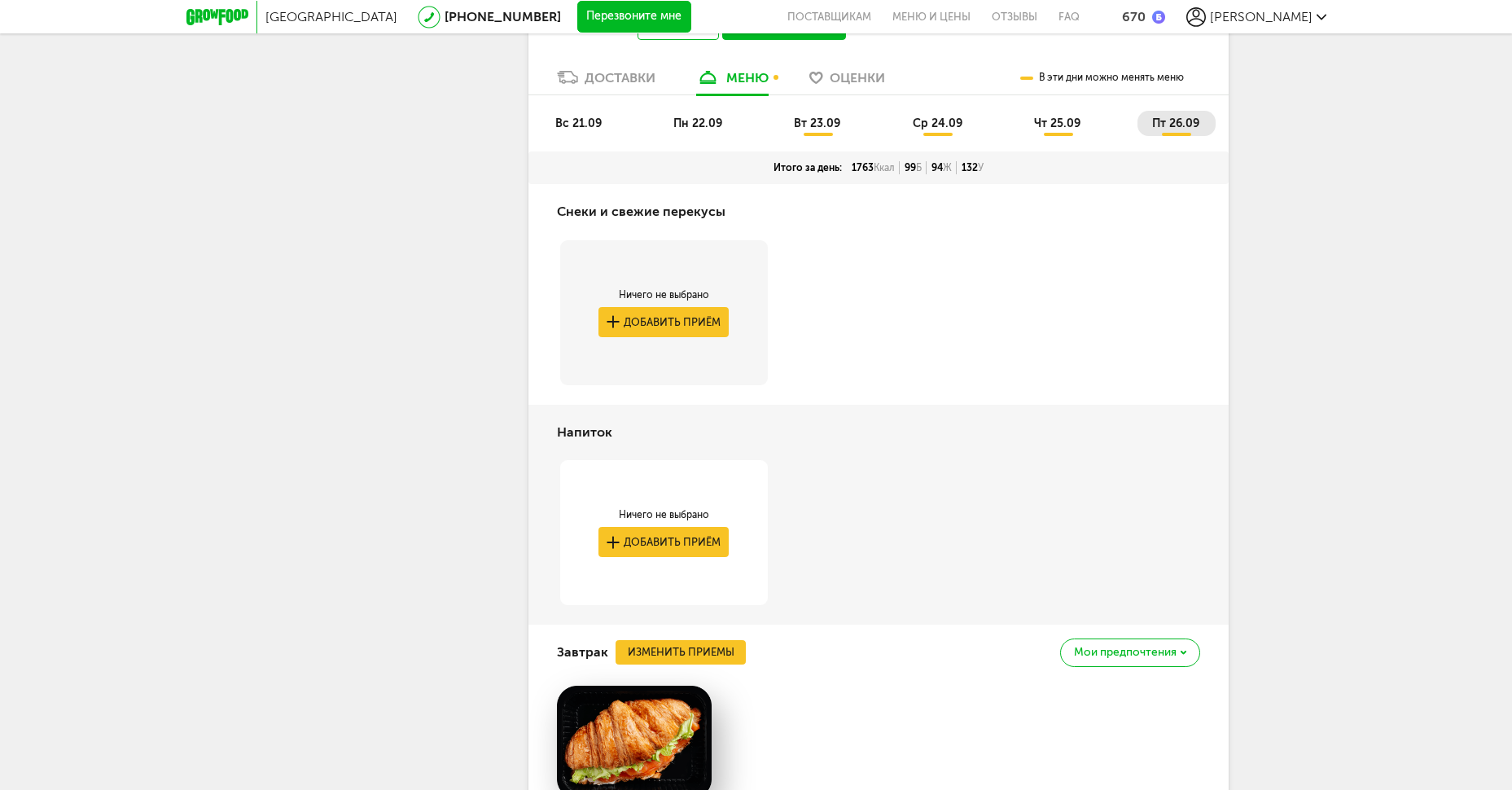
scroll to position [2997, 0]
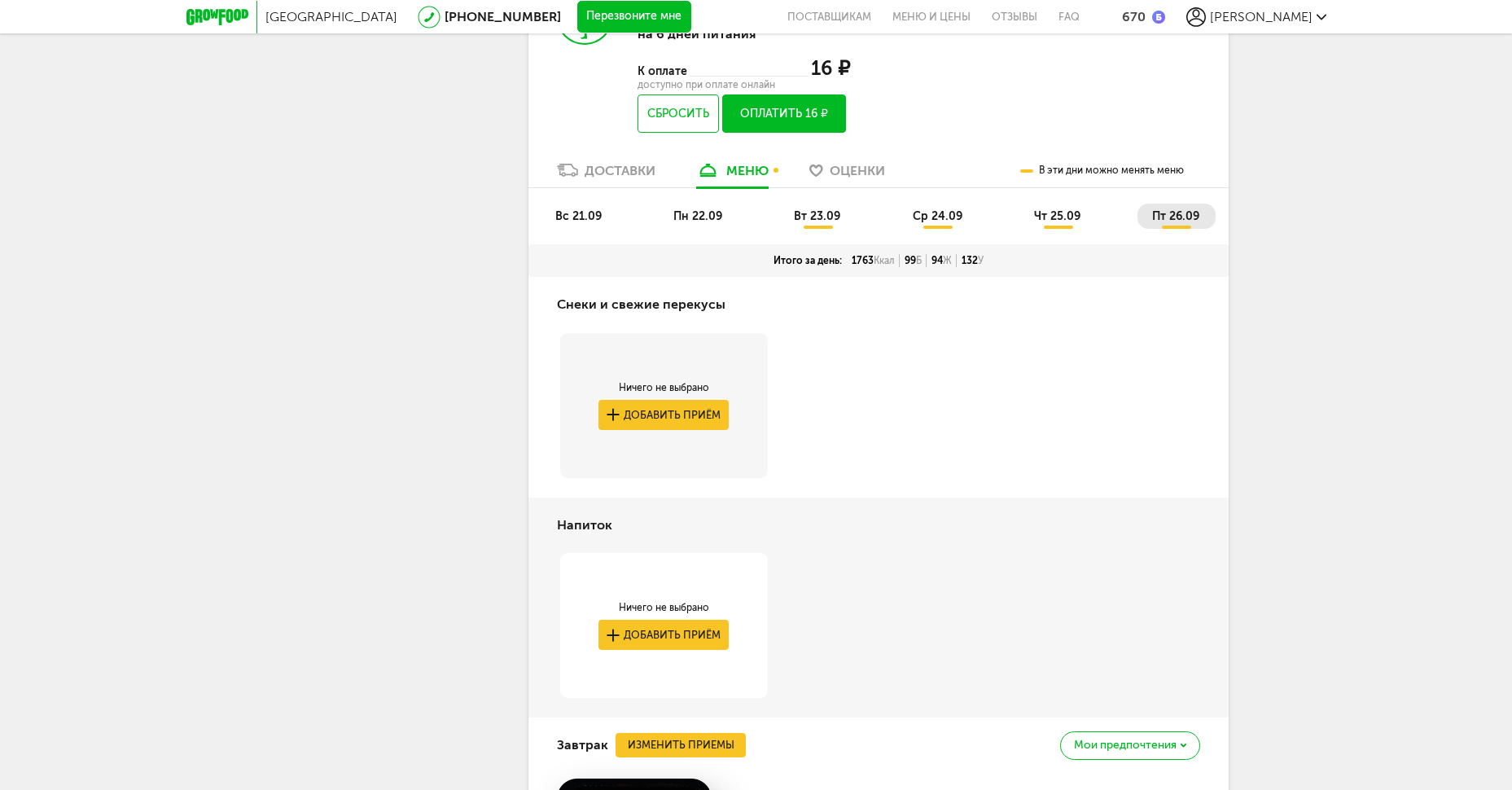
click at [823, 132] on button "Оплатить 16 ₽" at bounding box center [783, 113] width 123 height 39
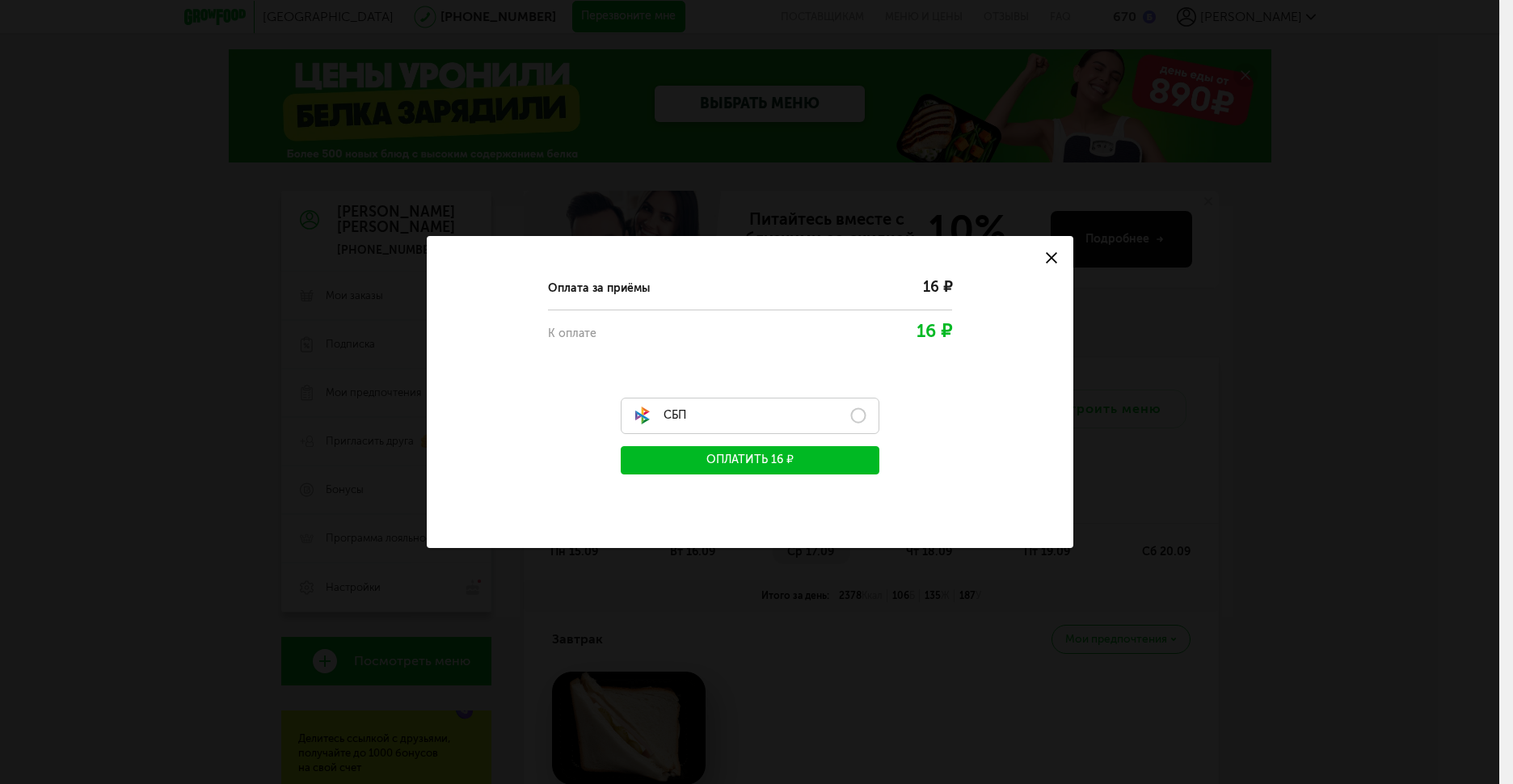
drag, startPoint x: 851, startPoint y: 402, endPoint x: 851, endPoint y: 410, distance: 8.0
click at [851, 402] on label "СБП" at bounding box center [749, 415] width 259 height 37
click at [852, 468] on button "Оплатить 16 ₽" at bounding box center [749, 460] width 259 height 28
